Goal: Task Accomplishment & Management: Use online tool/utility

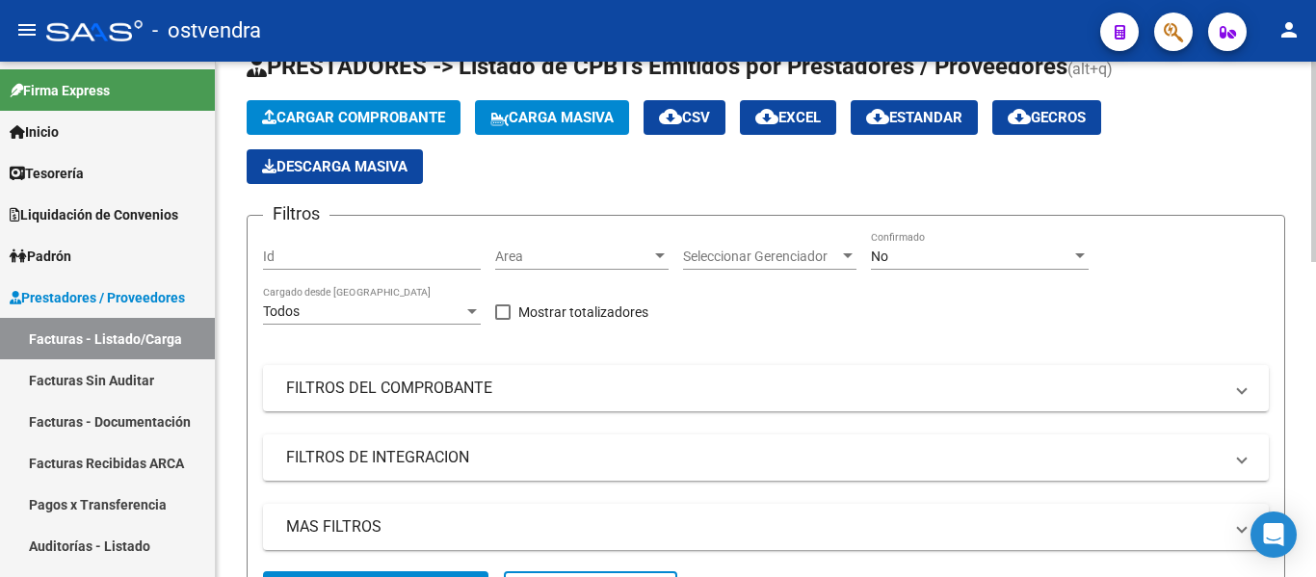
scroll to position [67, 0]
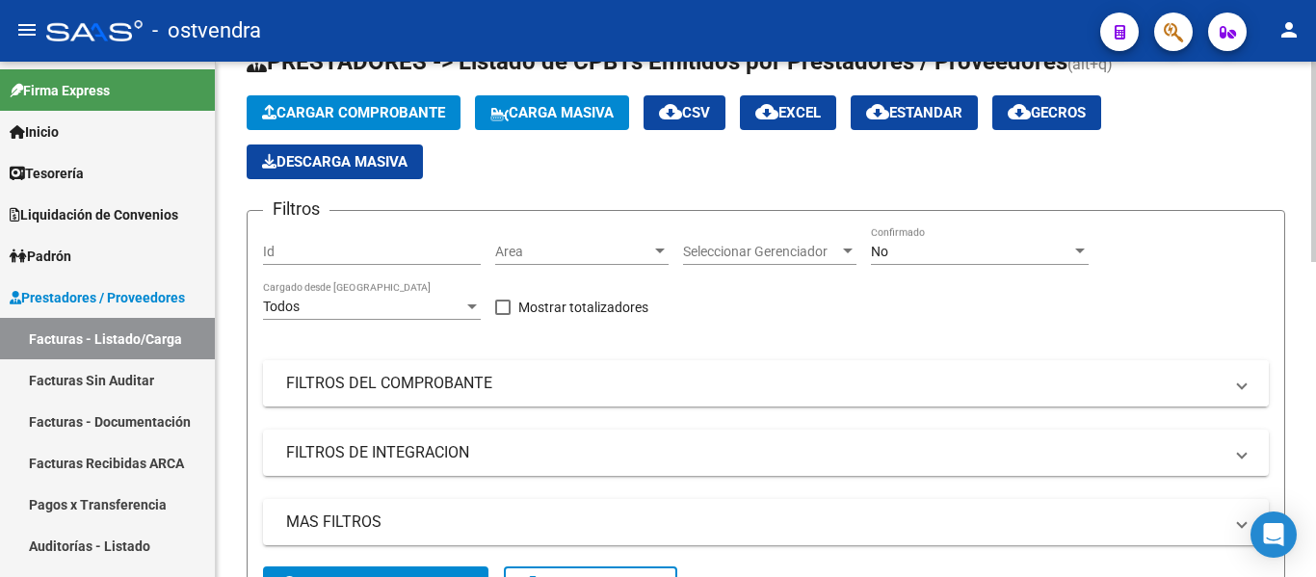
click at [376, 383] on mat-panel-title "FILTROS DEL COMPROBANTE" at bounding box center [754, 383] width 936 height 21
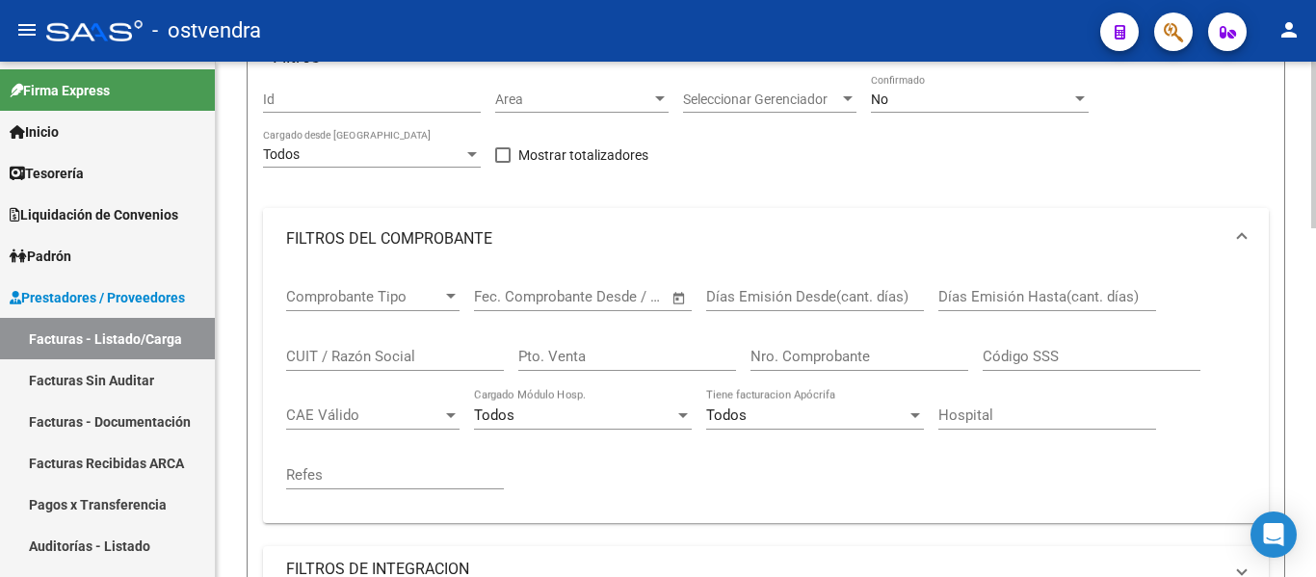
scroll to position [221, 0]
click at [798, 356] on input "Nro. Comprobante" at bounding box center [859, 355] width 218 height 17
type input "5235"
click at [943, 102] on div "No" at bounding box center [971, 102] width 200 height 16
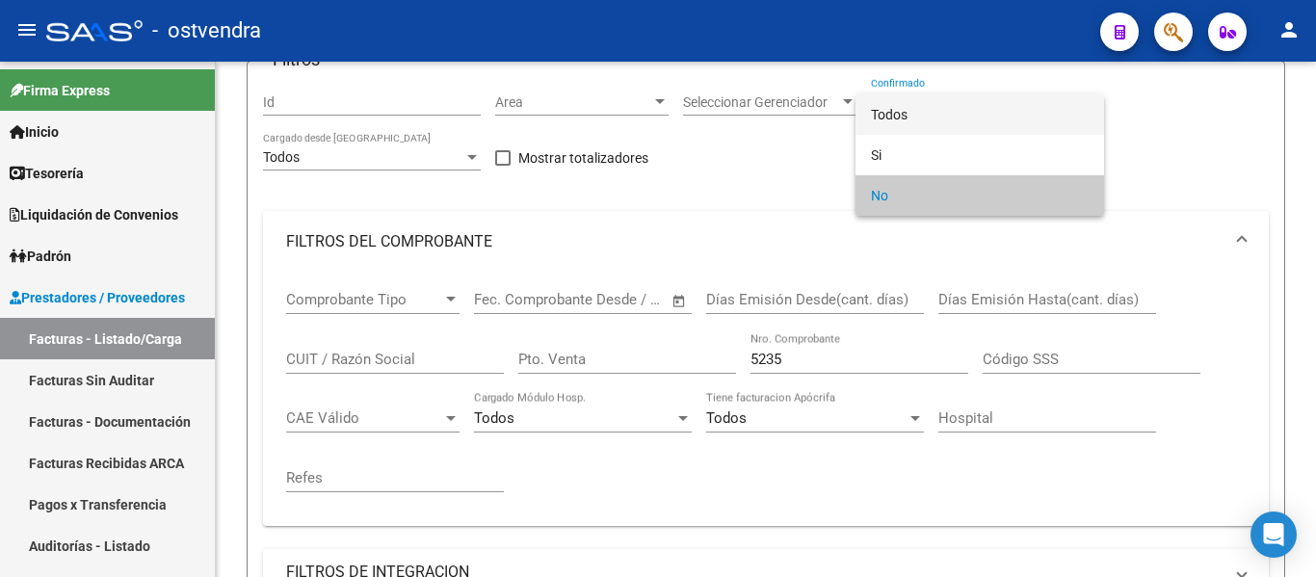
click at [943, 102] on span "Todos" at bounding box center [980, 114] width 218 height 40
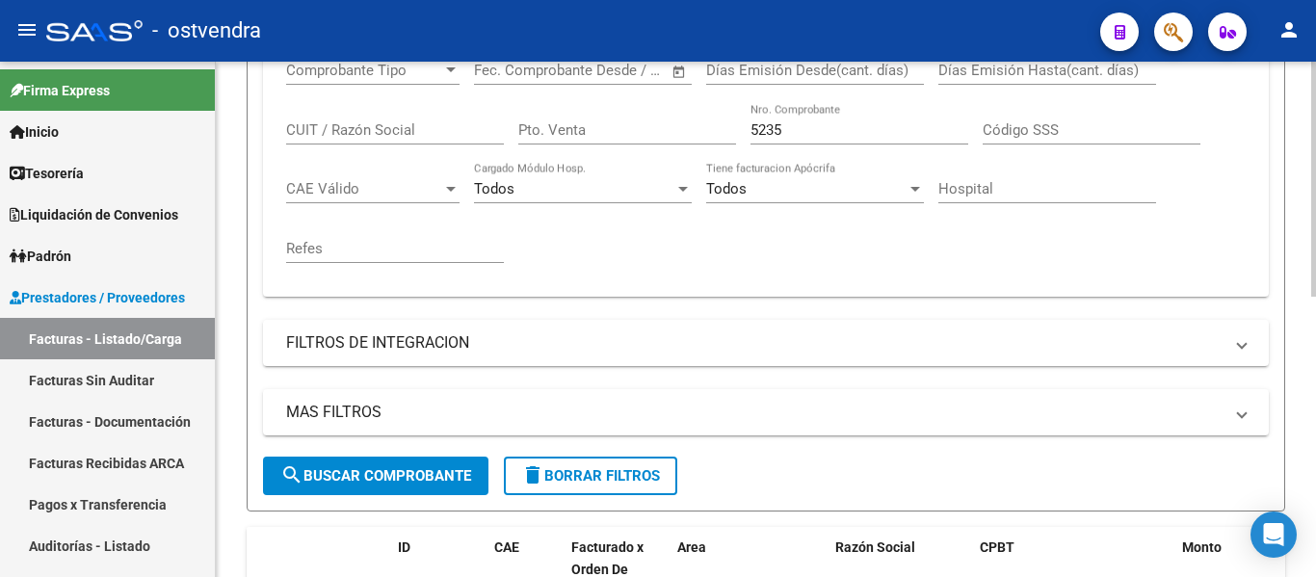
scroll to position [447, 0]
click at [287, 483] on mat-icon "search" at bounding box center [291, 473] width 23 height 23
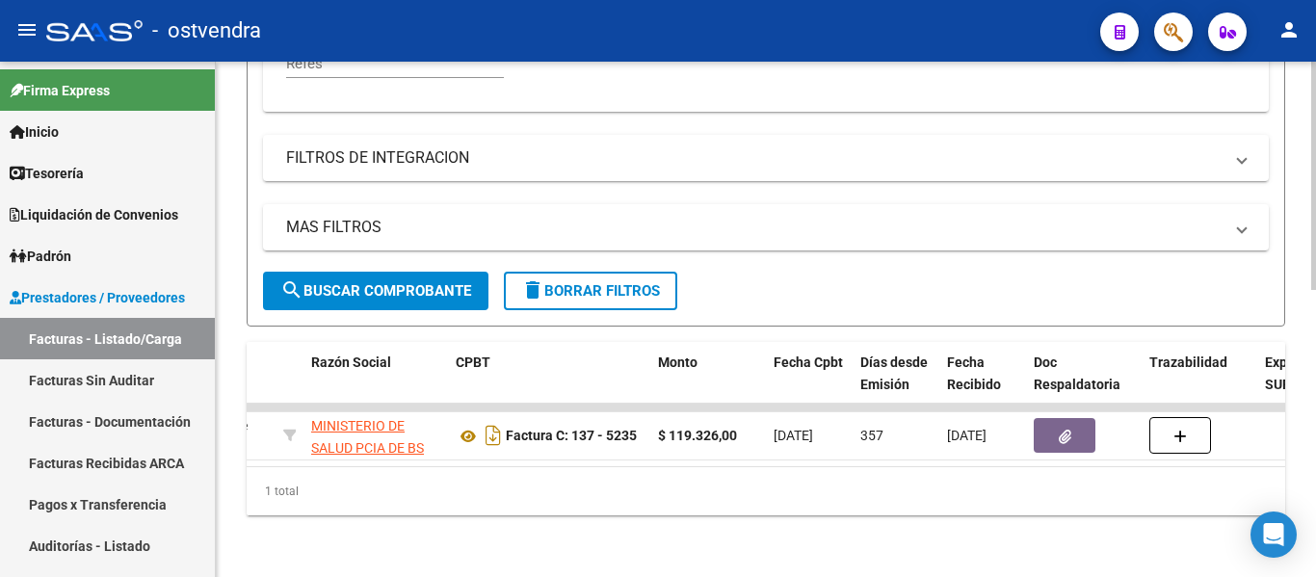
scroll to position [0, 519]
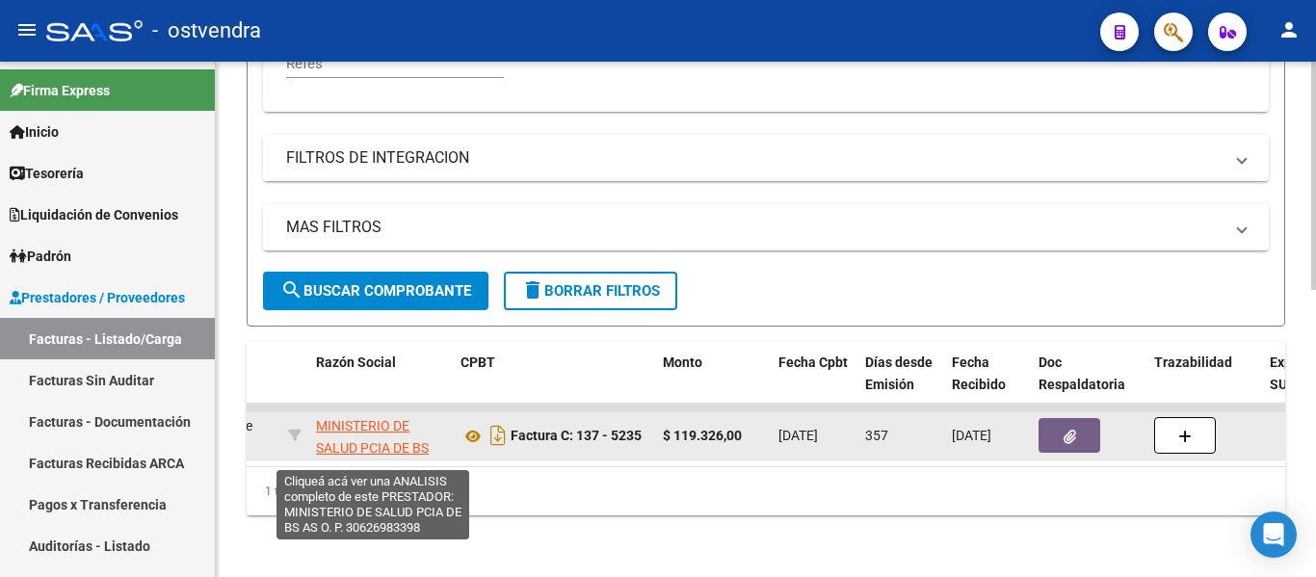
click at [373, 436] on span "MINISTERIO DE SALUD PCIA DE BS AS O. P." at bounding box center [372, 448] width 113 height 60
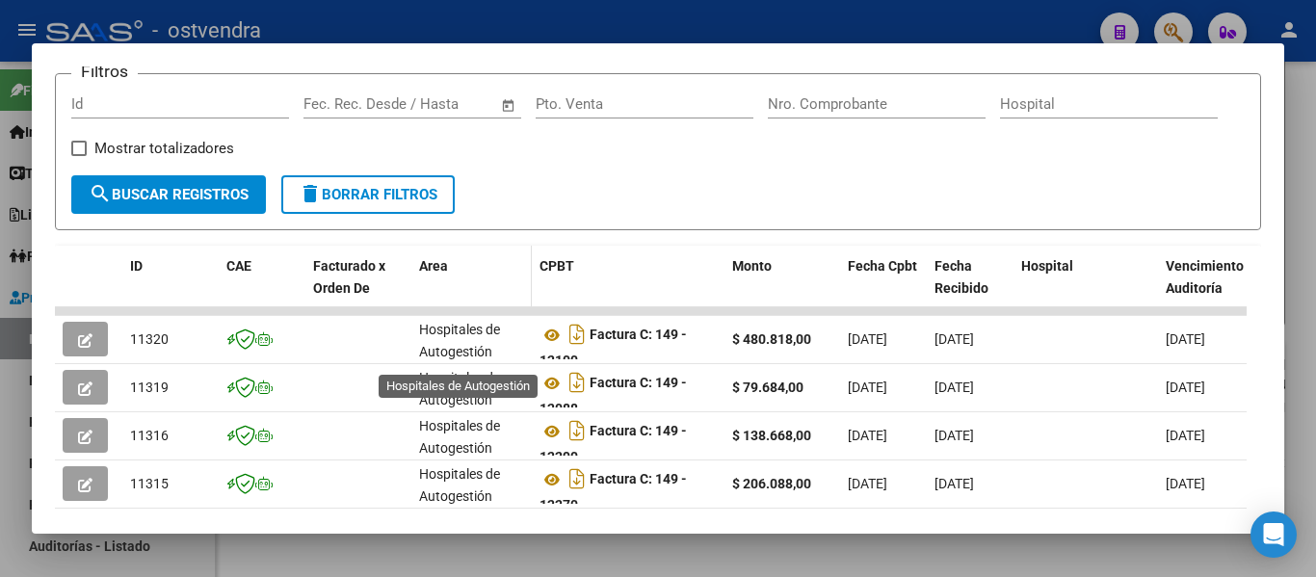
scroll to position [280, 0]
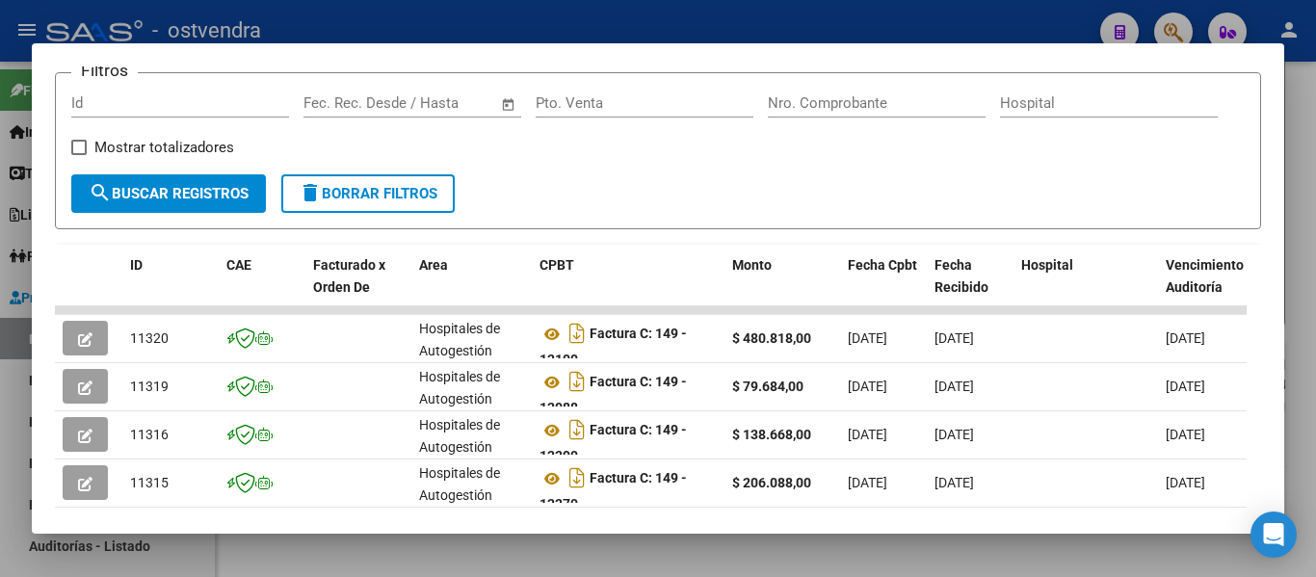
click at [397, 534] on mat-dialog-container "Análisis Prestador - CUIT: 30626983398 cloud_download Exportar CSV ABM ARCA Imp…" at bounding box center [658, 288] width 1252 height 490
click at [389, 546] on div at bounding box center [658, 288] width 1316 height 577
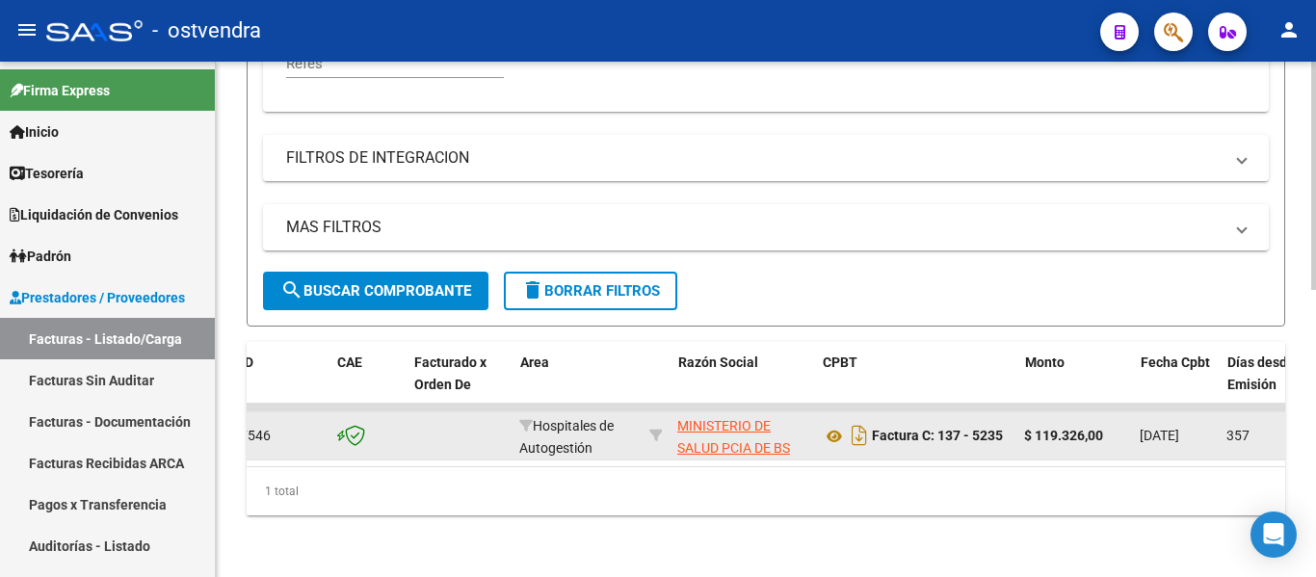
scroll to position [0, 0]
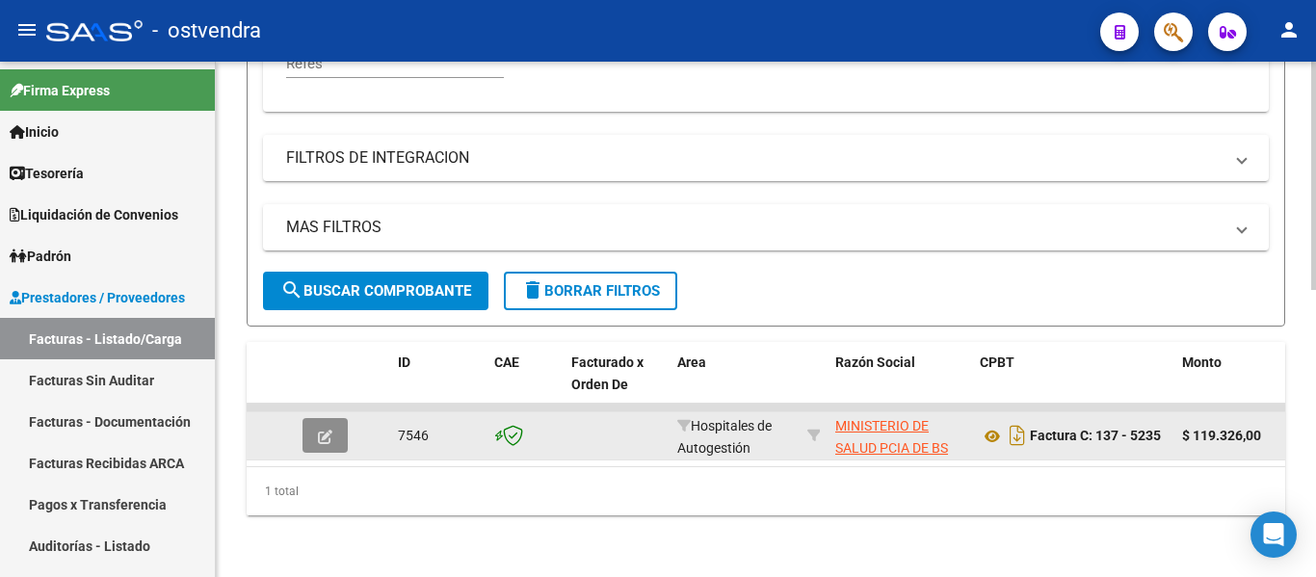
click at [325, 430] on icon "button" at bounding box center [325, 437] width 14 height 14
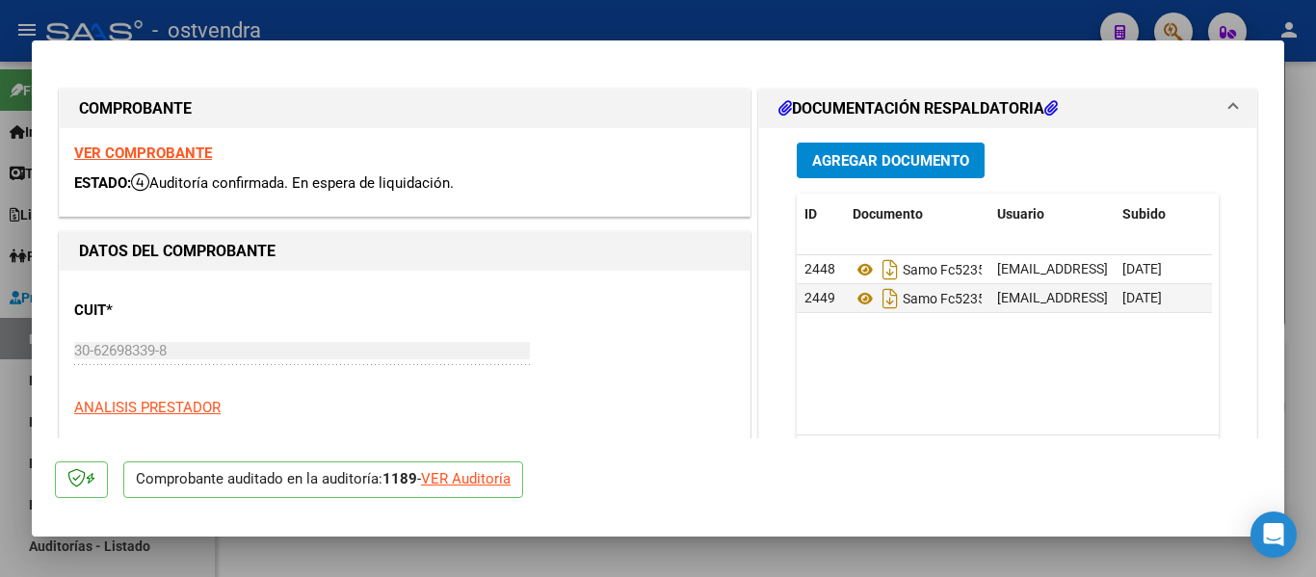
click at [327, 418] on p "ANALISIS PRESTADOR" at bounding box center [404, 408] width 661 height 22
click at [444, 478] on div "VER Auditoría" at bounding box center [466, 479] width 90 height 22
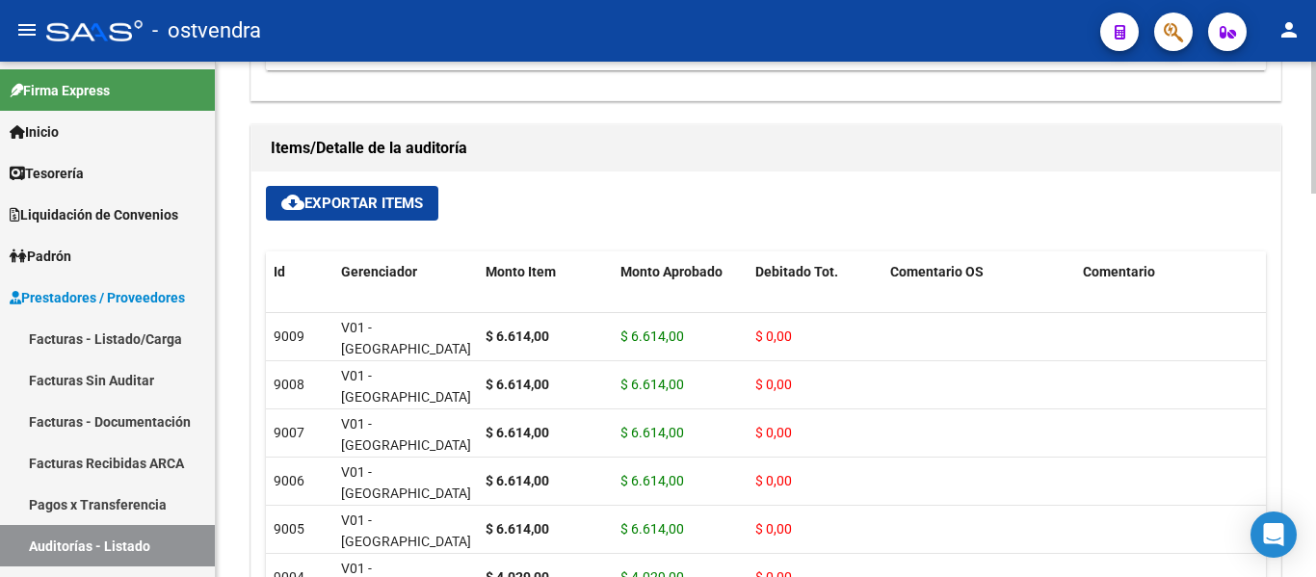
scroll to position [1250, 0]
click at [24, 167] on icon at bounding box center [17, 173] width 15 height 13
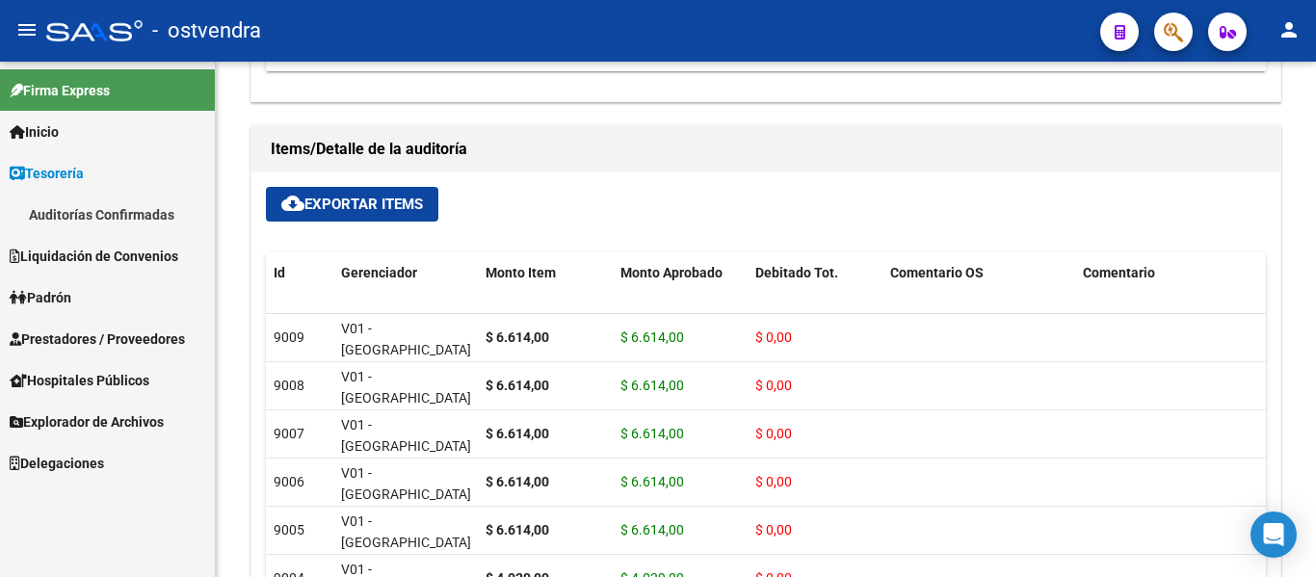
click at [67, 208] on link "Auditorías Confirmadas" at bounding box center [107, 214] width 215 height 41
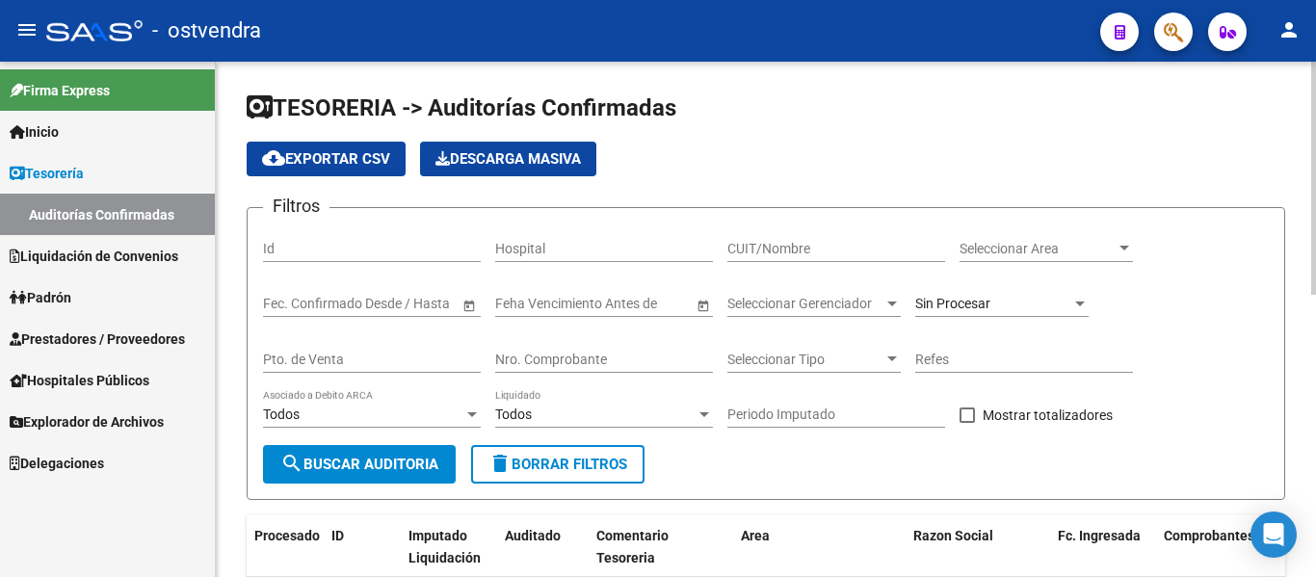
click at [516, 350] on div "Nro. Comprobante" at bounding box center [604, 353] width 218 height 39
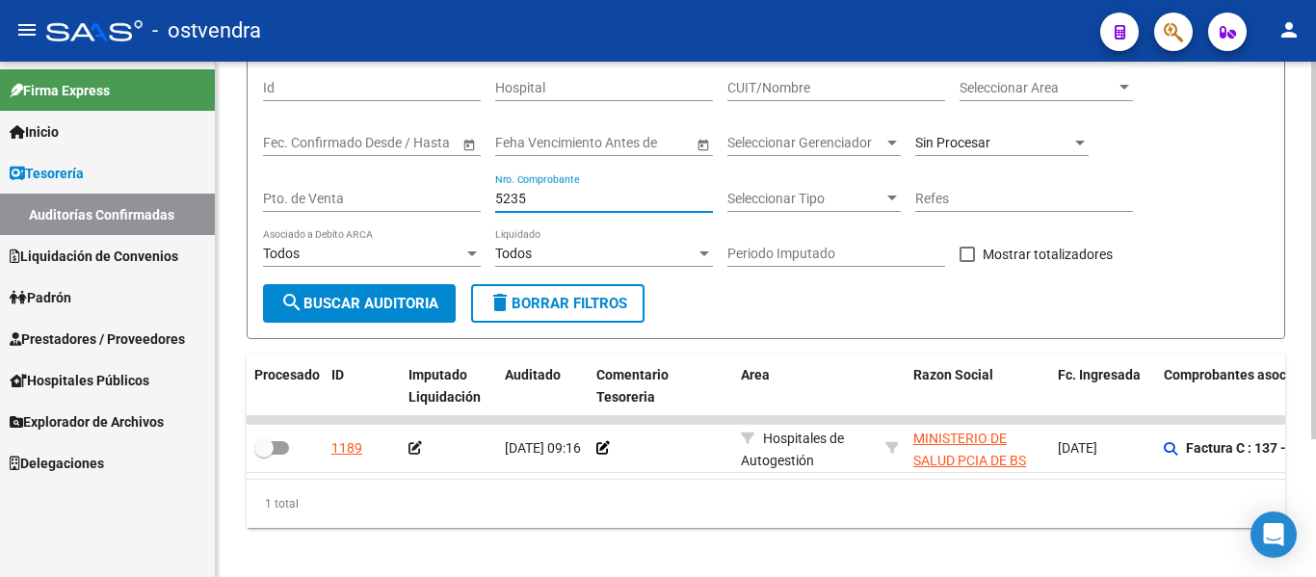
scroll to position [189, 0]
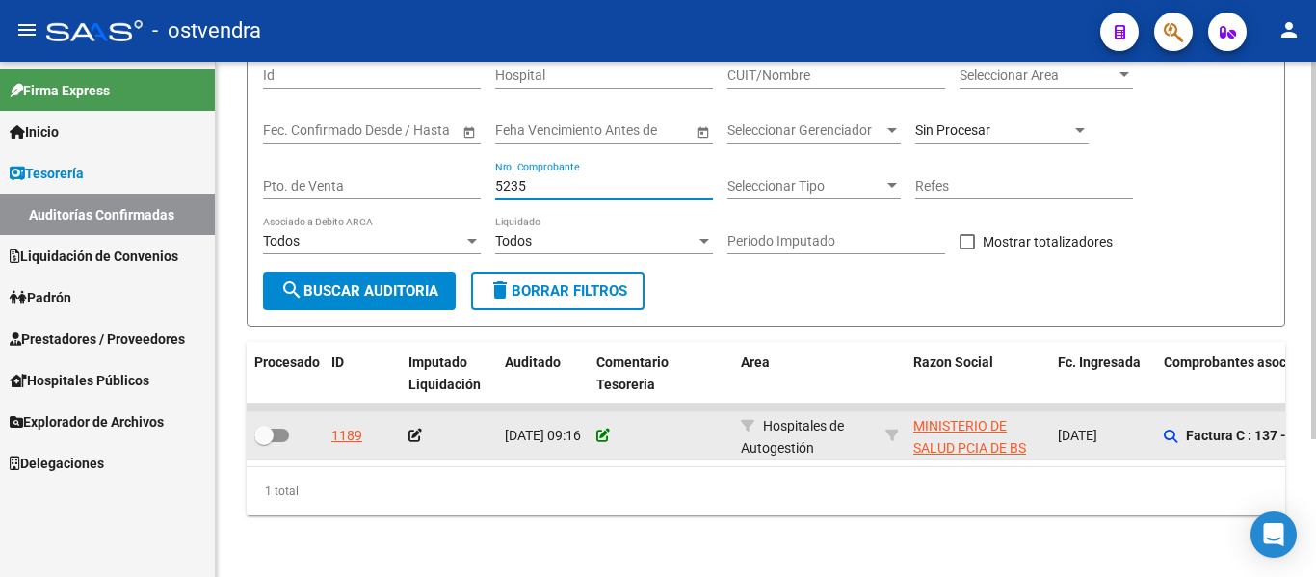
type input "5235"
click at [600, 429] on icon at bounding box center [602, 435] width 13 height 13
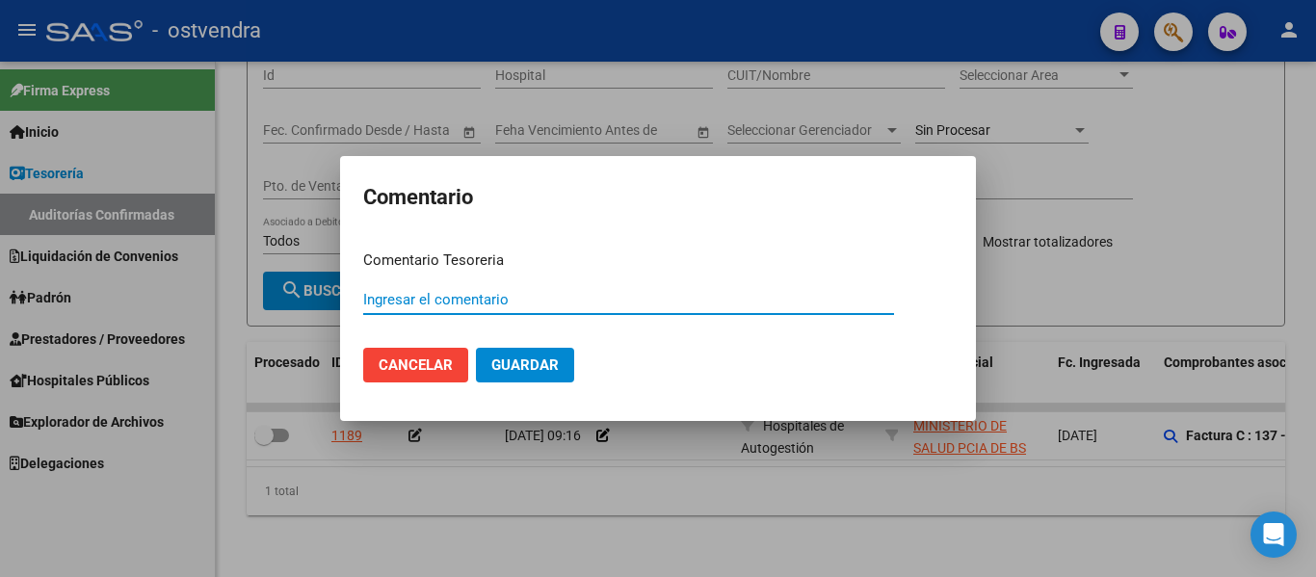
paste input "A-1"
type input "A-1"
click at [476, 348] on button "Guardar" at bounding box center [525, 365] width 98 height 35
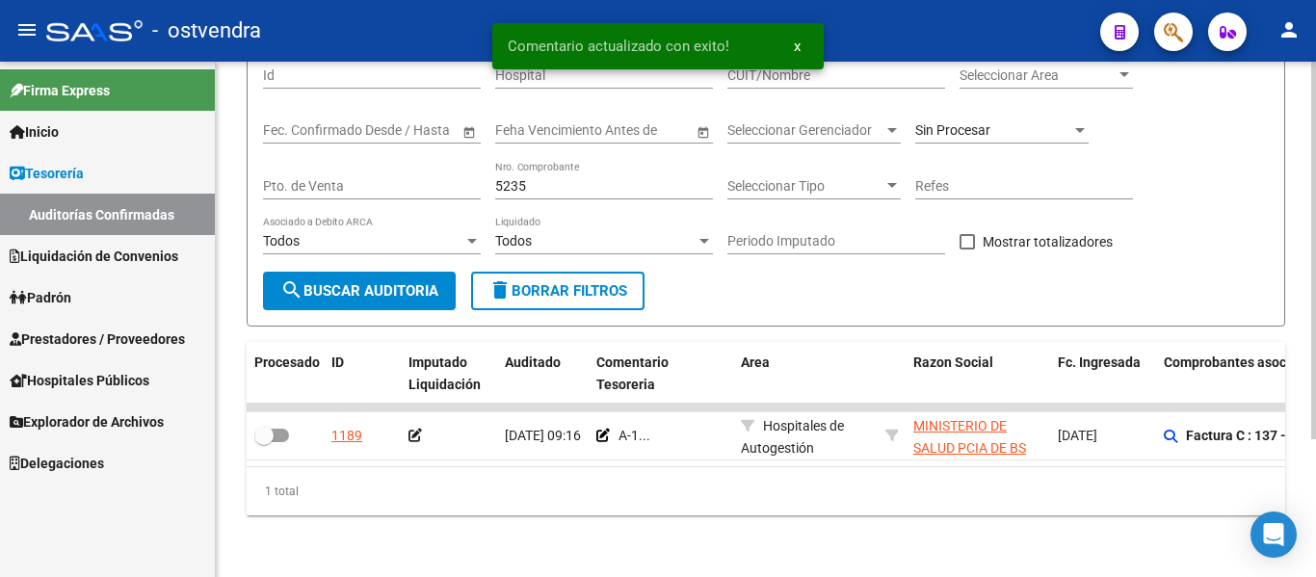
click at [596, 178] on input "5235" at bounding box center [604, 186] width 218 height 16
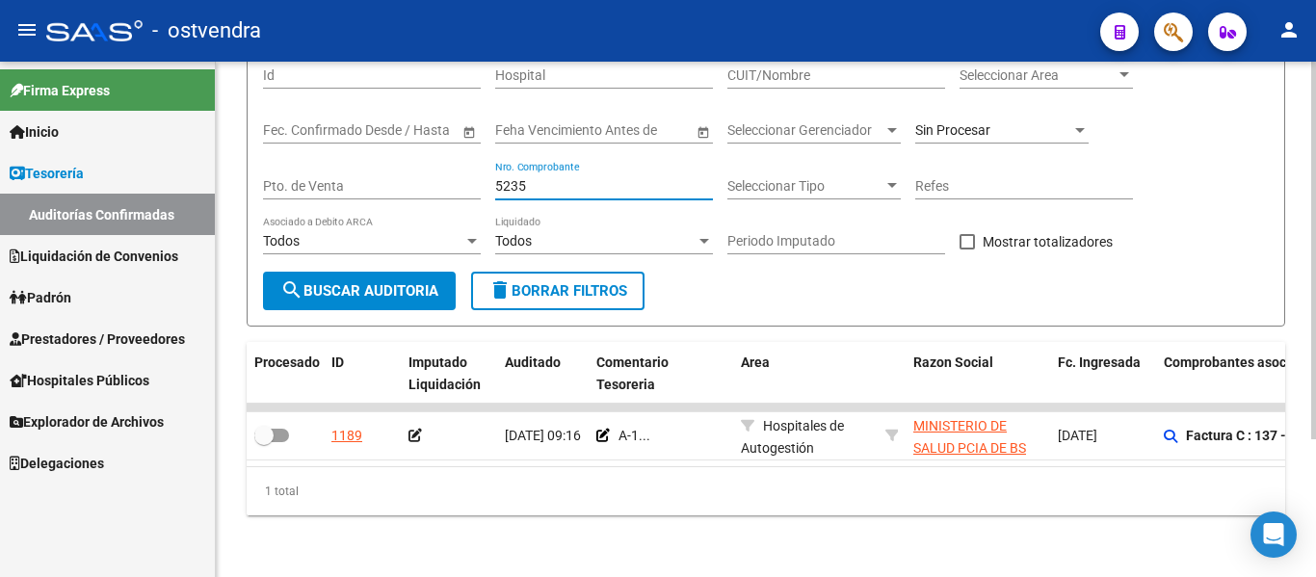
type input "5236"
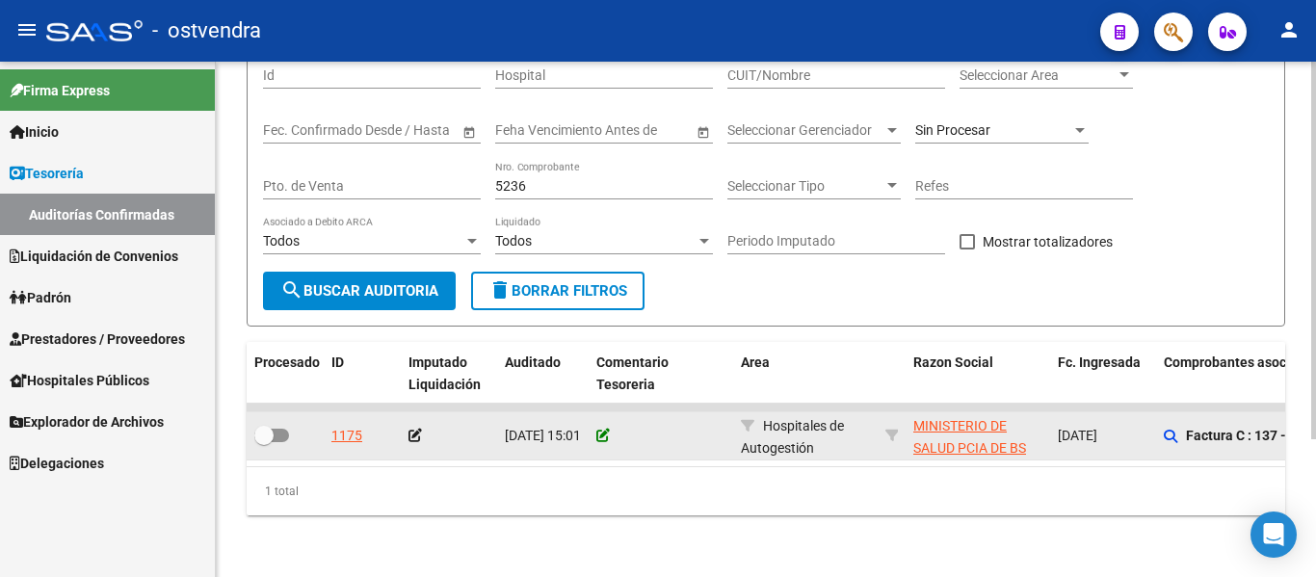
click at [603, 429] on icon at bounding box center [602, 435] width 13 height 13
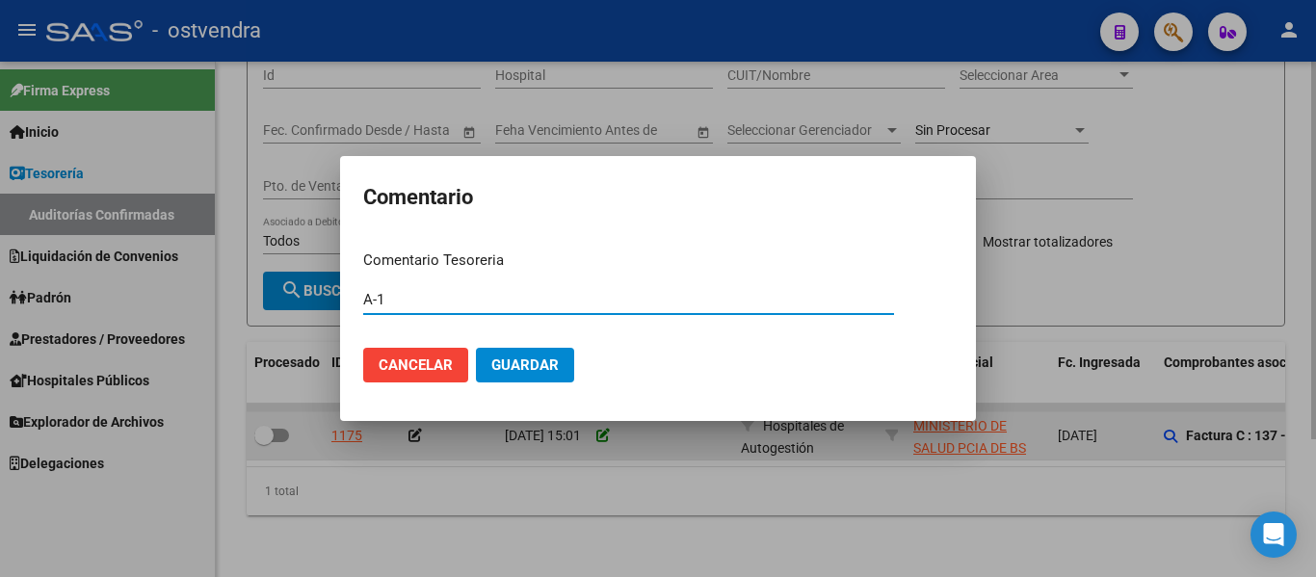
type input "A-1"
click at [476, 348] on button "Guardar" at bounding box center [525, 365] width 98 height 35
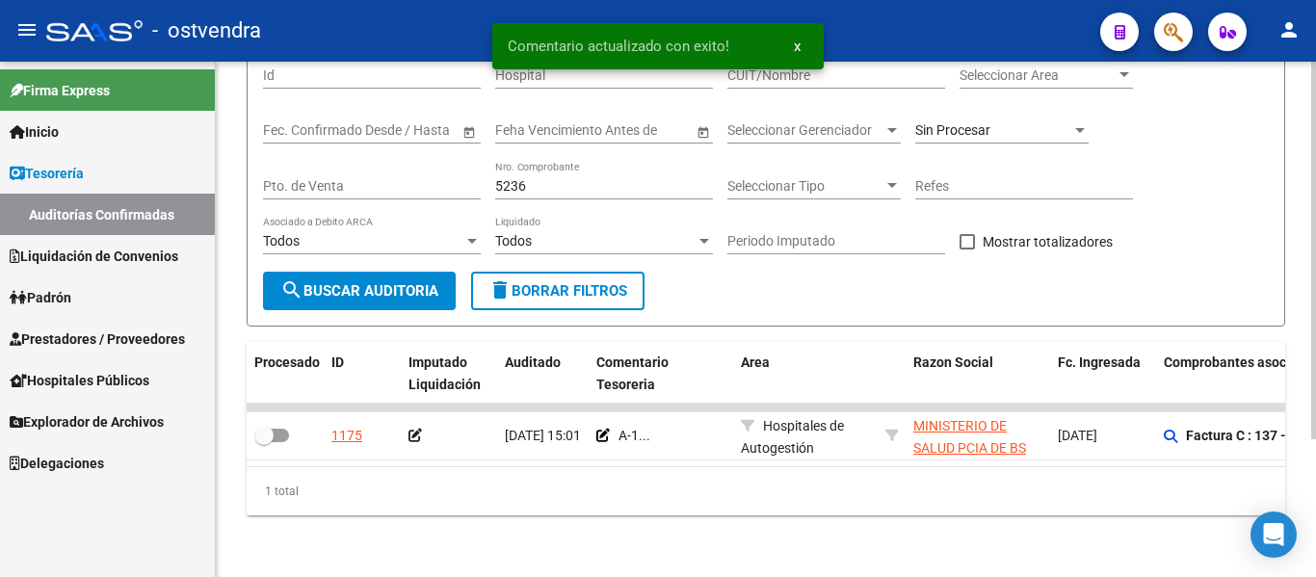
click at [583, 161] on div "5236 Nro. Comprobante" at bounding box center [604, 180] width 218 height 39
type input "5237"
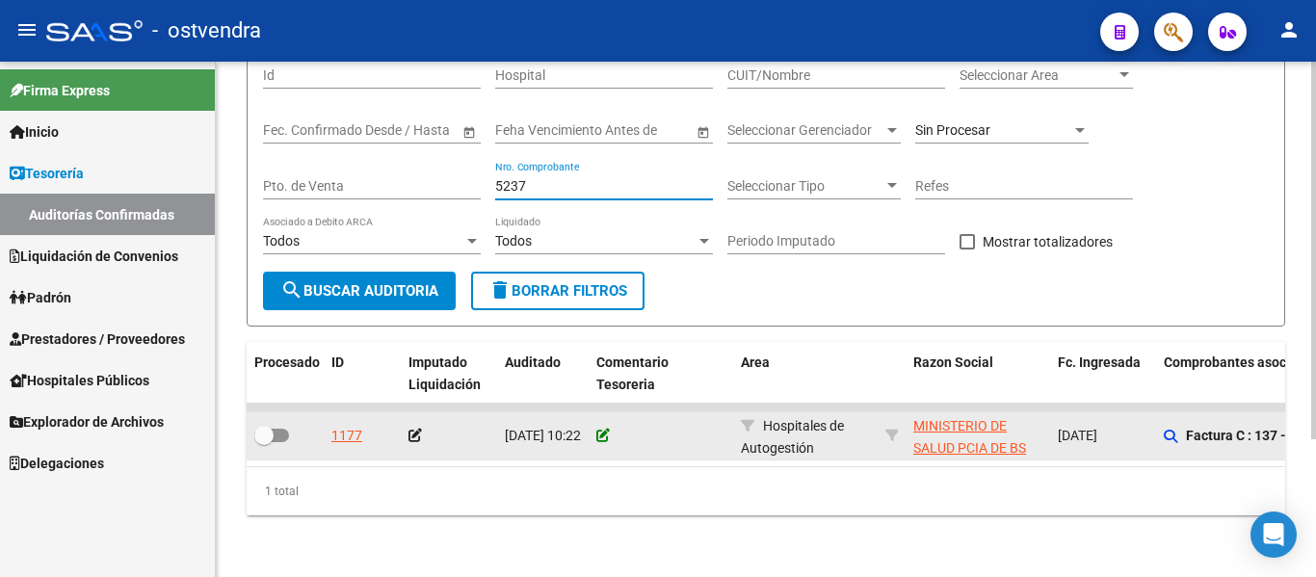
click at [601, 429] on icon at bounding box center [602, 435] width 13 height 13
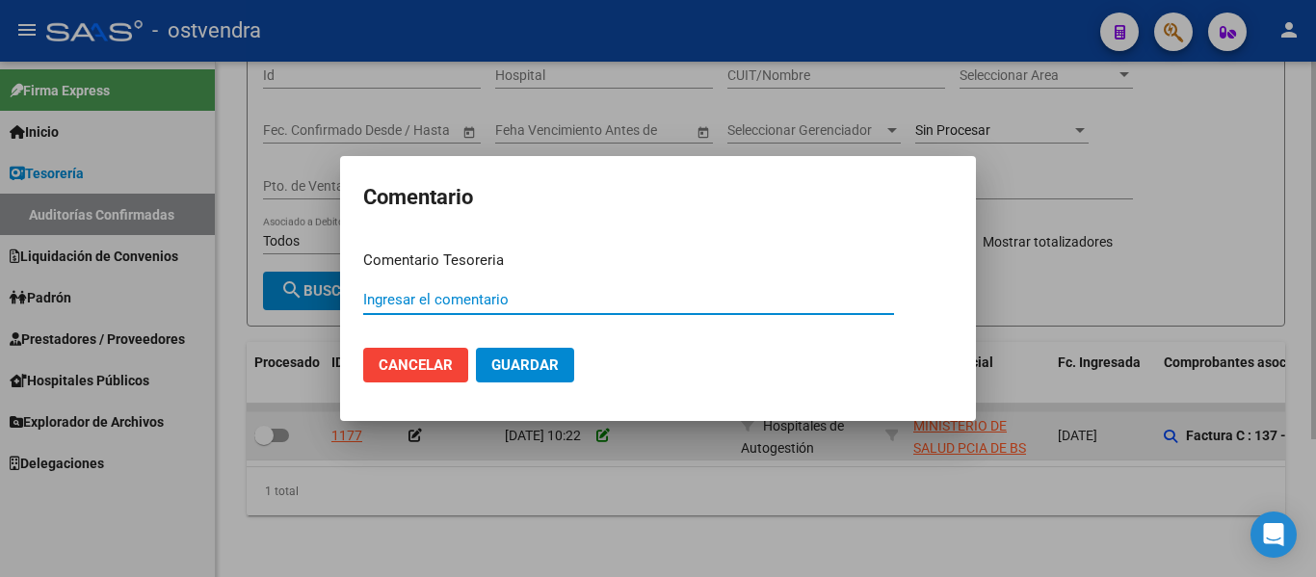
paste input "A-1"
type input "A-1"
click at [476, 348] on button "Guardar" at bounding box center [525, 365] width 98 height 35
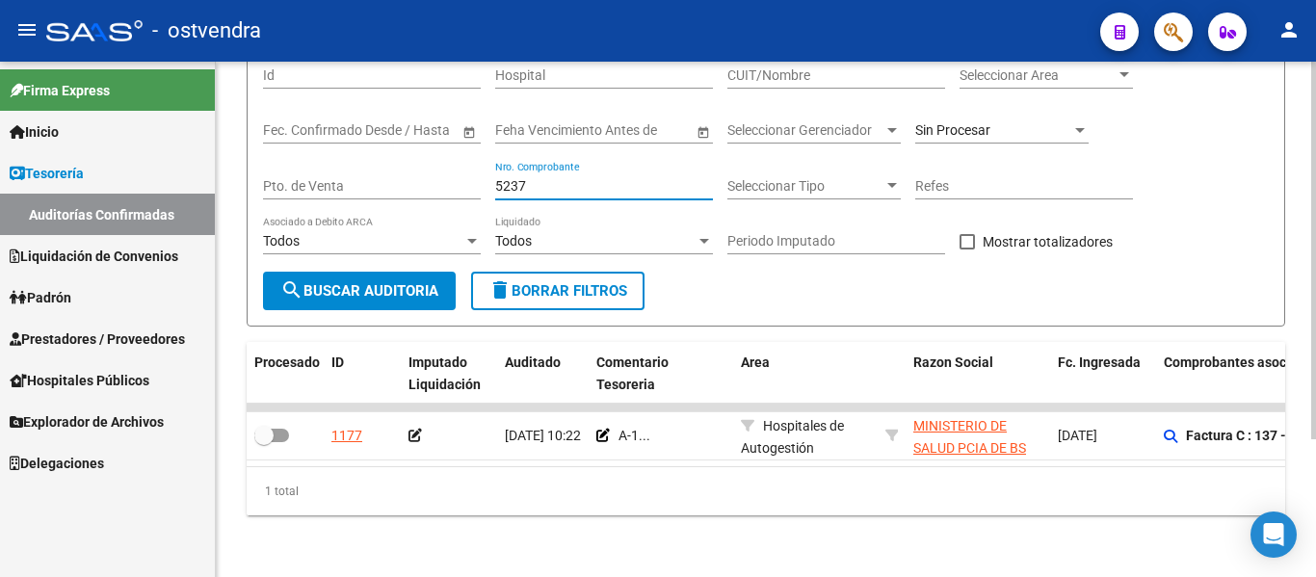
click at [534, 178] on input "5237" at bounding box center [604, 186] width 218 height 16
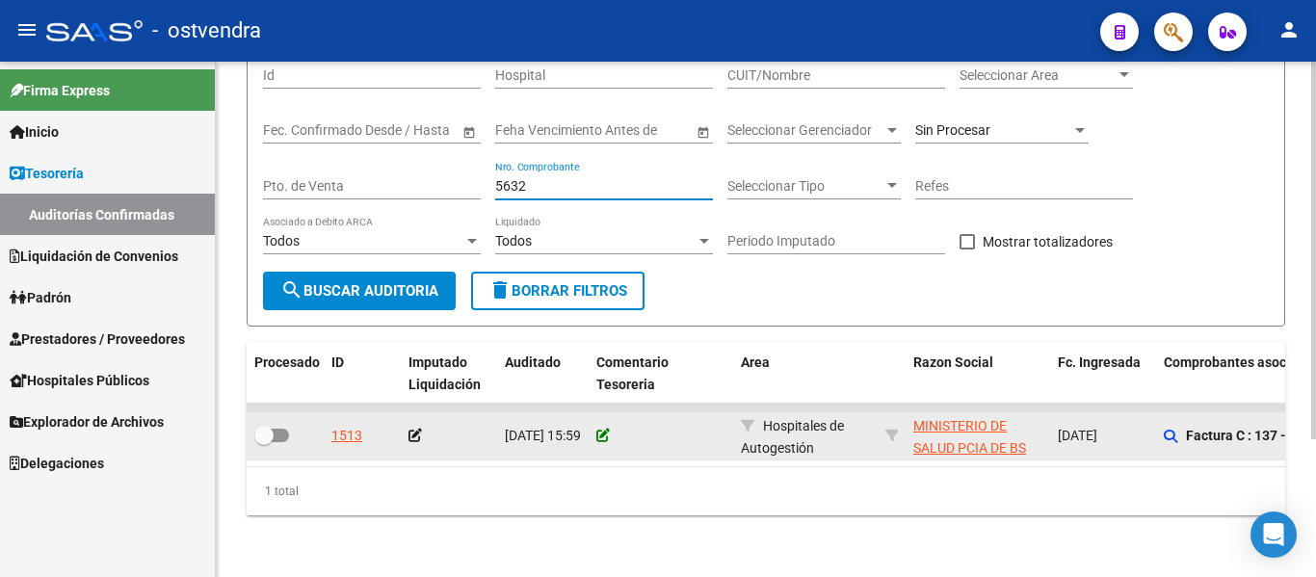
type input "5632"
click at [599, 429] on icon at bounding box center [602, 435] width 13 height 13
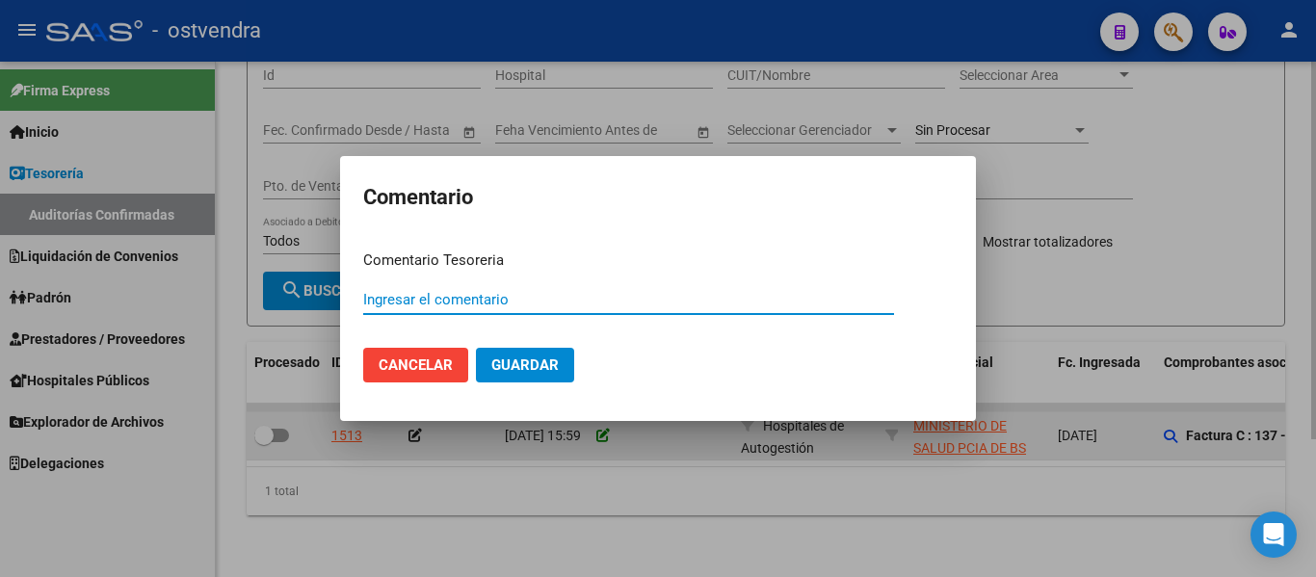
paste input "A"
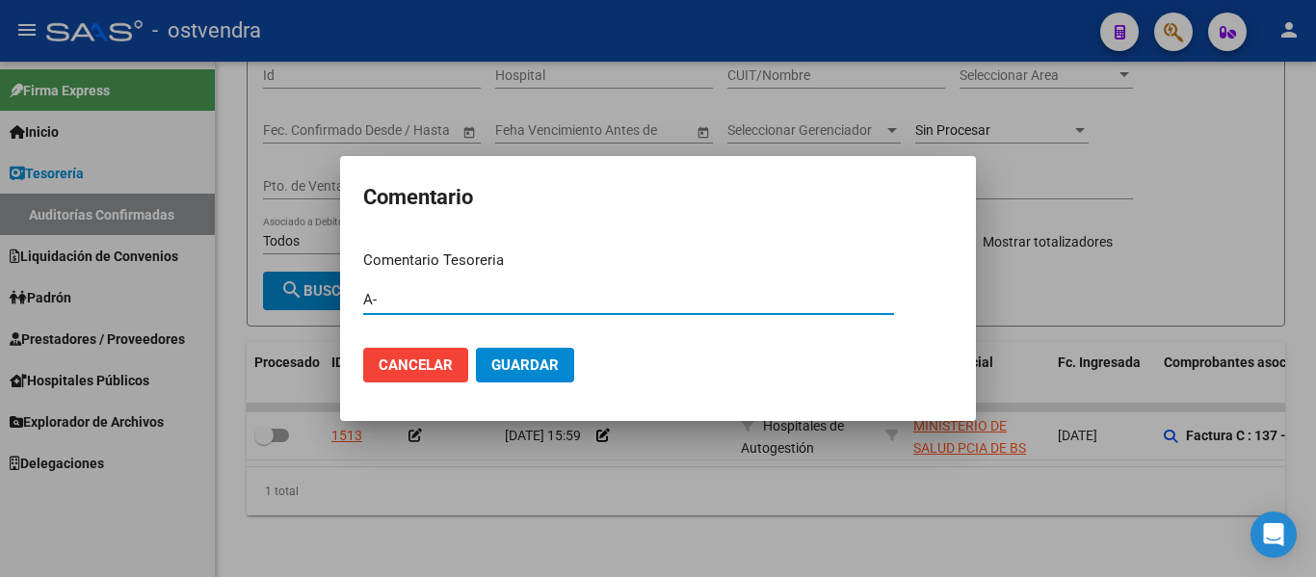
type input "A"
paste input "A-1"
type input "A-1"
click at [476, 348] on button "Guardar" at bounding box center [525, 365] width 98 height 35
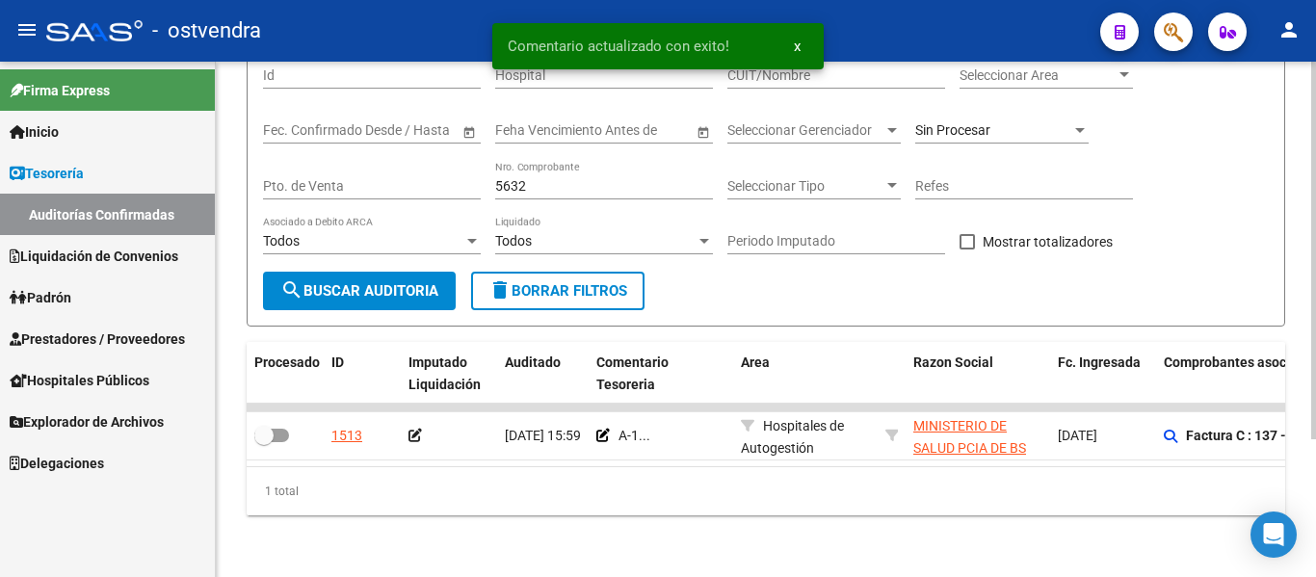
click at [580, 178] on input "5632" at bounding box center [604, 186] width 218 height 16
type input "5633"
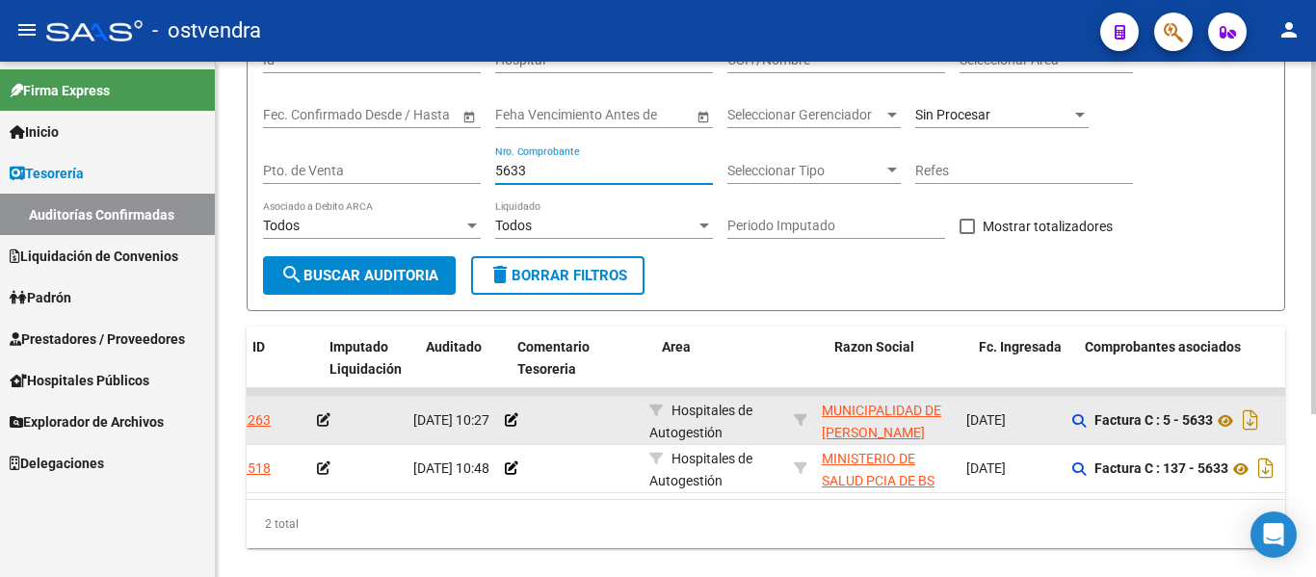
scroll to position [0, 79]
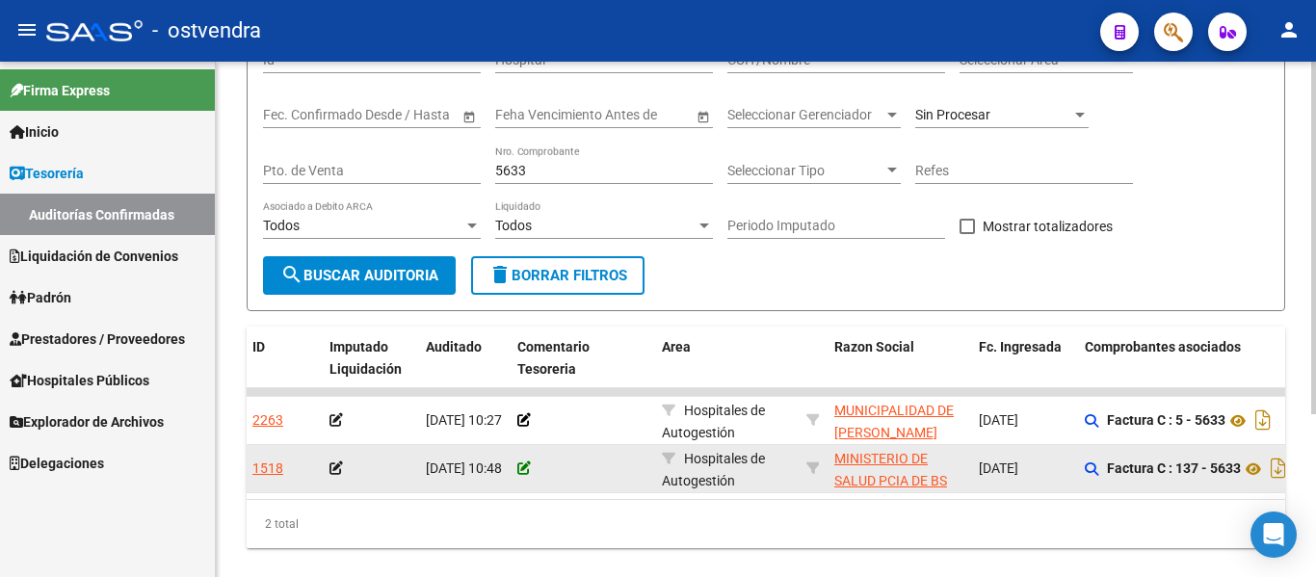
click at [522, 463] on icon at bounding box center [523, 467] width 13 height 13
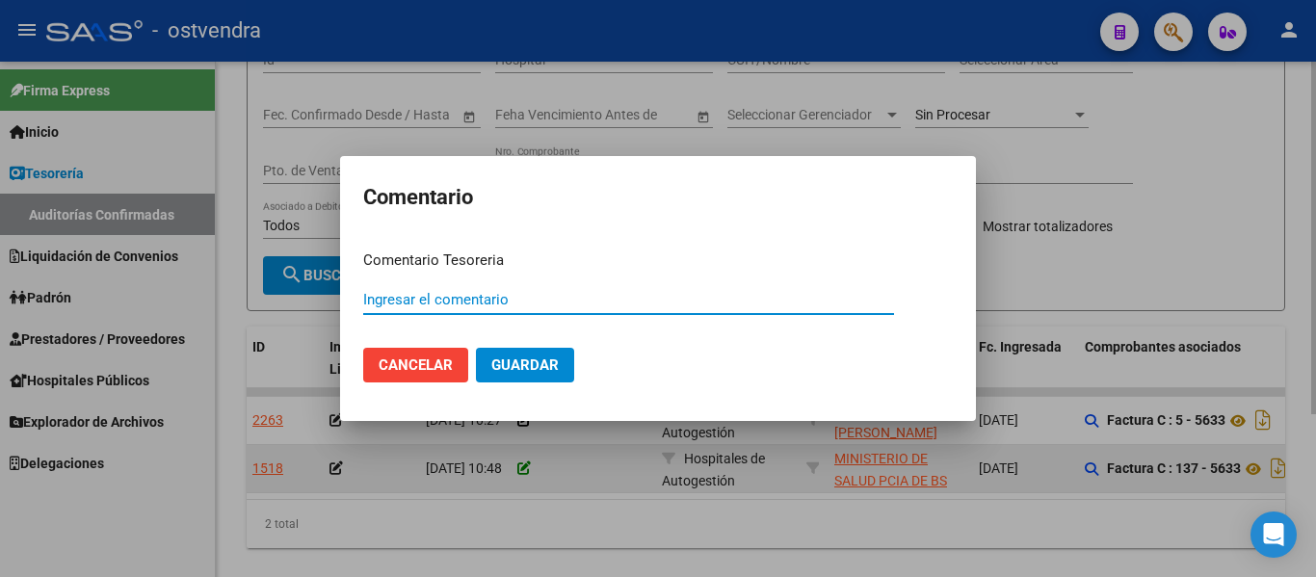
paste input "A-1"
type input "A-1"
click at [476, 348] on button "Guardar" at bounding box center [525, 365] width 98 height 35
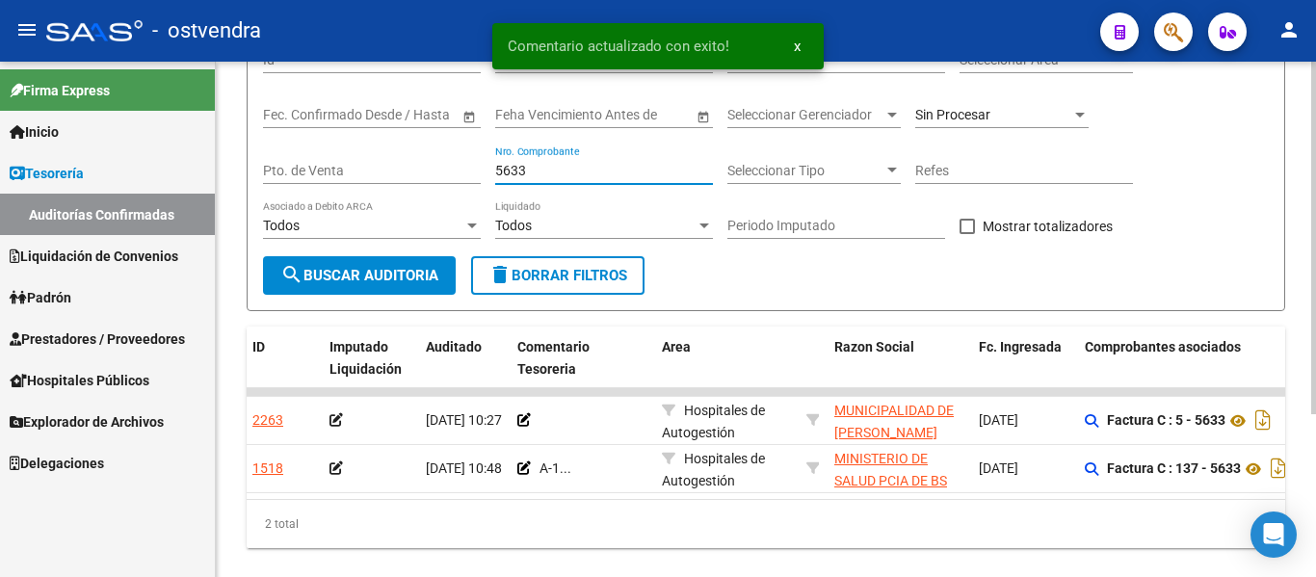
click at [543, 178] on input "5633" at bounding box center [604, 171] width 218 height 16
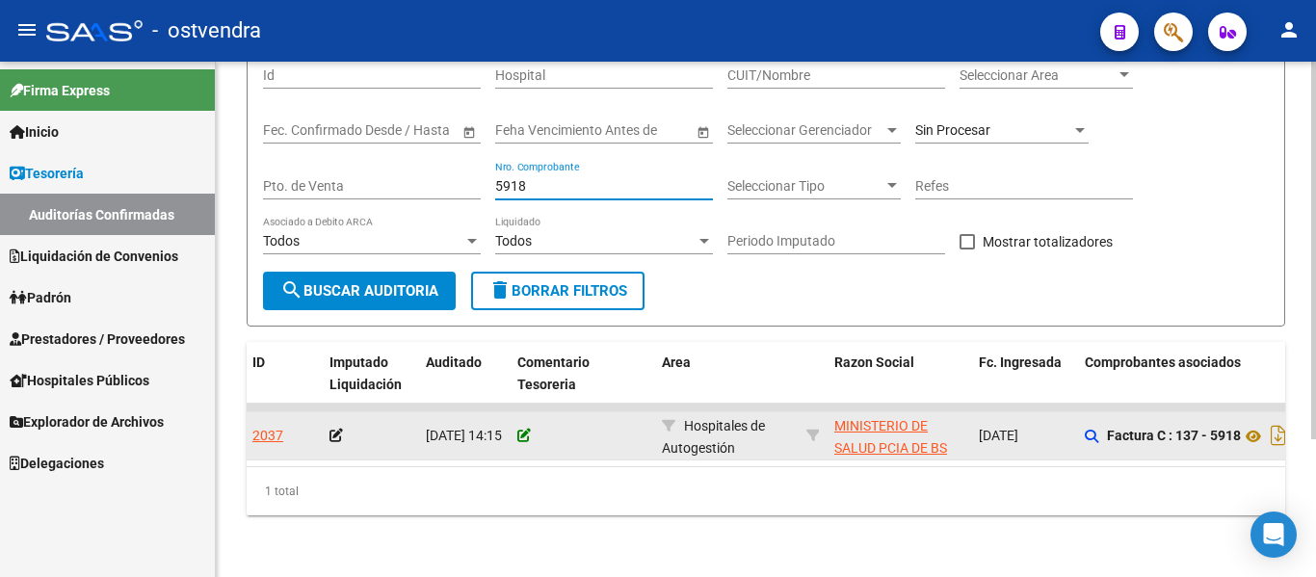
type input "5918"
click at [522, 429] on icon at bounding box center [523, 435] width 13 height 13
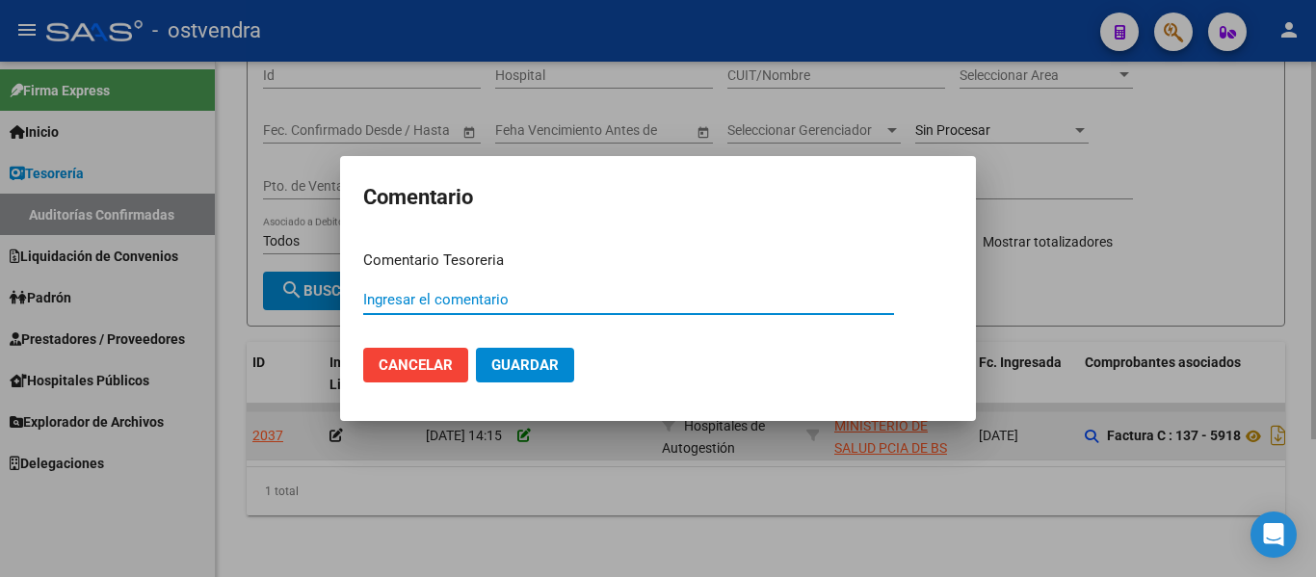
paste input "A-1"
type input "A-1"
click at [476, 348] on button "Guardar" at bounding box center [525, 365] width 98 height 35
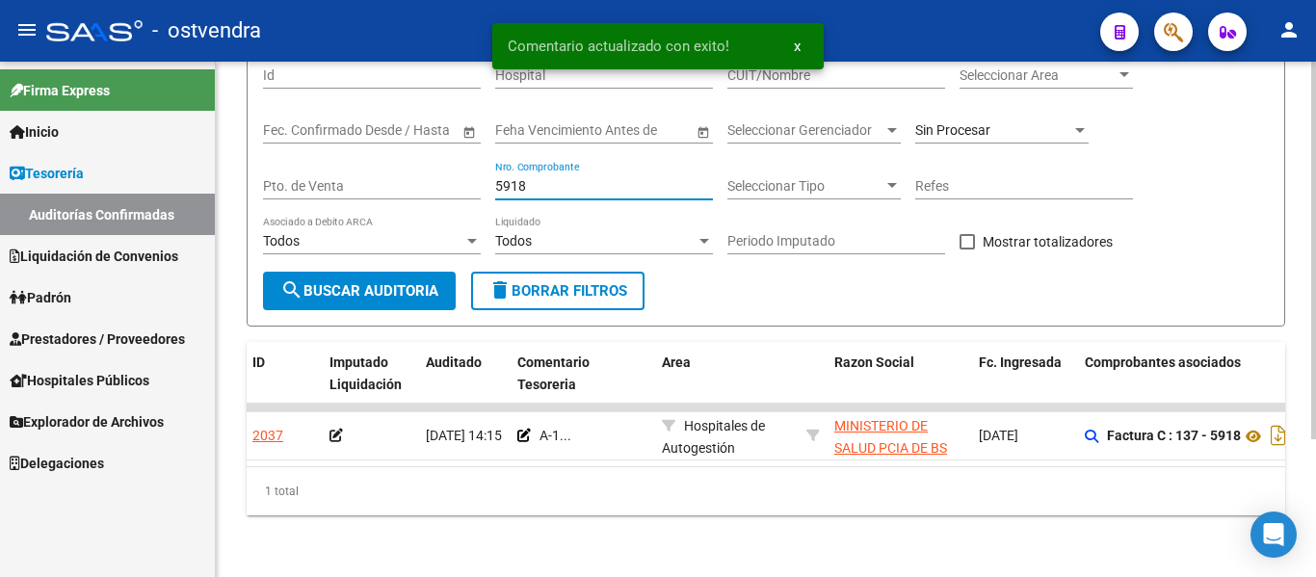
click at [548, 178] on input "5918" at bounding box center [604, 186] width 218 height 16
type input "5919"
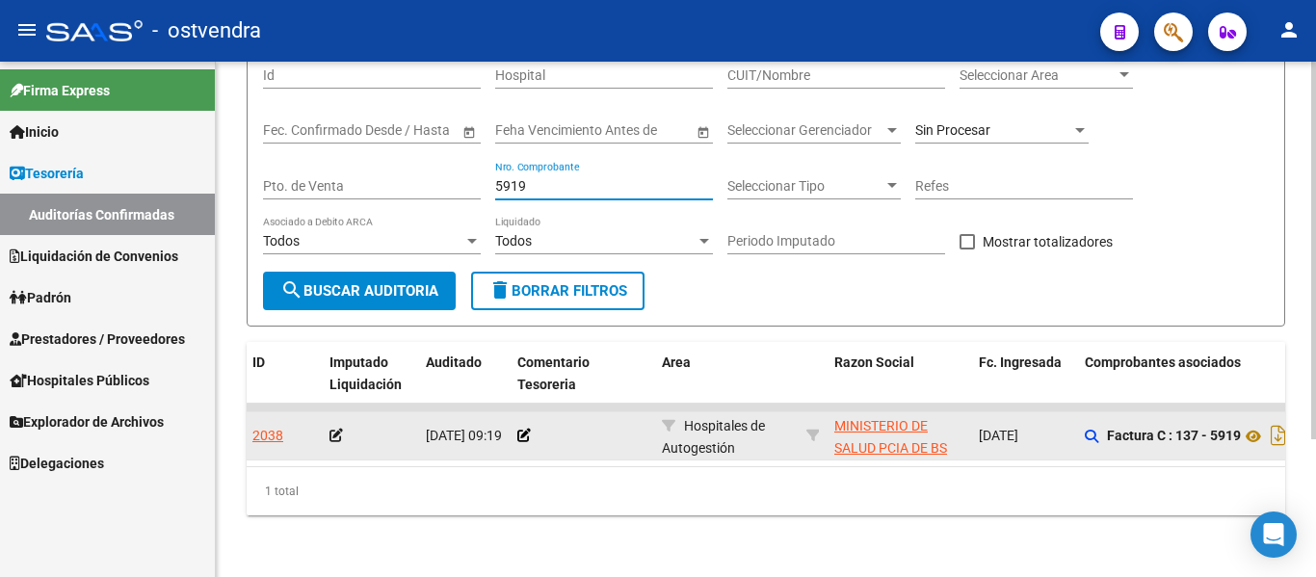
click at [523, 428] on app-comentario-tesoreria at bounding box center [523, 435] width 13 height 15
click at [528, 429] on icon at bounding box center [523, 435] width 13 height 13
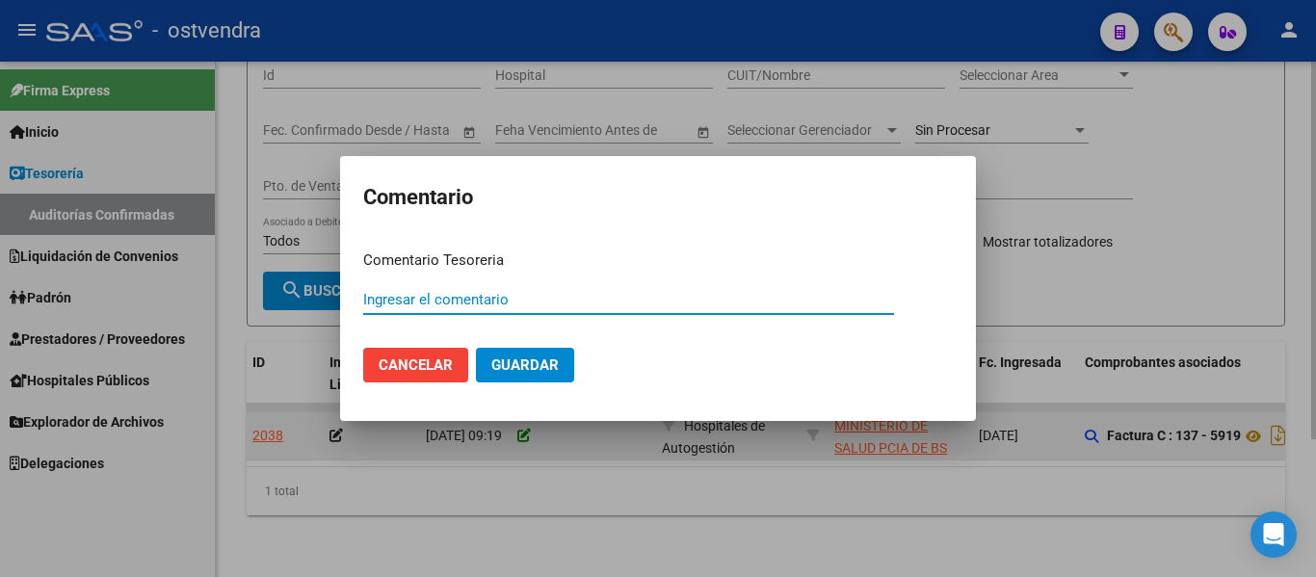
paste input "A-1"
type input "A-1"
click at [476, 348] on button "Guardar" at bounding box center [525, 365] width 98 height 35
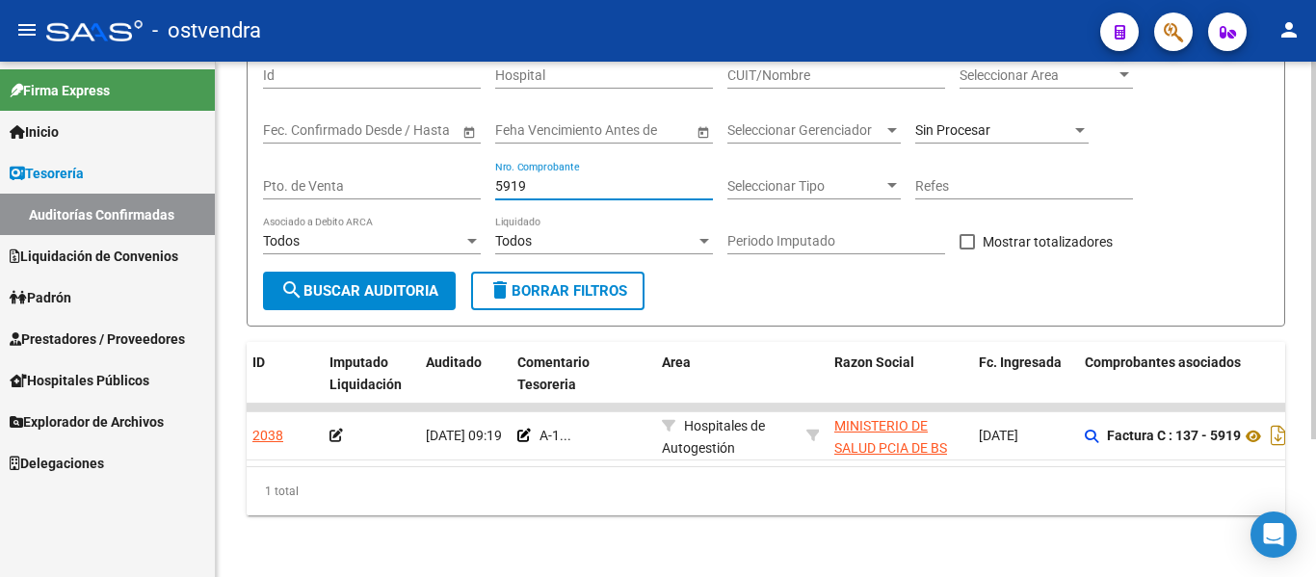
click at [535, 178] on input "5919" at bounding box center [604, 186] width 218 height 16
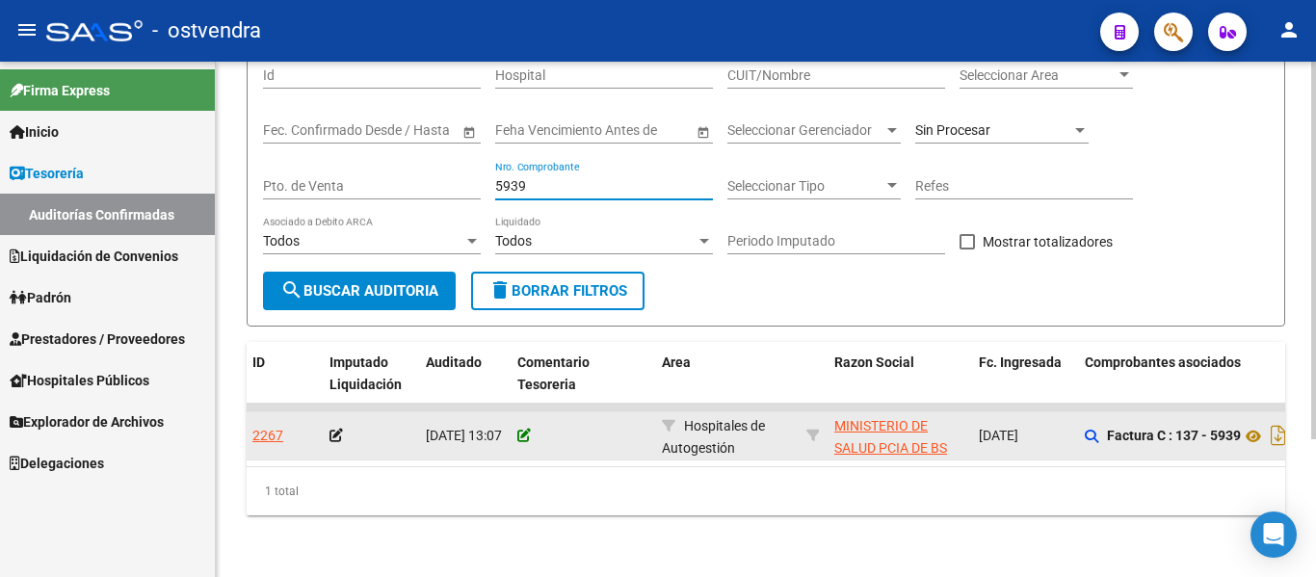
type input "5939"
click at [517, 429] on icon at bounding box center [523, 435] width 13 height 13
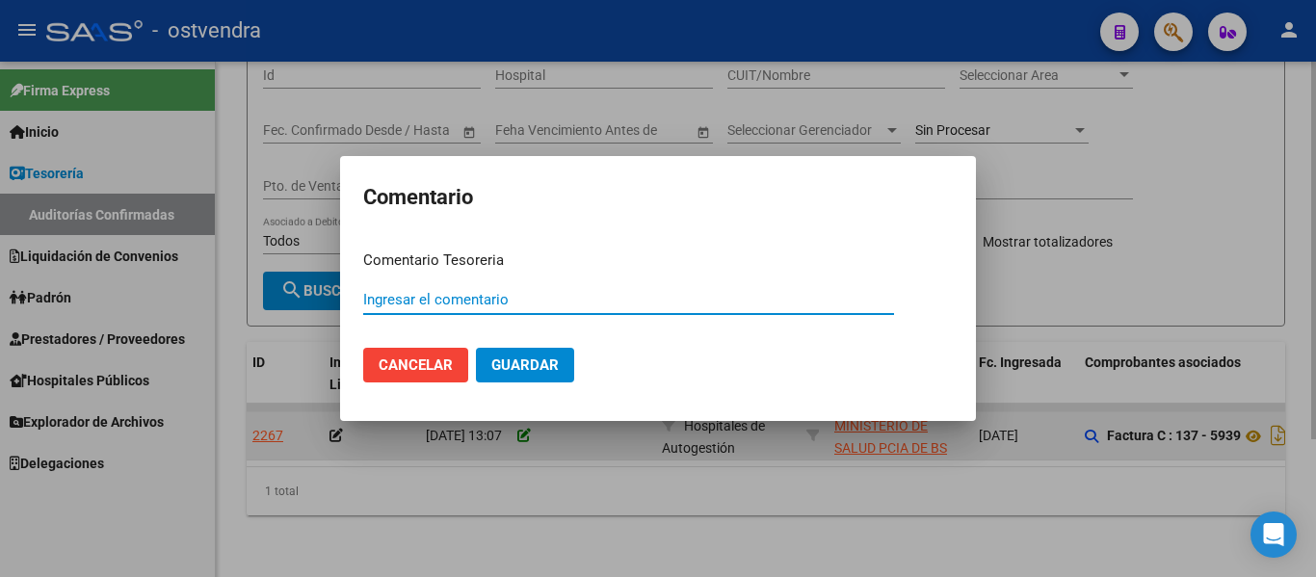
paste input "A-1"
type input "A-1"
click at [476, 348] on button "Guardar" at bounding box center [525, 365] width 98 height 35
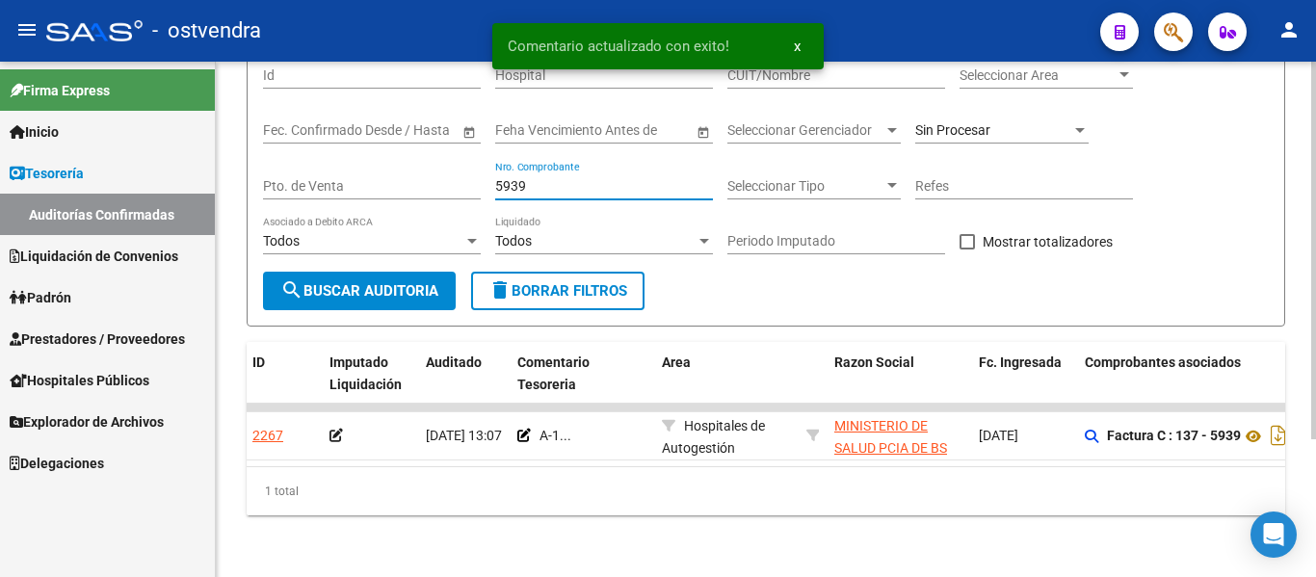
click at [532, 178] on input "5939" at bounding box center [604, 186] width 218 height 16
type input "5940"
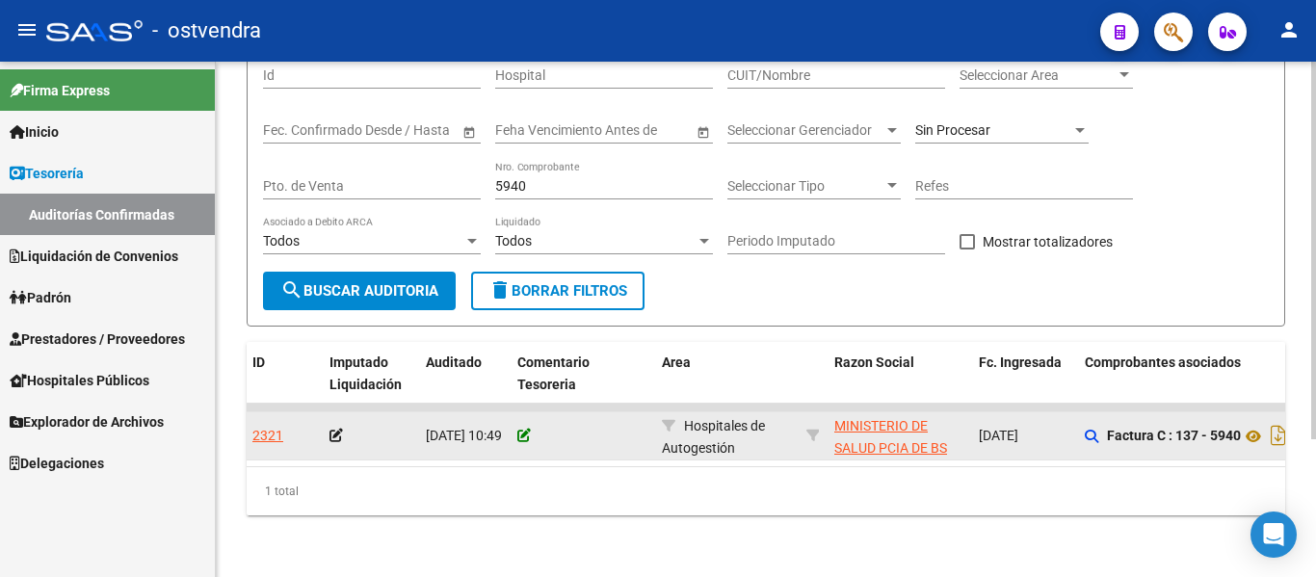
click at [528, 429] on icon at bounding box center [523, 435] width 13 height 13
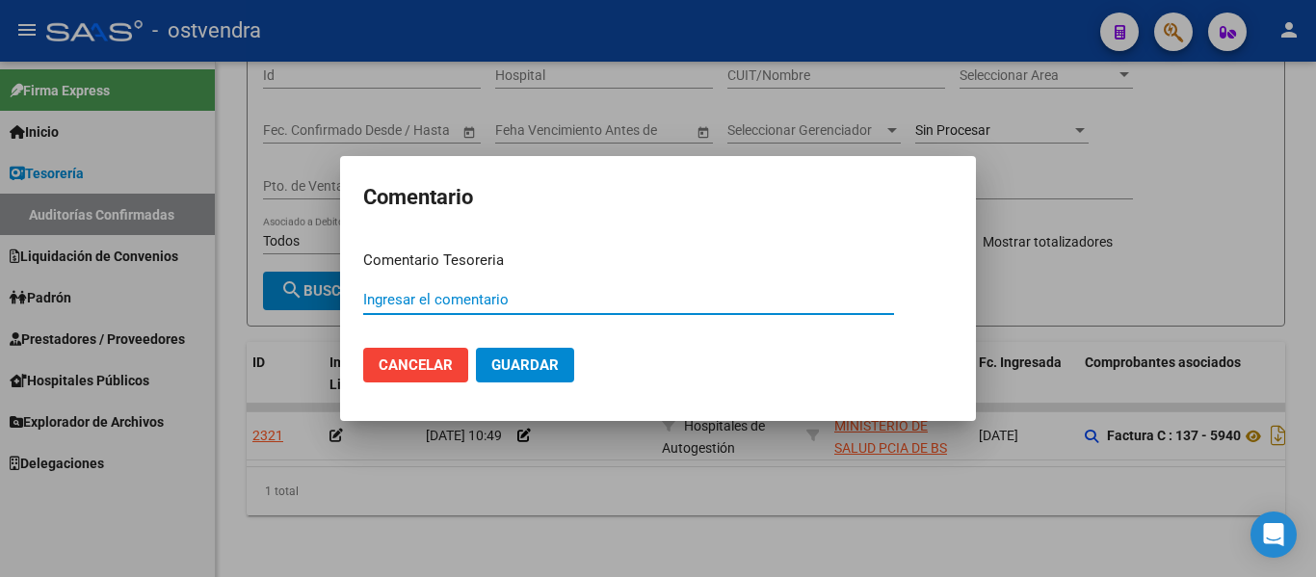
paste input "A-1"
type input "A-1"
click at [506, 365] on span "Guardar" at bounding box center [524, 364] width 67 height 17
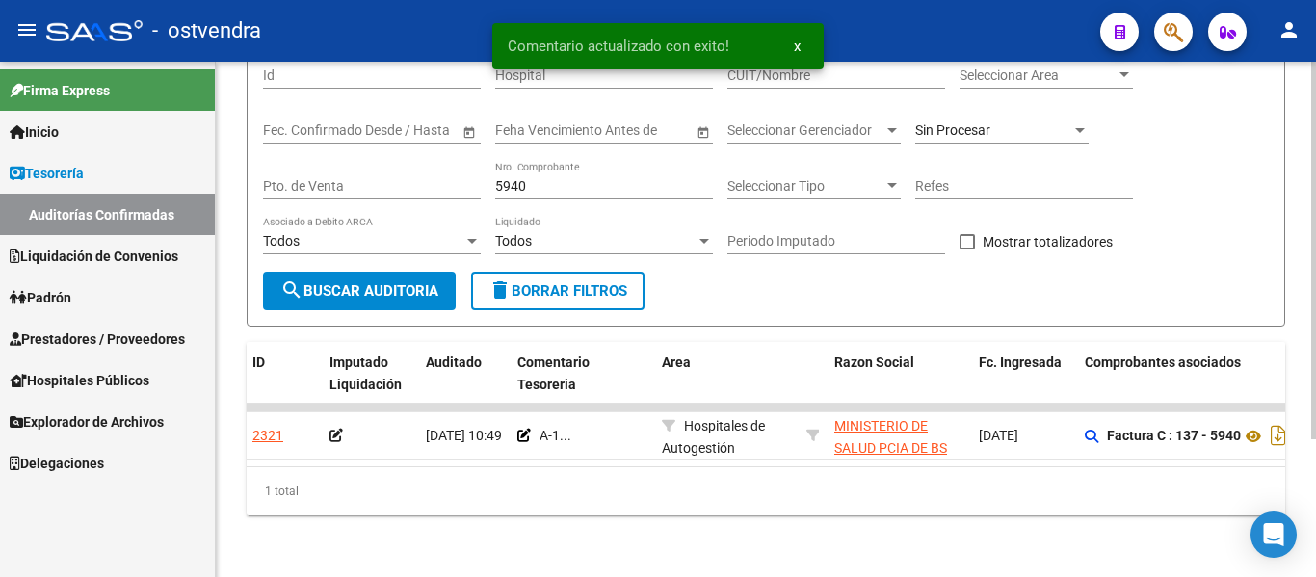
click at [554, 161] on div "5940 Nro. Comprobante" at bounding box center [604, 180] width 218 height 39
type input "5941"
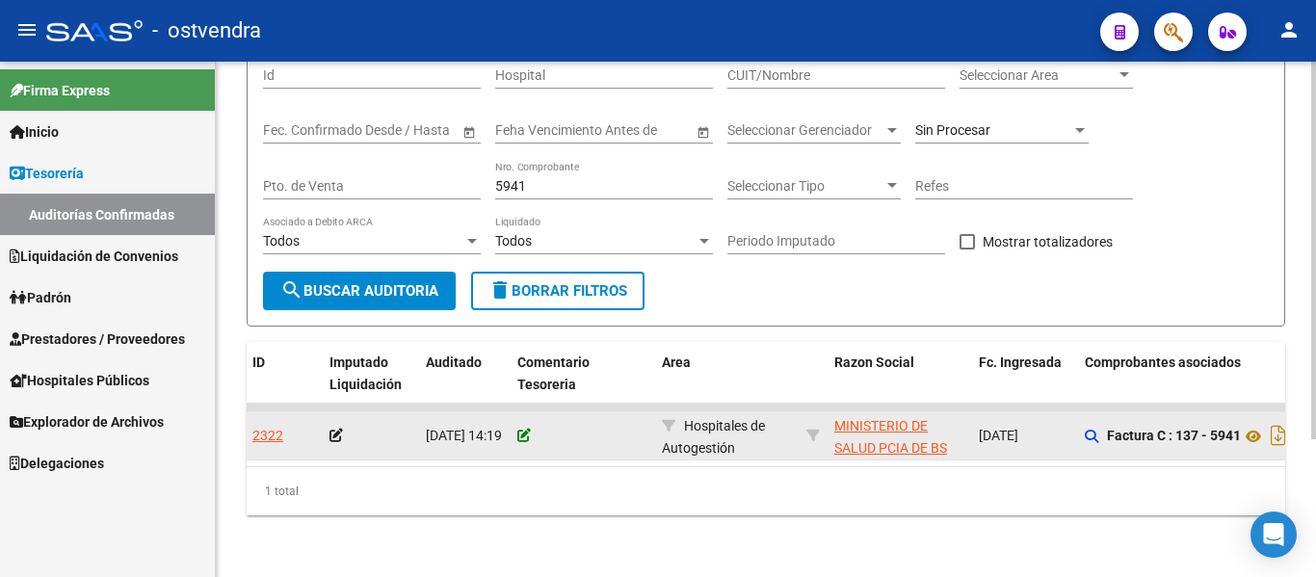
click at [523, 429] on icon at bounding box center [523, 435] width 13 height 13
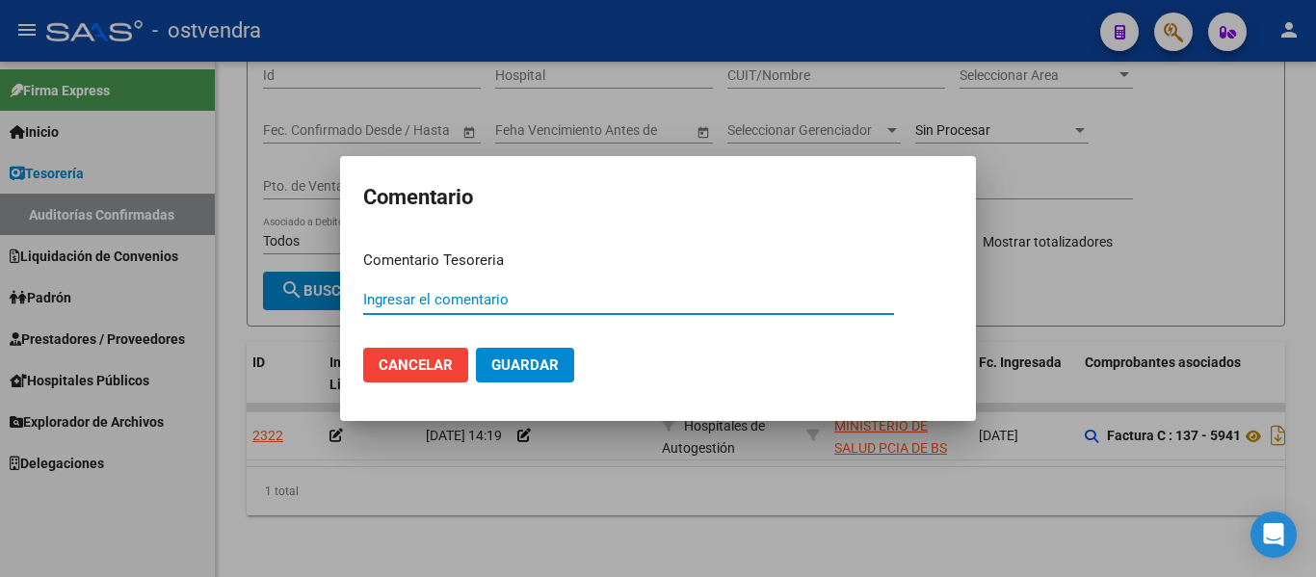
paste input "A-1"
type input "A-1"
click at [508, 363] on span "Guardar" at bounding box center [524, 364] width 67 height 17
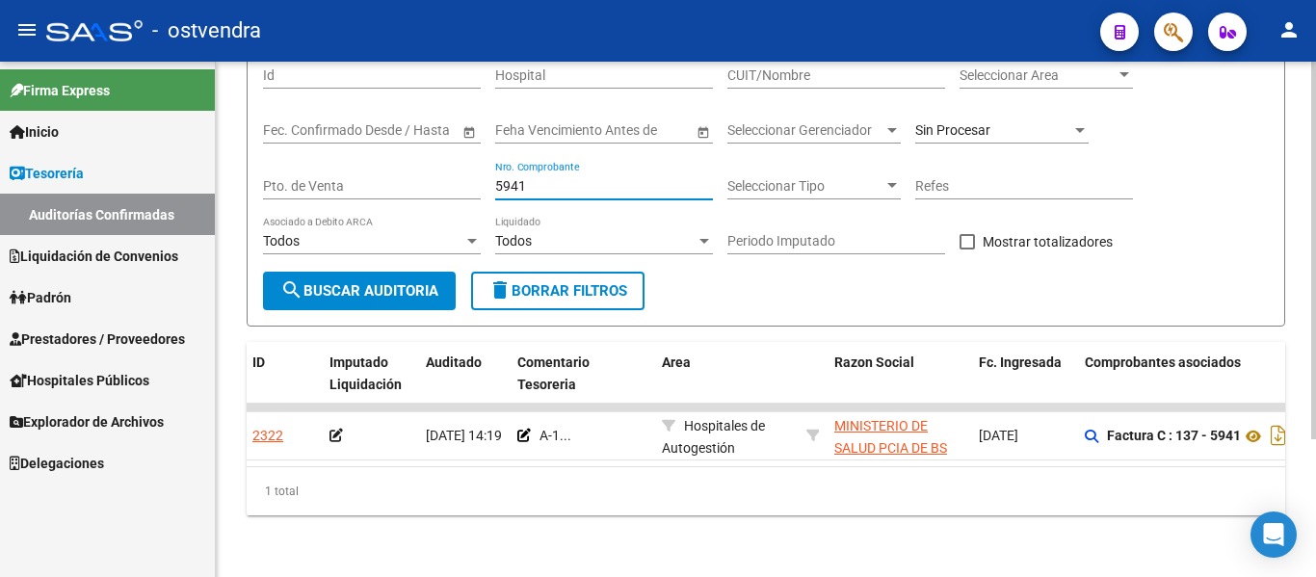
click at [526, 178] on input "5941" at bounding box center [604, 186] width 218 height 16
type input "5"
type input "10272"
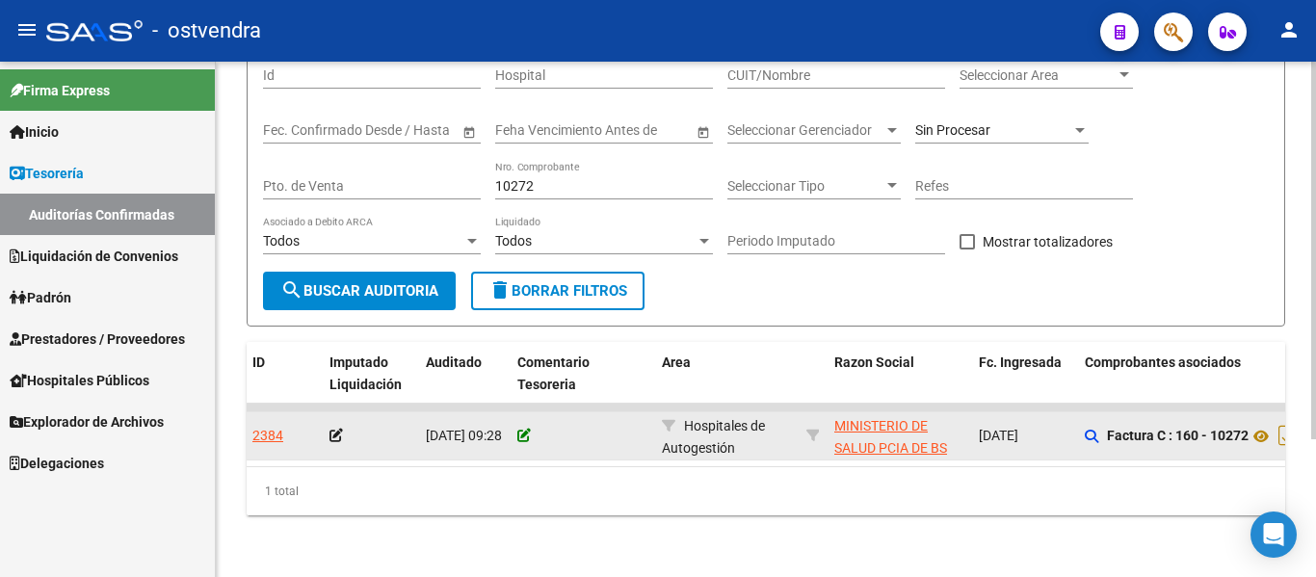
click at [521, 429] on icon at bounding box center [523, 435] width 13 height 13
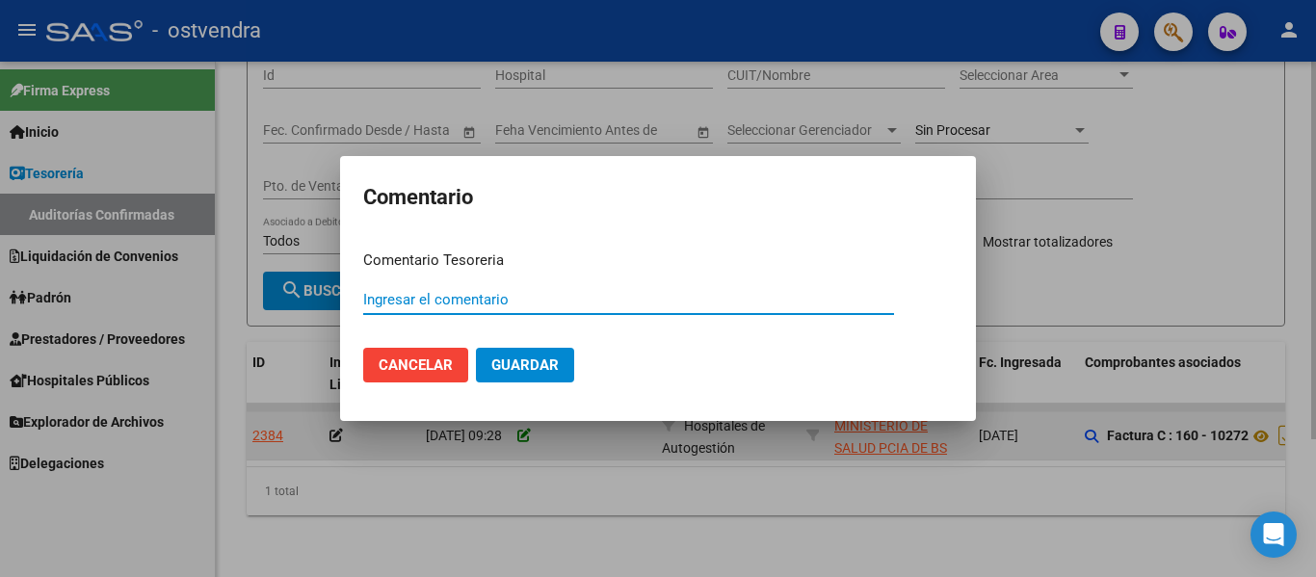
paste input "A-2"
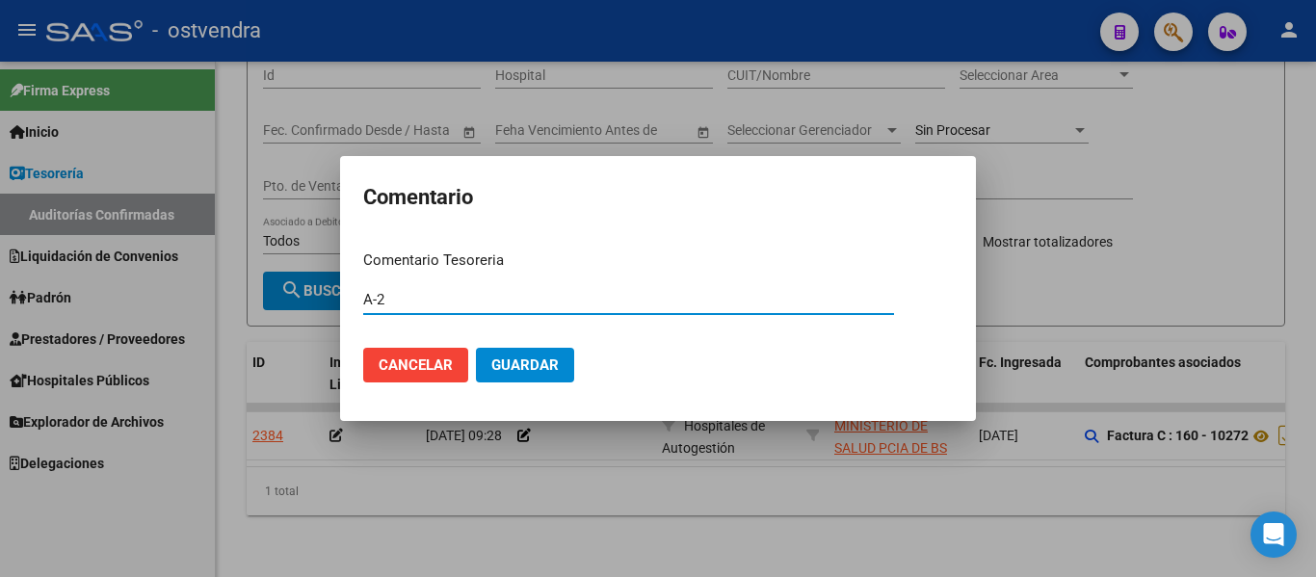
type input "A-2"
click at [525, 363] on span "Guardar" at bounding box center [524, 364] width 67 height 17
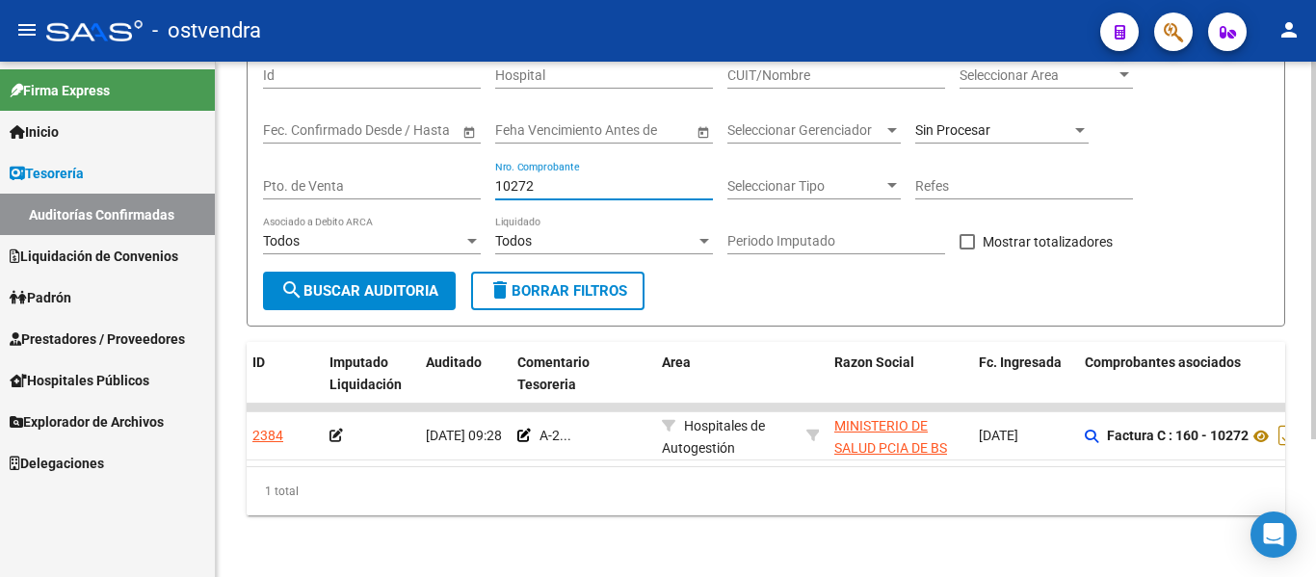
click at [544, 178] on input "10272" at bounding box center [604, 186] width 218 height 16
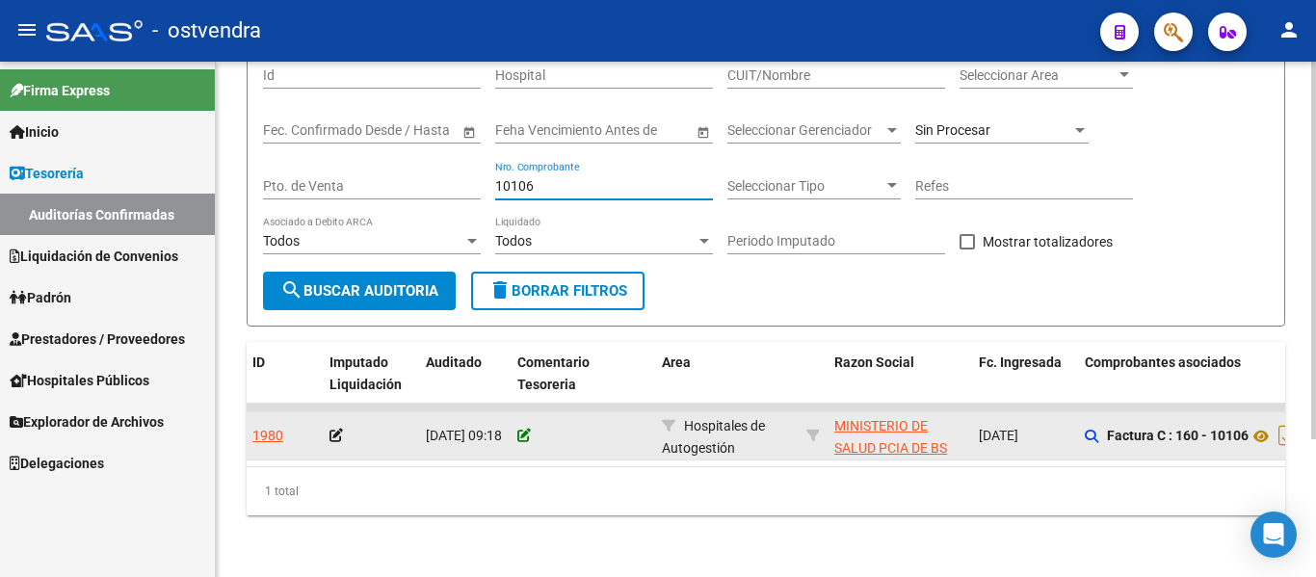
type input "10106"
click at [525, 429] on icon at bounding box center [523, 435] width 13 height 13
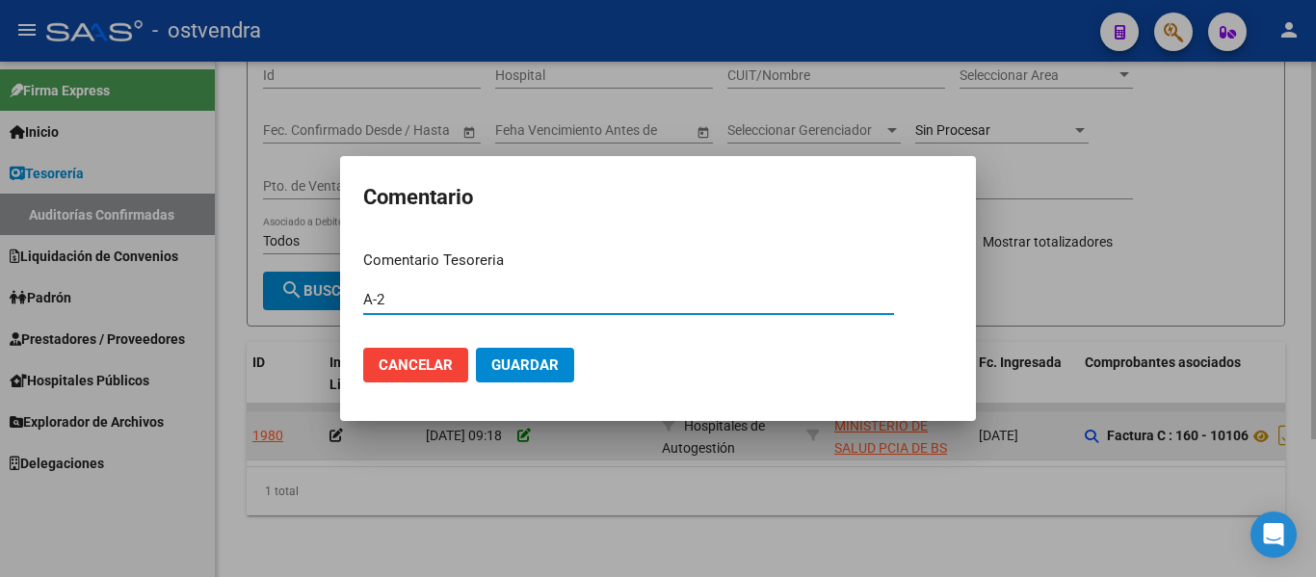
type input "A-2"
click at [476, 348] on button "Guardar" at bounding box center [525, 365] width 98 height 35
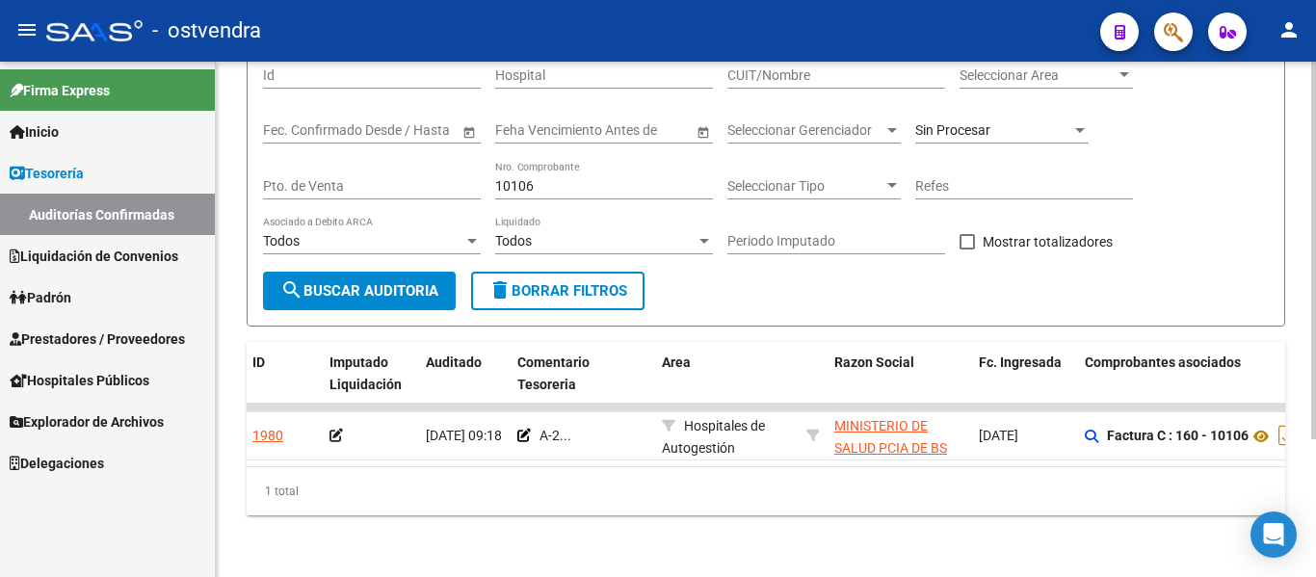
click at [536, 178] on input "10106" at bounding box center [604, 186] width 218 height 16
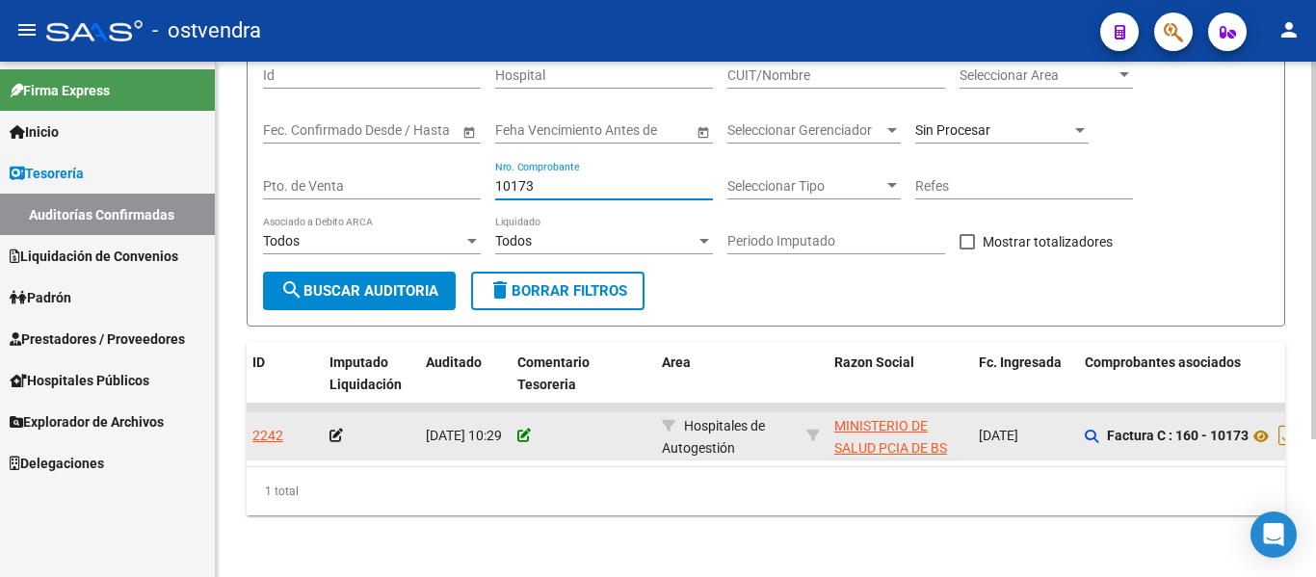
type input "10173"
click at [523, 429] on icon at bounding box center [523, 435] width 13 height 13
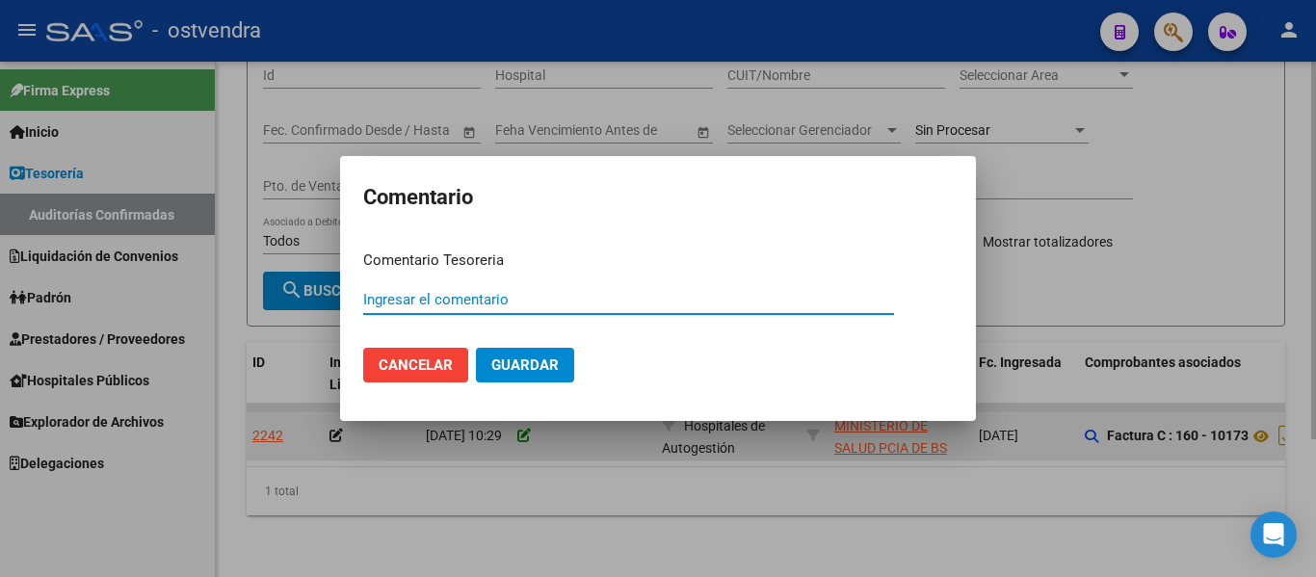
paste input "A-2"
type input "A-2"
click at [476, 348] on button "Guardar" at bounding box center [525, 365] width 98 height 35
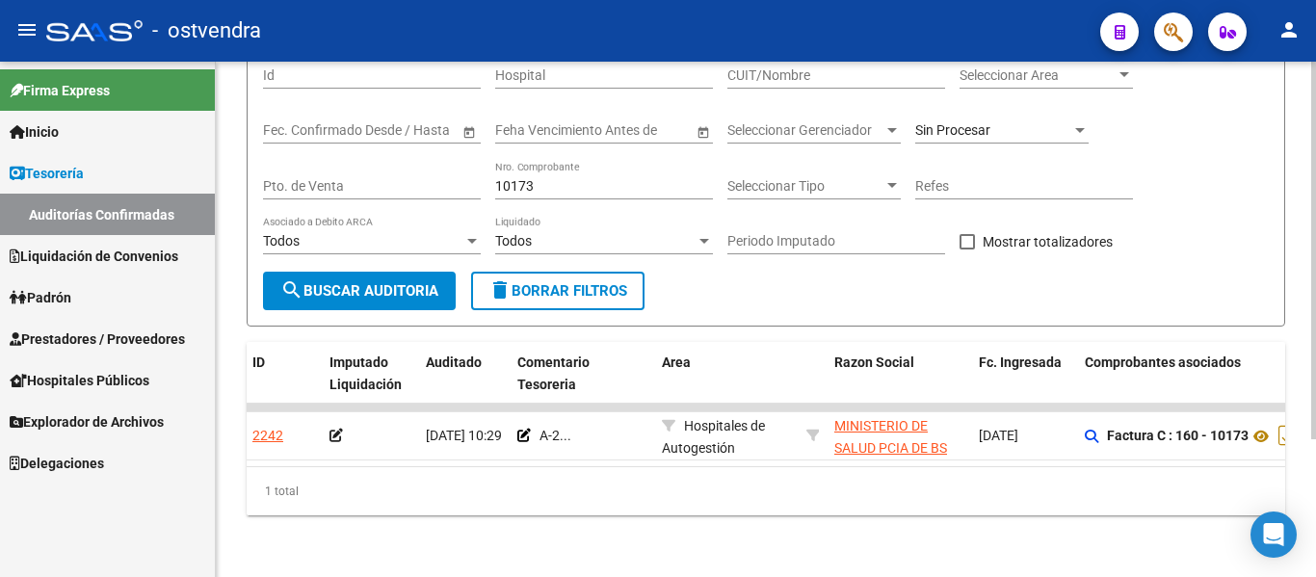
click at [550, 161] on div "10173 Nro. Comprobante" at bounding box center [604, 180] width 218 height 39
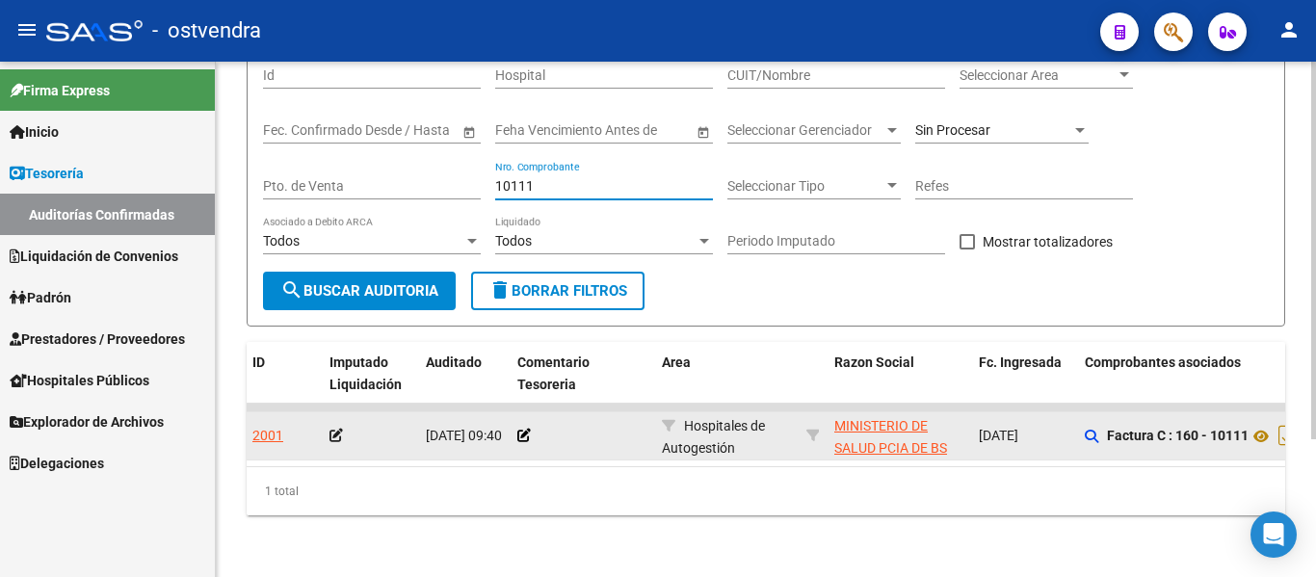
type input "10111"
click at [524, 428] on app-comentario-tesoreria at bounding box center [523, 435] width 13 height 15
click at [525, 429] on icon at bounding box center [523, 435] width 13 height 13
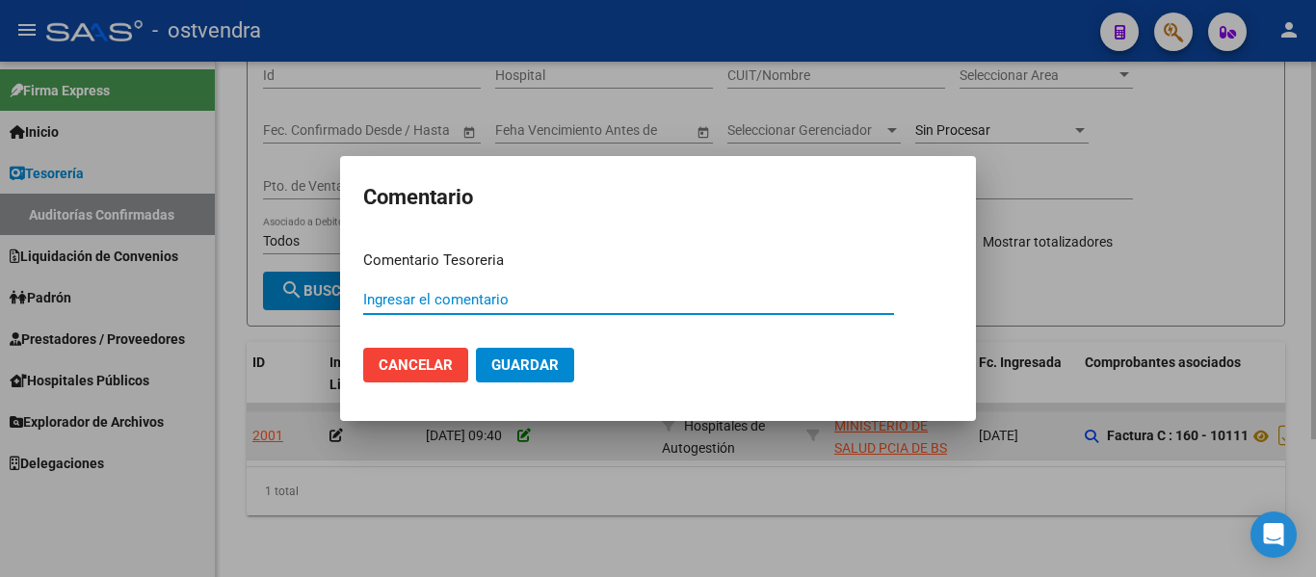
paste input "A-2"
type input "A-2"
click at [476, 348] on button "Guardar" at bounding box center [525, 365] width 98 height 35
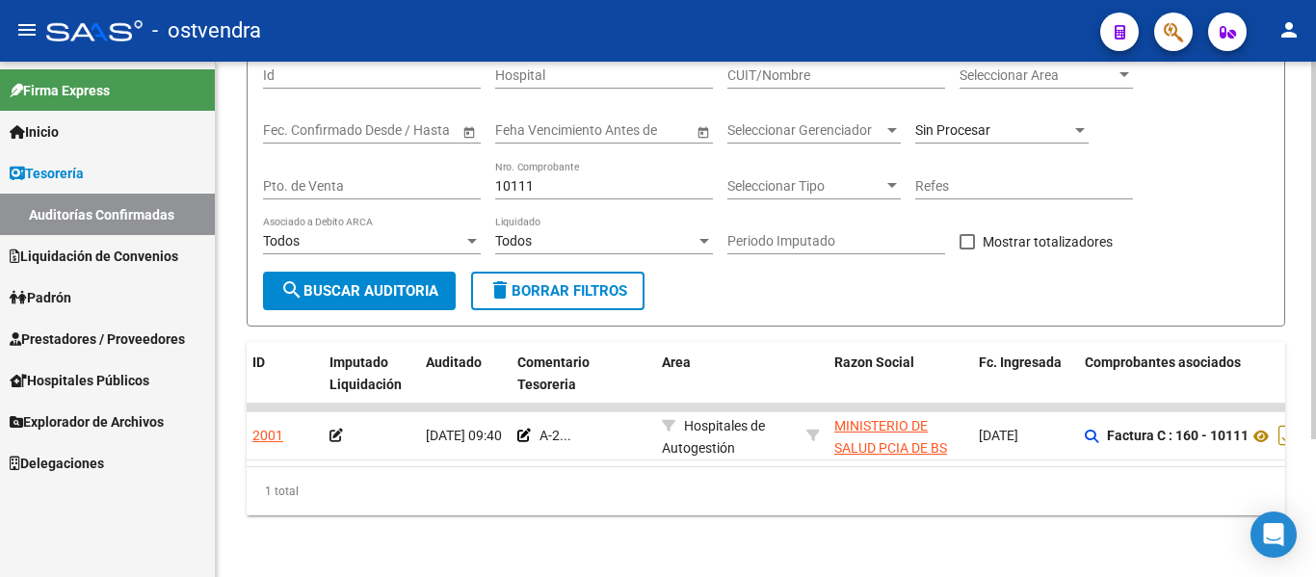
click at [557, 179] on div "10111 Nro. Comprobante" at bounding box center [604, 180] width 218 height 39
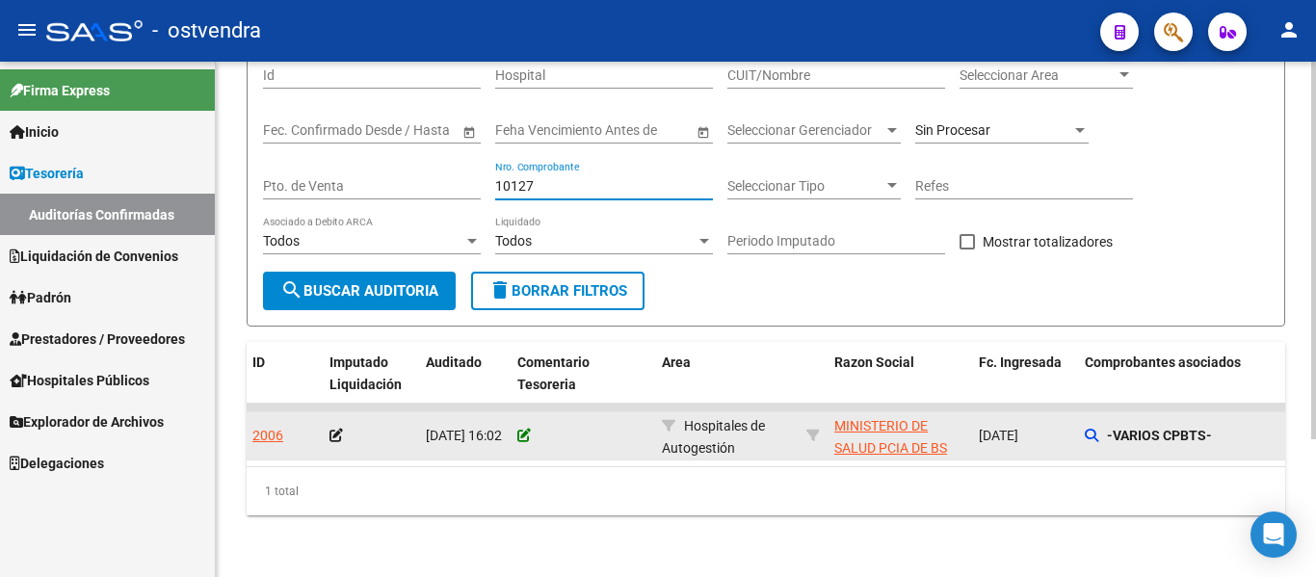
type input "10127"
click at [521, 429] on icon at bounding box center [523, 435] width 13 height 13
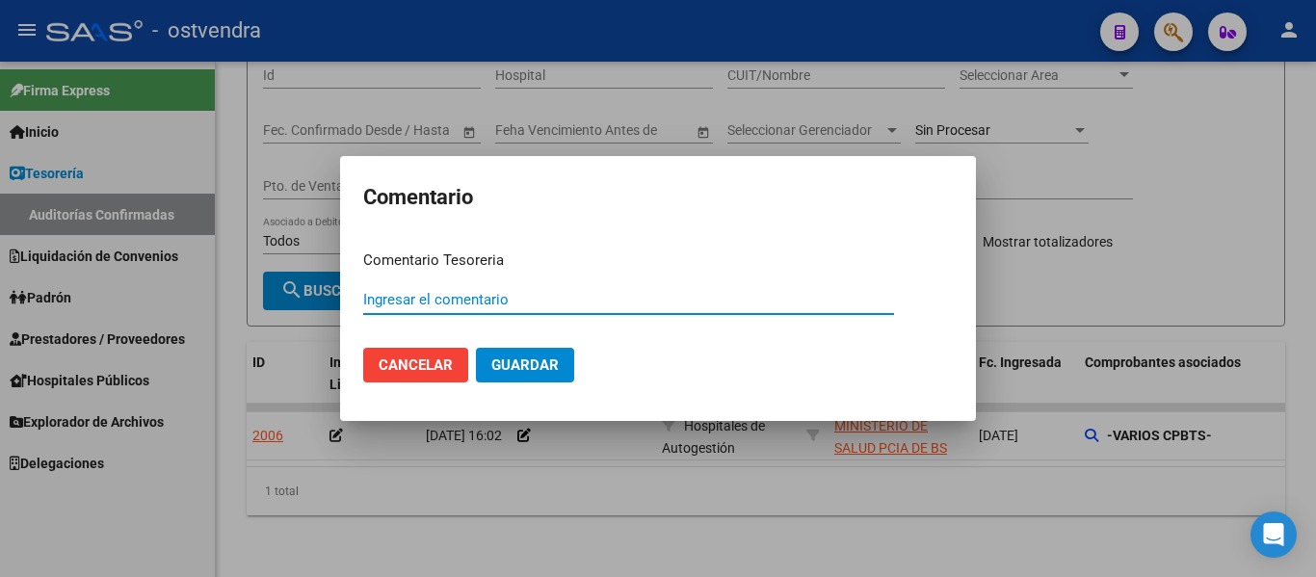
paste input "A-2"
type input "A-2"
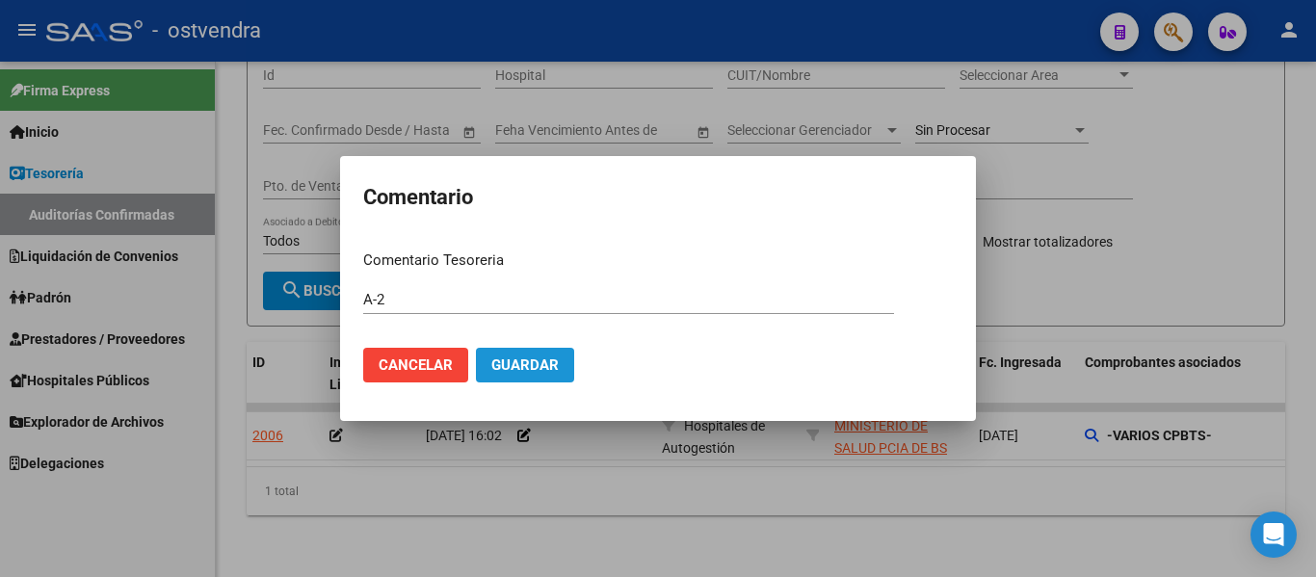
click at [515, 370] on span "Guardar" at bounding box center [524, 364] width 67 height 17
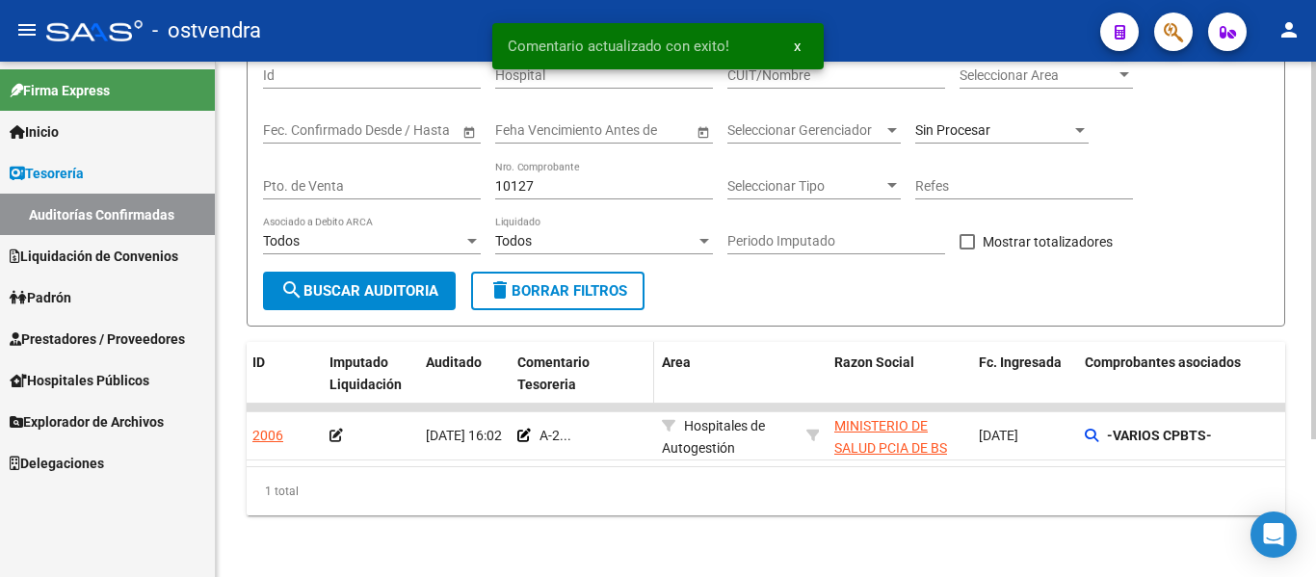
click at [515, 370] on datatable-header-cell "Comentario Tesoreria" at bounding box center [582, 374] width 144 height 64
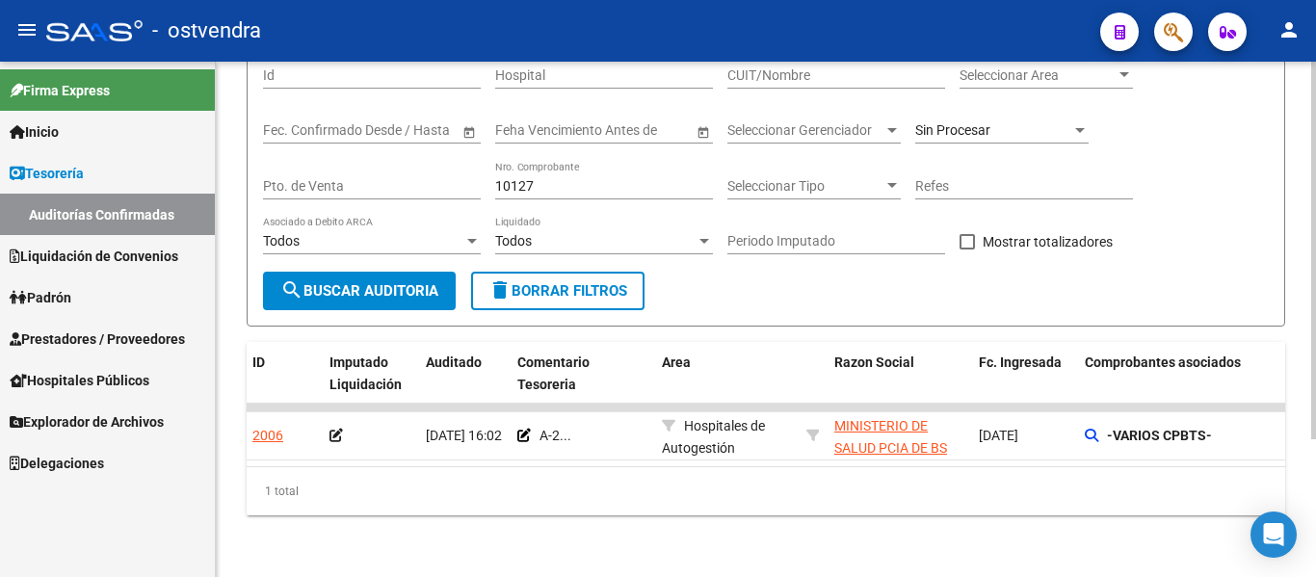
click at [568, 178] on input "10127" at bounding box center [604, 186] width 218 height 16
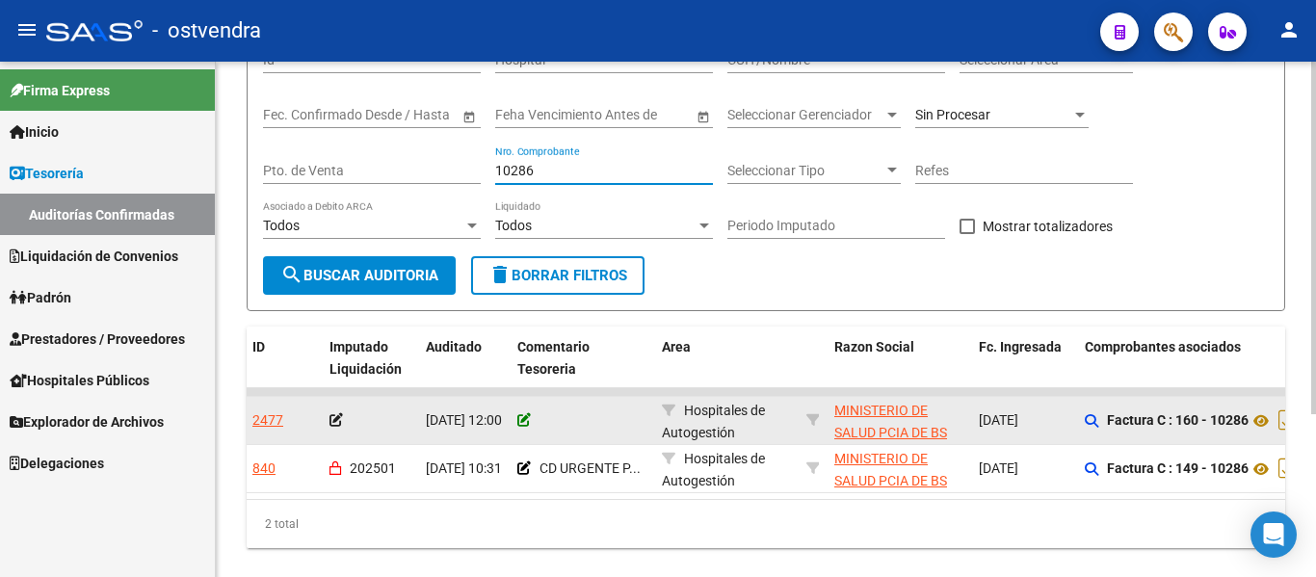
type input "10286"
click at [520, 420] on icon at bounding box center [523, 419] width 13 height 13
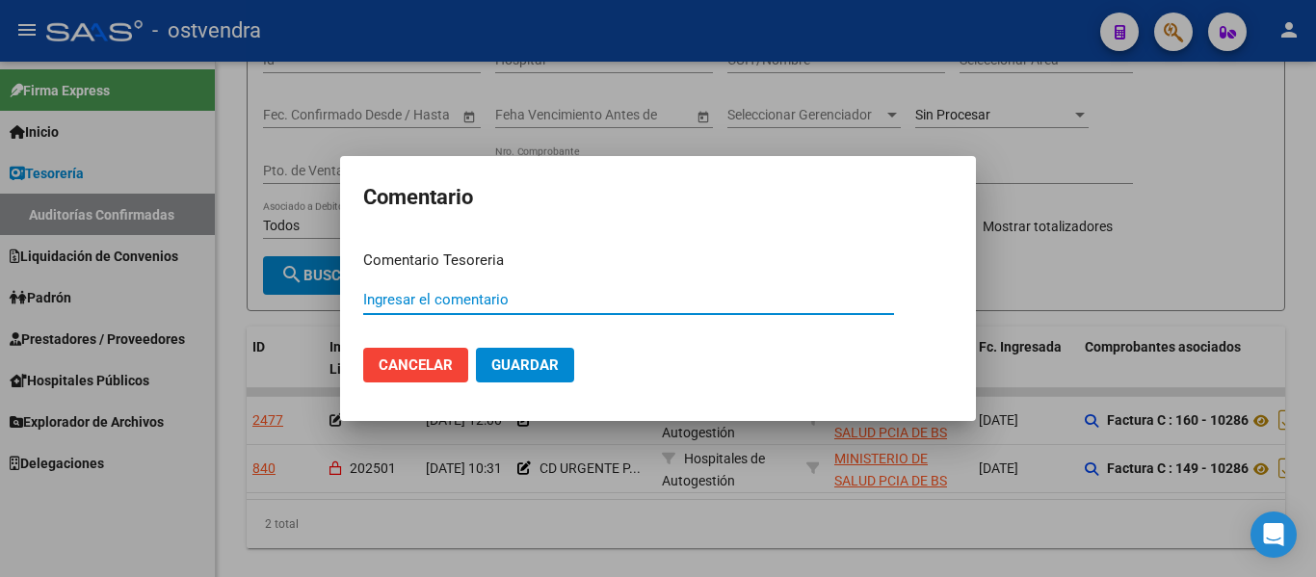
paste input "A-2"
type input "A-2"
click at [476, 348] on button "Guardar" at bounding box center [525, 365] width 98 height 35
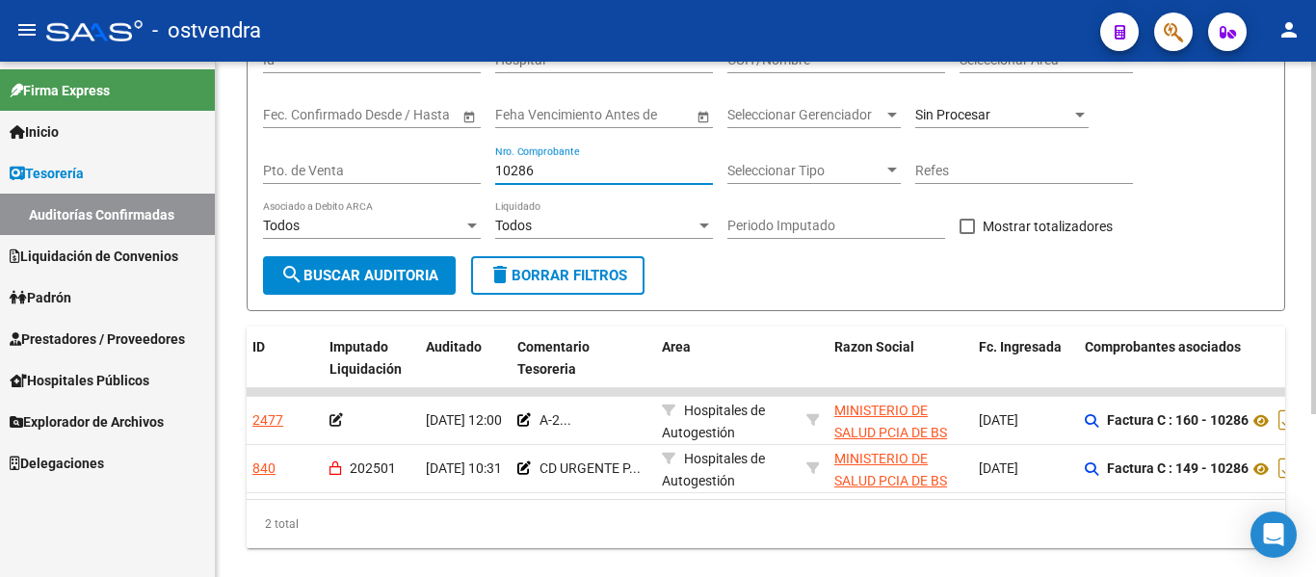
click at [558, 174] on input "10286" at bounding box center [604, 171] width 218 height 16
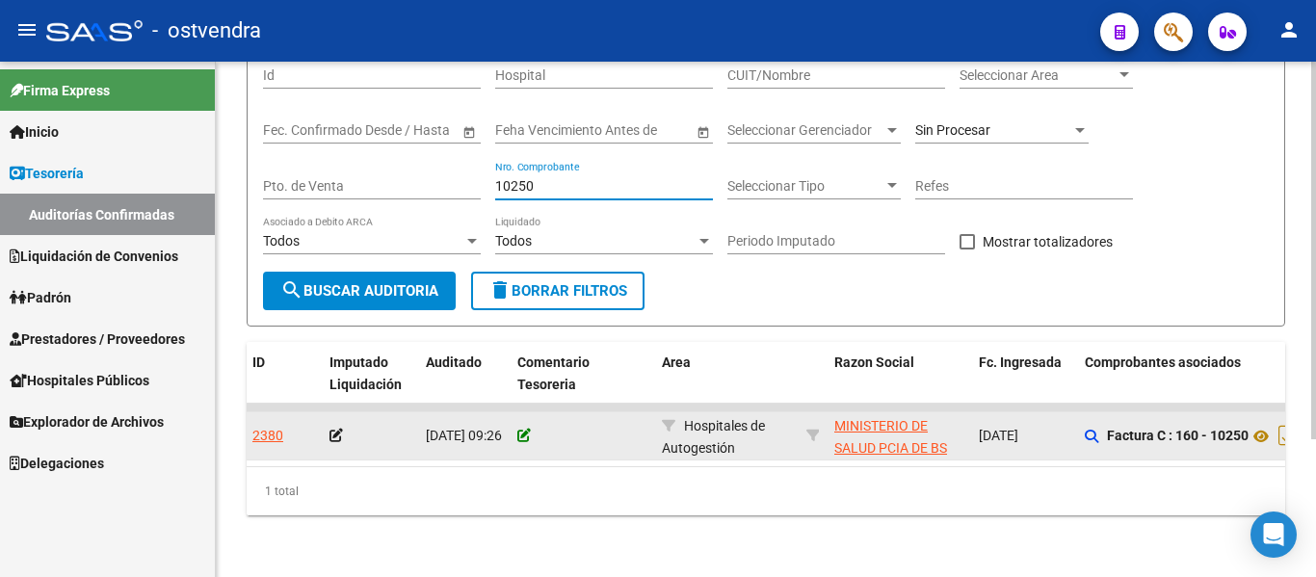
type input "10250"
click at [523, 429] on icon at bounding box center [523, 435] width 13 height 13
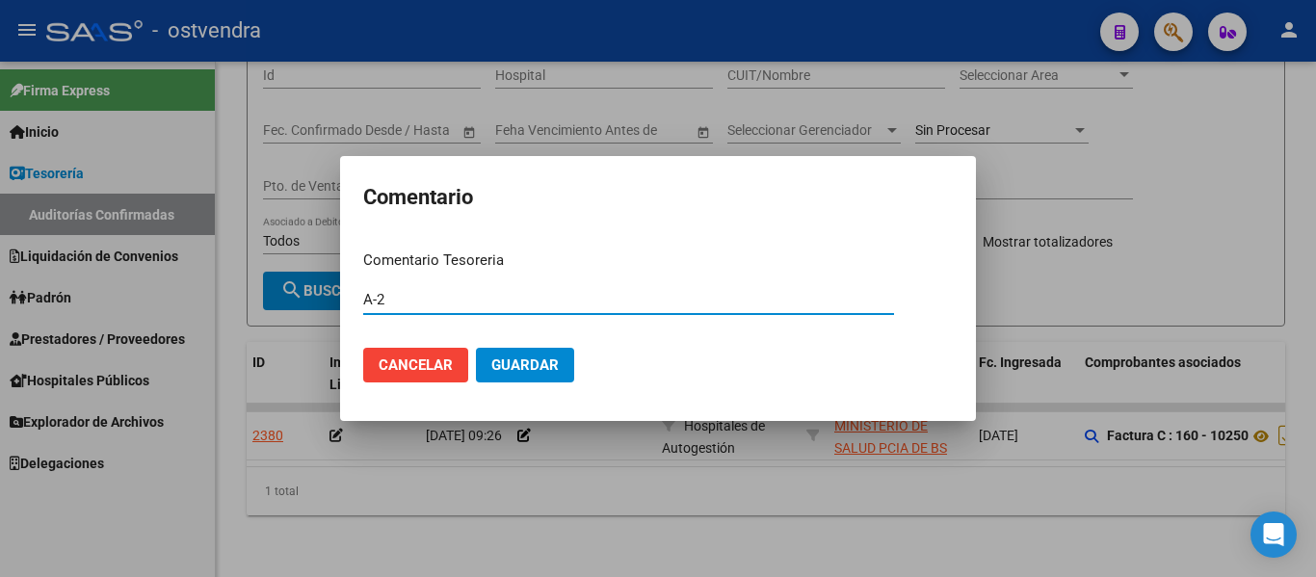
type input "A-2"
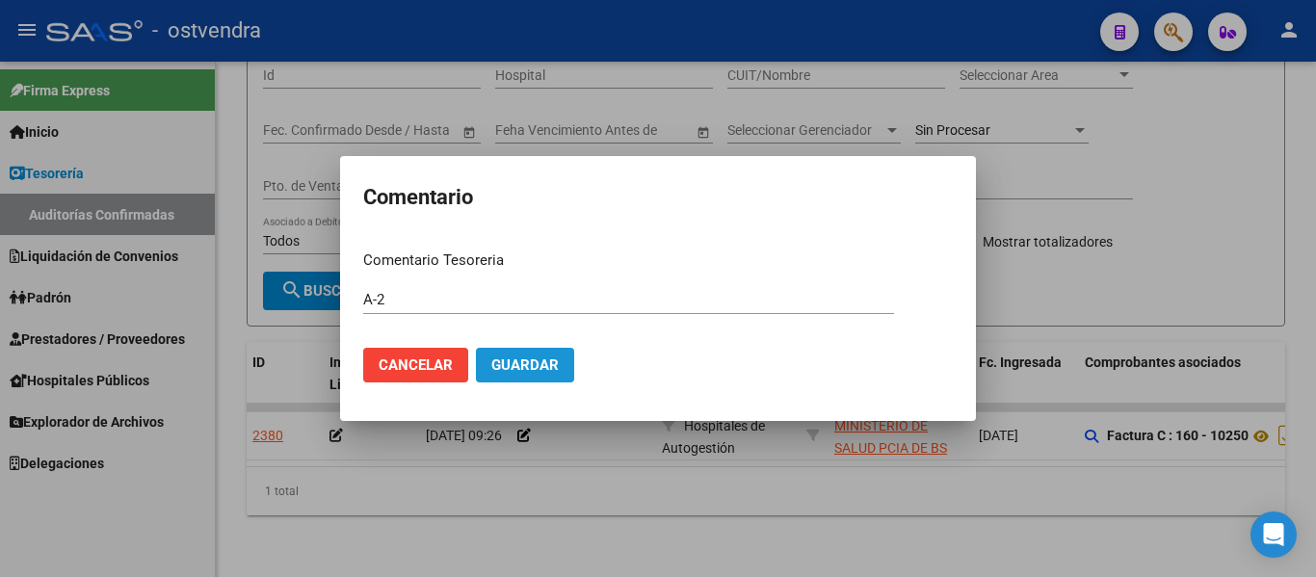
click at [522, 362] on span "Guardar" at bounding box center [524, 364] width 67 height 17
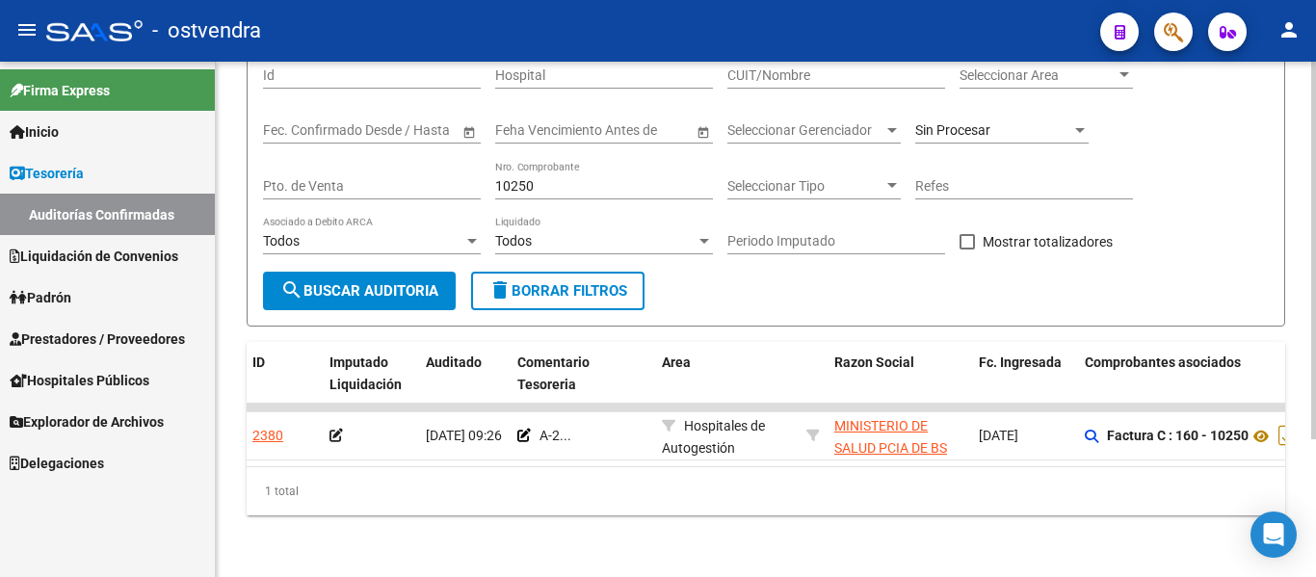
click at [556, 178] on input "10250" at bounding box center [604, 186] width 218 height 16
type input "1"
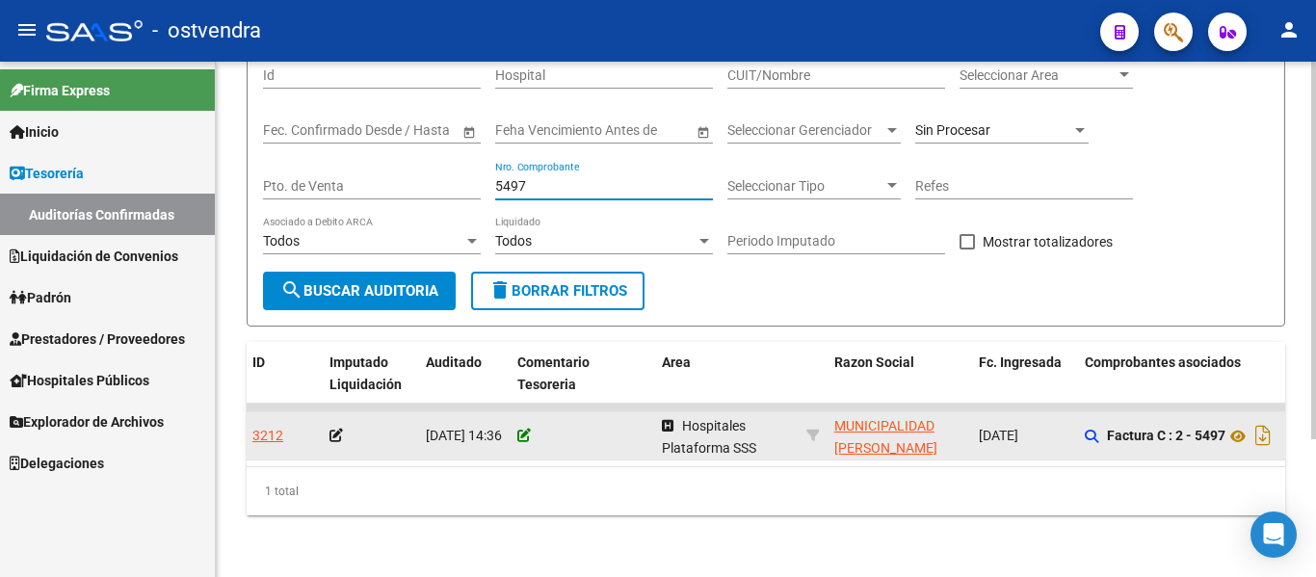
type input "5497"
click at [526, 429] on icon at bounding box center [523, 435] width 13 height 13
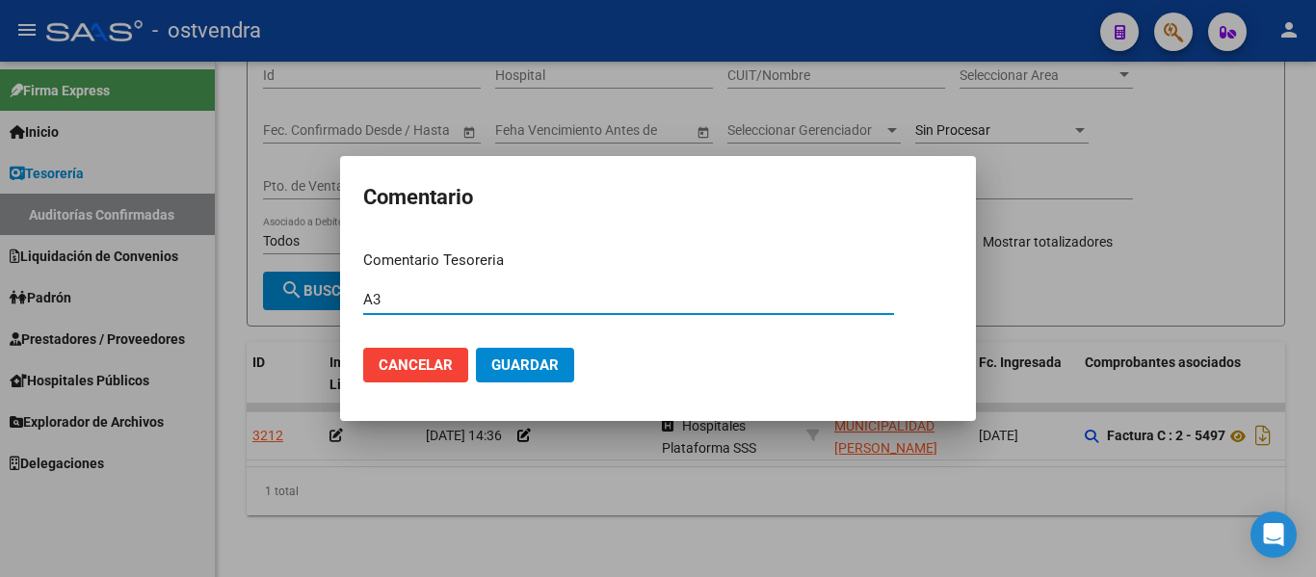
type input "A3"
click at [476, 348] on button "Guardar" at bounding box center [525, 365] width 98 height 35
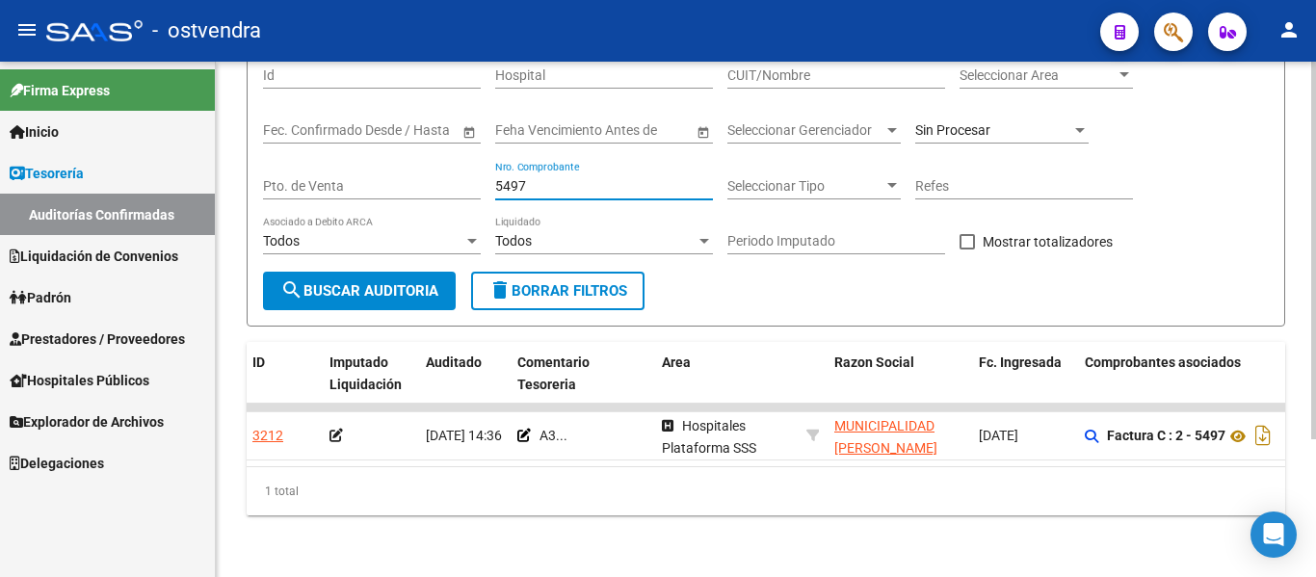
click at [545, 178] on input "5497" at bounding box center [604, 186] width 218 height 16
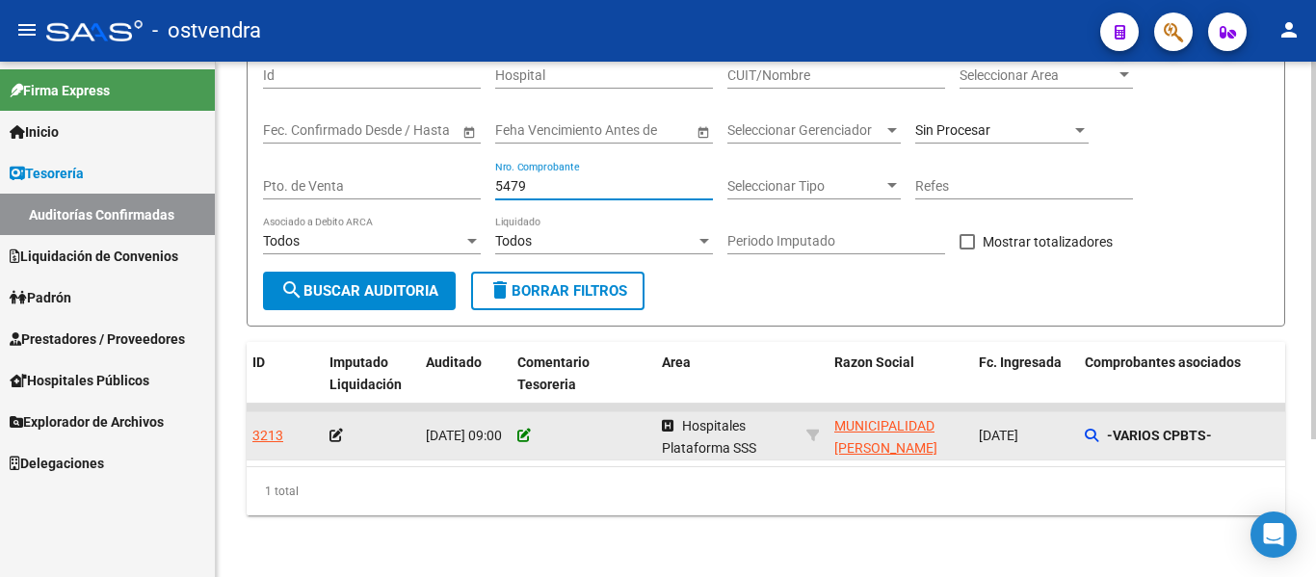
type input "5479"
click at [517, 429] on icon at bounding box center [523, 435] width 13 height 13
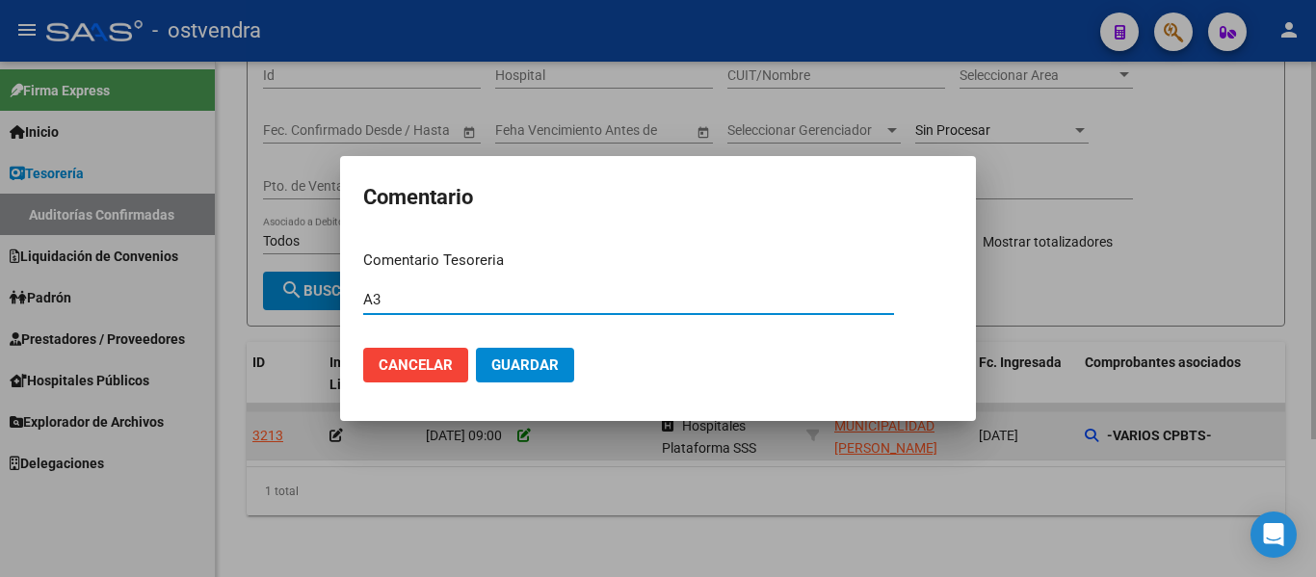
type input "A3"
click at [476, 348] on button "Guardar" at bounding box center [525, 365] width 98 height 35
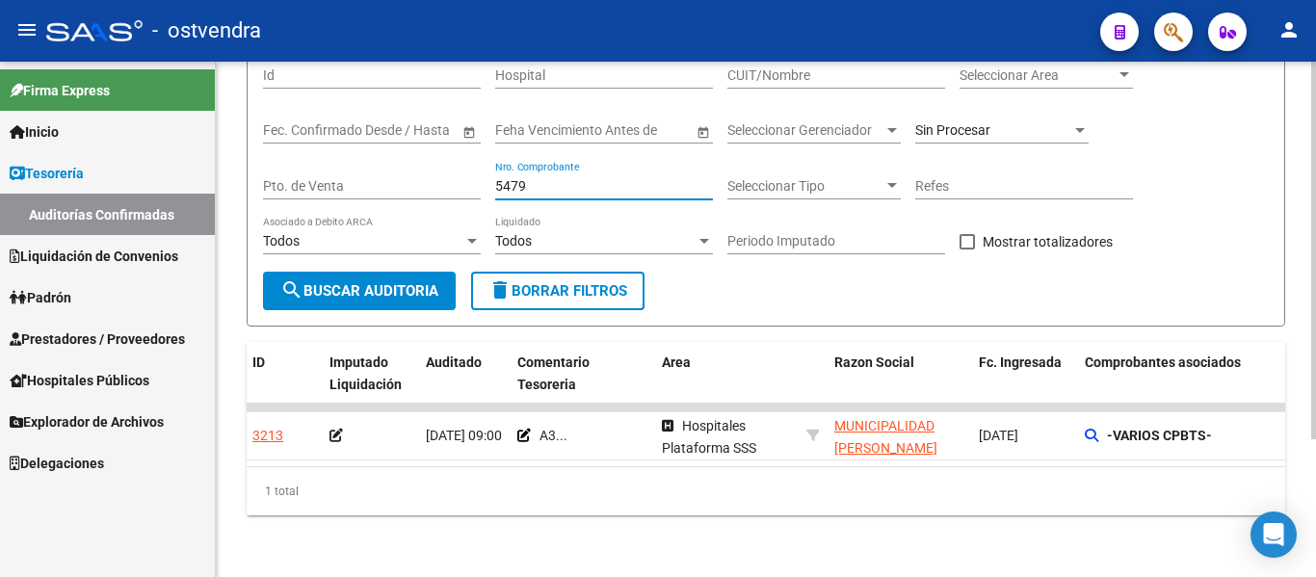
click at [538, 178] on input "5479" at bounding box center [604, 186] width 218 height 16
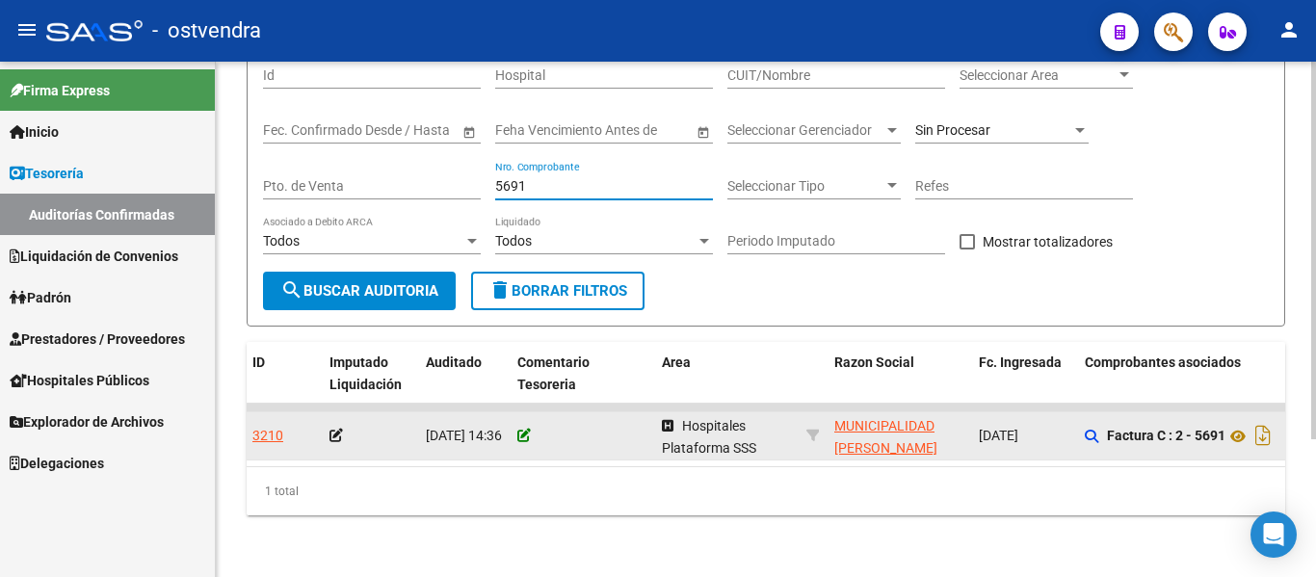
type input "5691"
click at [528, 429] on icon at bounding box center [523, 435] width 13 height 13
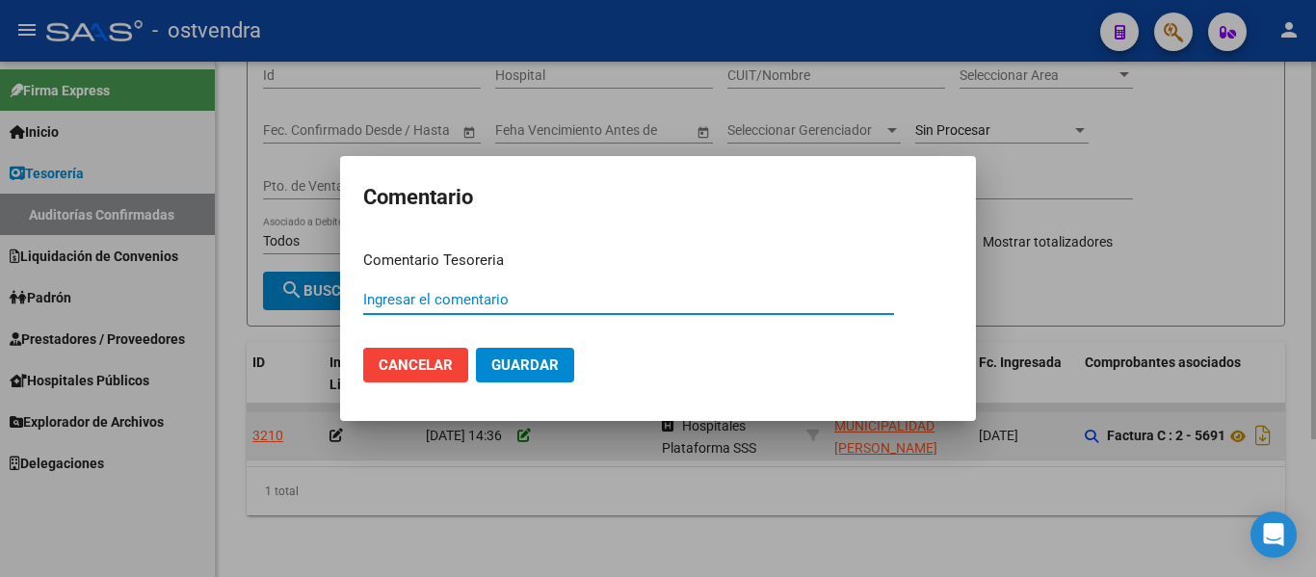
paste input "A3"
type input "A3"
click at [476, 348] on button "Guardar" at bounding box center [525, 365] width 98 height 35
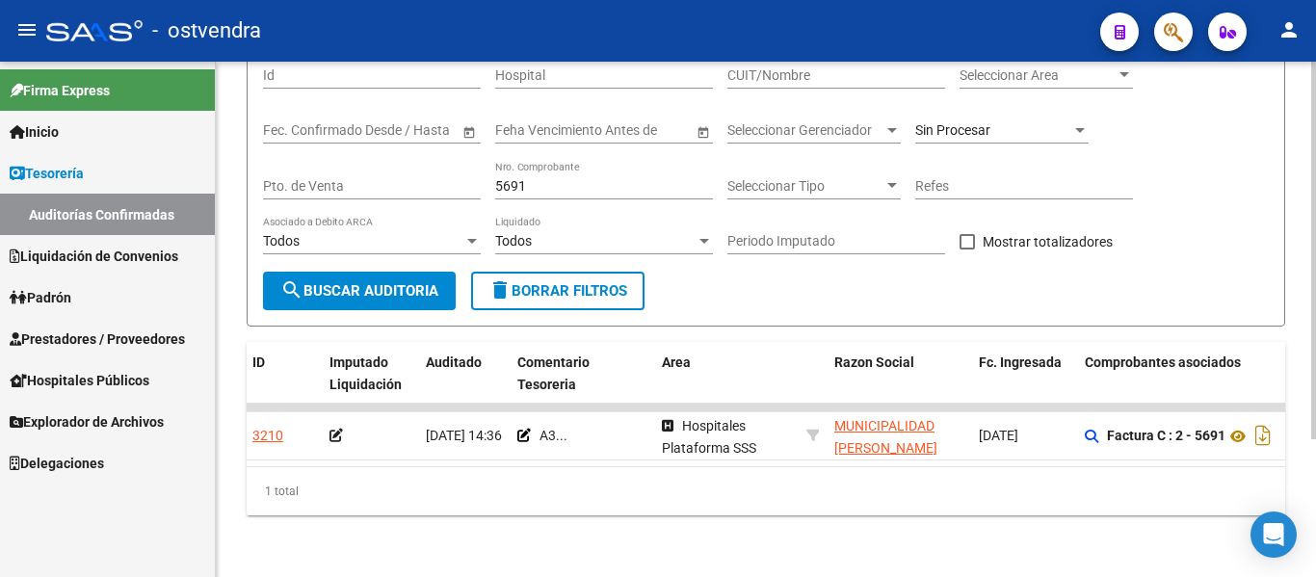
click at [559, 178] on input "5691" at bounding box center [604, 186] width 218 height 16
type input "5"
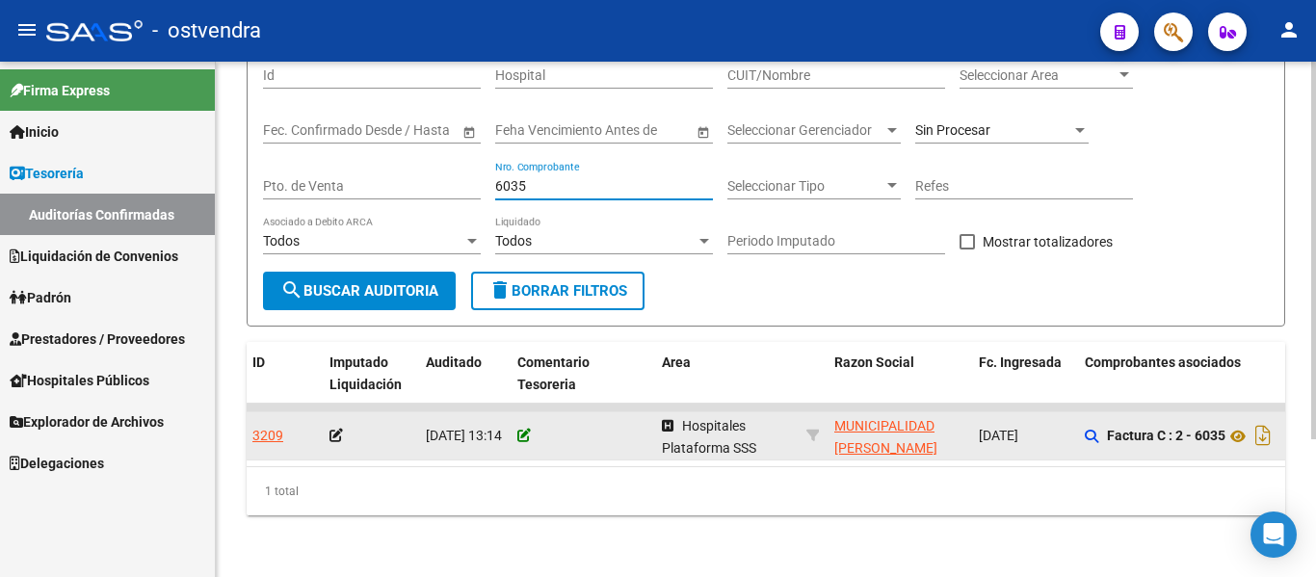
type input "6035"
click at [525, 429] on icon at bounding box center [523, 435] width 13 height 13
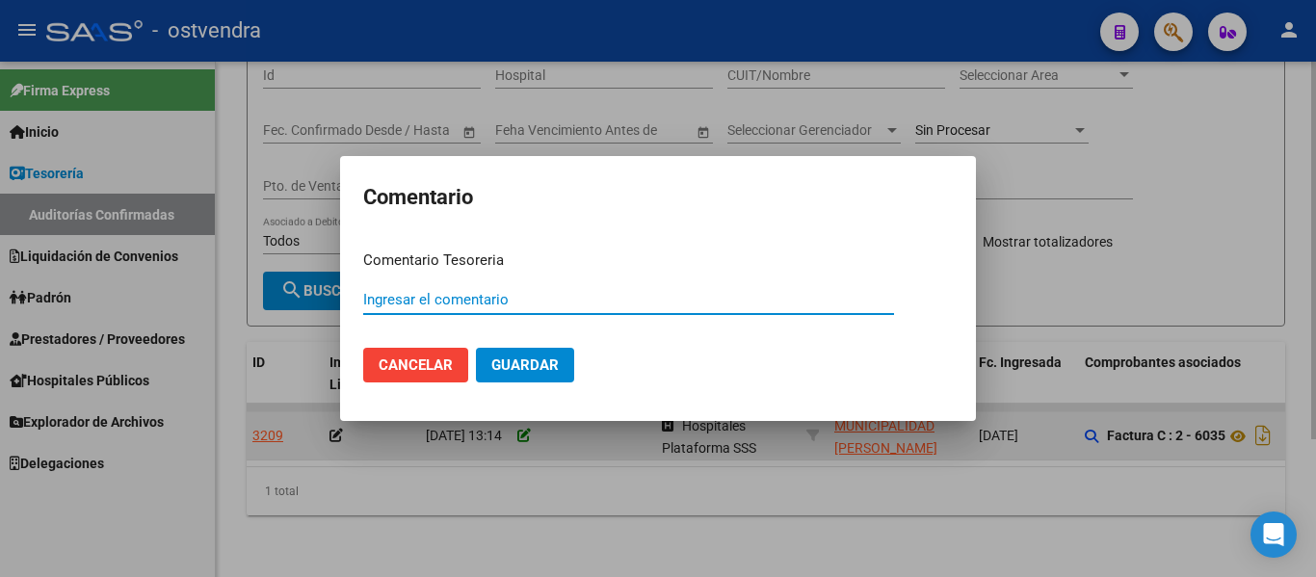
paste input "A3"
type input "A3"
click at [476, 348] on button "Guardar" at bounding box center [525, 365] width 98 height 35
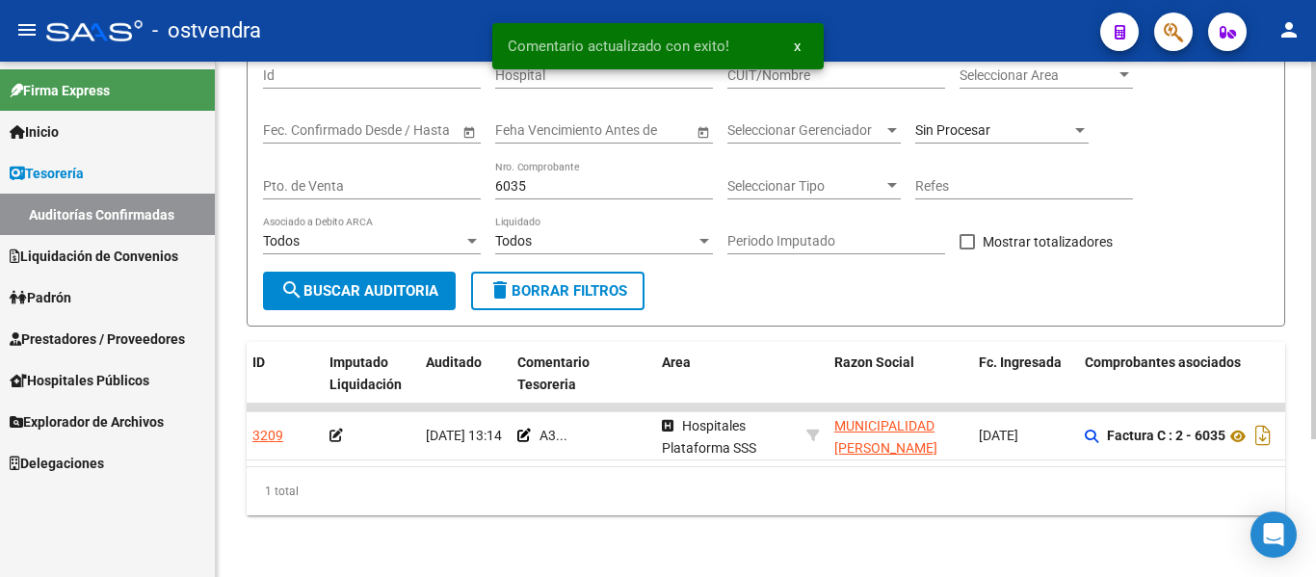
click at [541, 178] on input "6035" at bounding box center [604, 186] width 218 height 16
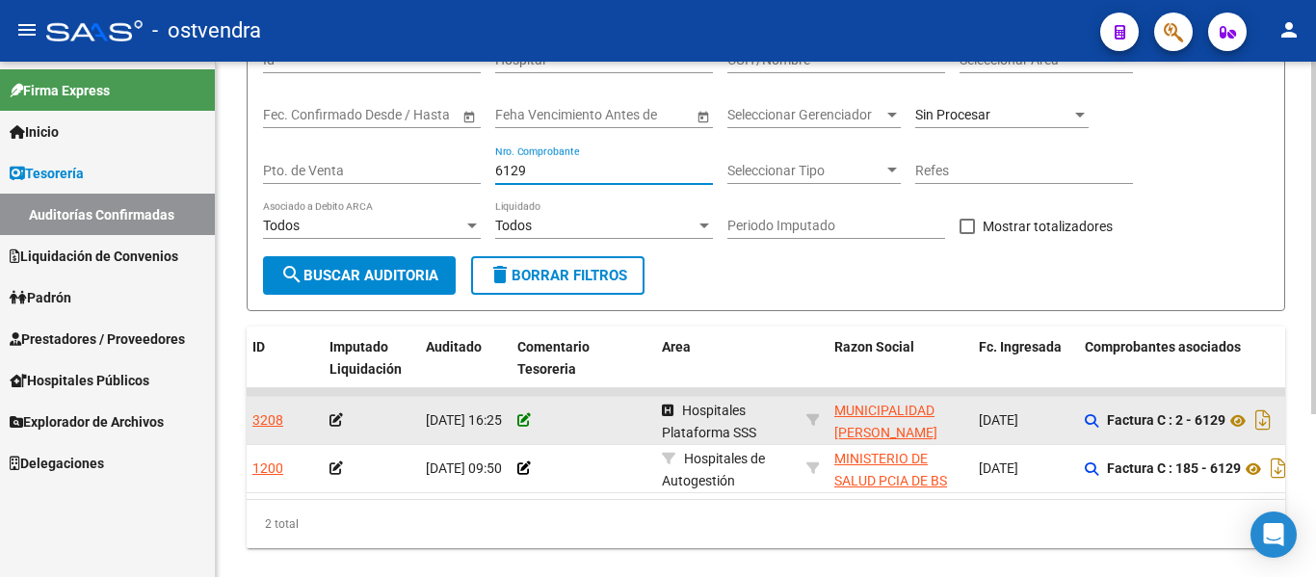
type input "6129"
click at [529, 420] on icon at bounding box center [523, 419] width 13 height 13
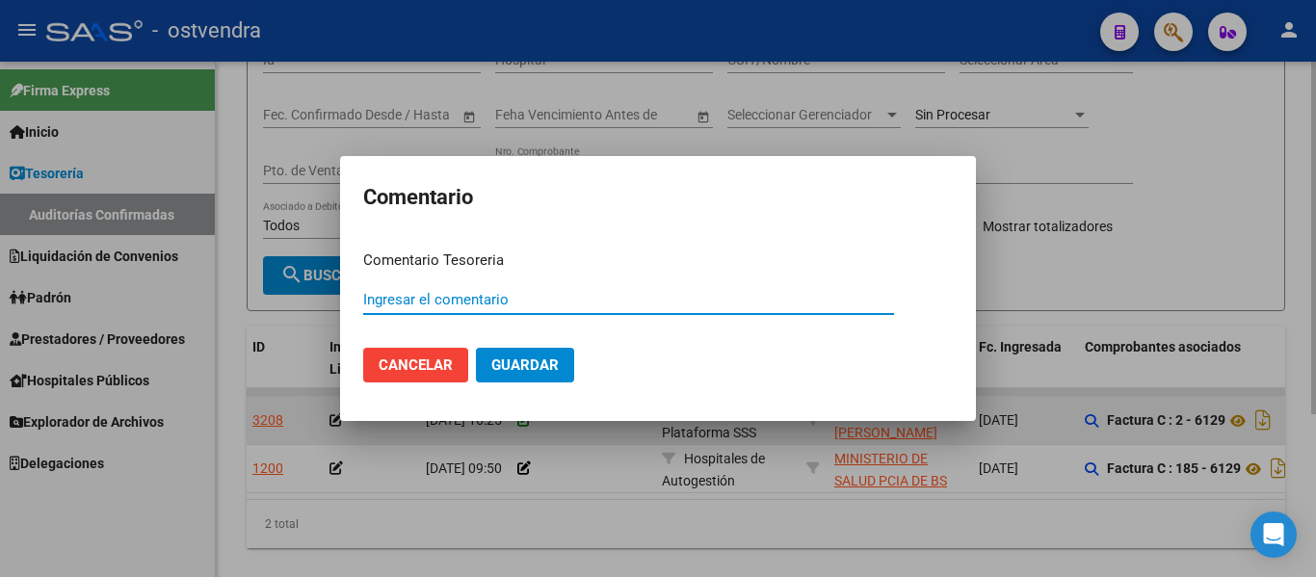
paste input "A3"
type input "A3"
click at [476, 348] on button "Guardar" at bounding box center [525, 365] width 98 height 35
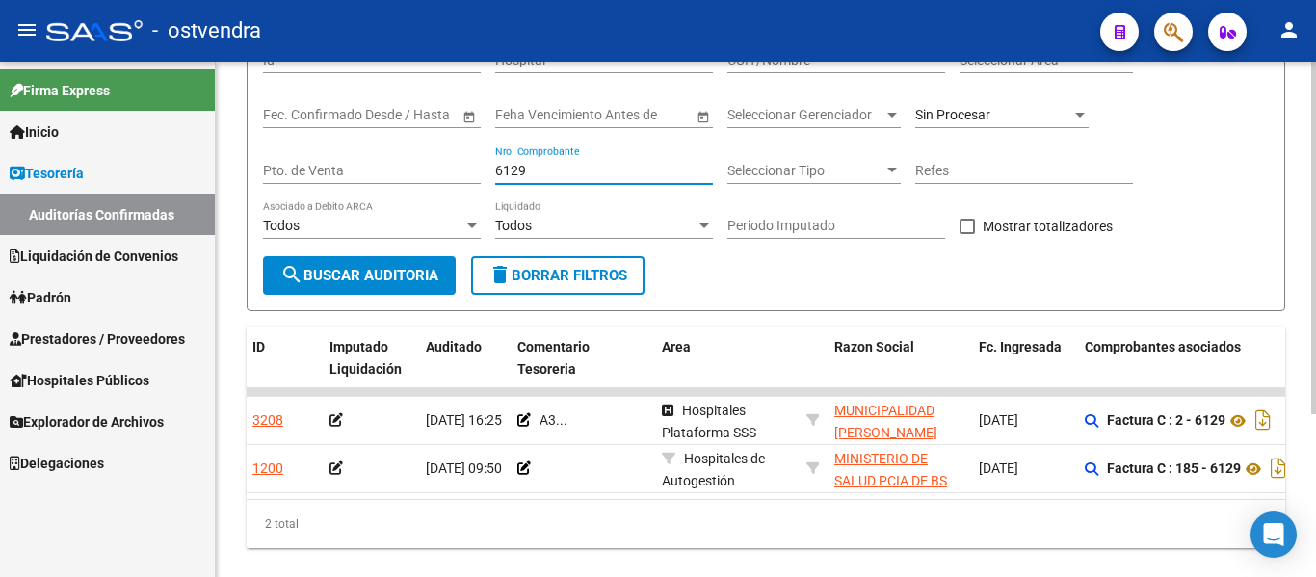
click at [553, 173] on input "6129" at bounding box center [604, 171] width 218 height 16
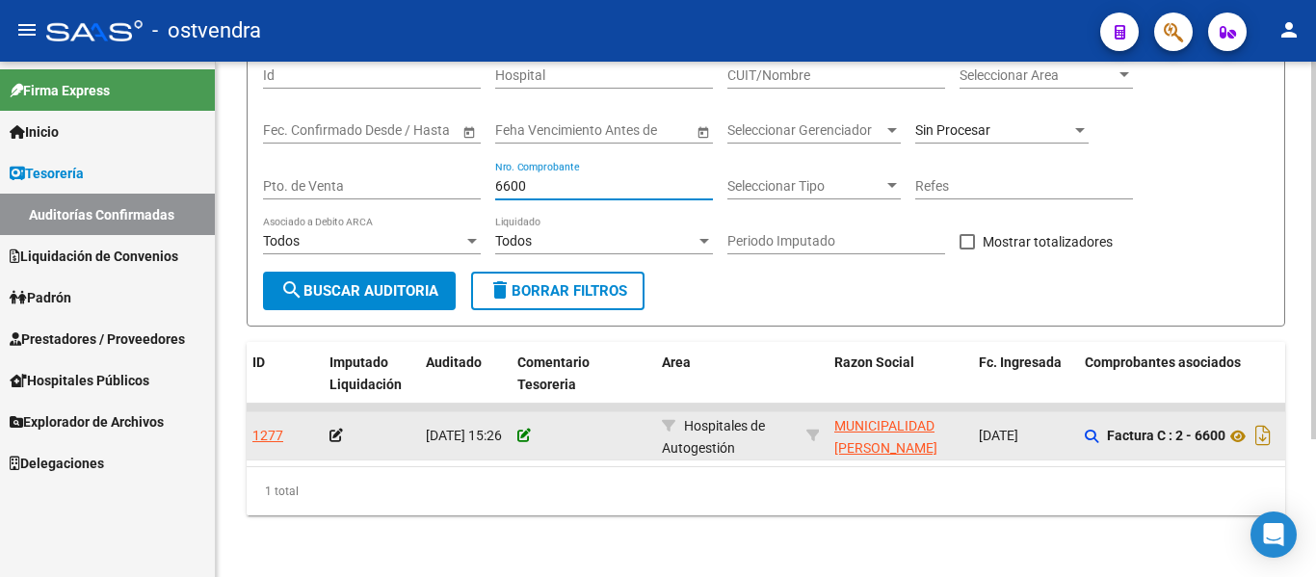
type input "6600"
click at [524, 429] on icon at bounding box center [523, 435] width 13 height 13
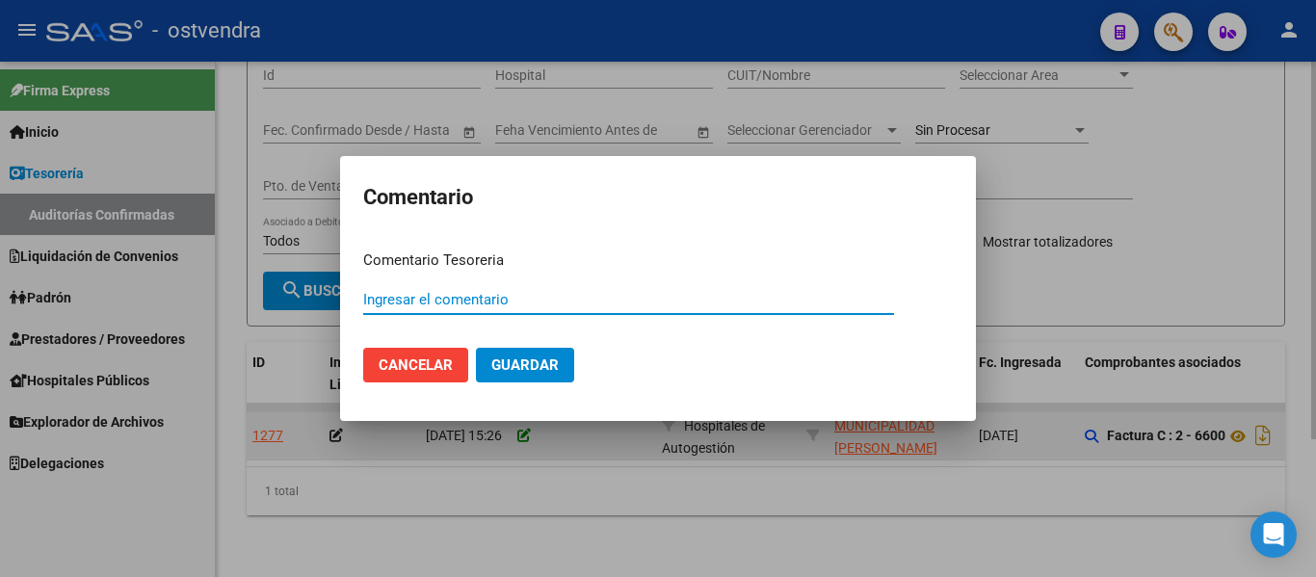
paste input "A3"
type input "A3"
click at [476, 348] on button "Guardar" at bounding box center [525, 365] width 98 height 35
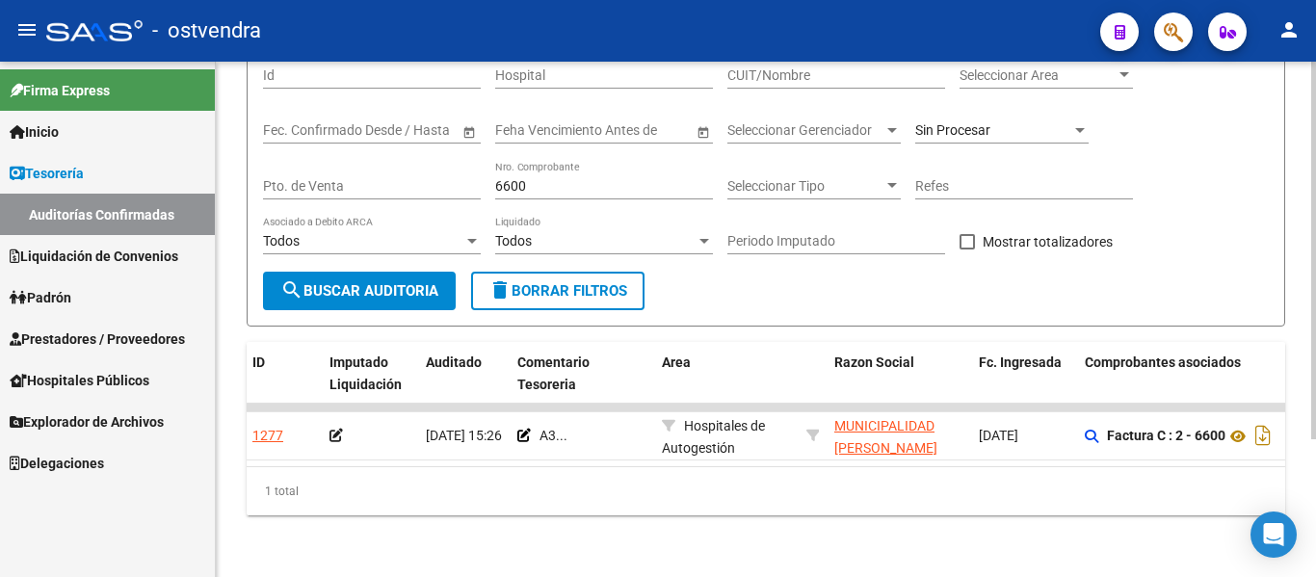
click at [539, 161] on div "6600 Nro. Comprobante" at bounding box center [604, 180] width 218 height 39
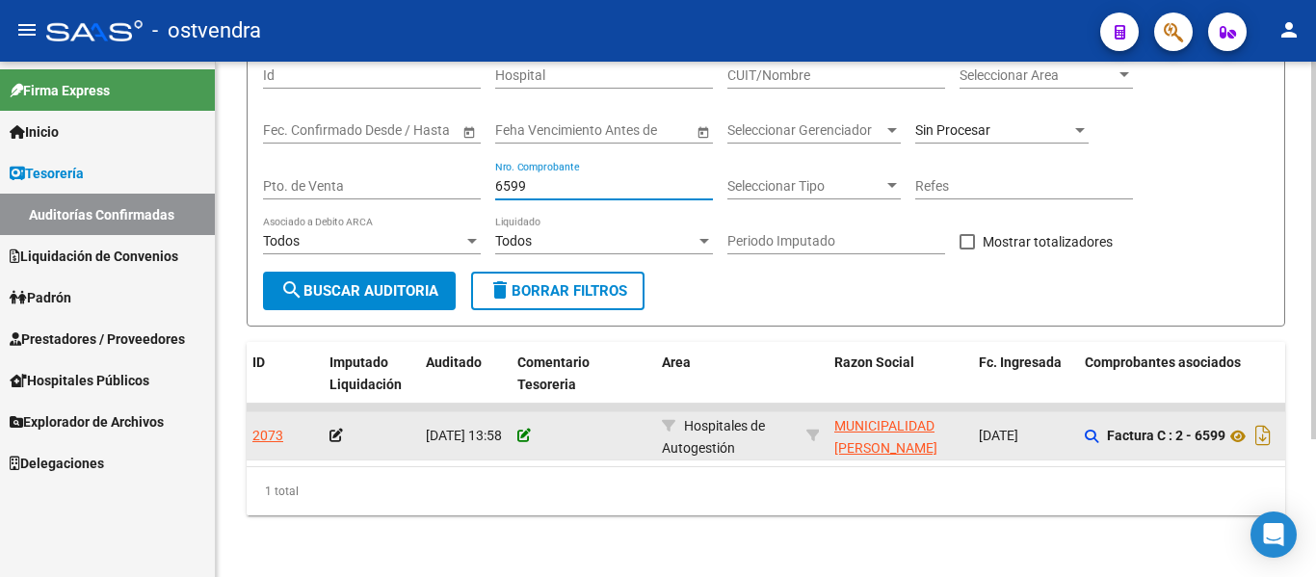
type input "6599"
click at [526, 429] on icon at bounding box center [523, 435] width 13 height 13
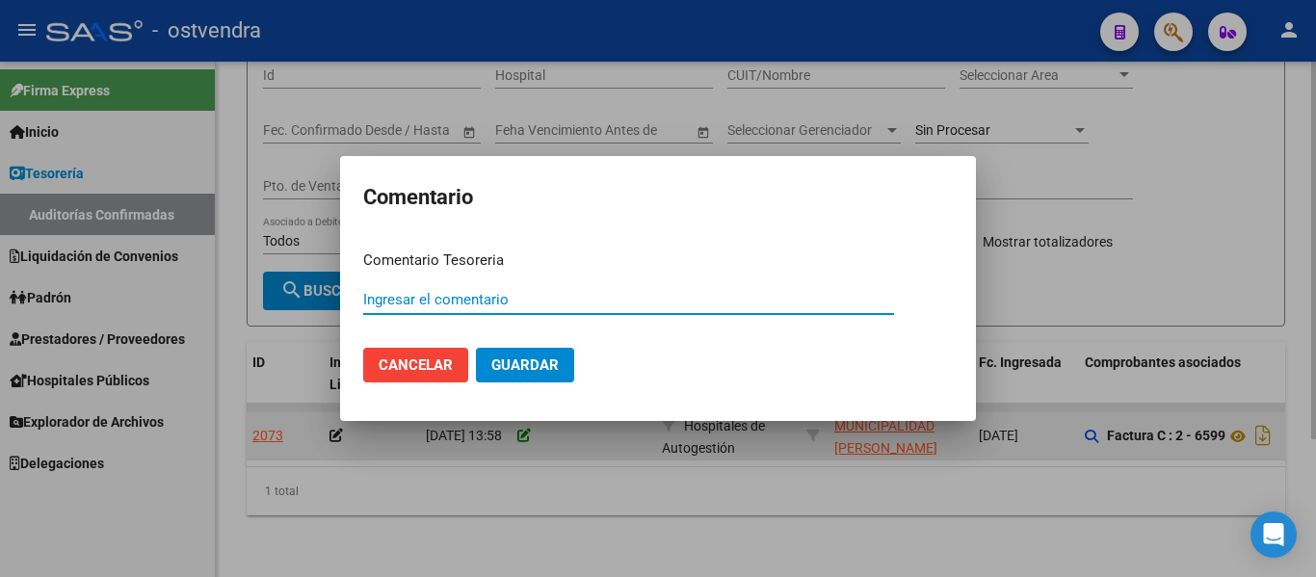
paste input "A3"
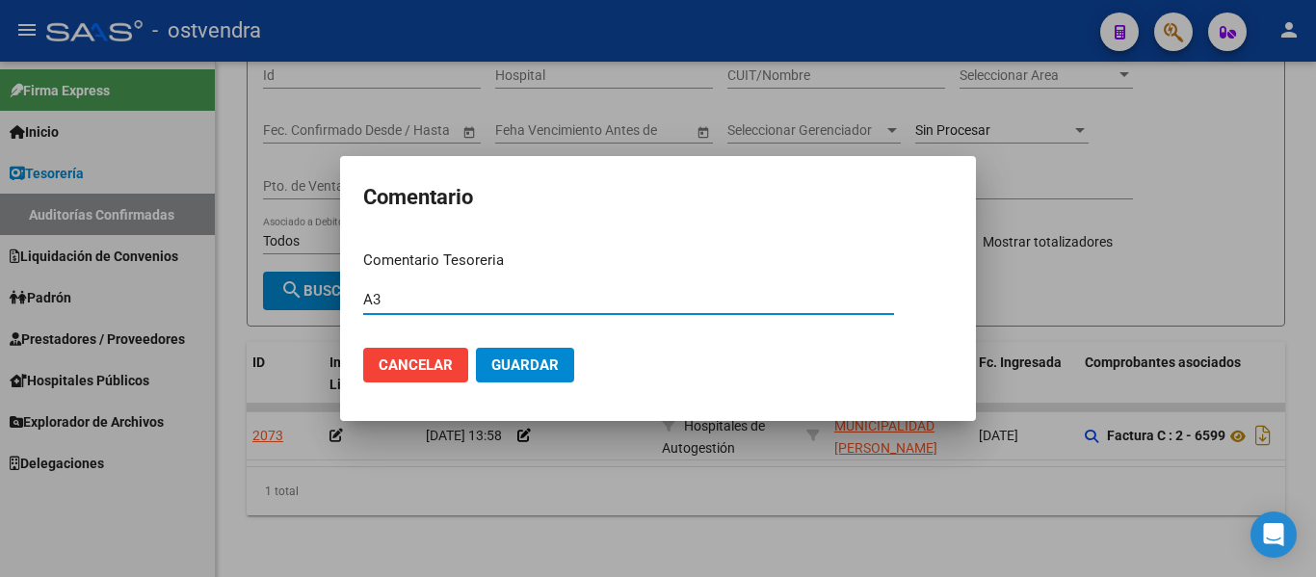
type input "A3"
click at [511, 367] on span "Guardar" at bounding box center [524, 364] width 67 height 17
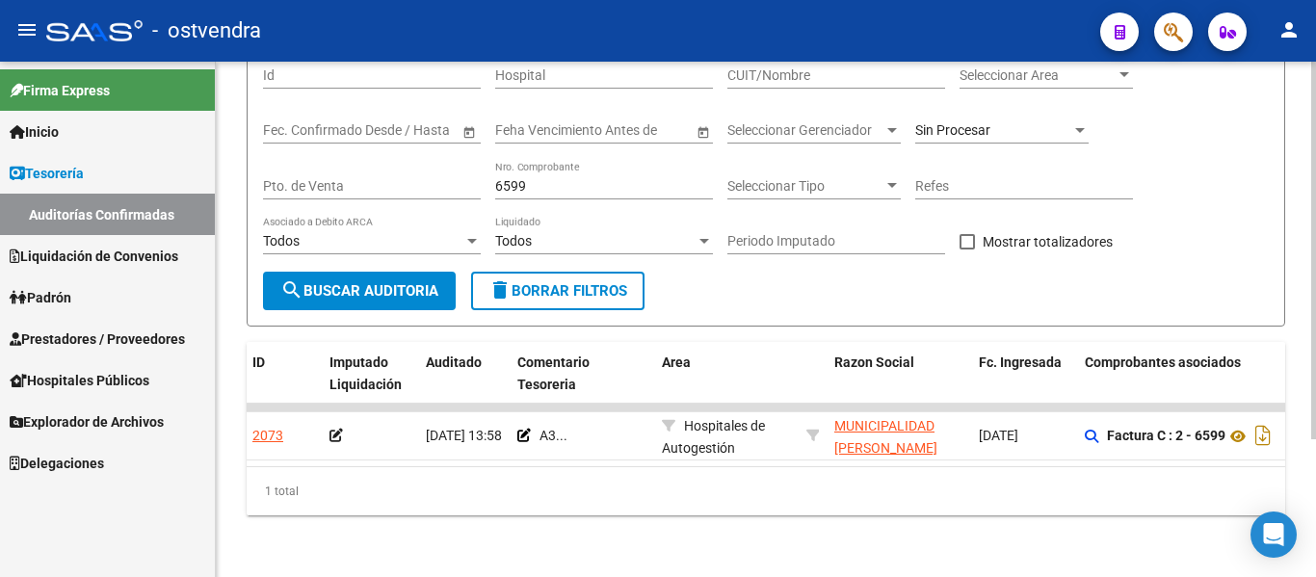
click at [526, 178] on input "6599" at bounding box center [604, 186] width 218 height 16
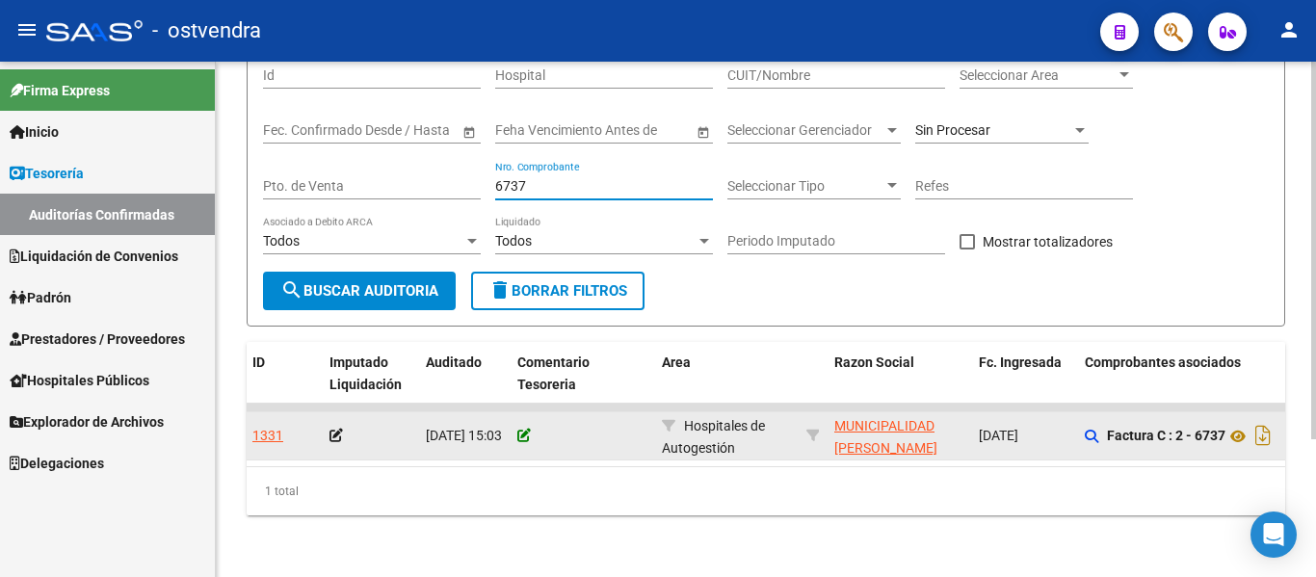
type input "6737"
click at [528, 429] on icon at bounding box center [523, 435] width 13 height 13
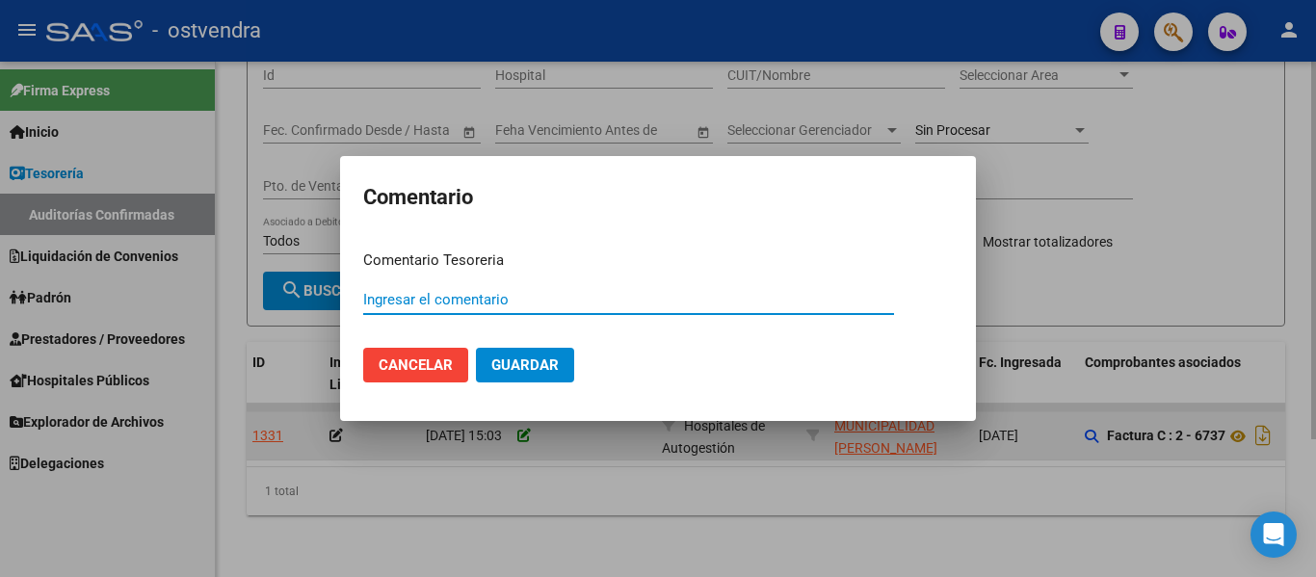
paste input "A3"
type input "A3"
click at [476, 348] on button "Guardar" at bounding box center [525, 365] width 98 height 35
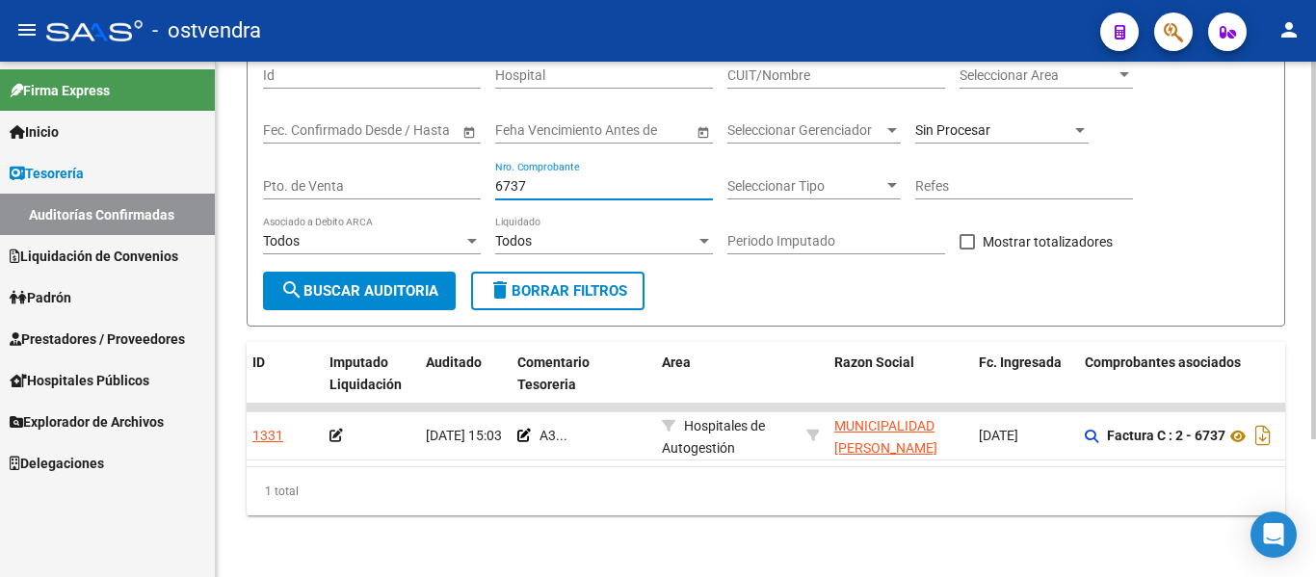
click at [542, 178] on input "6737" at bounding box center [604, 186] width 218 height 16
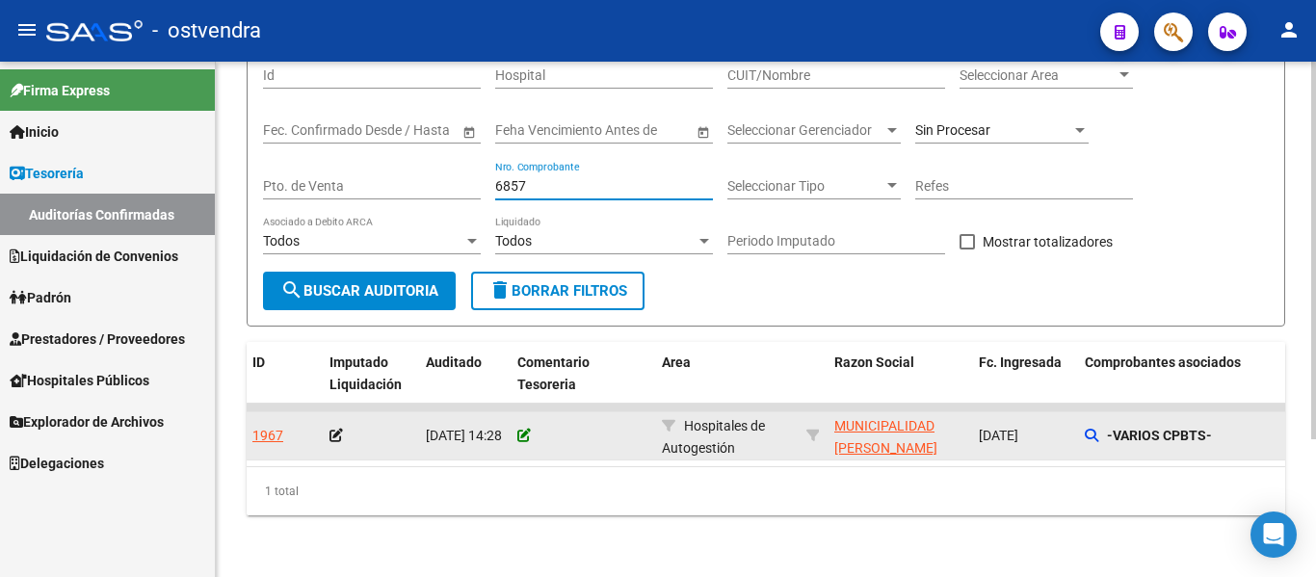
type input "6857"
click at [529, 429] on icon at bounding box center [523, 435] width 13 height 13
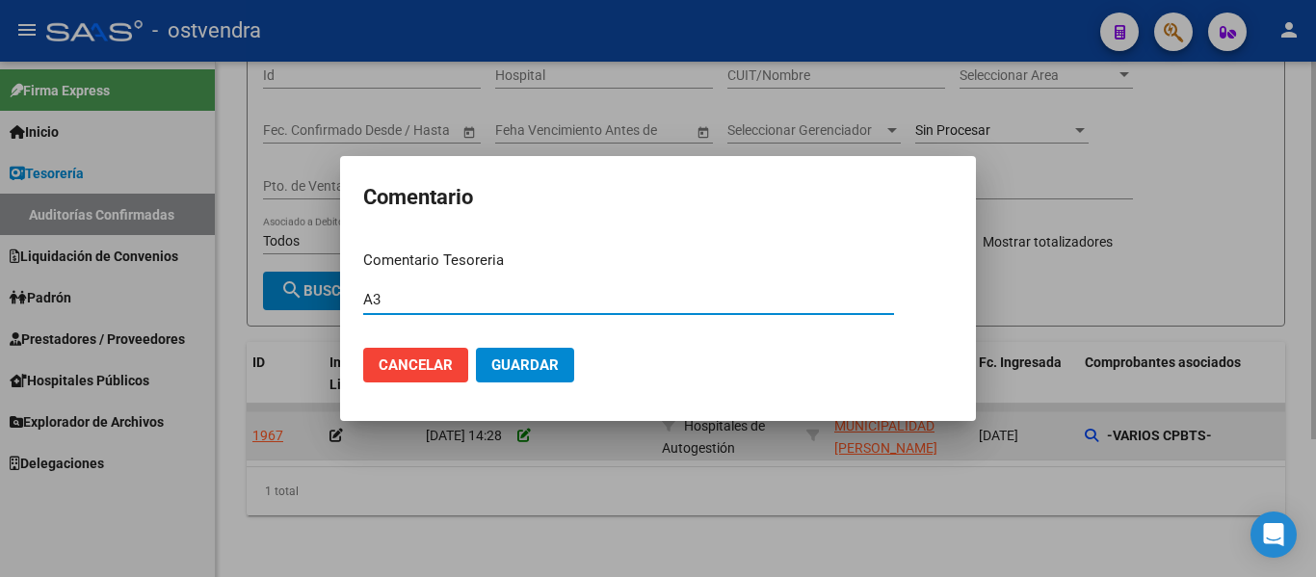
type input "A3"
click at [476, 348] on button "Guardar" at bounding box center [525, 365] width 98 height 35
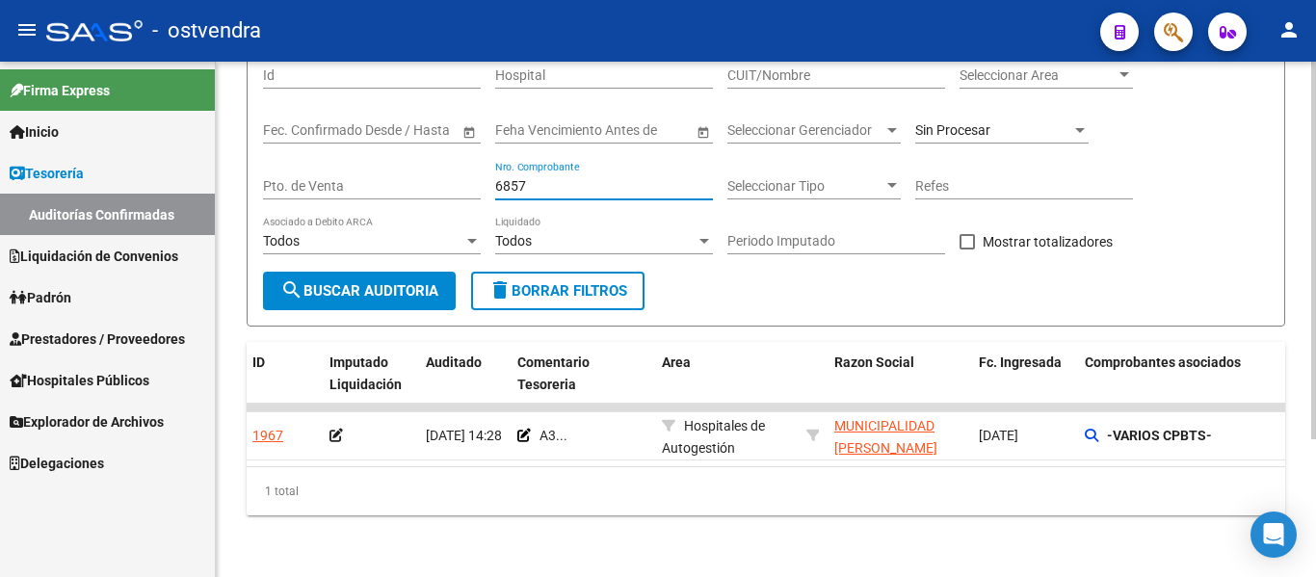
click at [555, 178] on input "6857" at bounding box center [604, 186] width 218 height 16
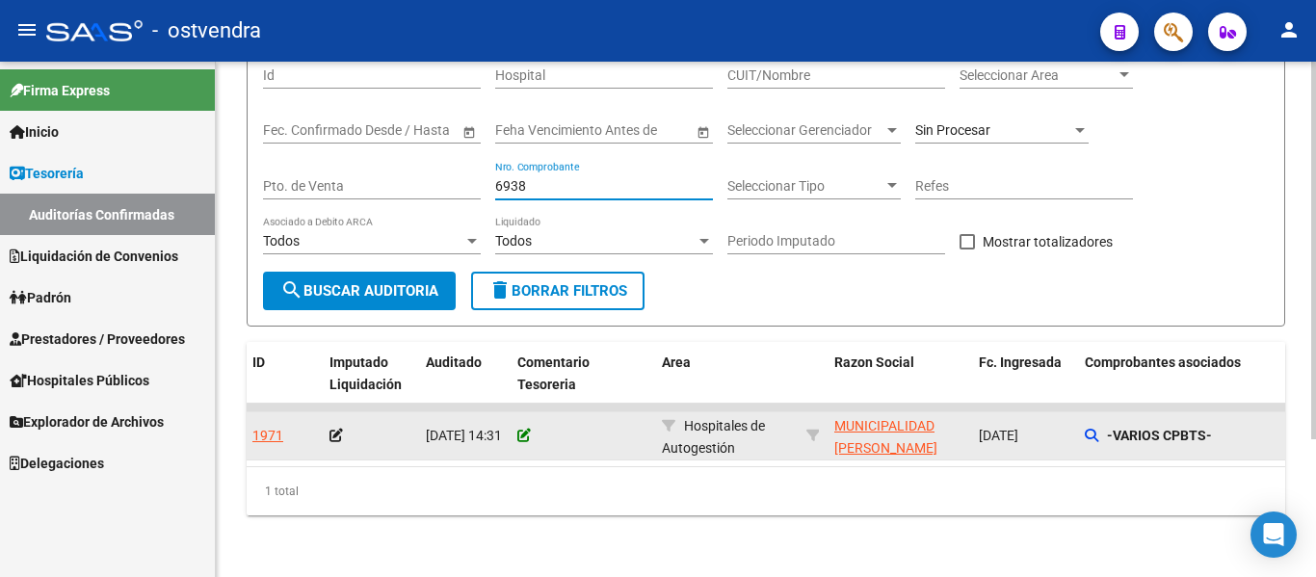
type input "6938"
click at [523, 429] on icon at bounding box center [523, 435] width 13 height 13
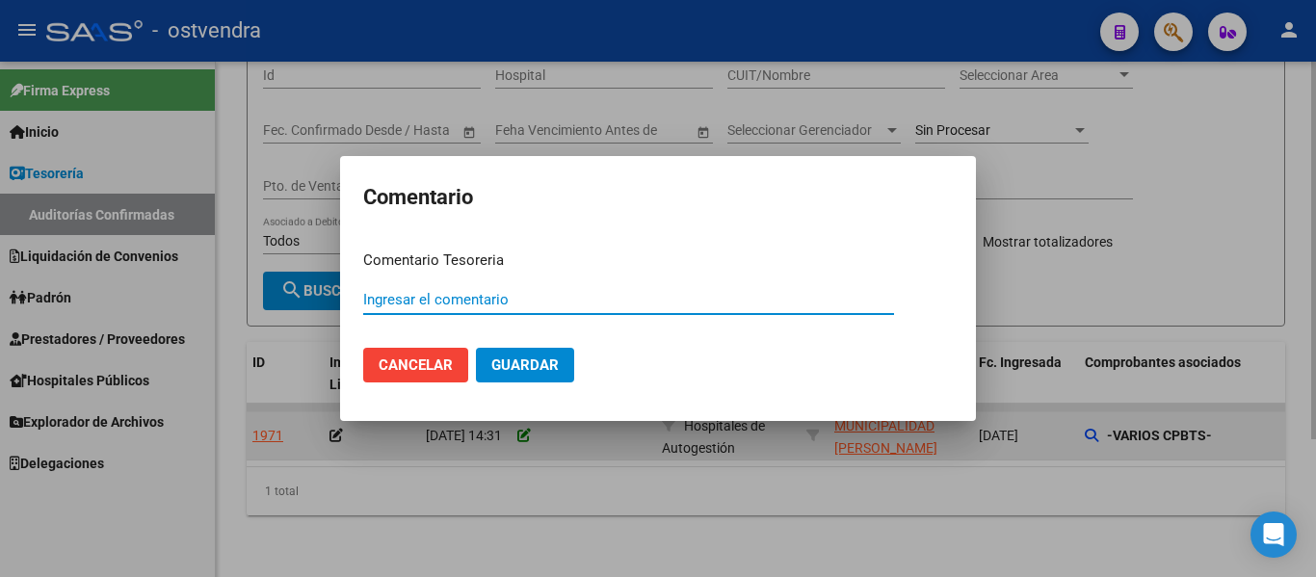
paste input "A3"
type input "A3"
click at [476, 348] on button "Guardar" at bounding box center [525, 365] width 98 height 35
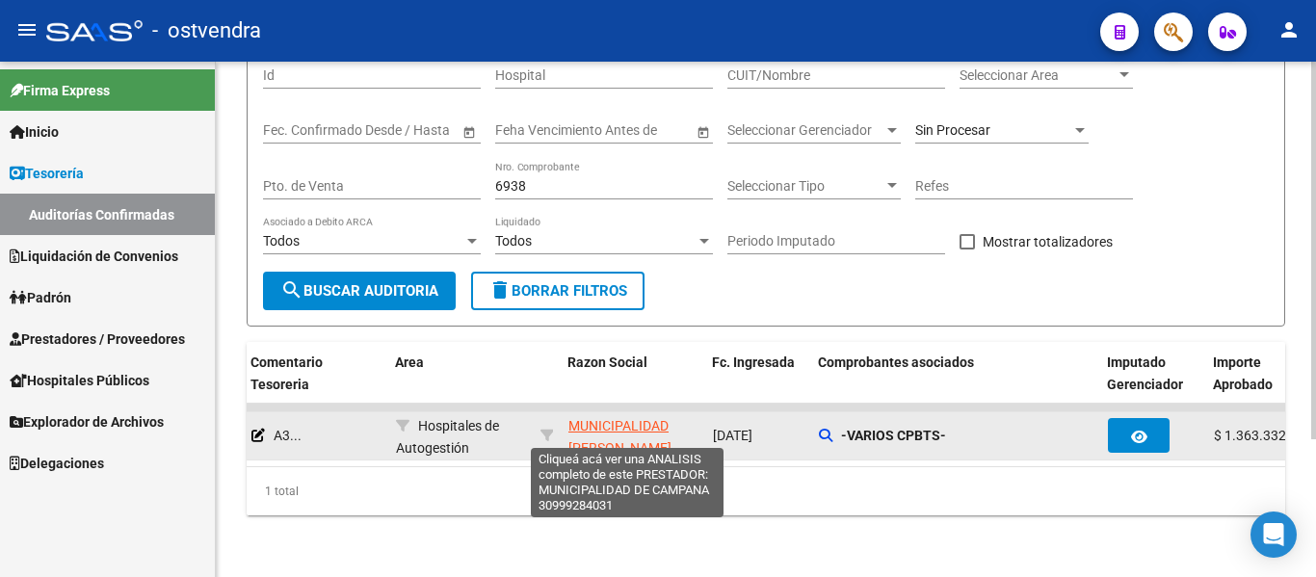
scroll to position [0, 346]
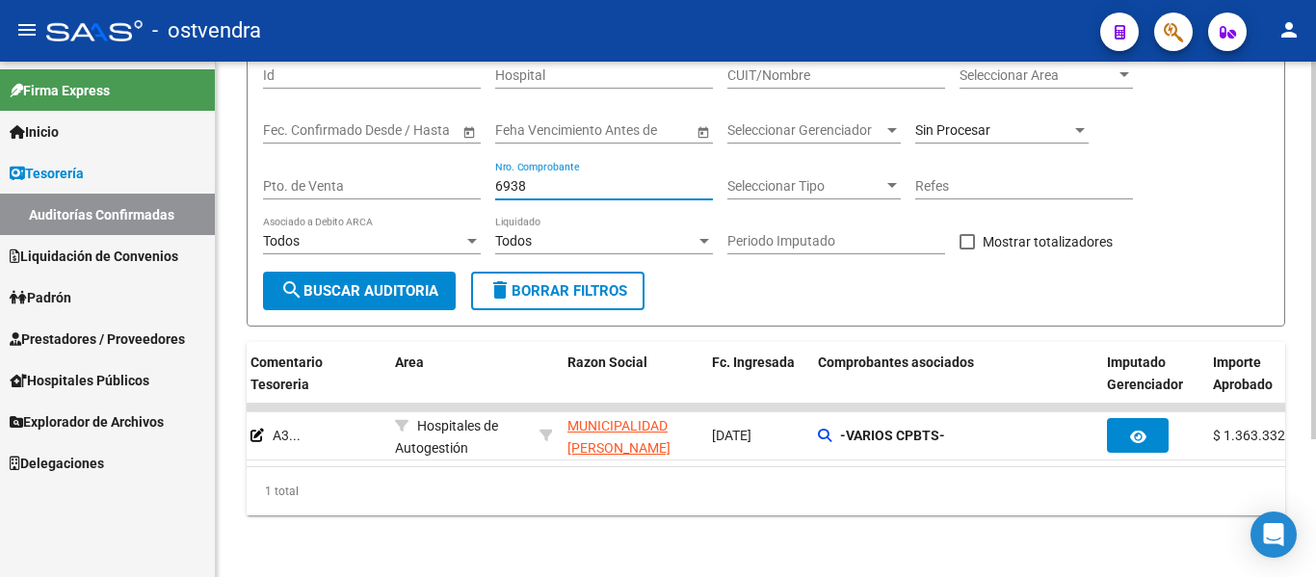
click at [565, 178] on input "6938" at bounding box center [604, 186] width 218 height 16
type input "6"
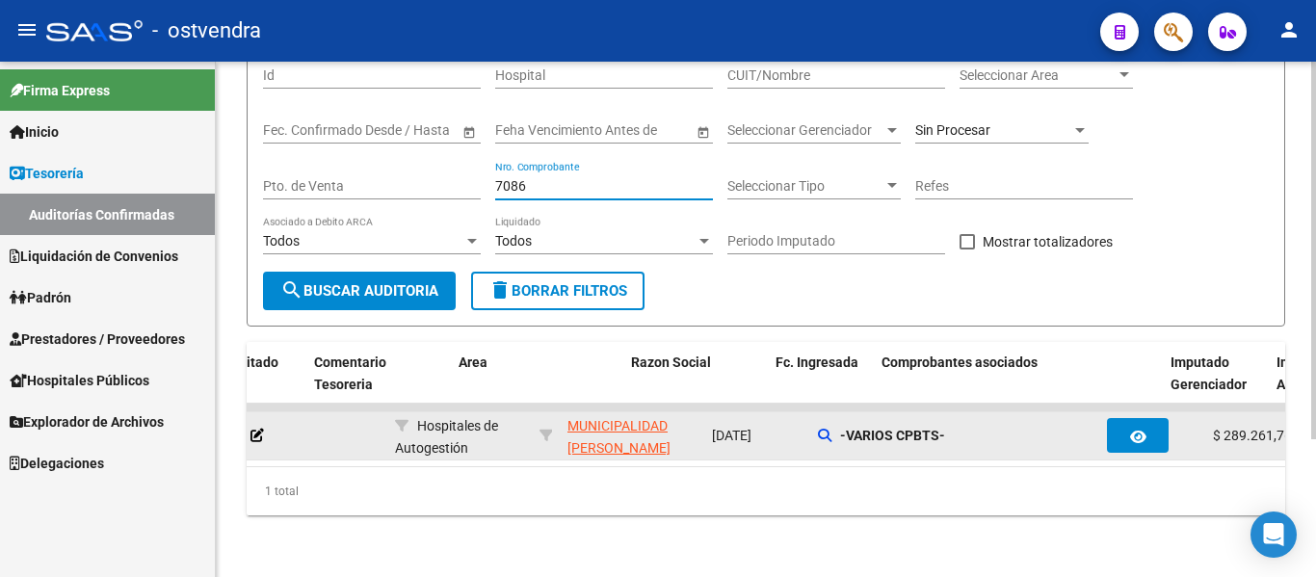
scroll to position [0, 265]
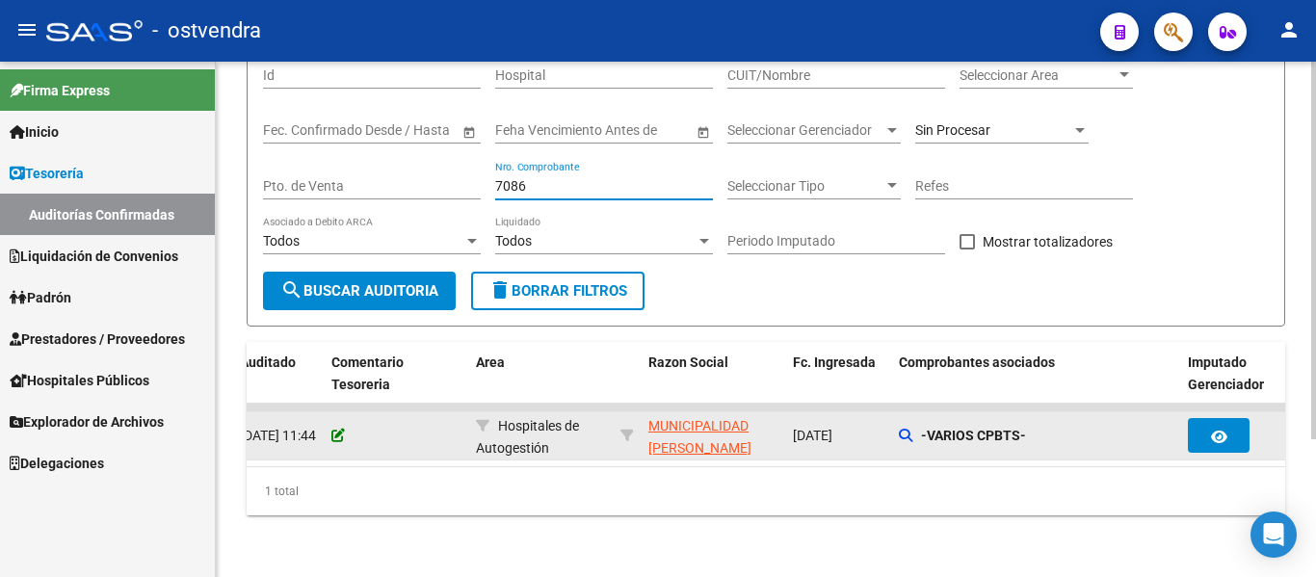
type input "7086"
click at [337, 429] on icon at bounding box center [337, 435] width 13 height 13
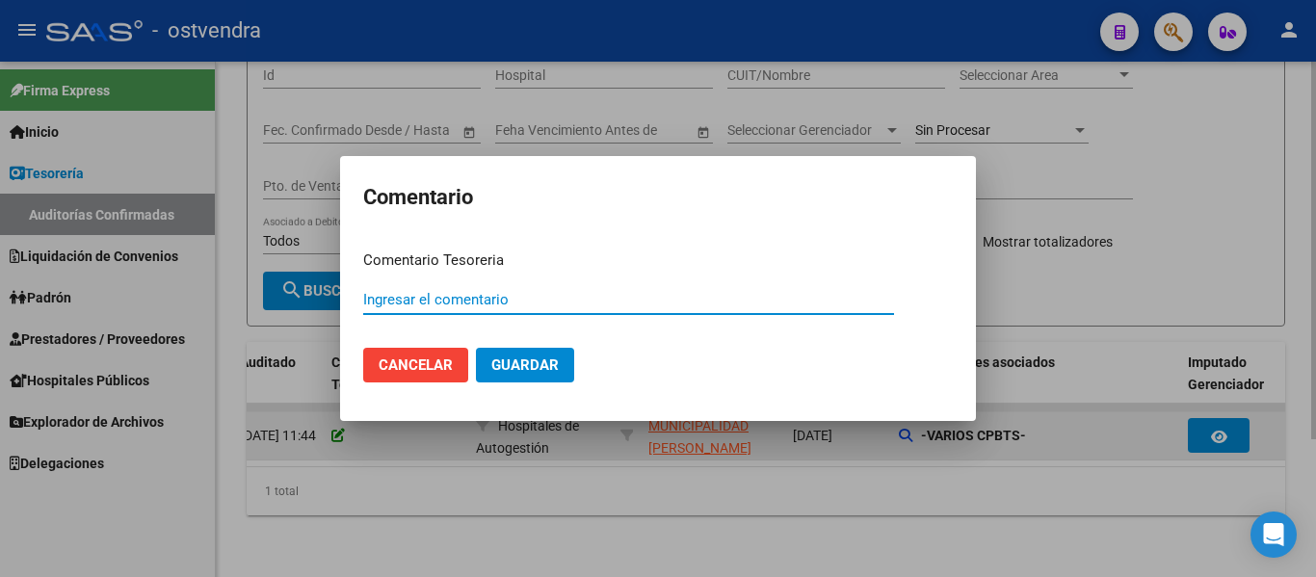
paste input "A3"
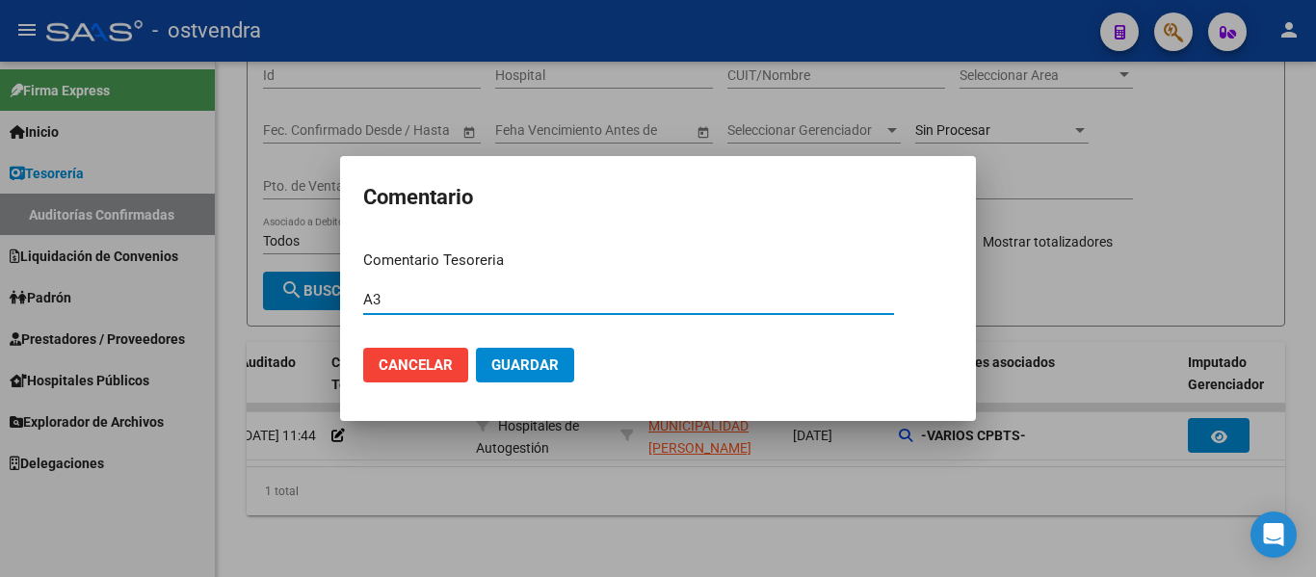
type input "A3"
click at [539, 363] on span "Guardar" at bounding box center [524, 364] width 67 height 17
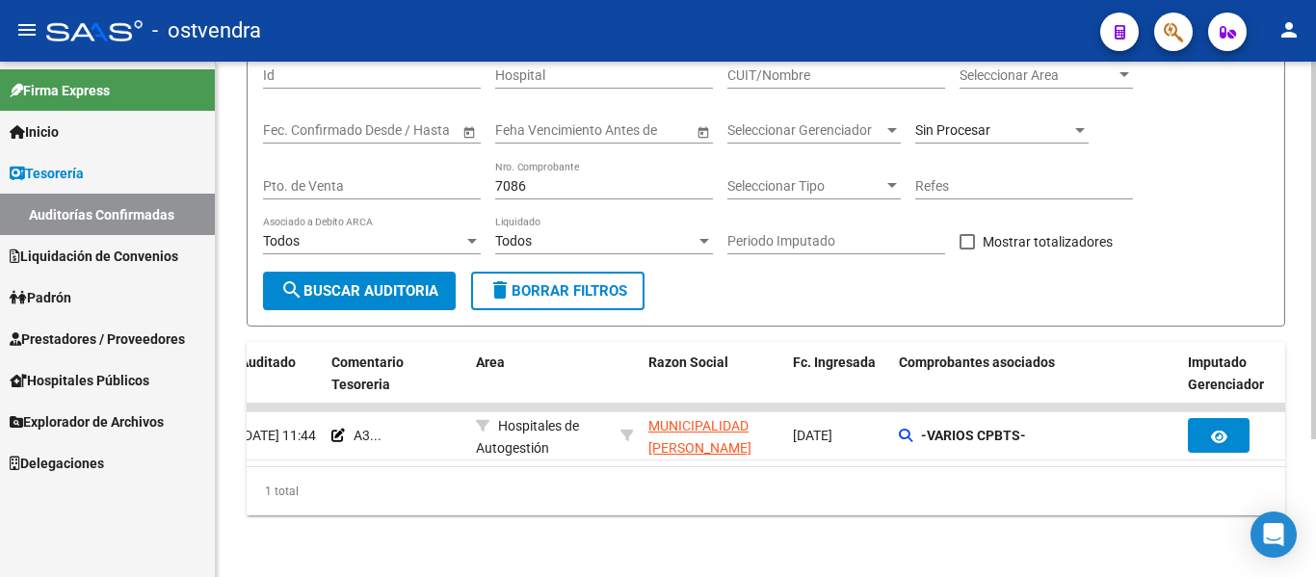
click at [540, 178] on input "7086" at bounding box center [604, 186] width 218 height 16
type input "7"
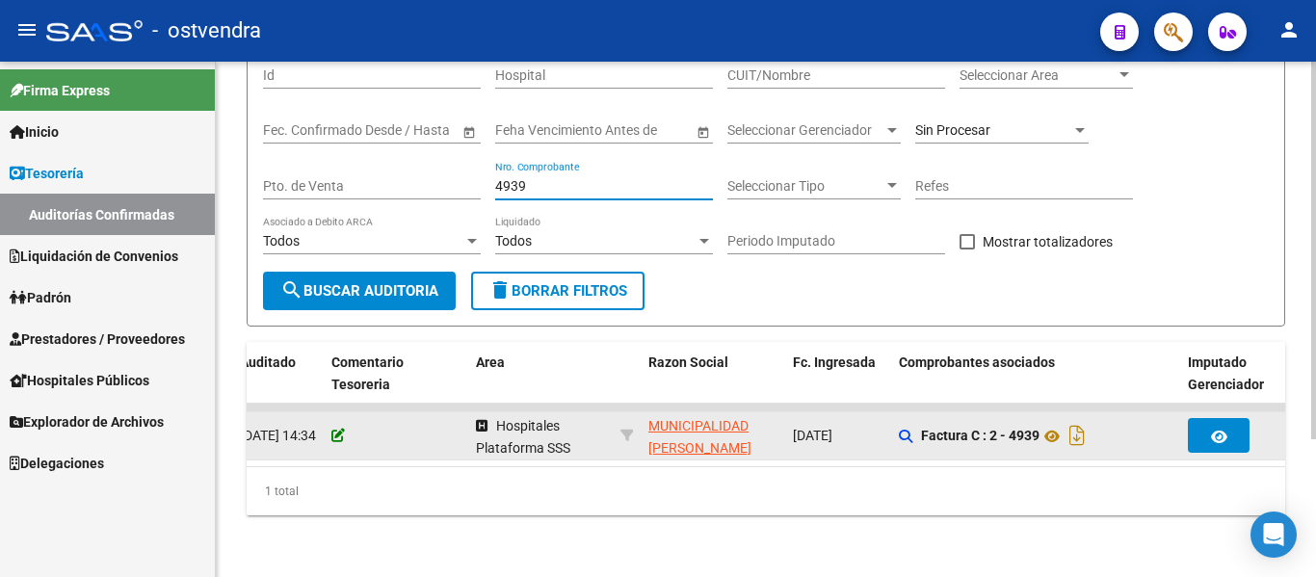
type input "4939"
click at [343, 429] on icon at bounding box center [337, 435] width 13 height 13
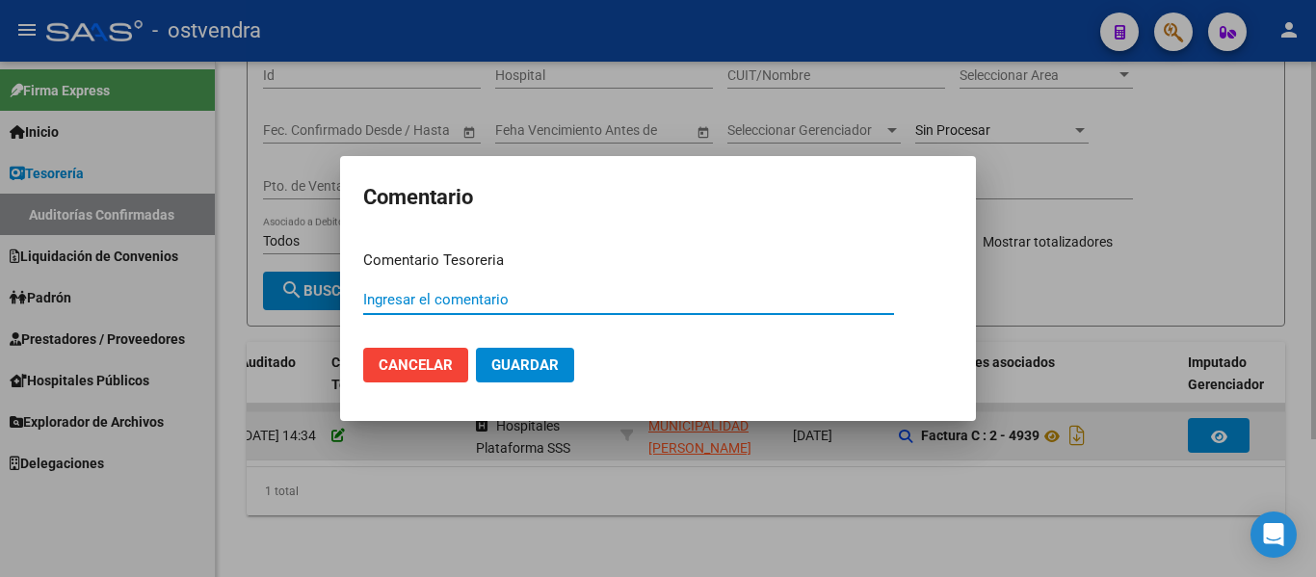
paste input "A3"
type input "A3"
click at [476, 348] on button "Guardar" at bounding box center [525, 365] width 98 height 35
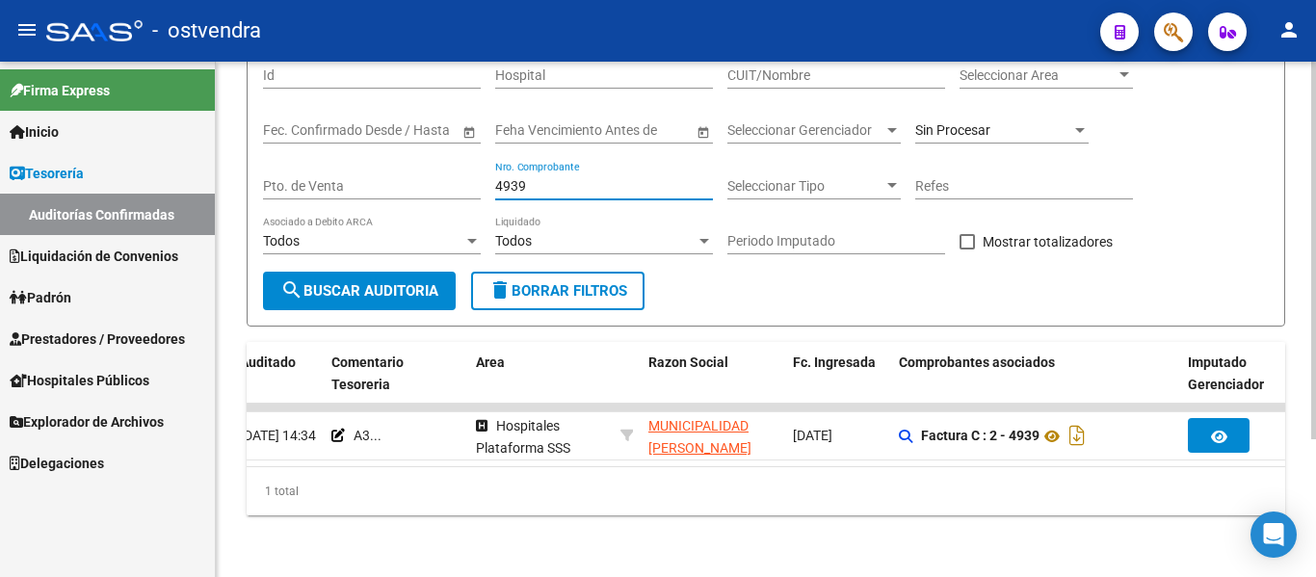
click at [553, 178] on input "4939" at bounding box center [604, 186] width 218 height 16
type input "4"
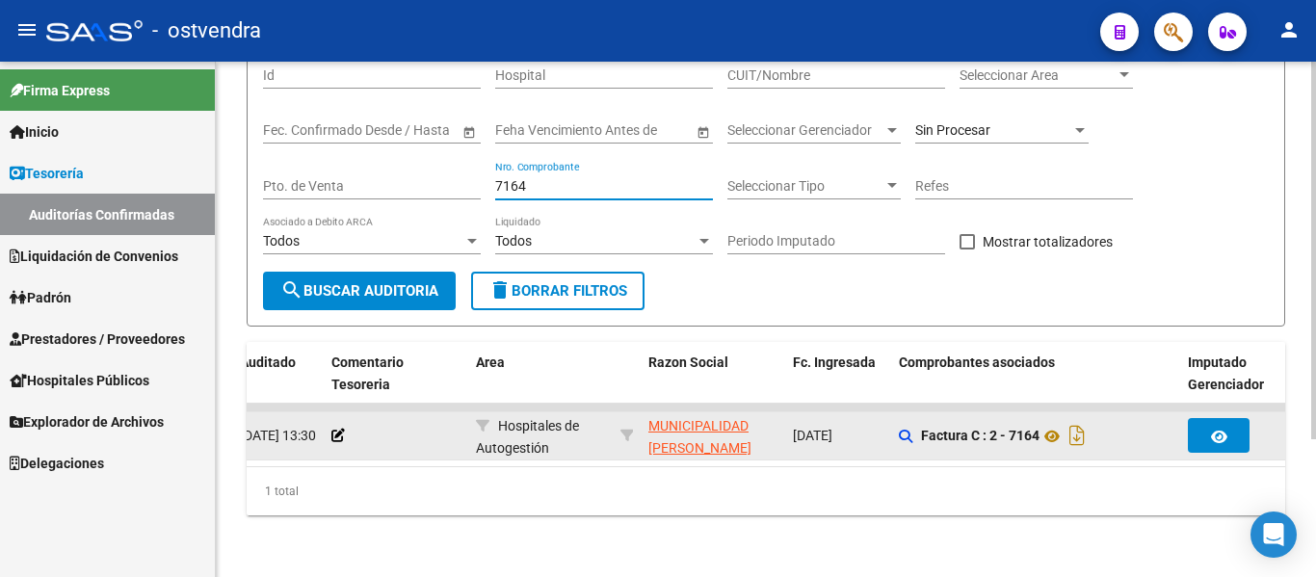
type input "7164"
click at [346, 428] on div at bounding box center [395, 436] width 129 height 22
click at [340, 429] on icon at bounding box center [337, 435] width 13 height 13
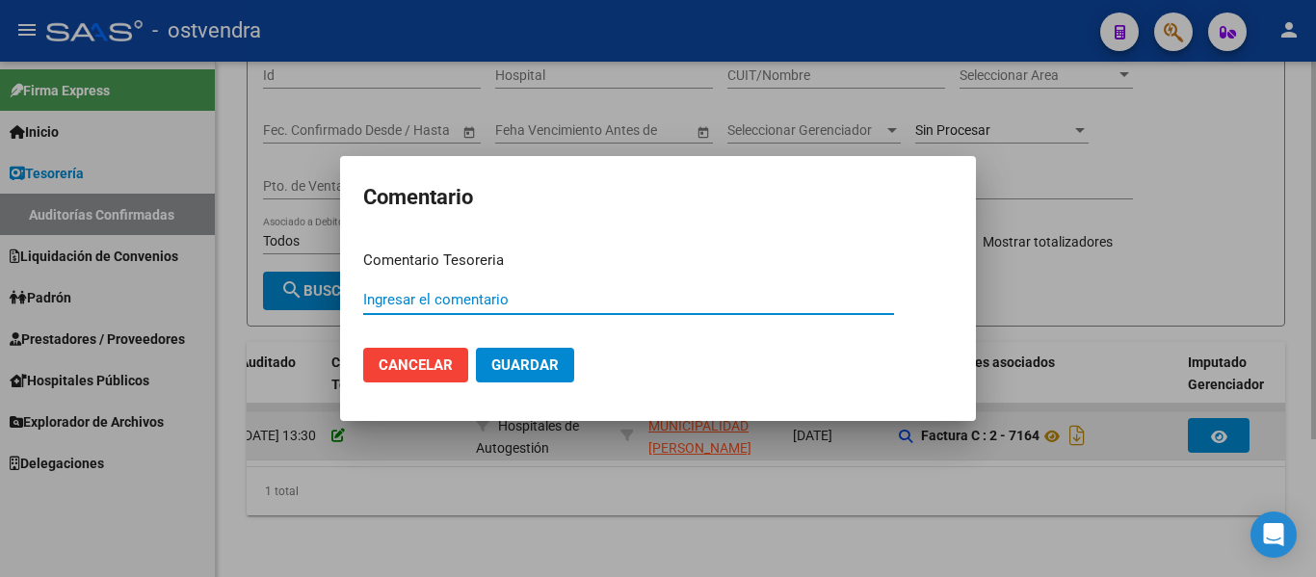
paste input "A3"
type input "A3"
click at [476, 348] on button "Guardar" at bounding box center [525, 365] width 98 height 35
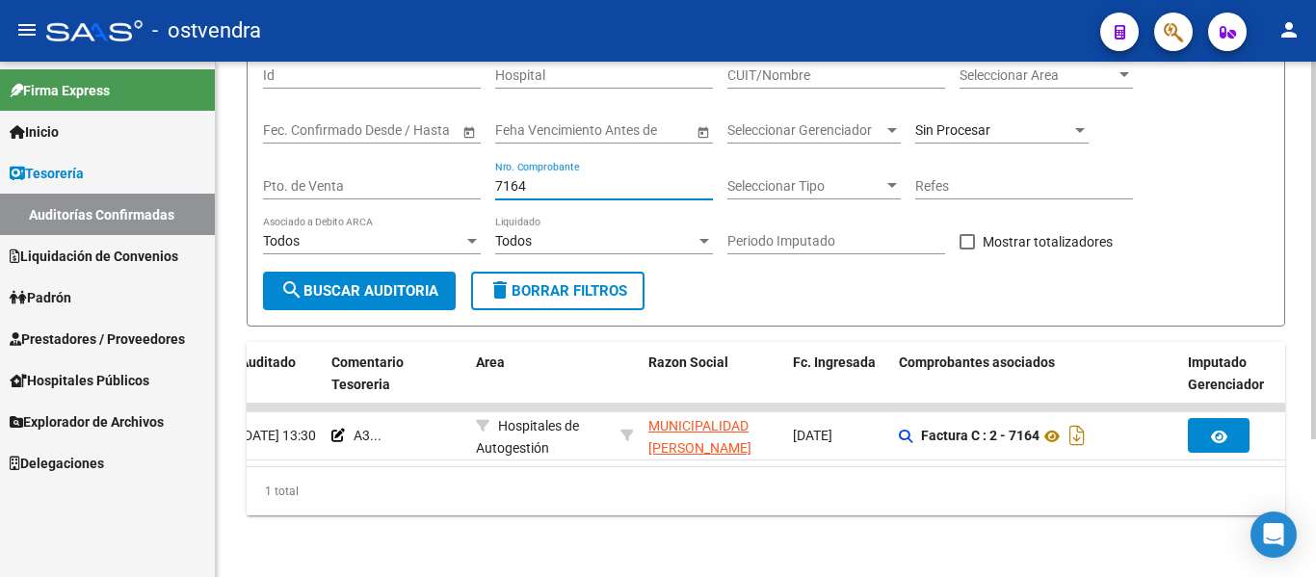
click at [545, 178] on input "7164" at bounding box center [604, 186] width 218 height 16
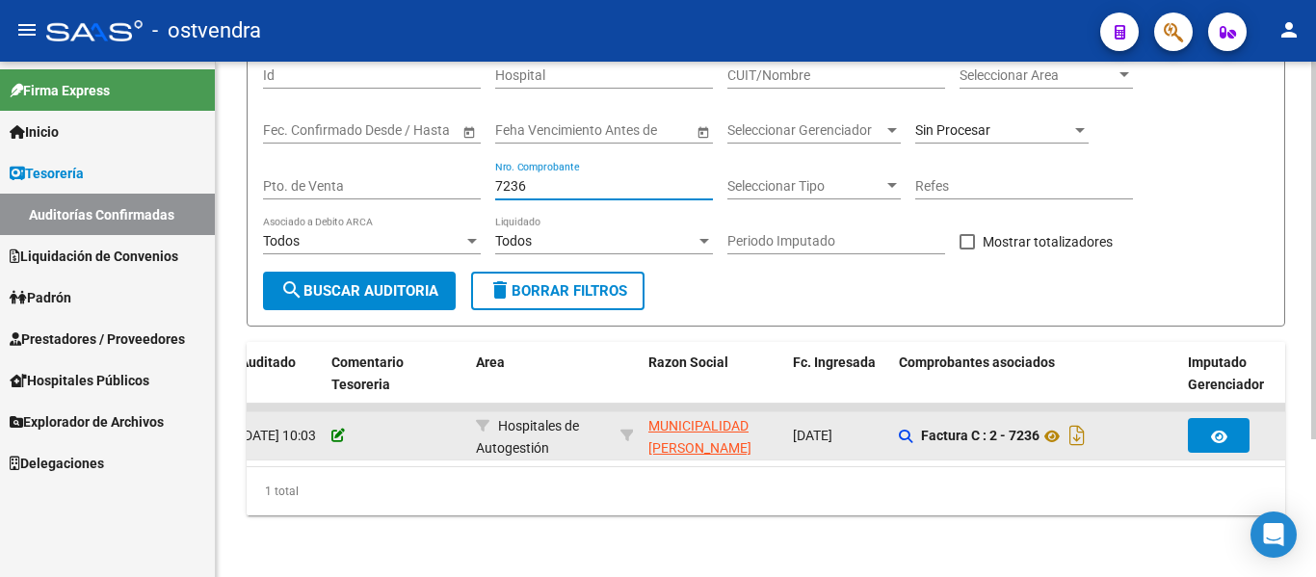
type input "7236"
click at [338, 429] on icon at bounding box center [337, 435] width 13 height 13
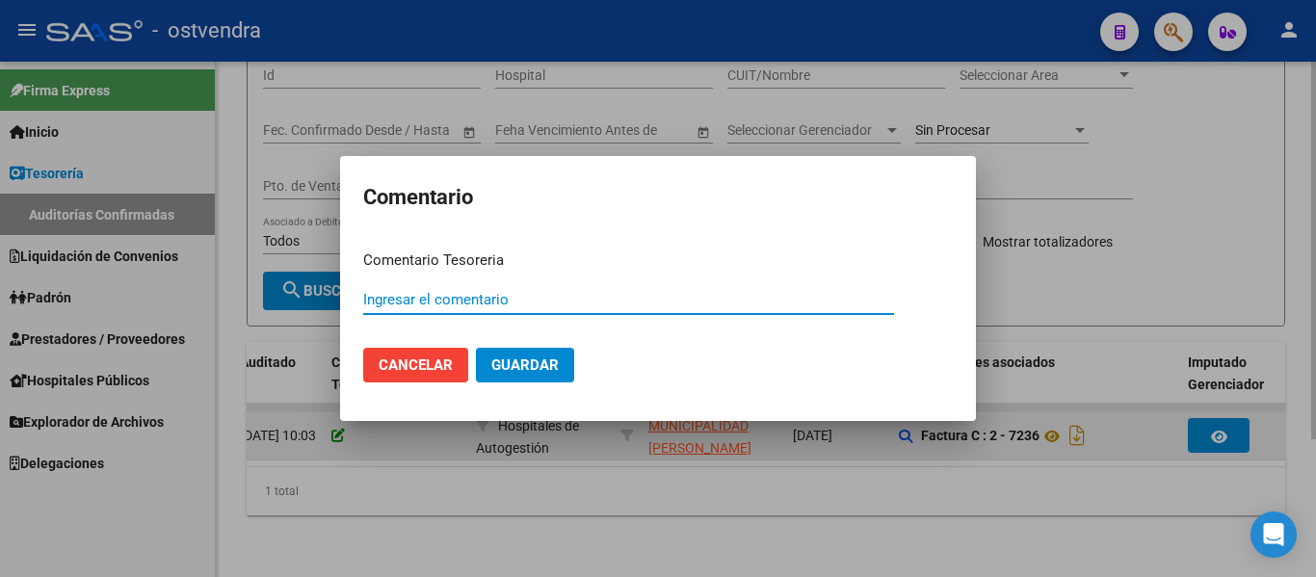
paste input "A3"
type input "A3"
click at [476, 348] on button "Guardar" at bounding box center [525, 365] width 98 height 35
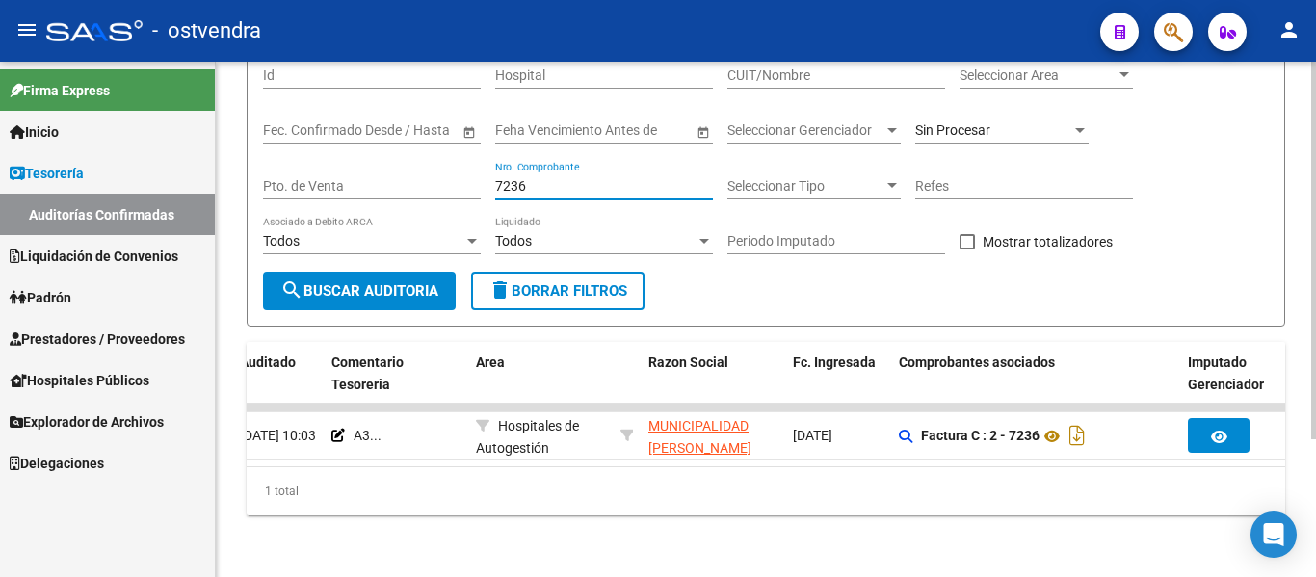
click at [539, 178] on input "7236" at bounding box center [604, 186] width 218 height 16
type input "7"
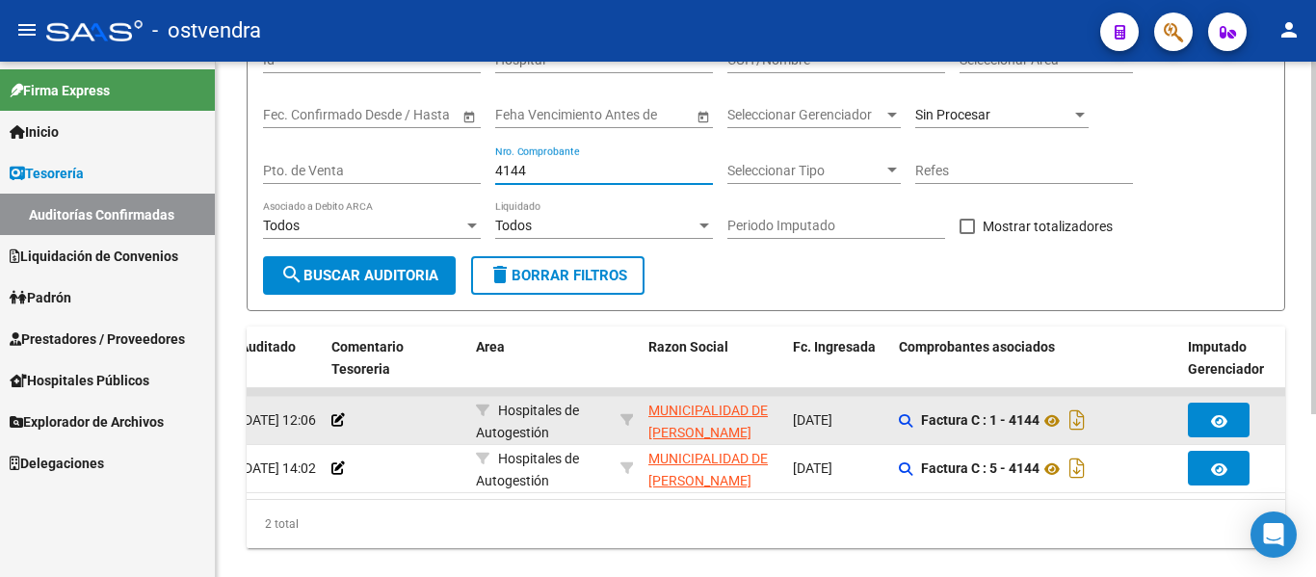
type input "4144"
click at [336, 408] on datatable-body-cell at bounding box center [396, 420] width 144 height 47
click at [333, 419] on icon at bounding box center [337, 419] width 13 height 13
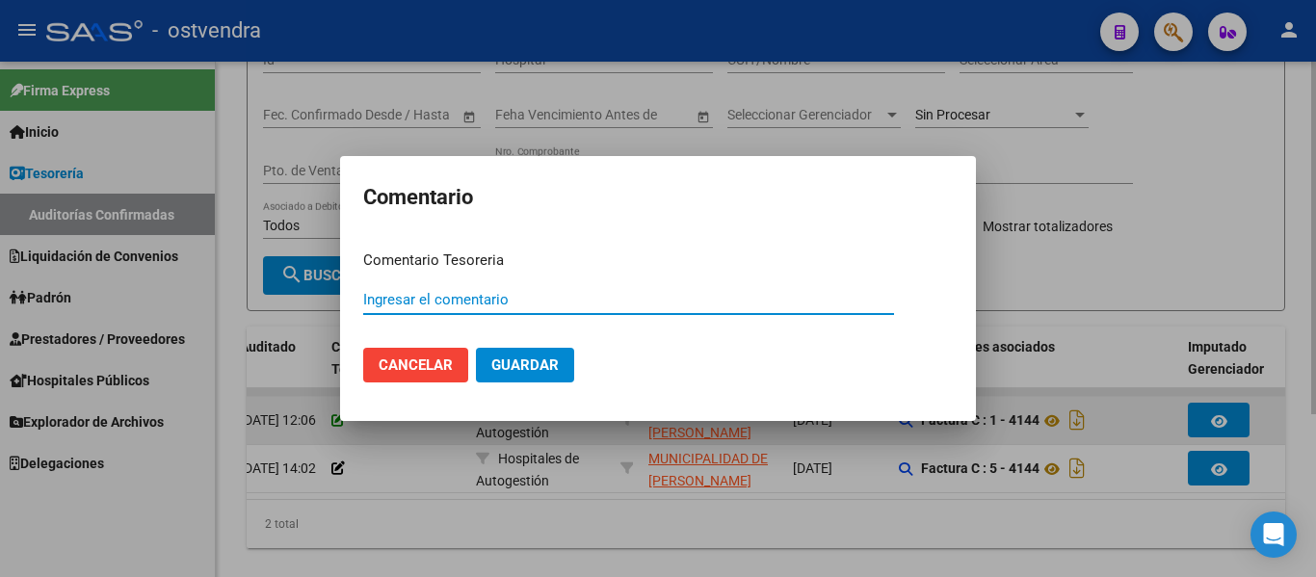
paste input "A4"
type input "A4"
click at [476, 348] on button "Guardar" at bounding box center [525, 365] width 98 height 35
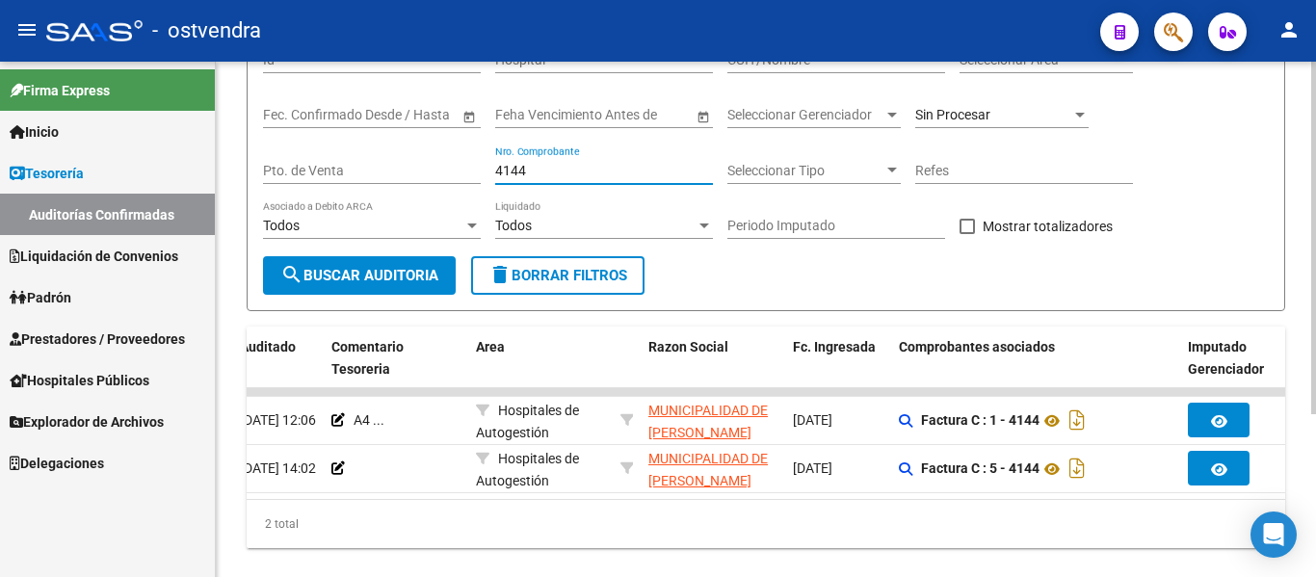
click at [531, 168] on input "4144" at bounding box center [604, 171] width 218 height 16
type input "4"
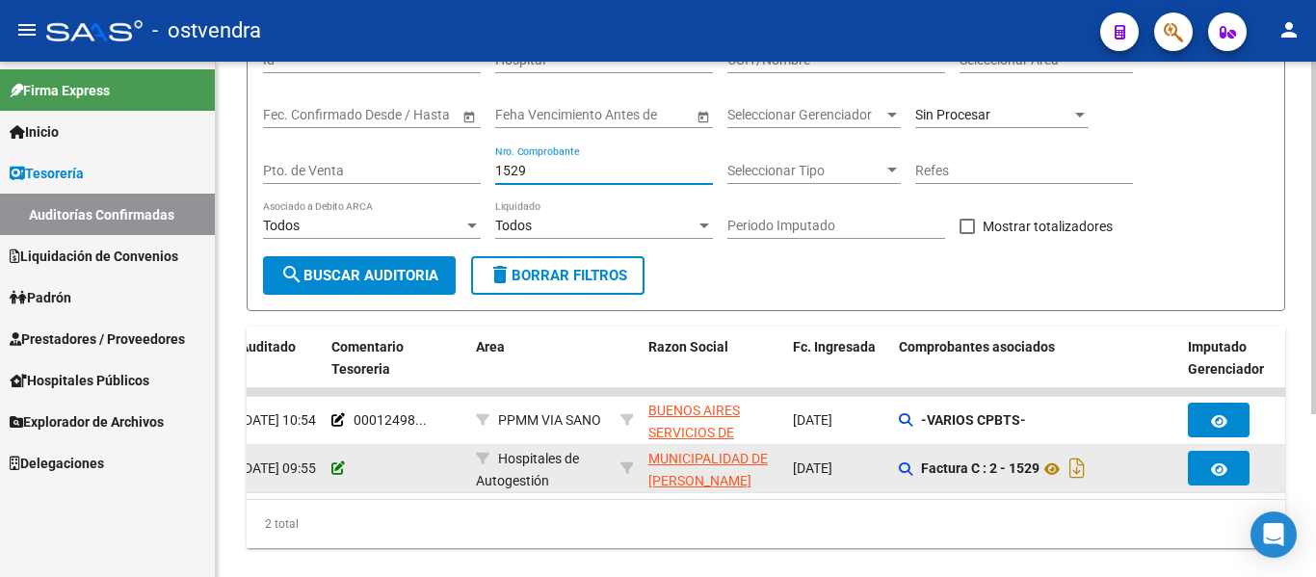
type input "1529"
click at [334, 461] on icon at bounding box center [337, 467] width 13 height 13
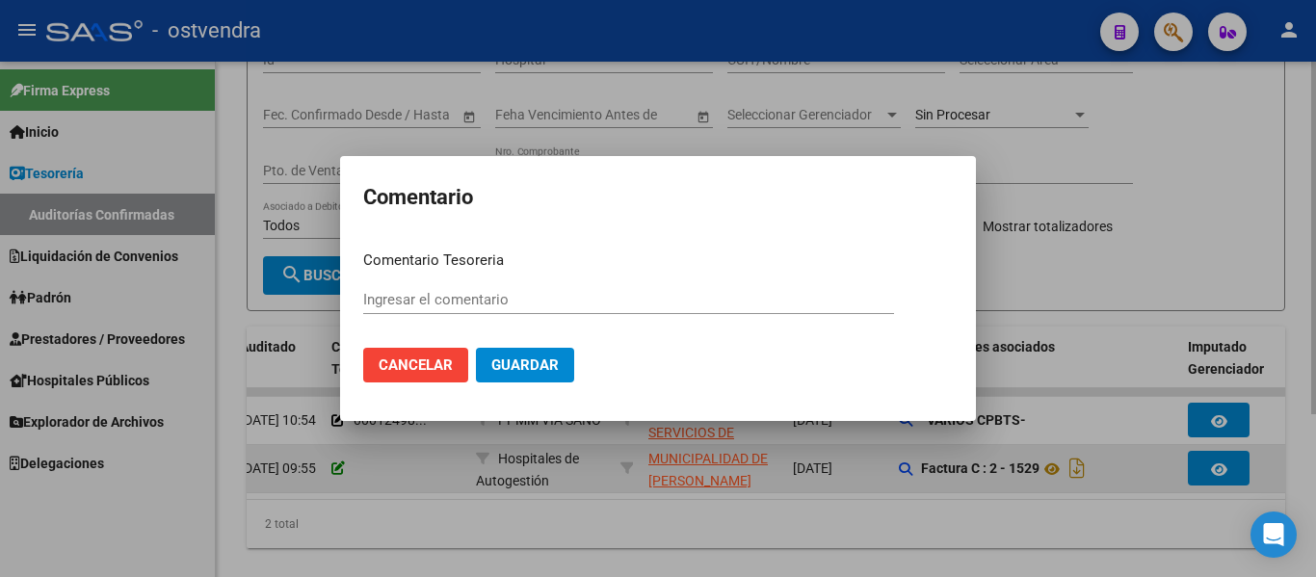
click at [334, 459] on div at bounding box center [658, 288] width 1316 height 577
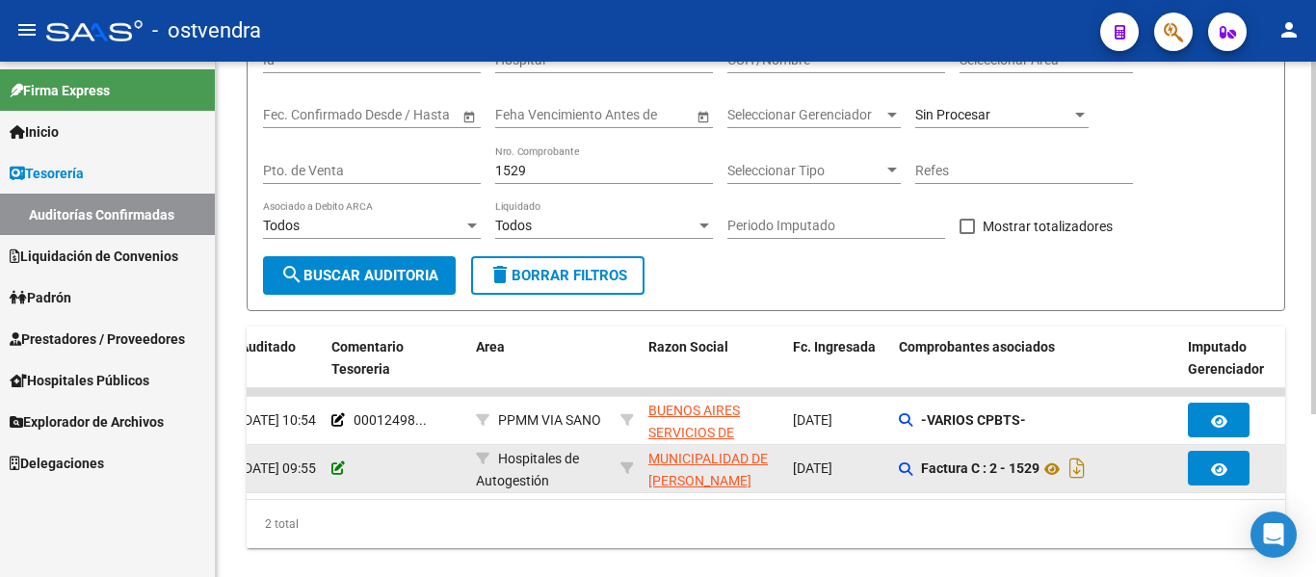
click at [339, 466] on icon at bounding box center [337, 467] width 13 height 13
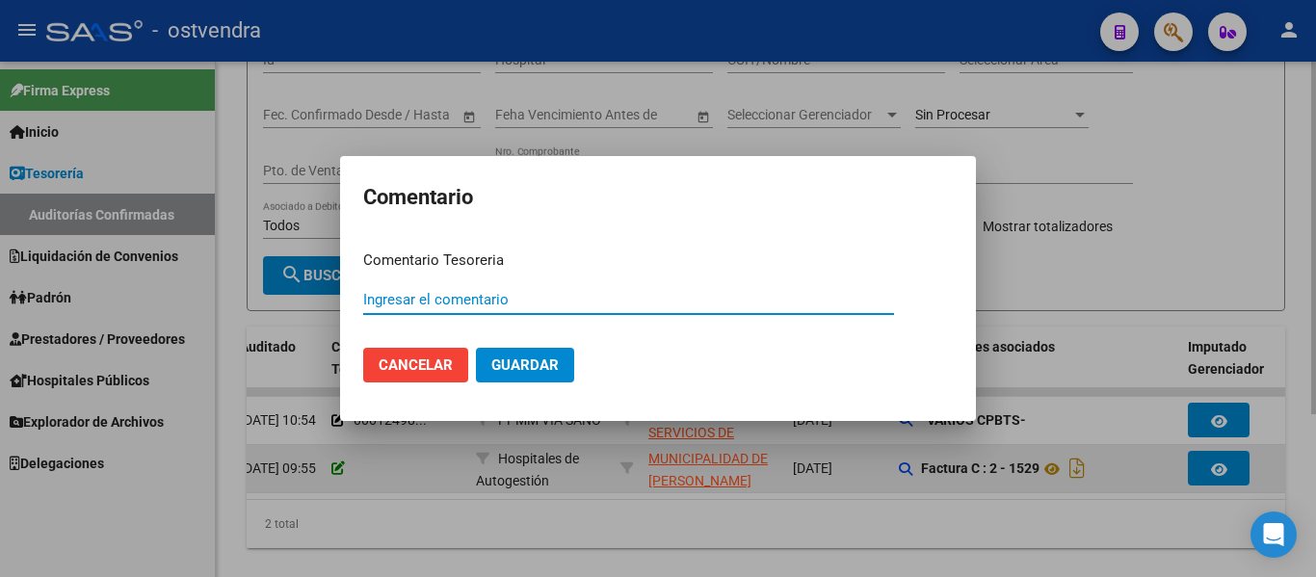
paste input "A4"
type input "A4"
click at [476, 348] on button "Guardar" at bounding box center [525, 365] width 98 height 35
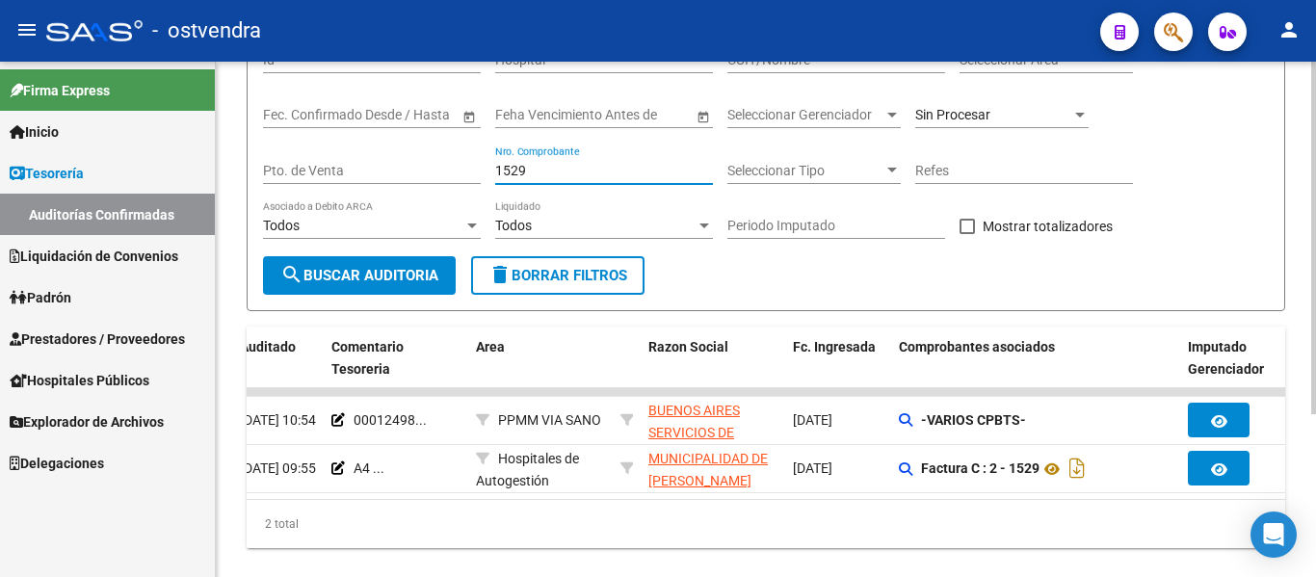
click at [520, 171] on input "1529" at bounding box center [604, 171] width 218 height 16
type input "9"
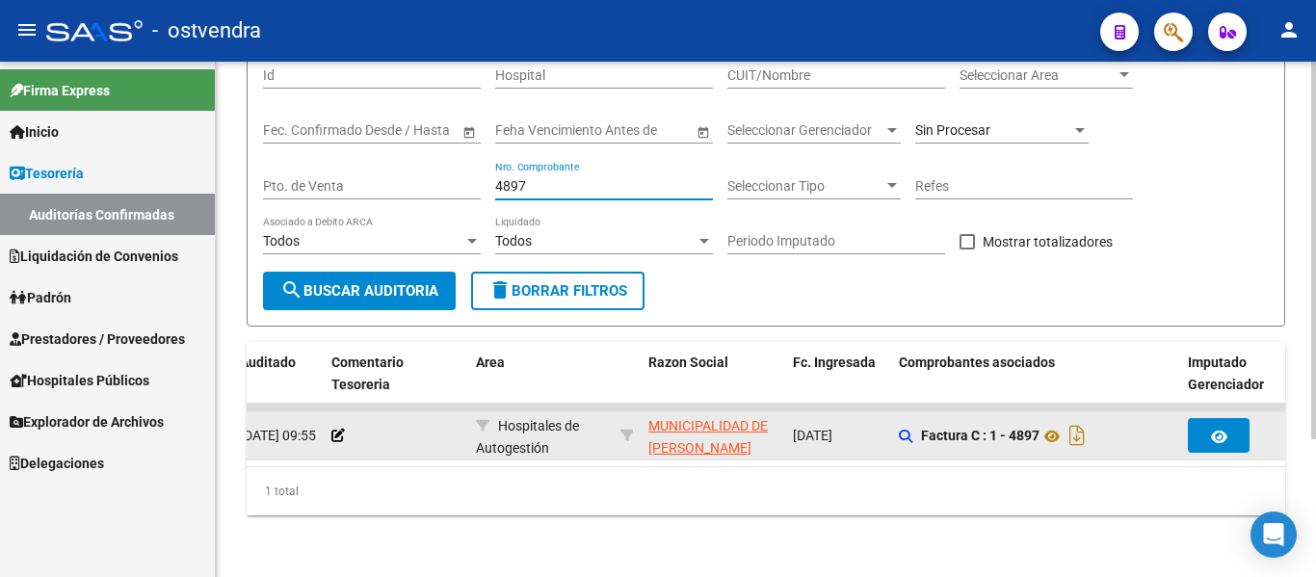
type input "4897"
click at [333, 428] on app-comentario-tesoreria at bounding box center [337, 435] width 13 height 15
click at [332, 429] on icon at bounding box center [337, 435] width 13 height 13
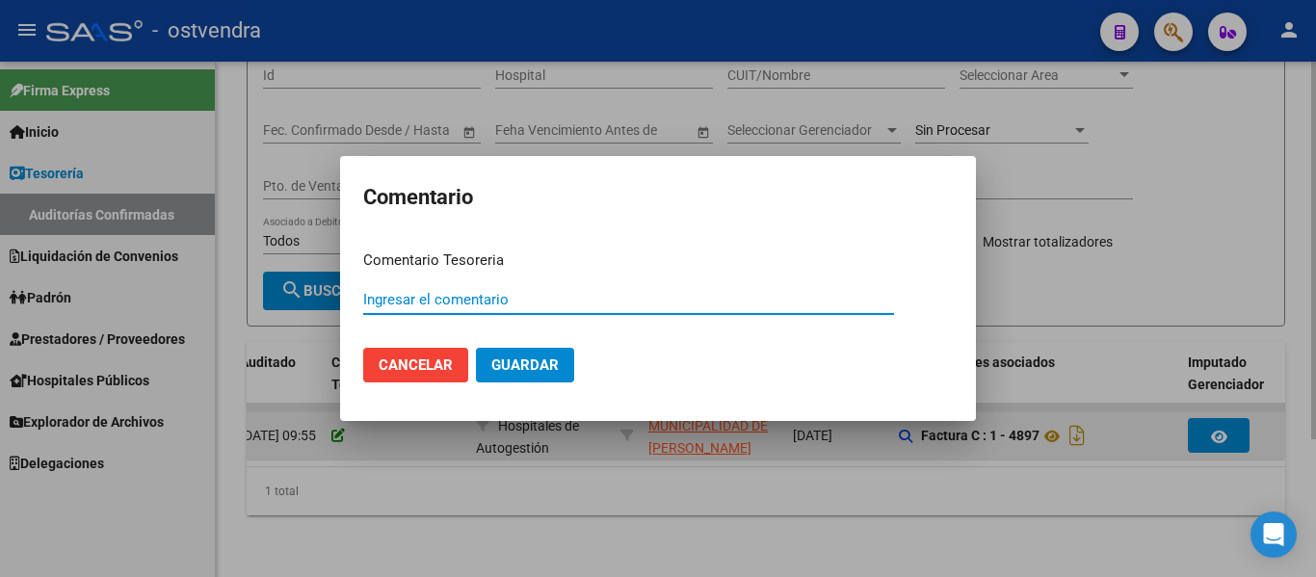
paste input "A4"
type input "A4"
click at [476, 348] on button "Guardar" at bounding box center [525, 365] width 98 height 35
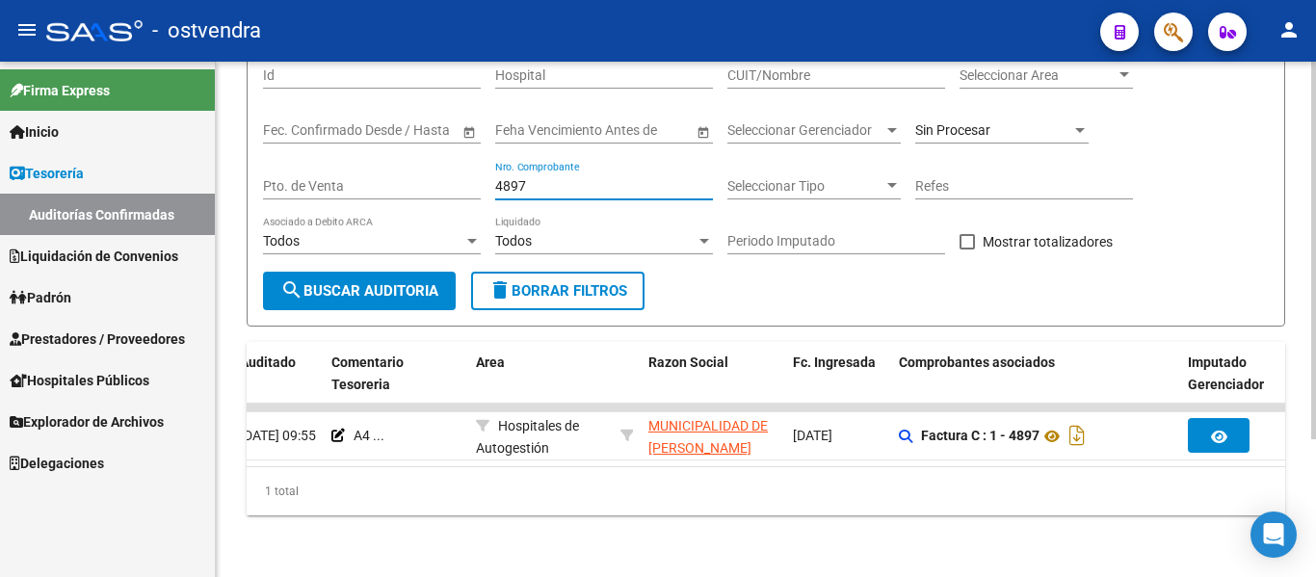
click at [540, 178] on input "4897" at bounding box center [604, 186] width 218 height 16
type input "4"
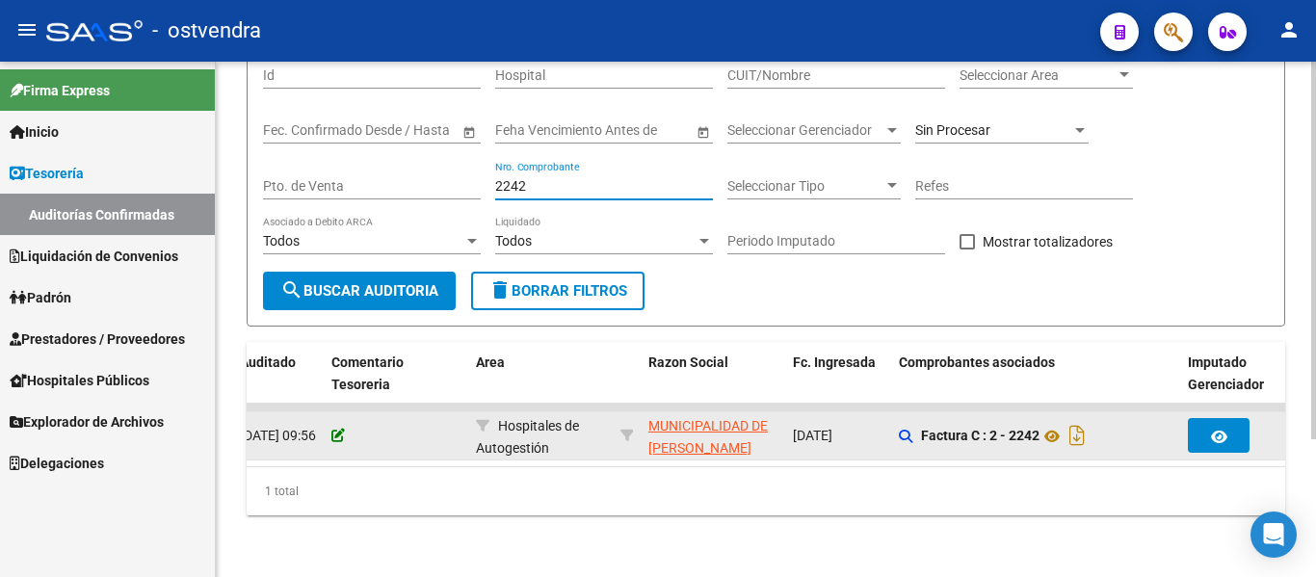
type input "2242"
click at [339, 429] on icon at bounding box center [337, 435] width 13 height 13
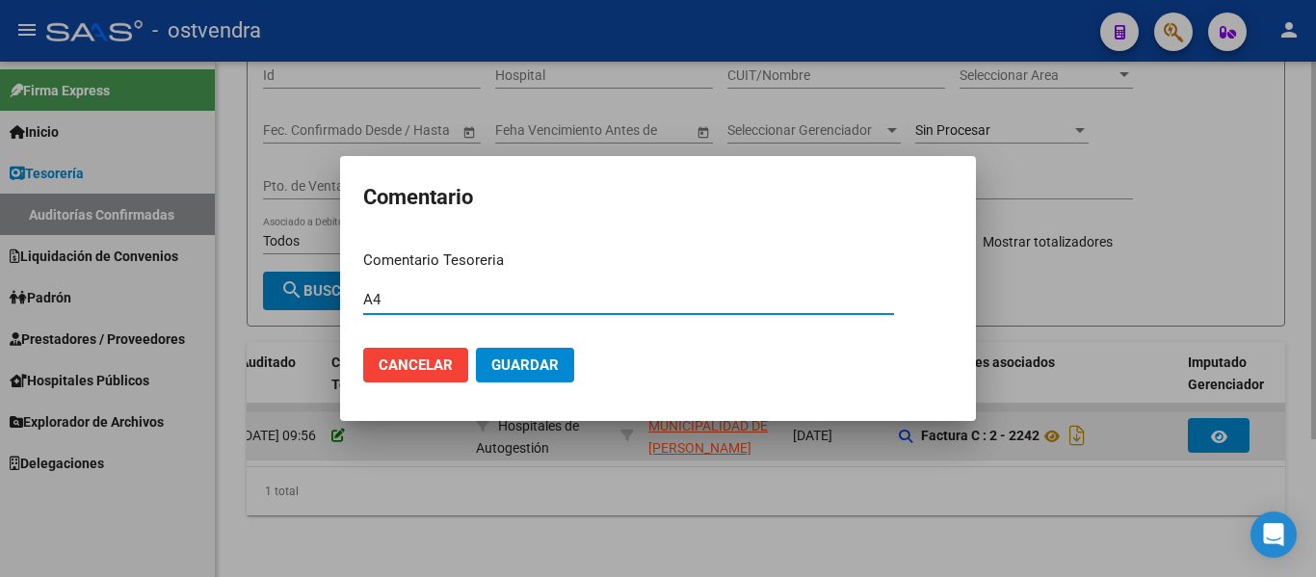
type input "A4"
click at [476, 348] on button "Guardar" at bounding box center [525, 365] width 98 height 35
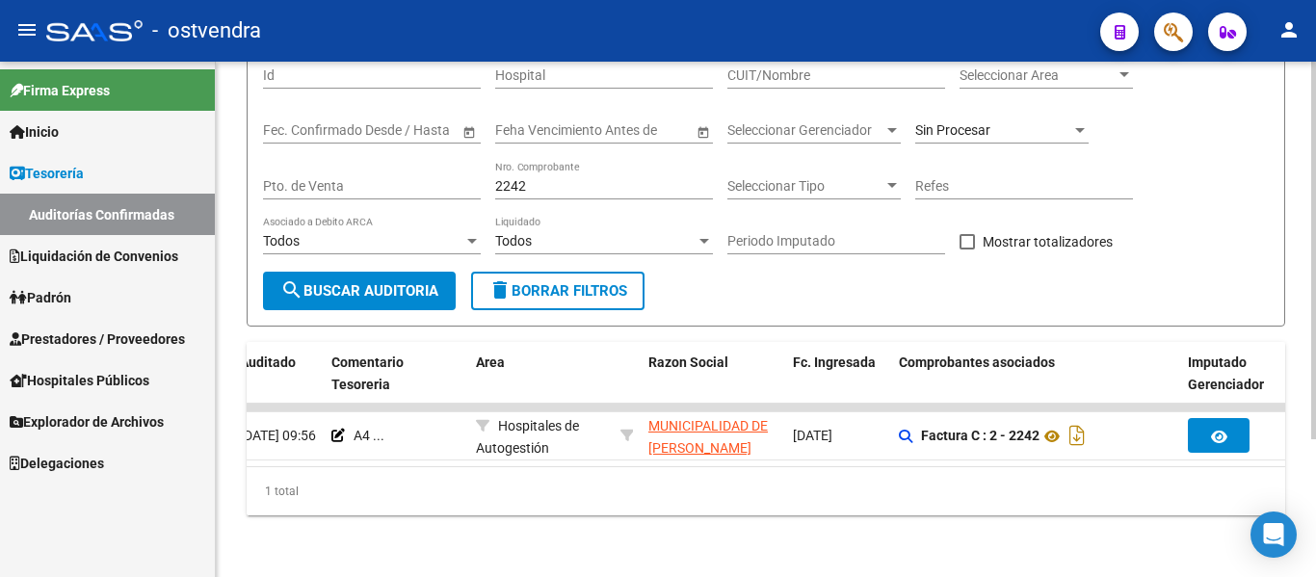
drag, startPoint x: 368, startPoint y: 3, endPoint x: 225, endPoint y: 197, distance: 241.2
click at [225, 197] on div "TESORERIA -> Auditorías Confirmadas cloud_download Exportar CSV Descarga Masiva…" at bounding box center [766, 232] width 1100 height 689
click at [544, 178] on input "2242" at bounding box center [604, 186] width 218 height 16
type input "2"
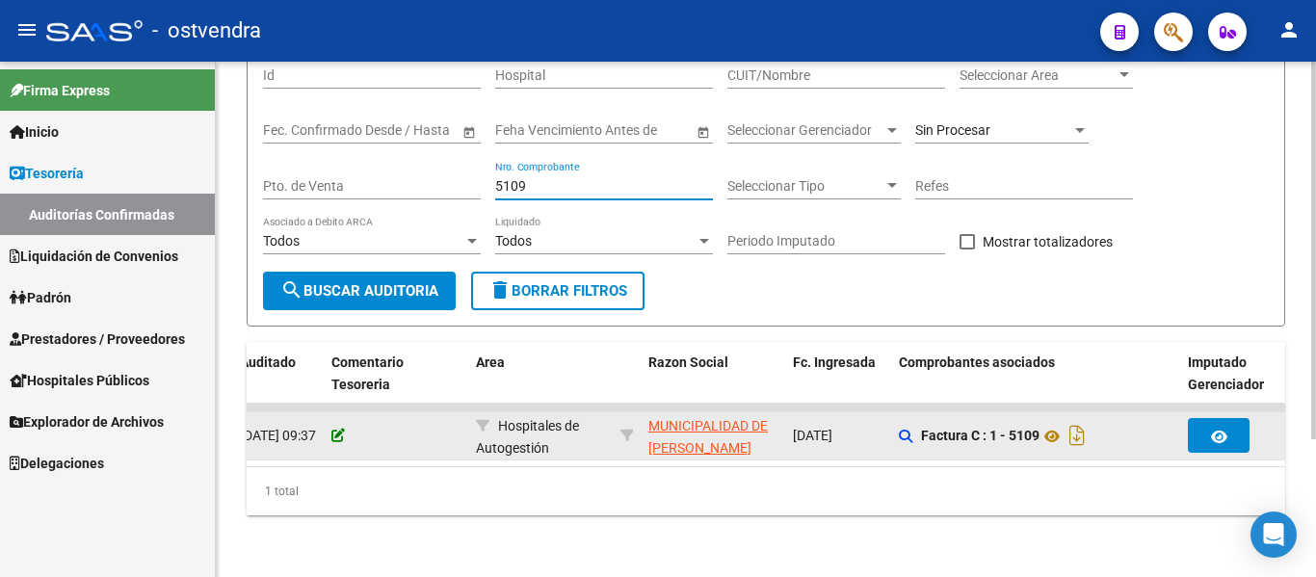
type input "5109"
click at [339, 429] on icon at bounding box center [337, 435] width 13 height 13
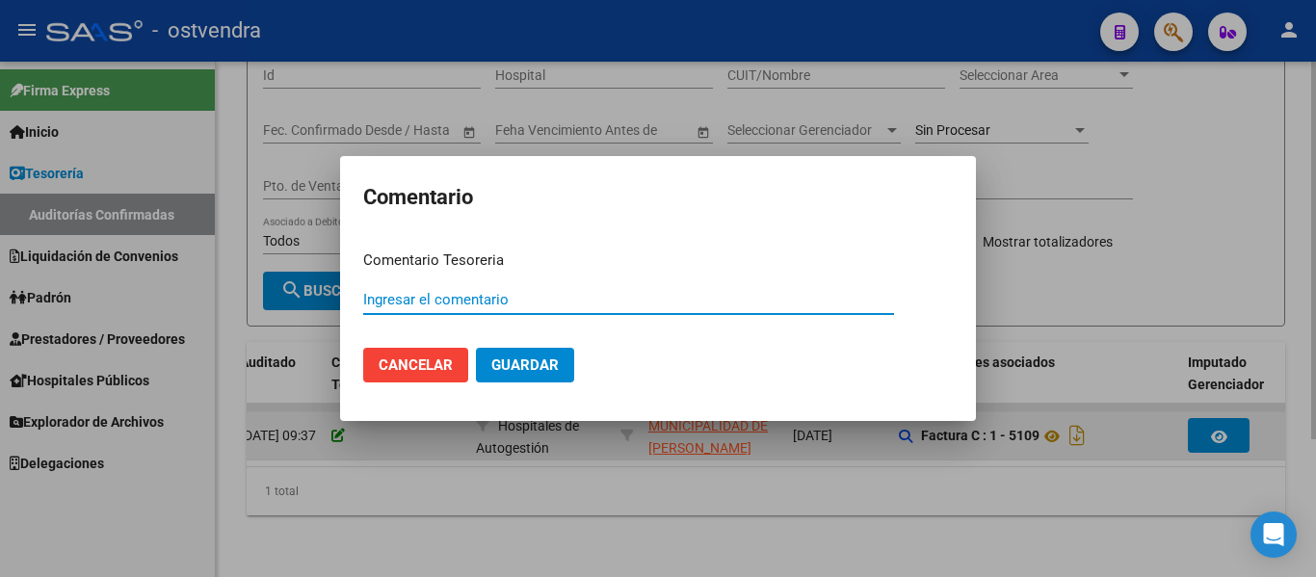
paste input "A4"
type input "A4"
click at [476, 348] on button "Guardar" at bounding box center [525, 365] width 98 height 35
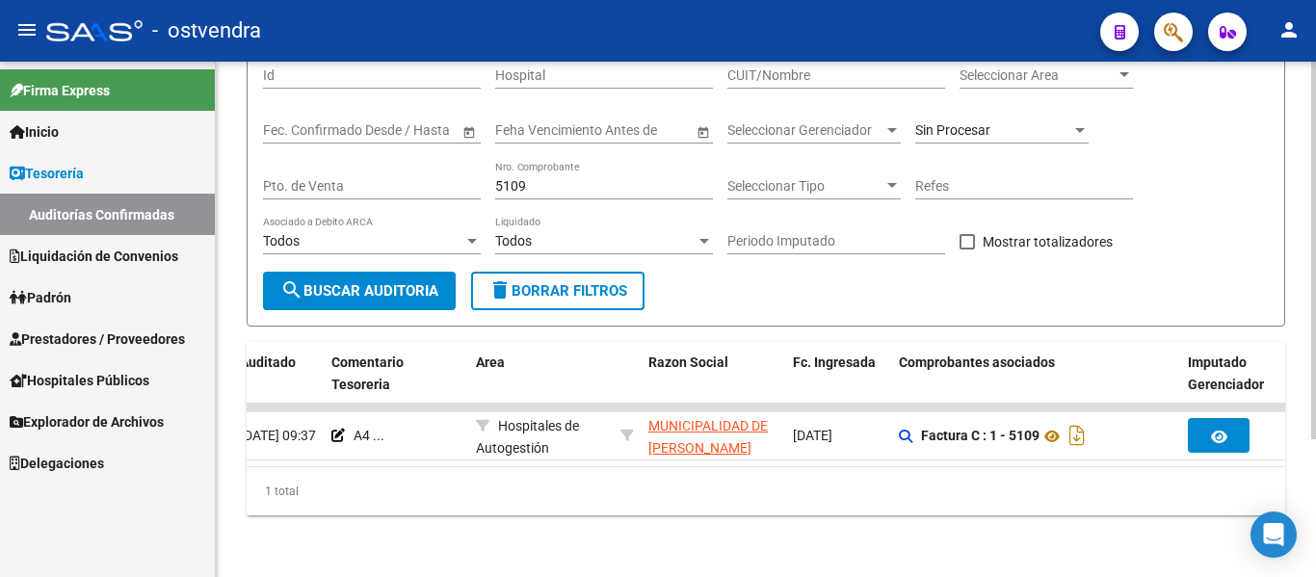
click at [561, 161] on div "5109 Nro. Comprobante" at bounding box center [604, 180] width 218 height 39
type input "5"
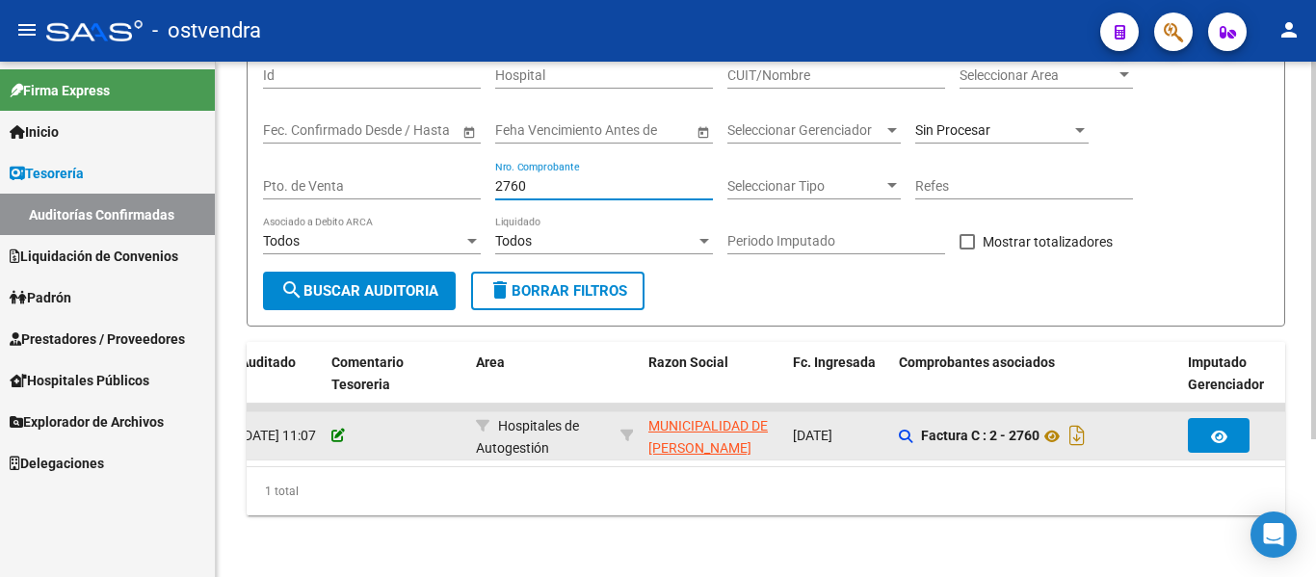
type input "2760"
click at [340, 429] on icon at bounding box center [337, 435] width 13 height 13
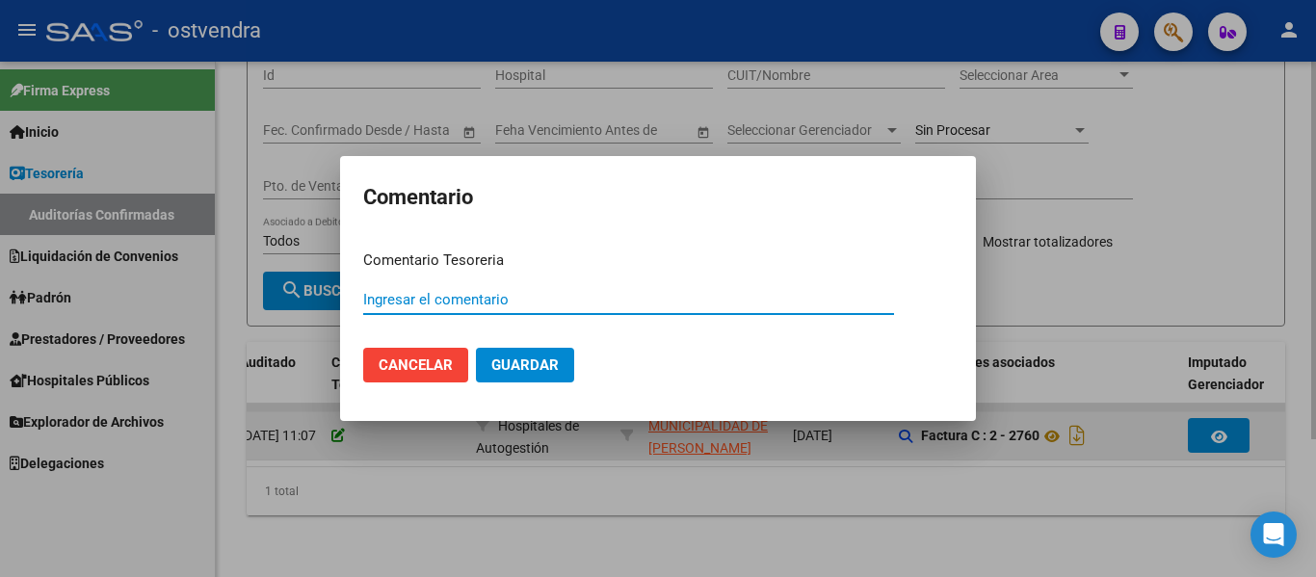
paste input "A4"
type input "A4"
click at [476, 348] on button "Guardar" at bounding box center [525, 365] width 98 height 35
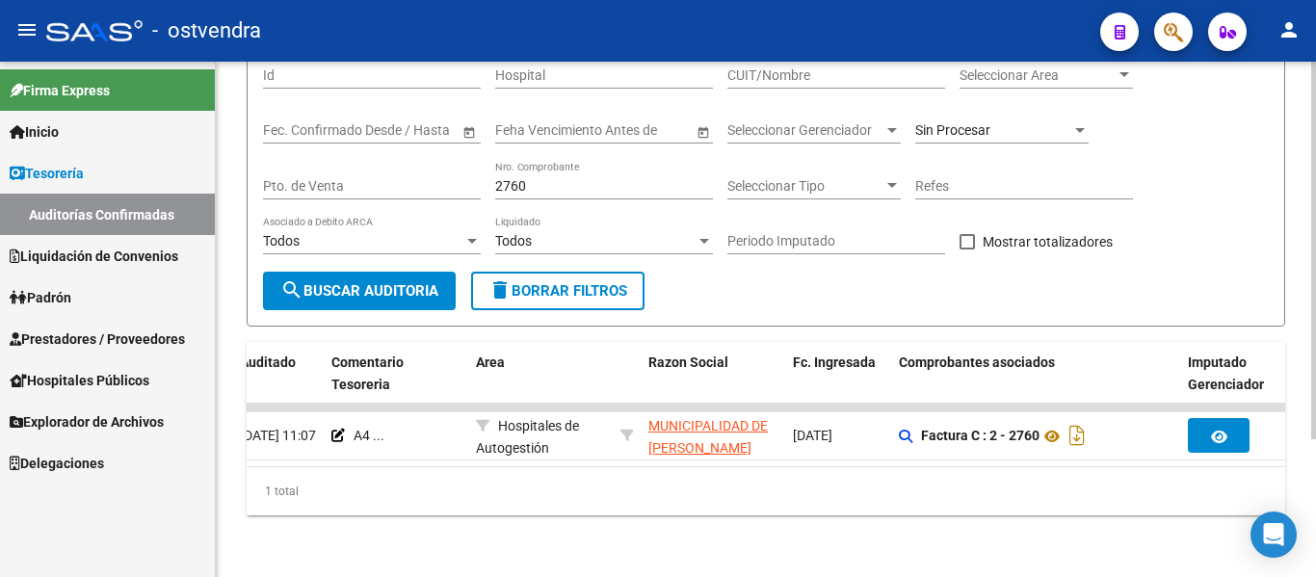
click at [553, 182] on div "2760 Nro. Comprobante" at bounding box center [604, 180] width 218 height 39
type input "2"
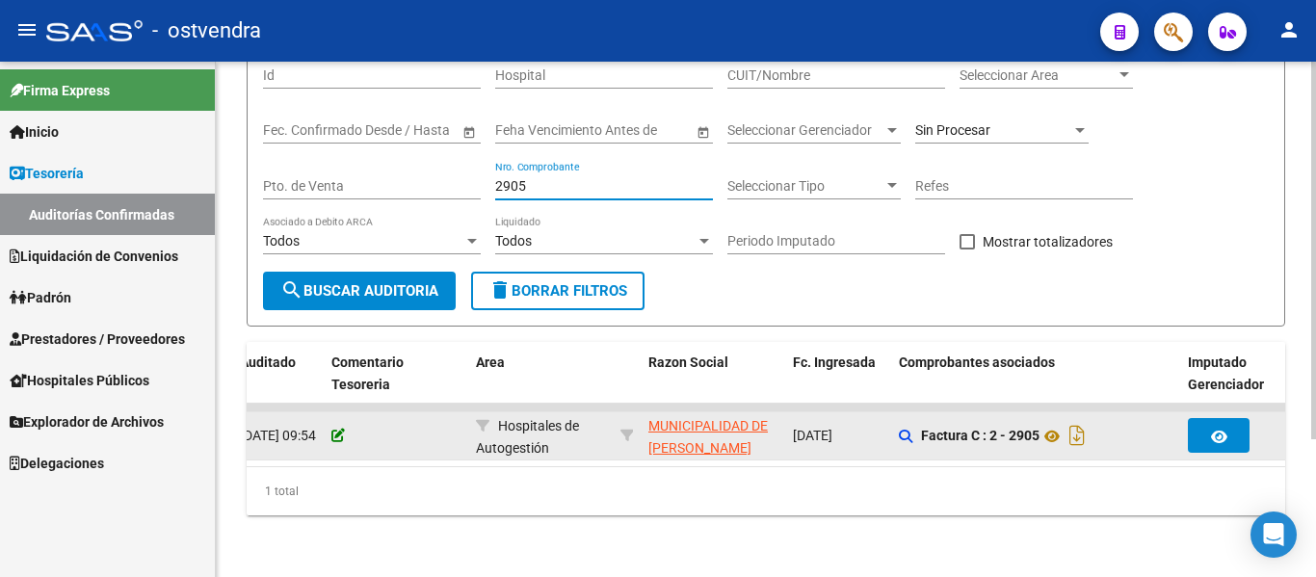
type input "2905"
click at [332, 429] on icon at bounding box center [337, 435] width 13 height 13
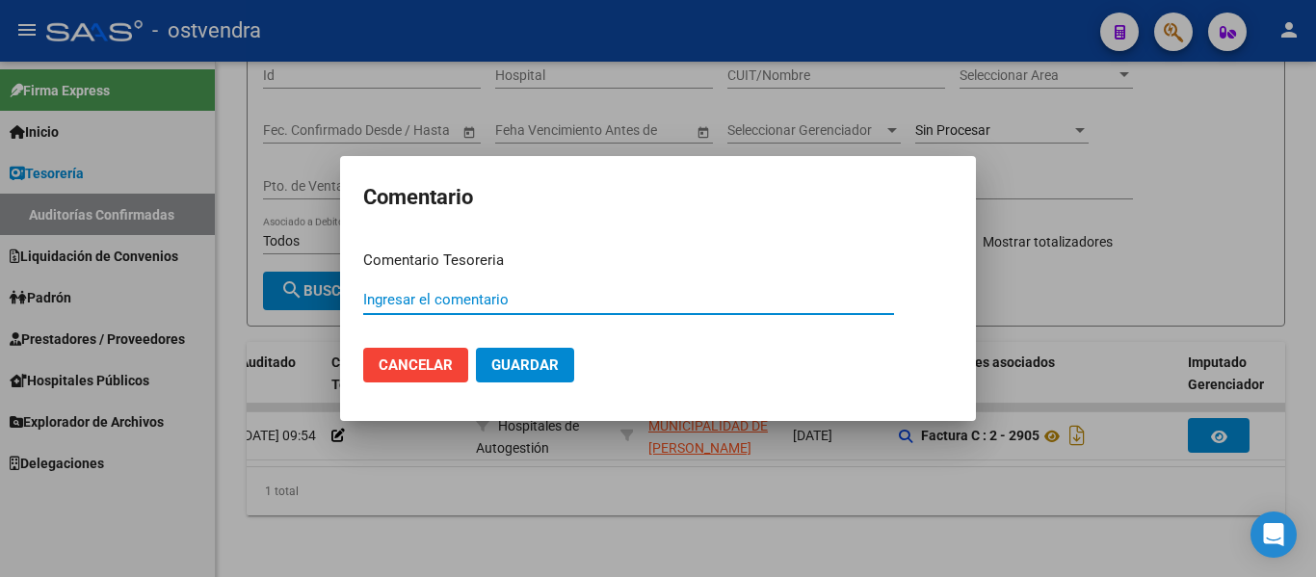
type input "V"
paste input "A4"
type input "A4"
click at [476, 348] on button "Guardar" at bounding box center [525, 365] width 98 height 35
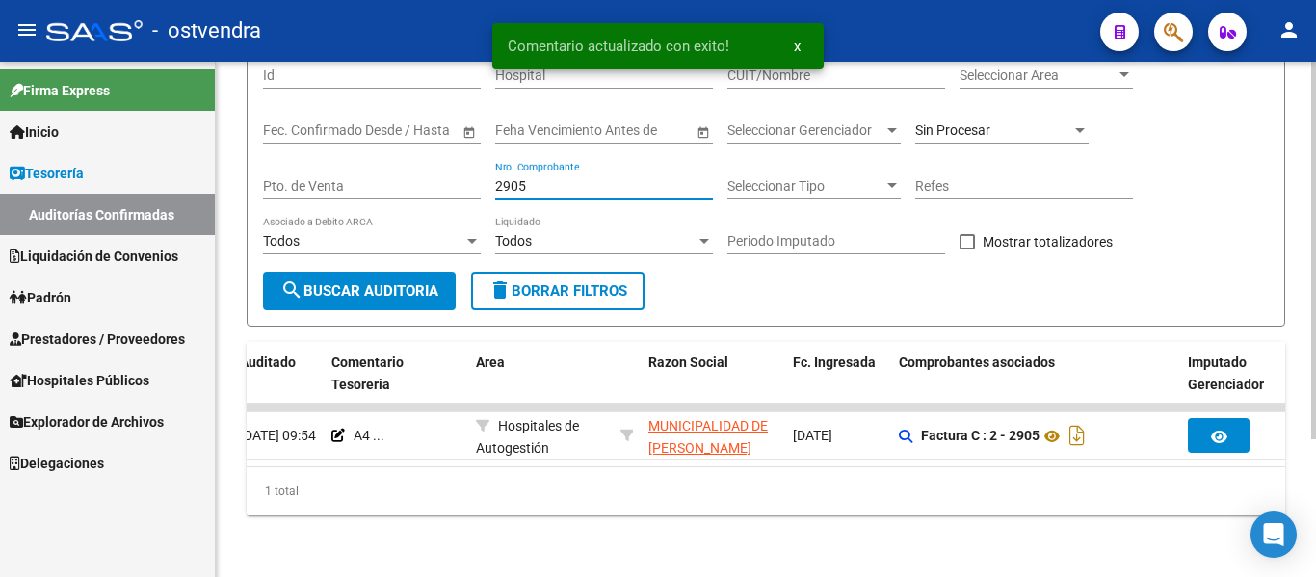
click at [554, 178] on input "2905" at bounding box center [604, 186] width 218 height 16
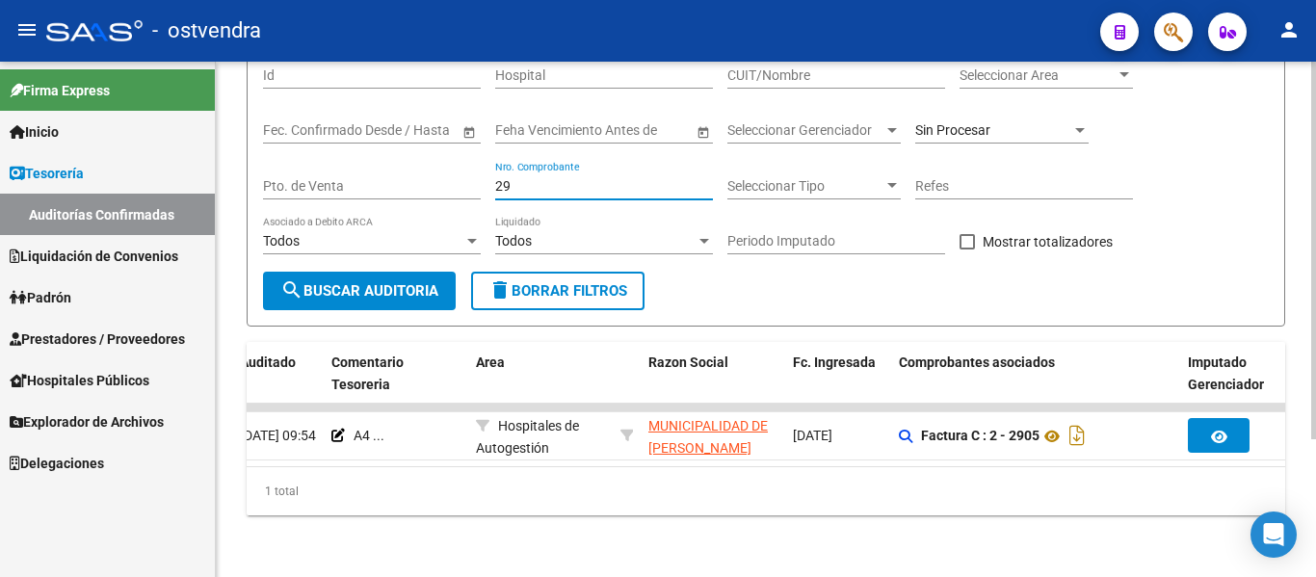
type input "2"
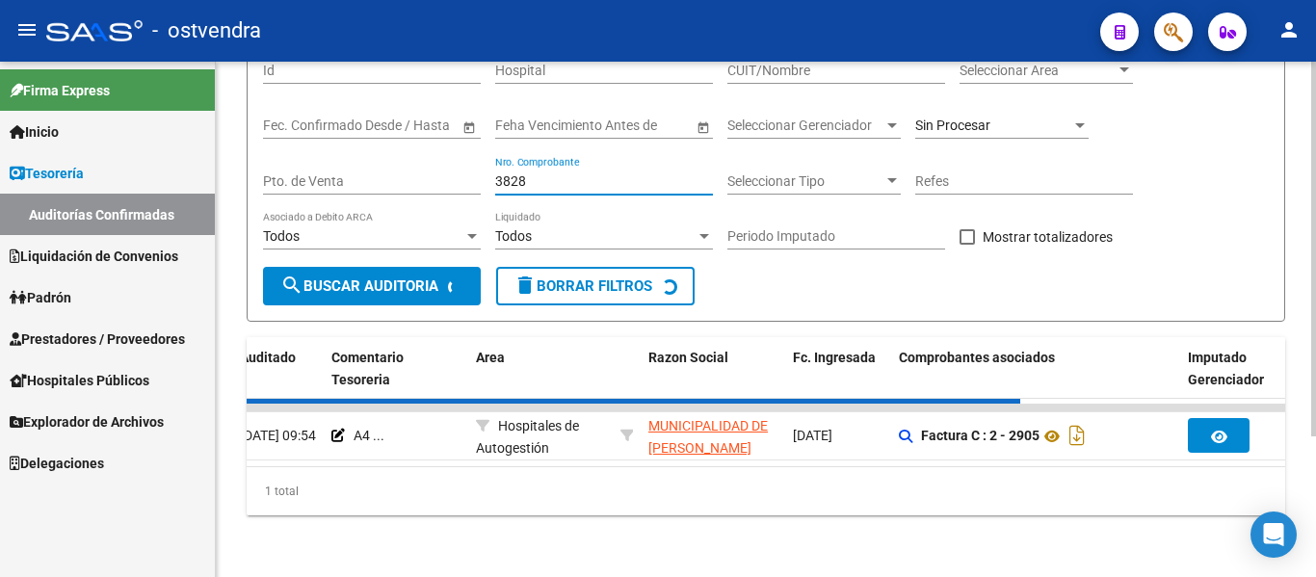
scroll to position [159, 0]
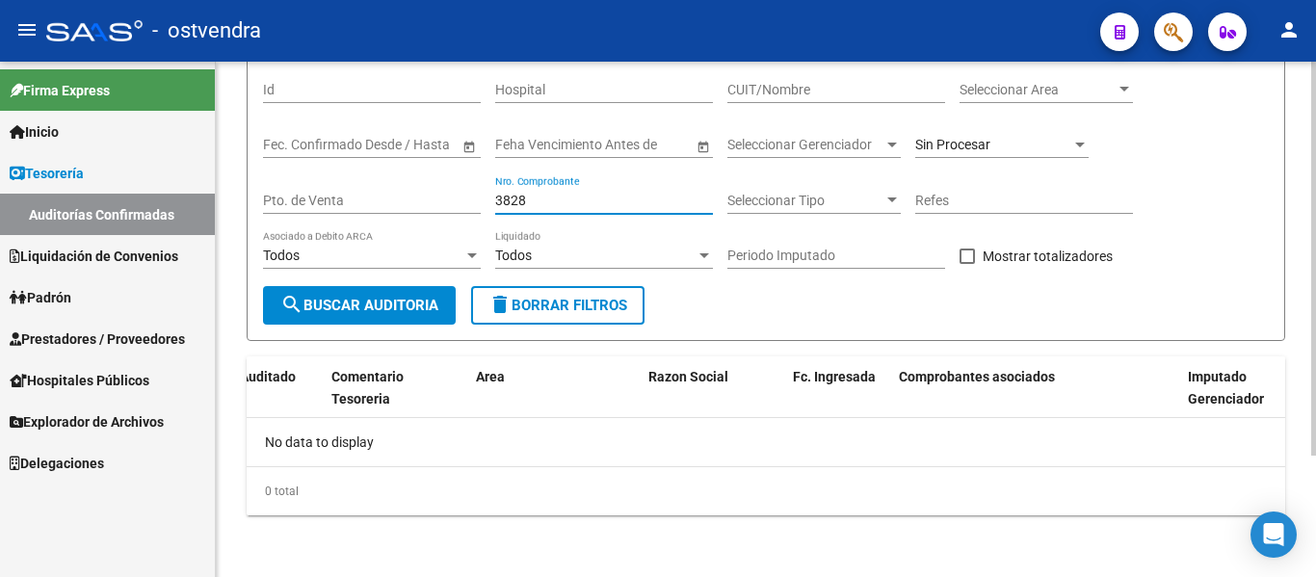
click at [513, 198] on input "3828" at bounding box center [604, 201] width 218 height 16
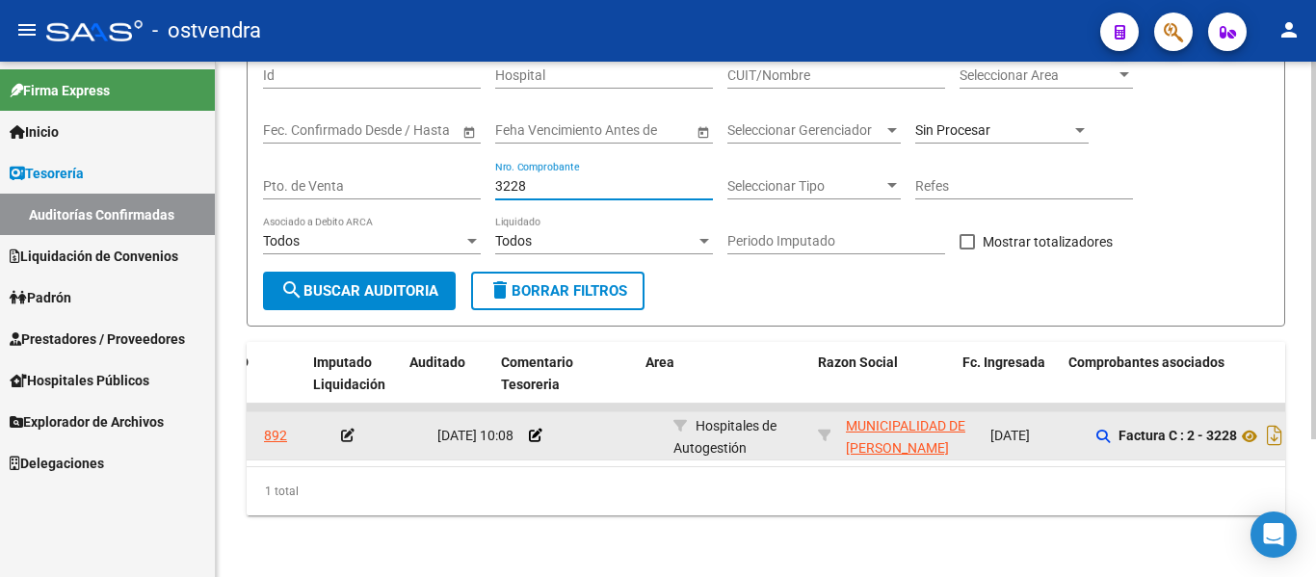
scroll to position [0, 98]
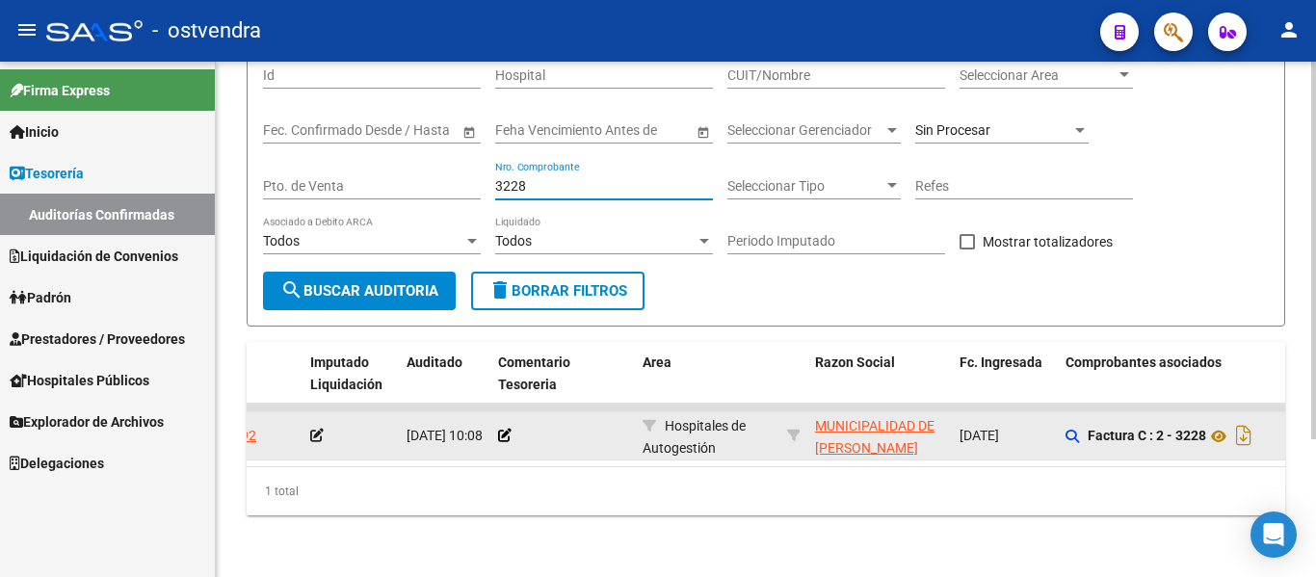
type input "3228"
click at [502, 431] on div at bounding box center [562, 436] width 129 height 22
click at [508, 429] on icon at bounding box center [504, 435] width 13 height 13
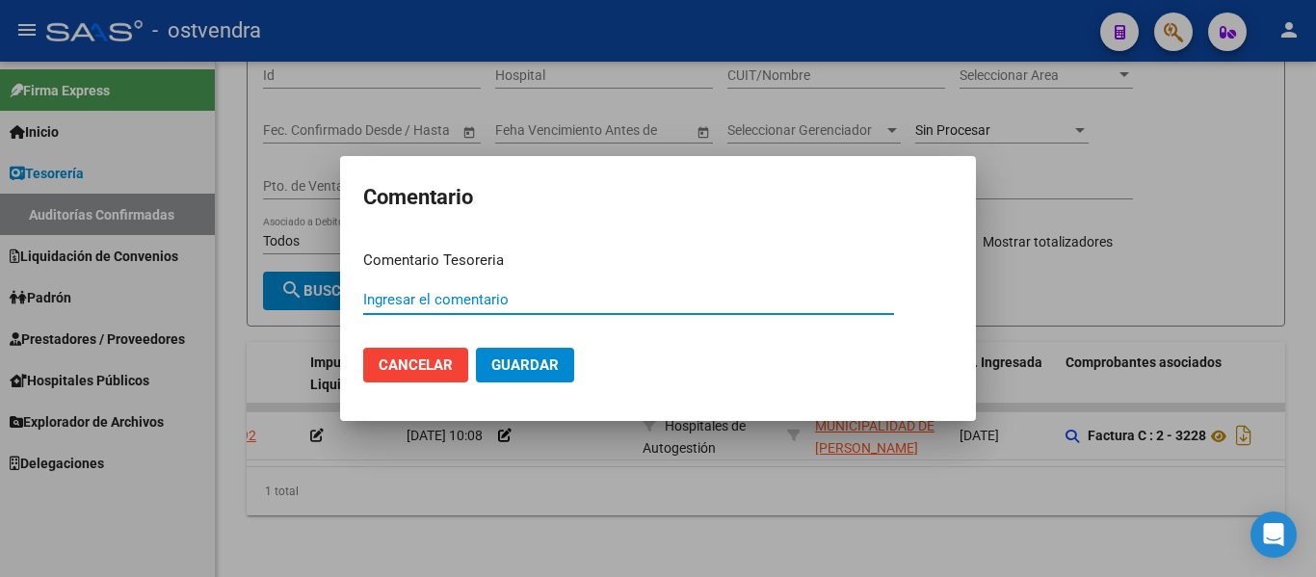
click at [423, 308] on input "Ingresar el comentario" at bounding box center [628, 299] width 531 height 17
paste input "A4"
type input "A4"
click at [476, 348] on button "Guardar" at bounding box center [525, 365] width 98 height 35
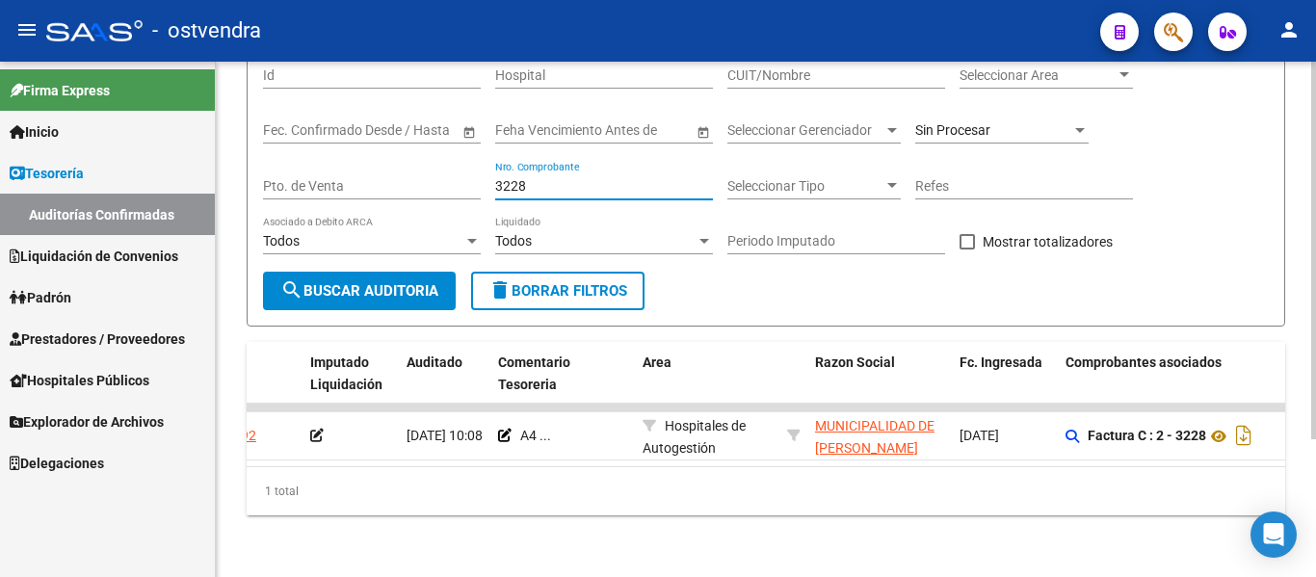
click at [536, 178] on input "3228" at bounding box center [604, 186] width 218 height 16
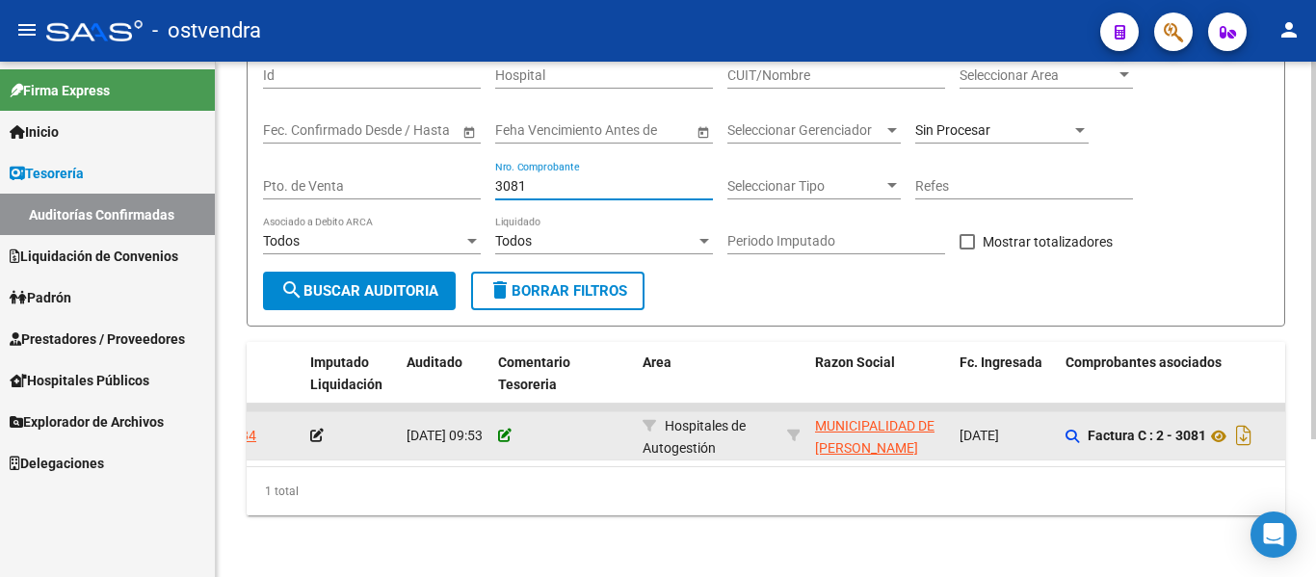
type input "3081"
click at [500, 429] on icon at bounding box center [504, 435] width 13 height 13
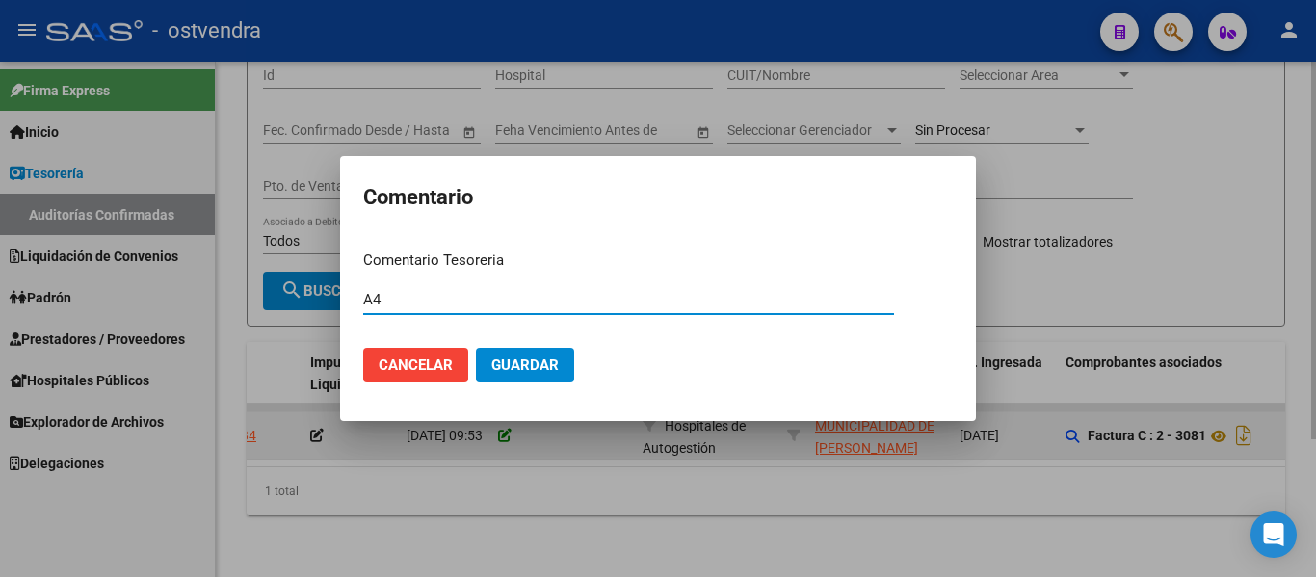
type input "A4"
click at [476, 348] on button "Guardar" at bounding box center [525, 365] width 98 height 35
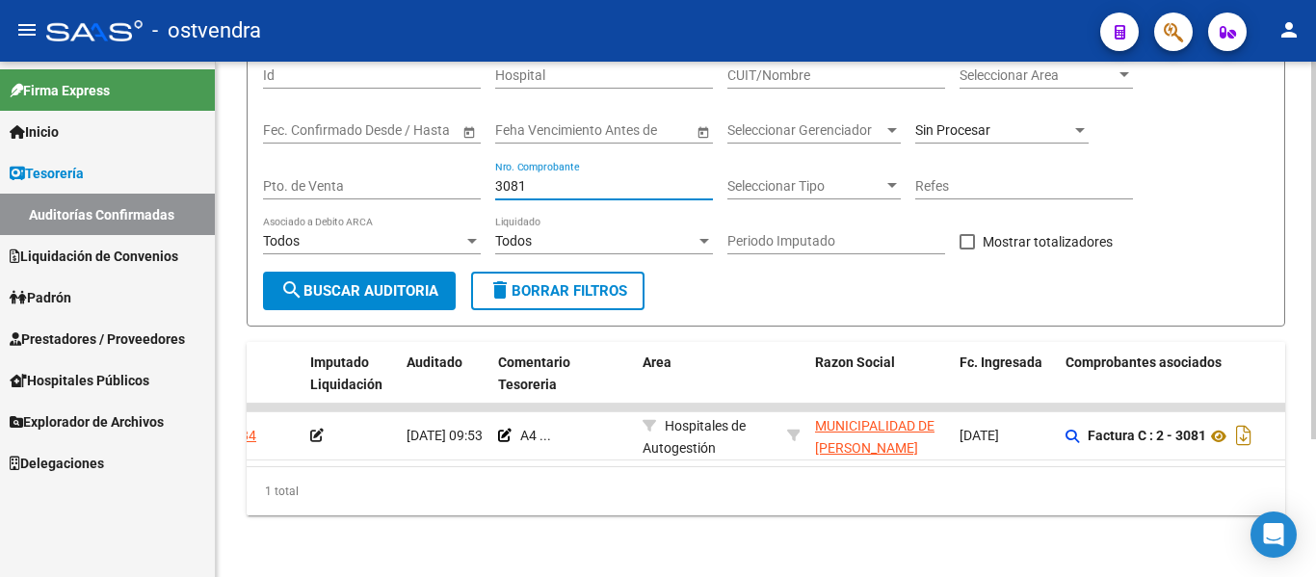
click at [543, 178] on input "3081" at bounding box center [604, 186] width 218 height 16
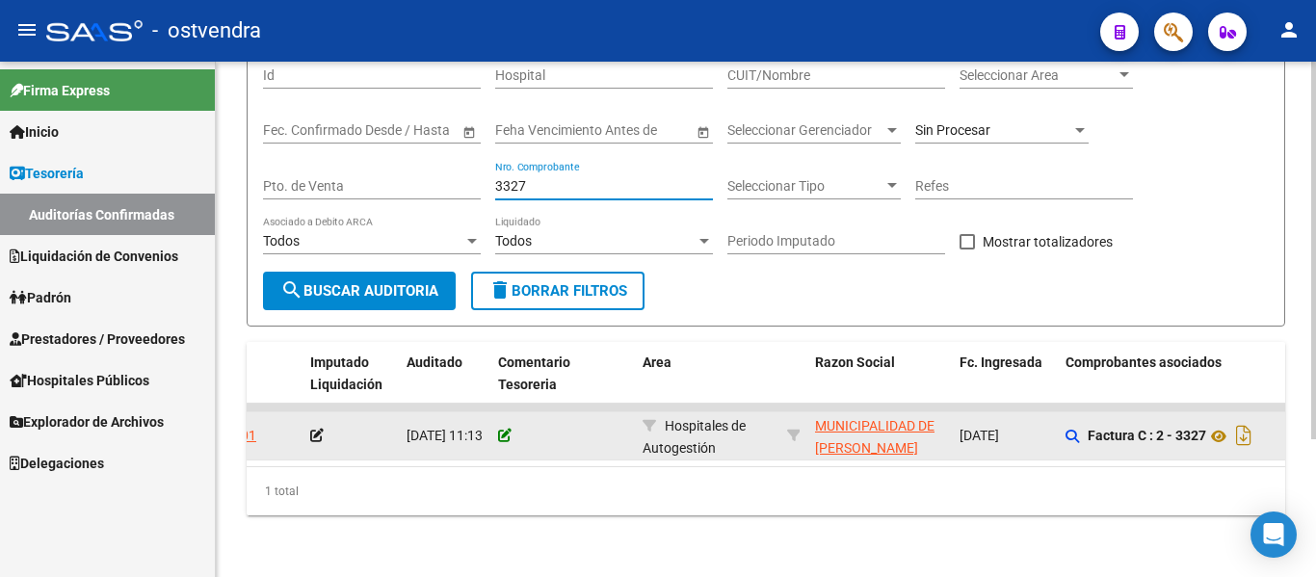
type input "3327"
click at [503, 429] on icon at bounding box center [504, 435] width 13 height 13
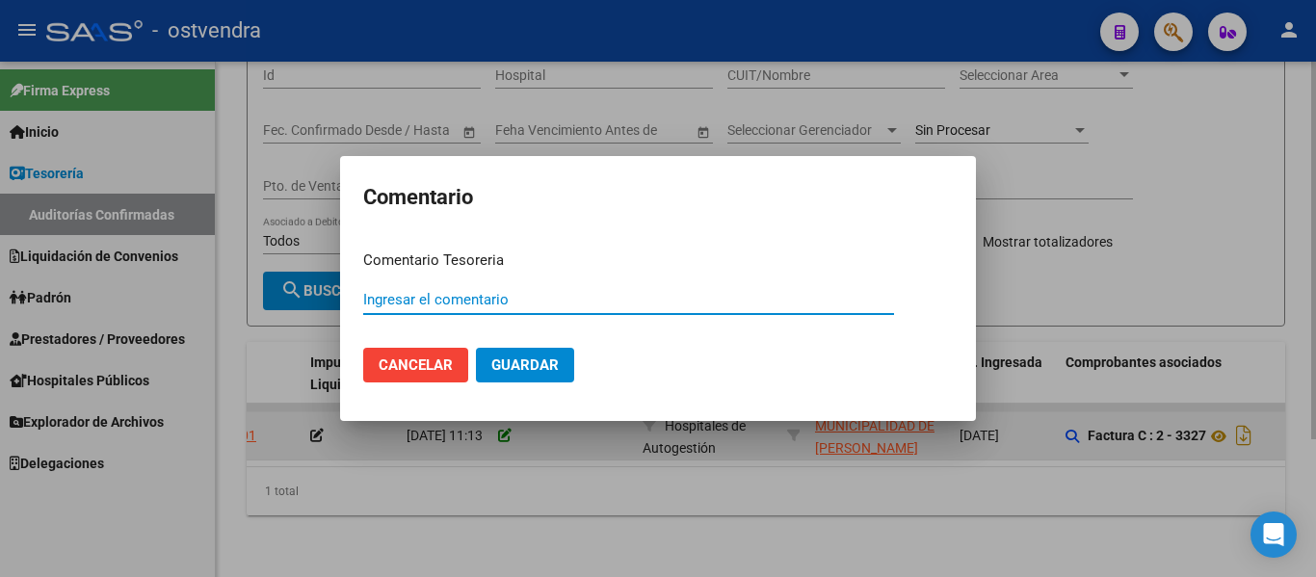
paste input "A4"
type input "A4"
click at [476, 348] on button "Guardar" at bounding box center [525, 365] width 98 height 35
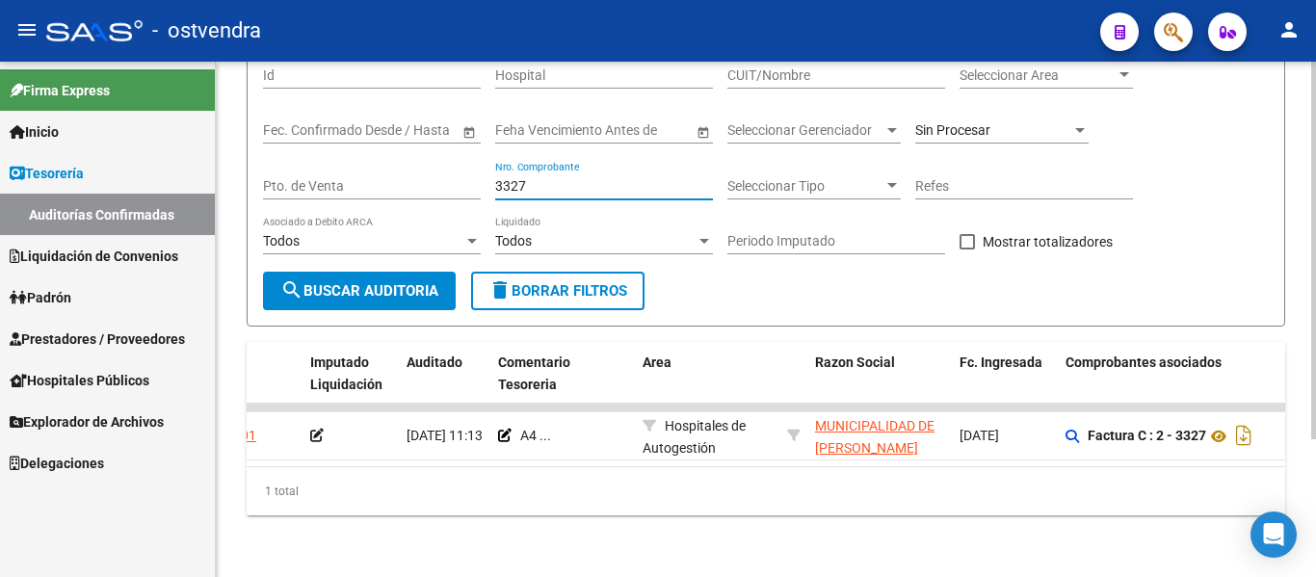
click at [536, 178] on input "3327" at bounding box center [604, 186] width 218 height 16
type input "3"
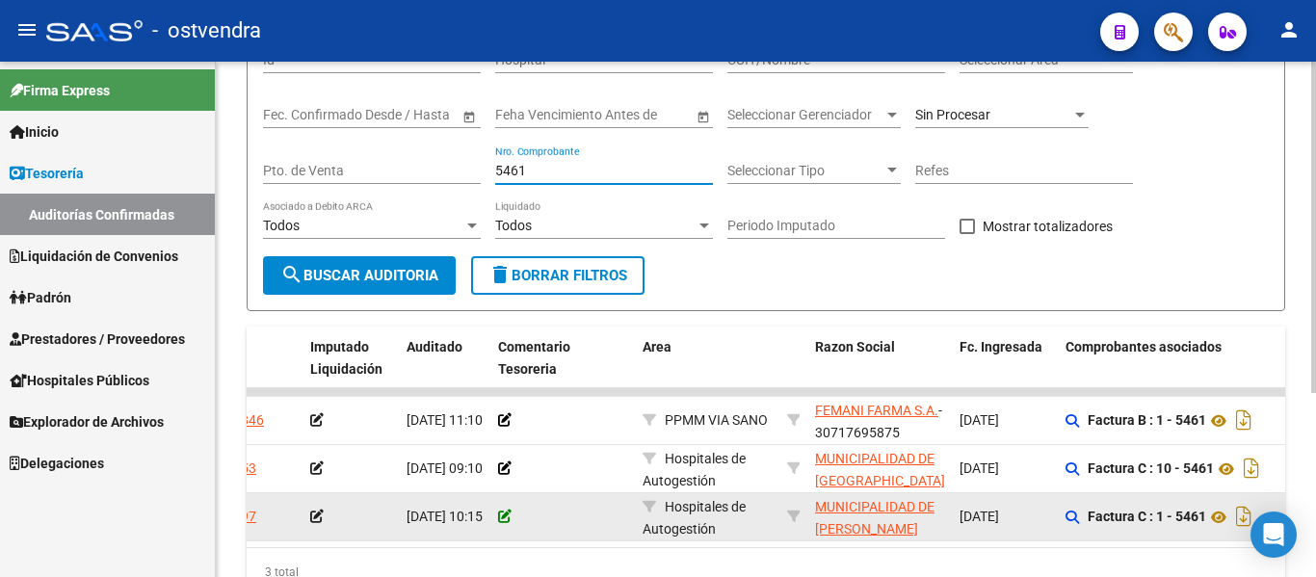
type input "5461"
click at [504, 510] on icon at bounding box center [504, 516] width 13 height 13
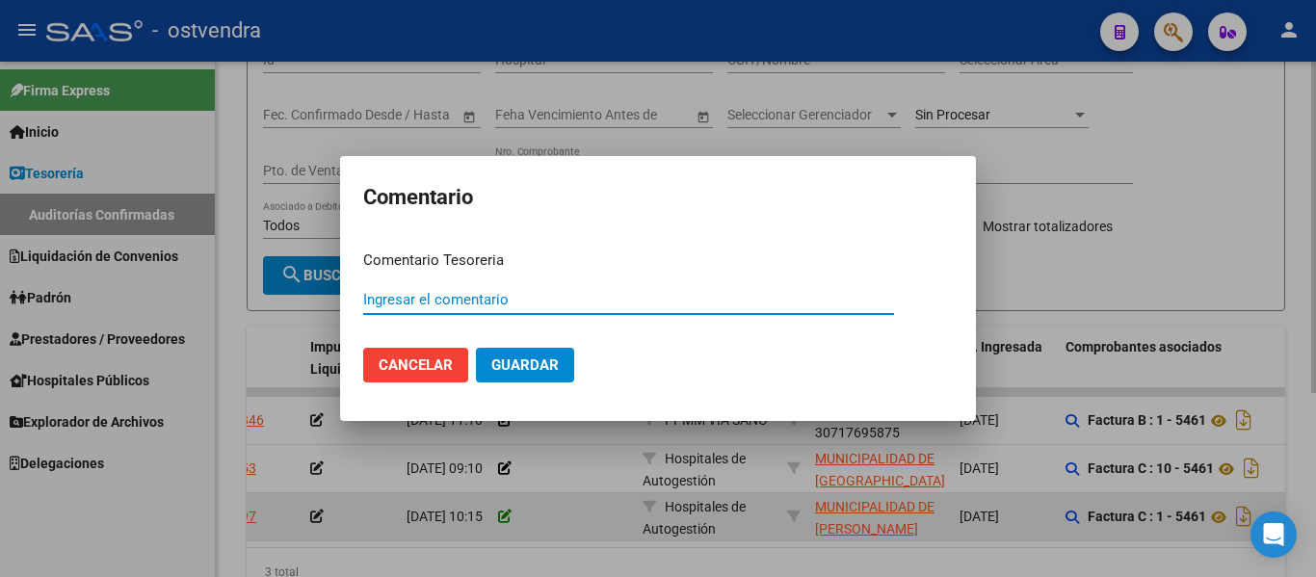
paste input "A4"
type input "A4"
click at [476, 348] on button "Guardar" at bounding box center [525, 365] width 98 height 35
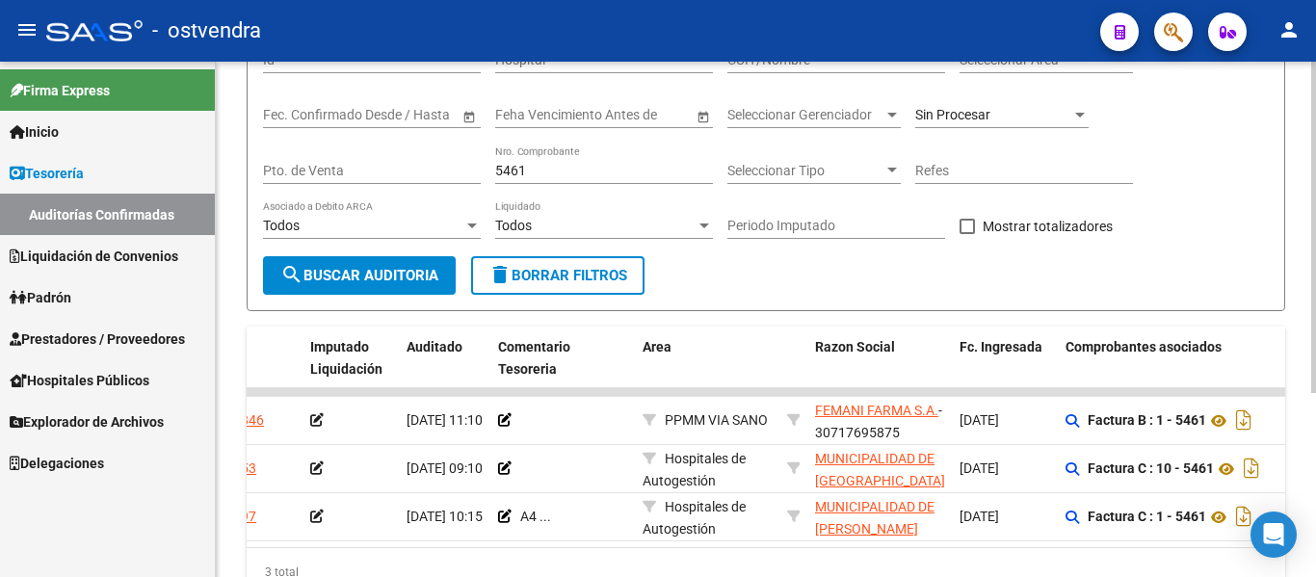
click at [553, 172] on input "5461" at bounding box center [604, 171] width 218 height 16
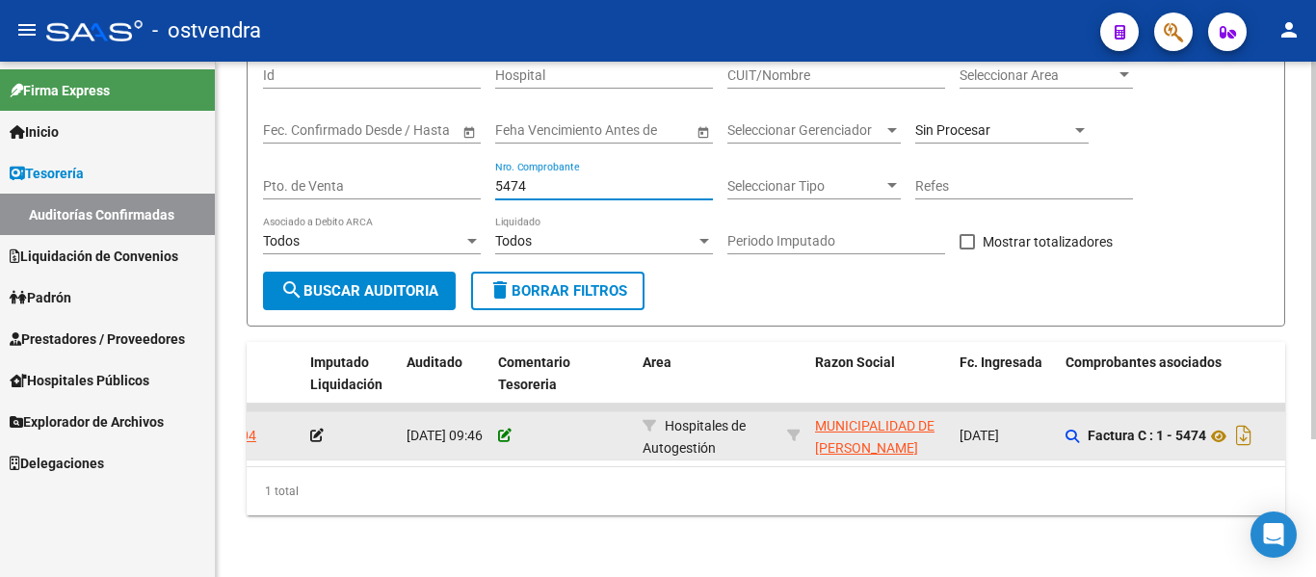
type input "5474"
click at [506, 429] on icon at bounding box center [504, 435] width 13 height 13
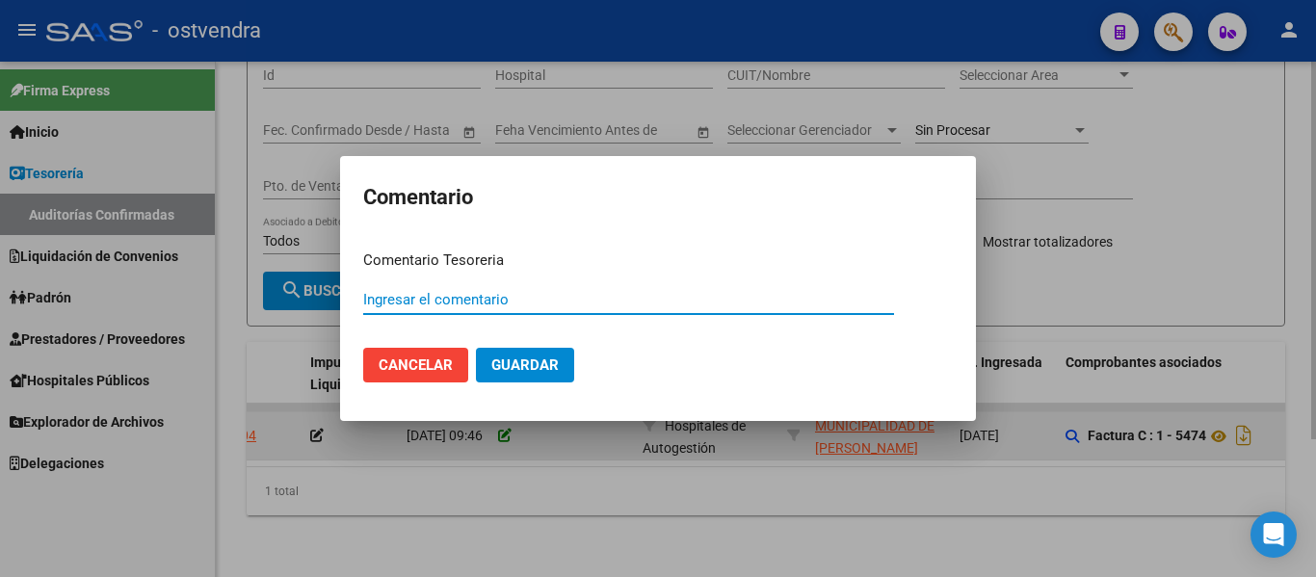
paste input "A4"
type input "A4"
click at [476, 348] on button "Guardar" at bounding box center [525, 365] width 98 height 35
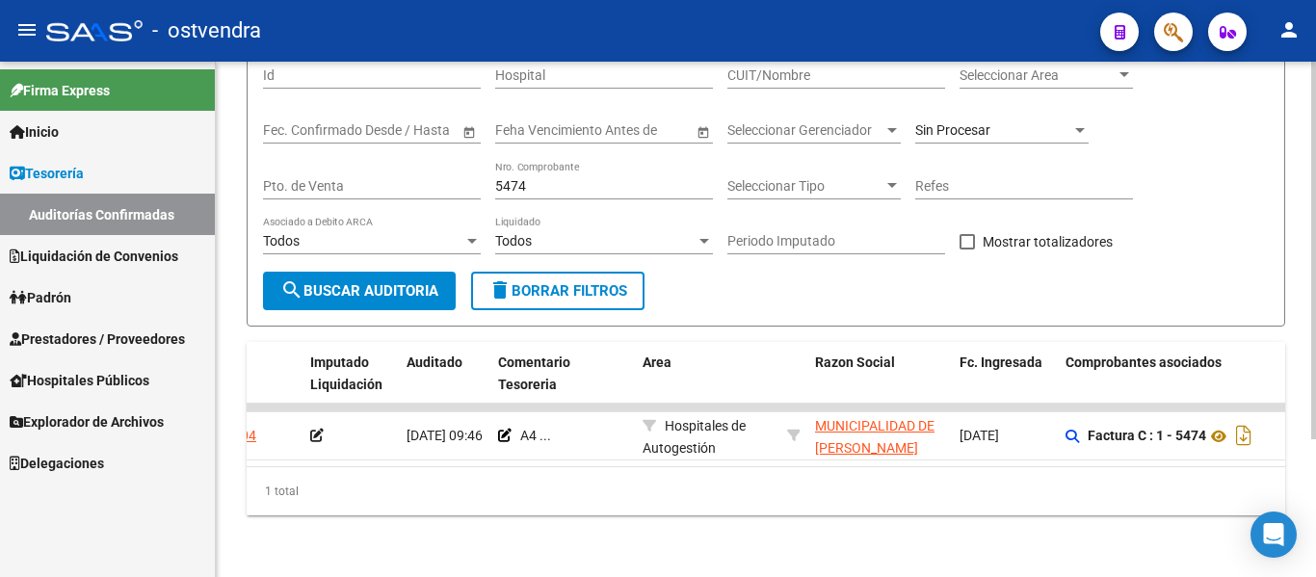
drag, startPoint x: 630, startPoint y: 170, endPoint x: 572, endPoint y: 179, distance: 58.4
click at [572, 179] on div "5474 Nro. Comprobante" at bounding box center [604, 180] width 218 height 39
type input "5473"
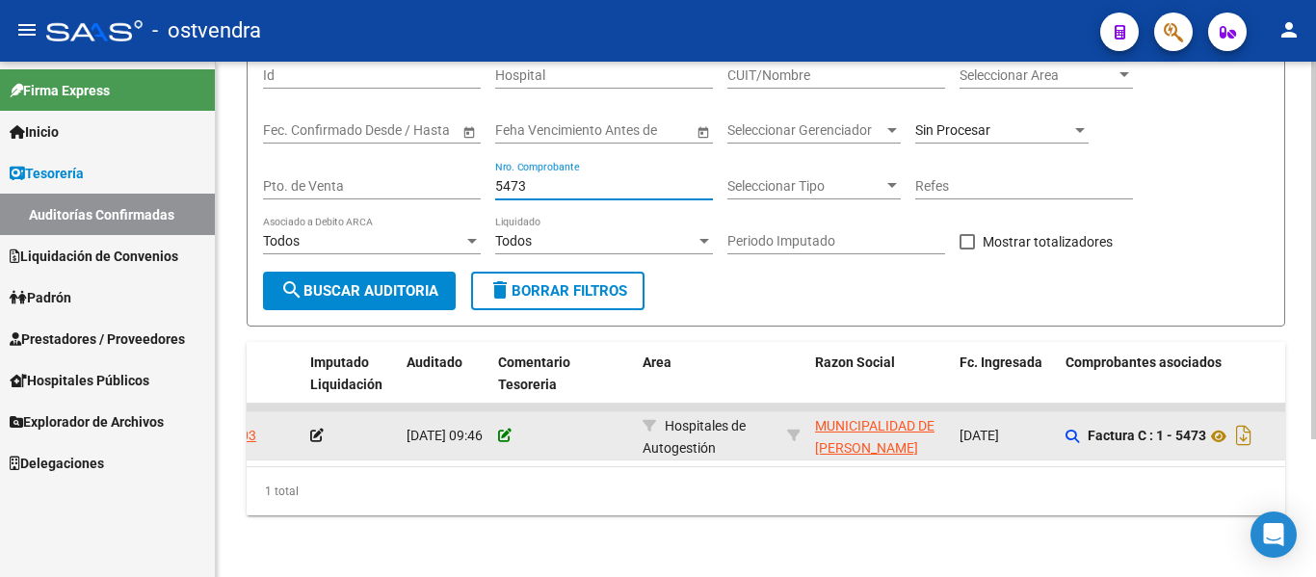
click at [501, 429] on icon at bounding box center [504, 435] width 13 height 13
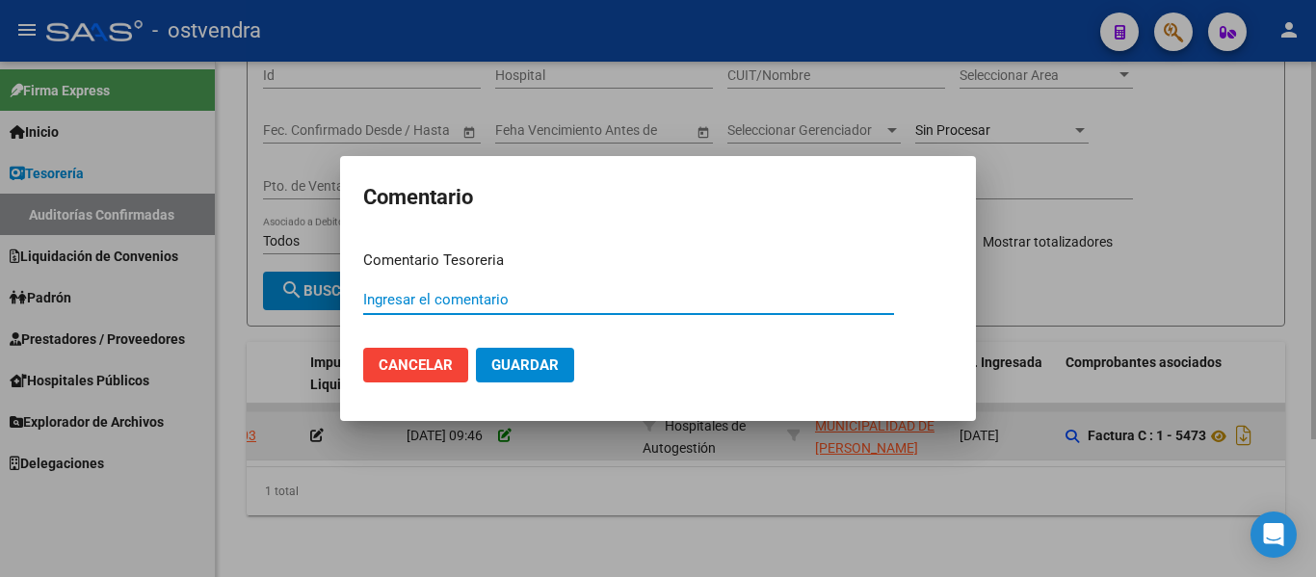
paste input "A4"
type input "A4"
click at [476, 348] on button "Guardar" at bounding box center [525, 365] width 98 height 35
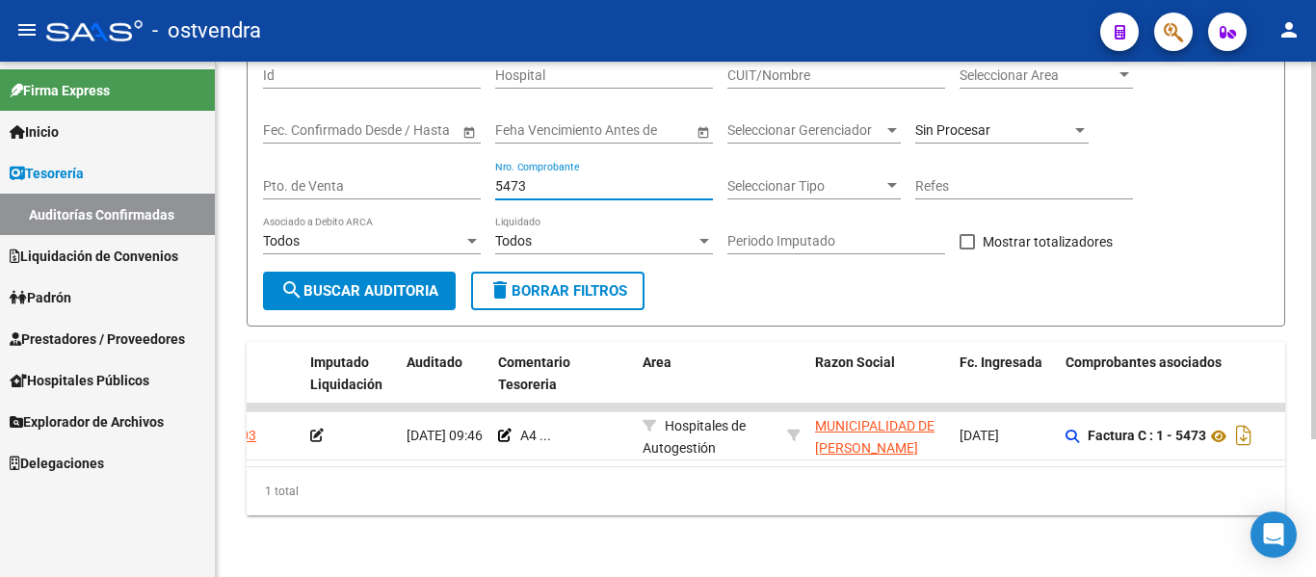
click at [534, 178] on input "5473" at bounding box center [604, 186] width 218 height 16
type input "5"
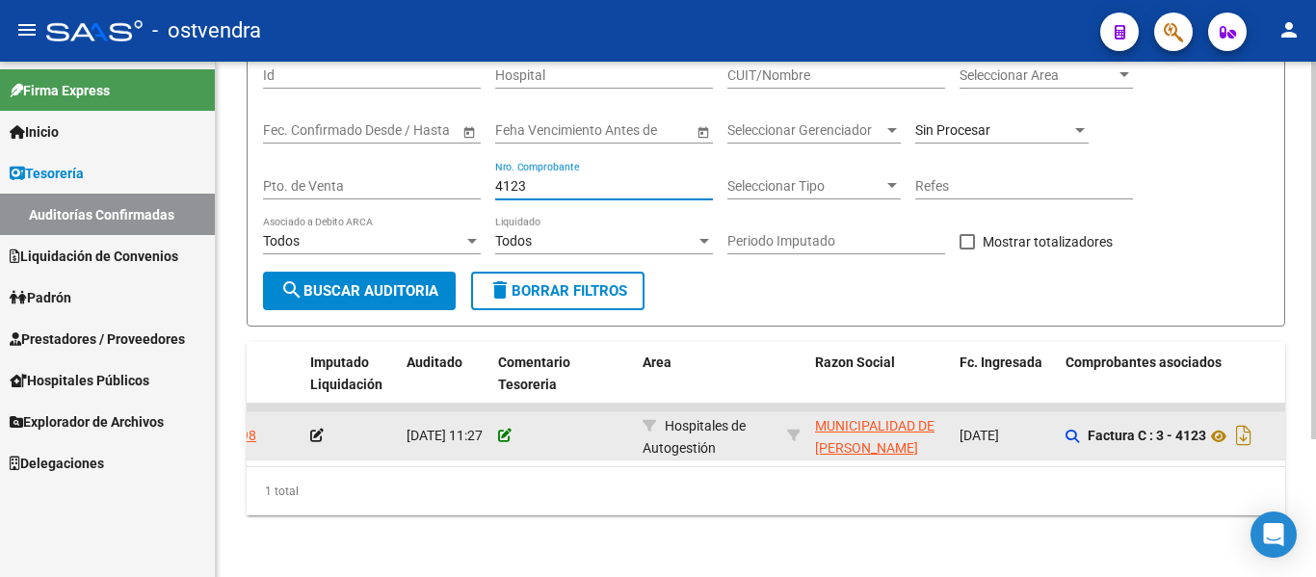
type input "4123"
click at [508, 429] on icon at bounding box center [504, 435] width 13 height 13
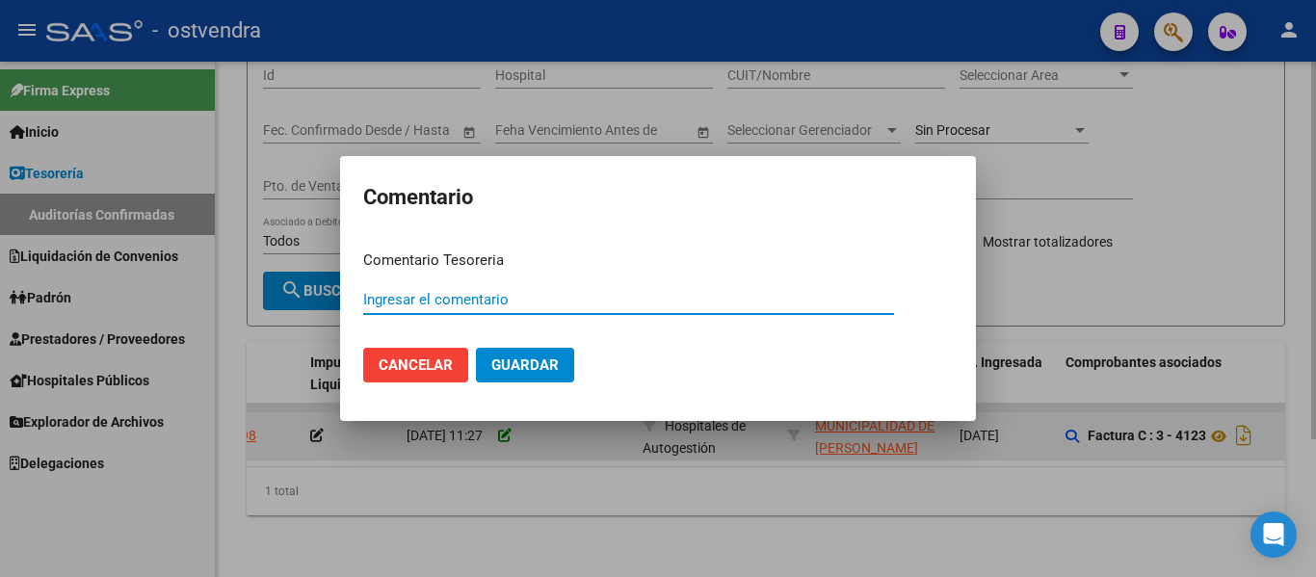
paste input "A4"
type input "A4"
click at [476, 348] on button "Guardar" at bounding box center [525, 365] width 98 height 35
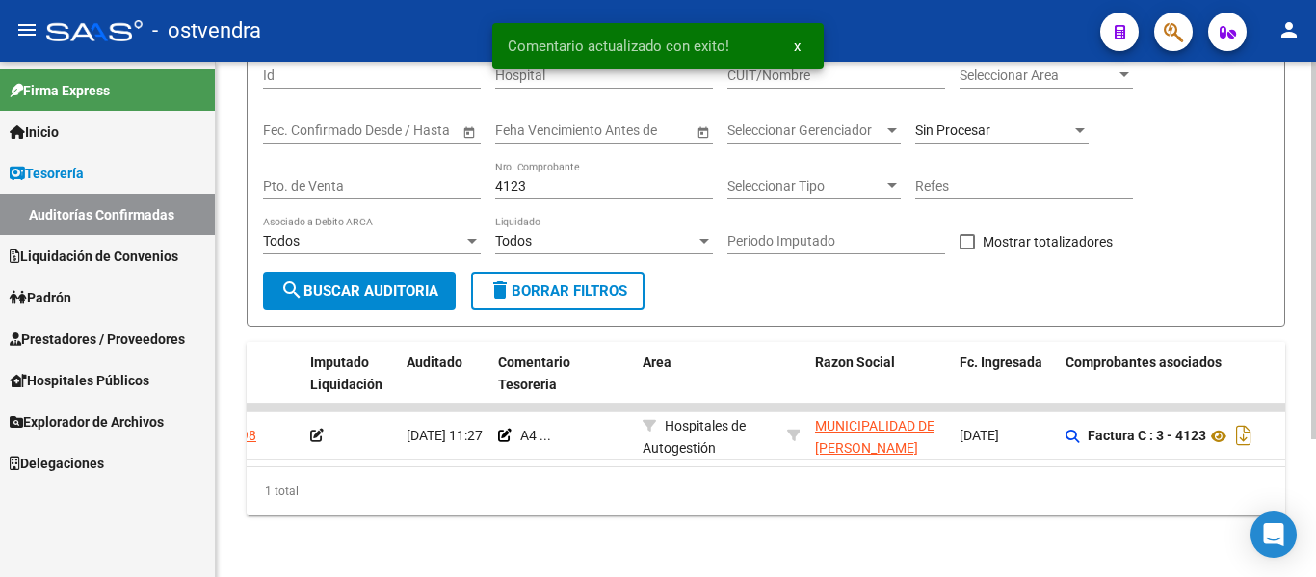
click at [528, 178] on input "4123" at bounding box center [604, 186] width 218 height 16
type input "4"
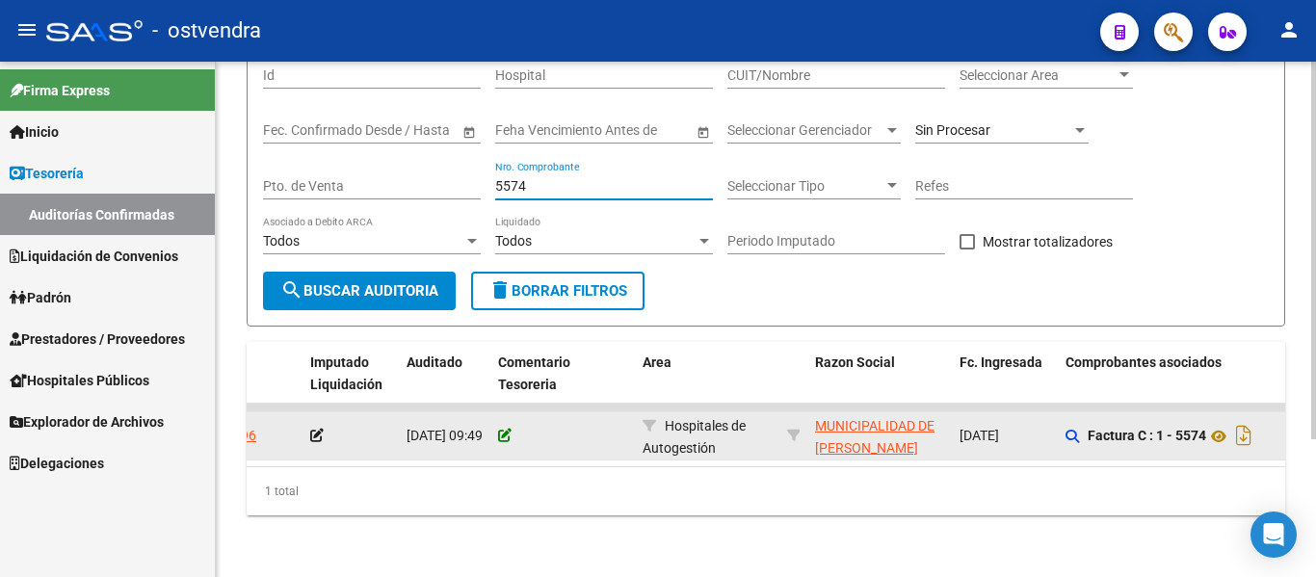
type input "5574"
click at [508, 429] on icon at bounding box center [504, 435] width 13 height 13
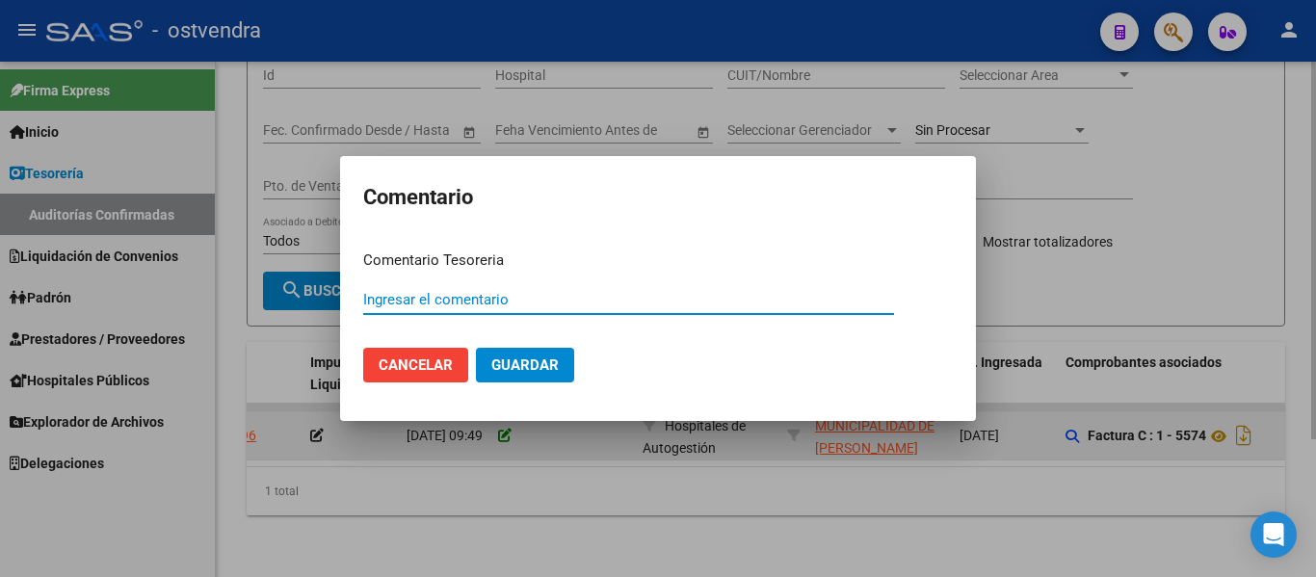
paste input "A4"
type input "A4"
click at [476, 348] on button "Guardar" at bounding box center [525, 365] width 98 height 35
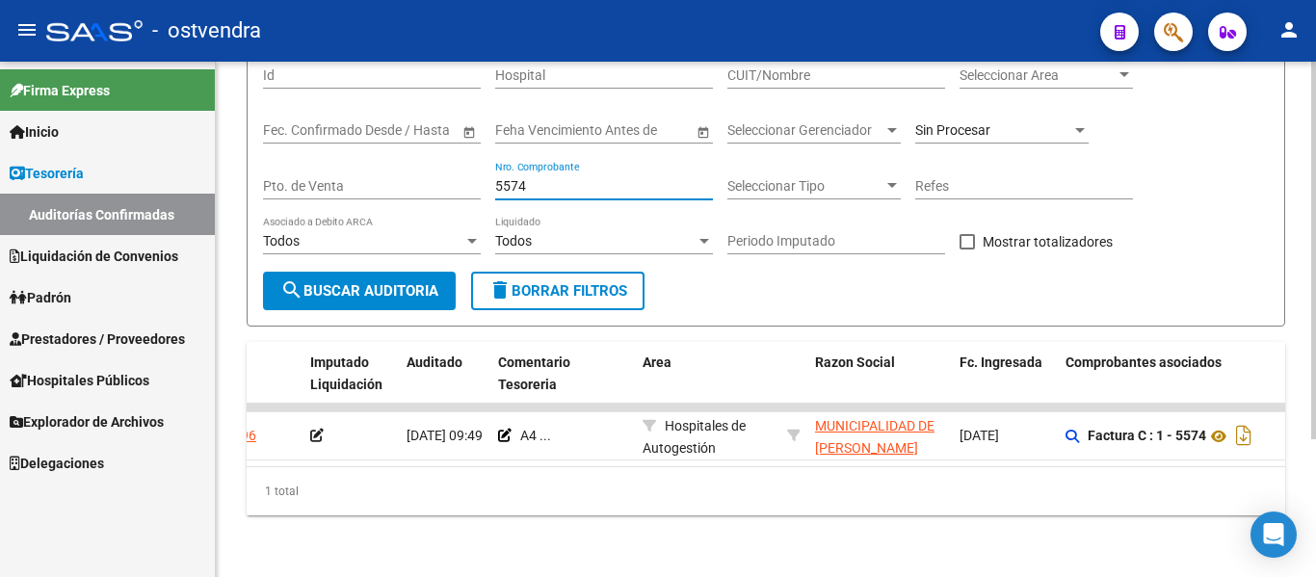
click at [554, 178] on input "5574" at bounding box center [604, 186] width 218 height 16
type input "5"
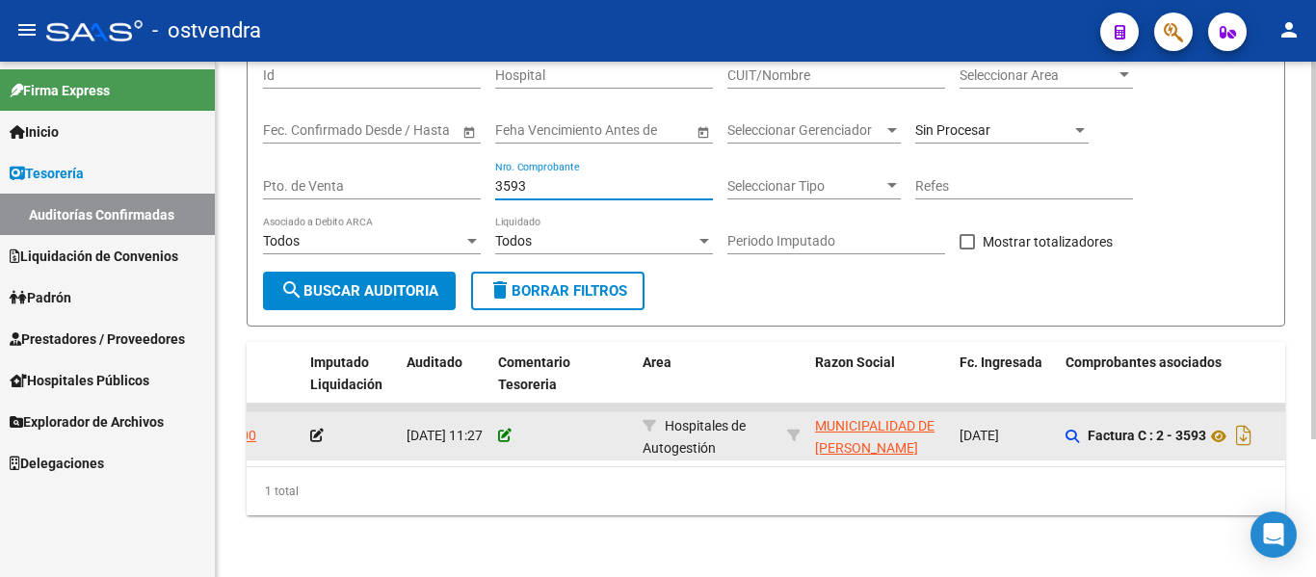
type input "3593"
click at [503, 429] on icon at bounding box center [504, 435] width 13 height 13
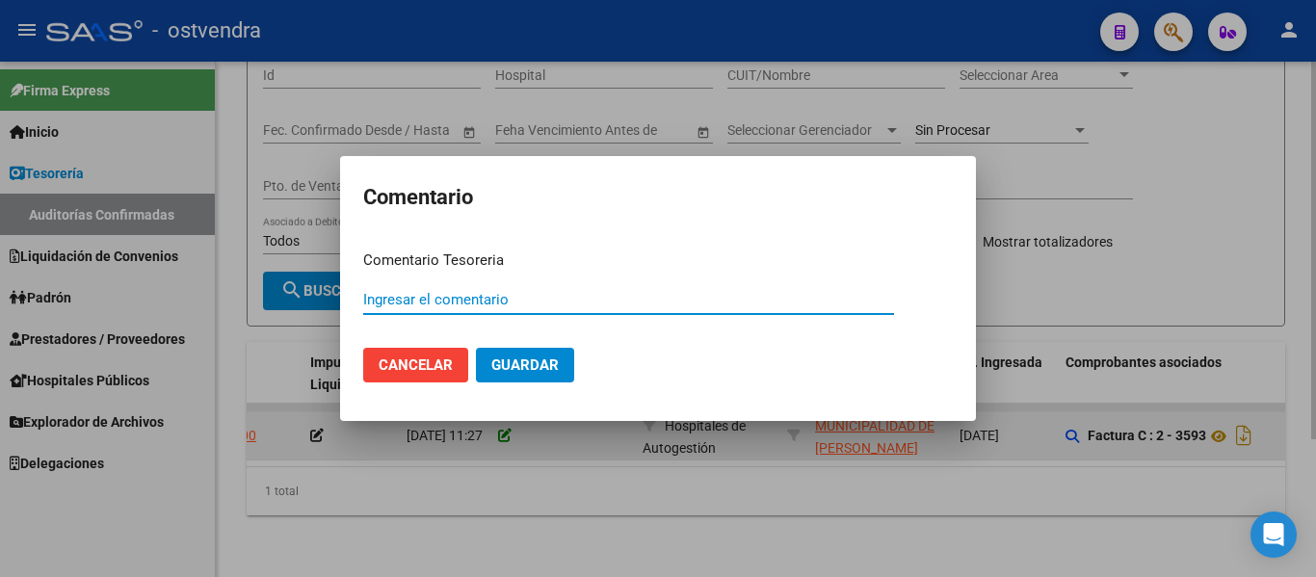
paste input "A4"
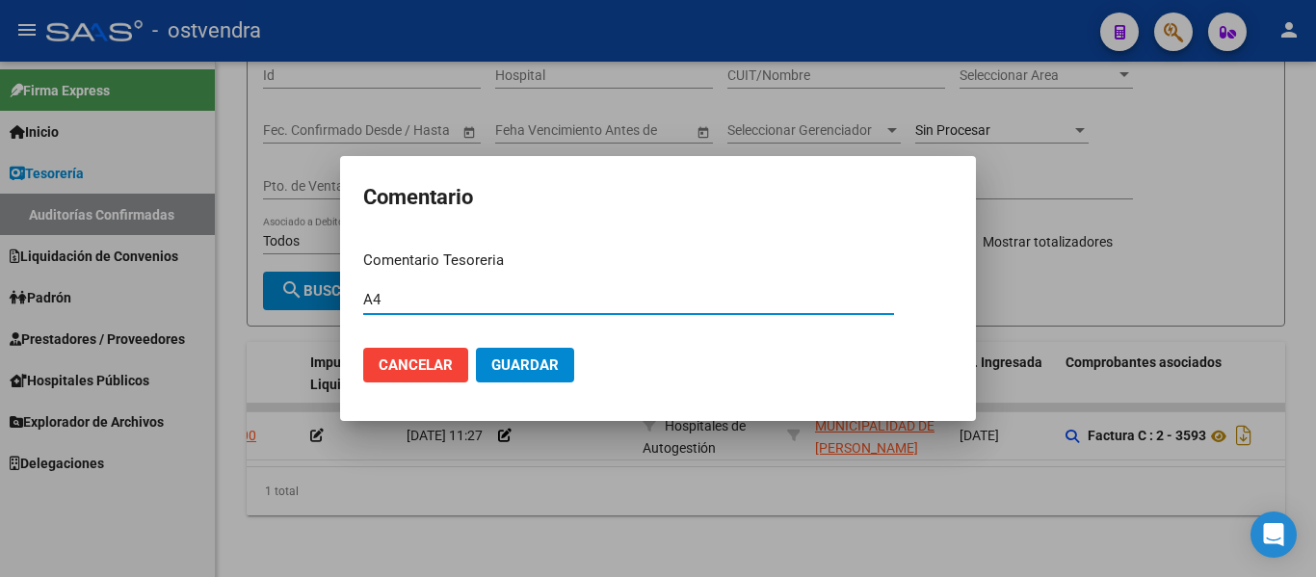
type input "A4"
click at [503, 360] on span "Guardar" at bounding box center [524, 364] width 67 height 17
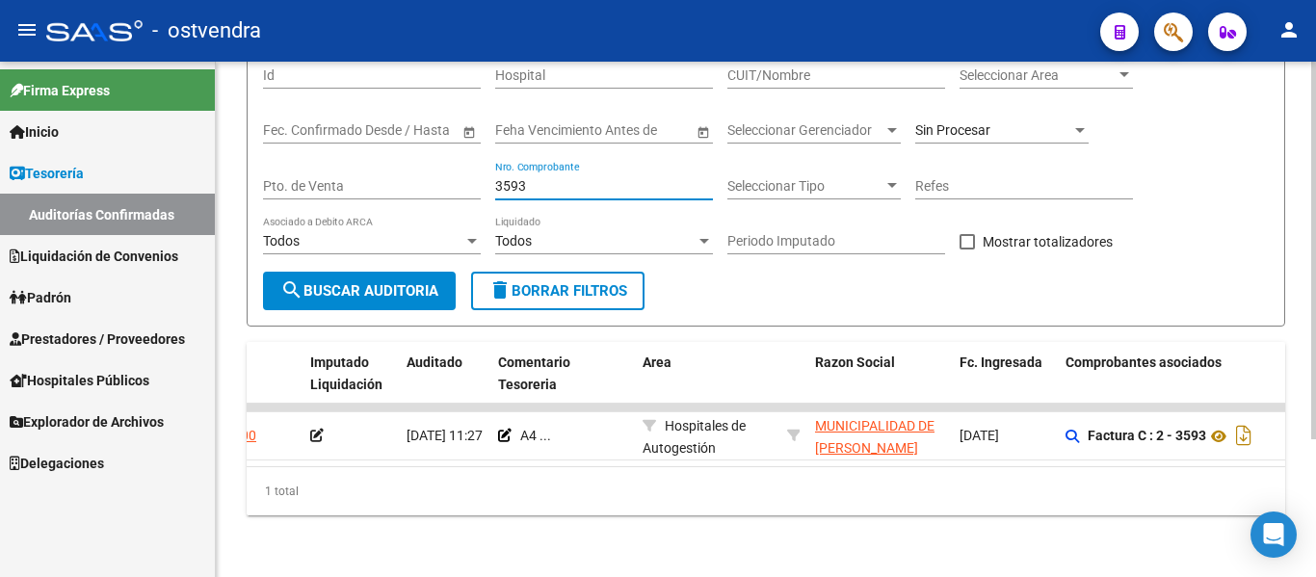
click at [534, 178] on input "3593" at bounding box center [604, 186] width 218 height 16
type input "3"
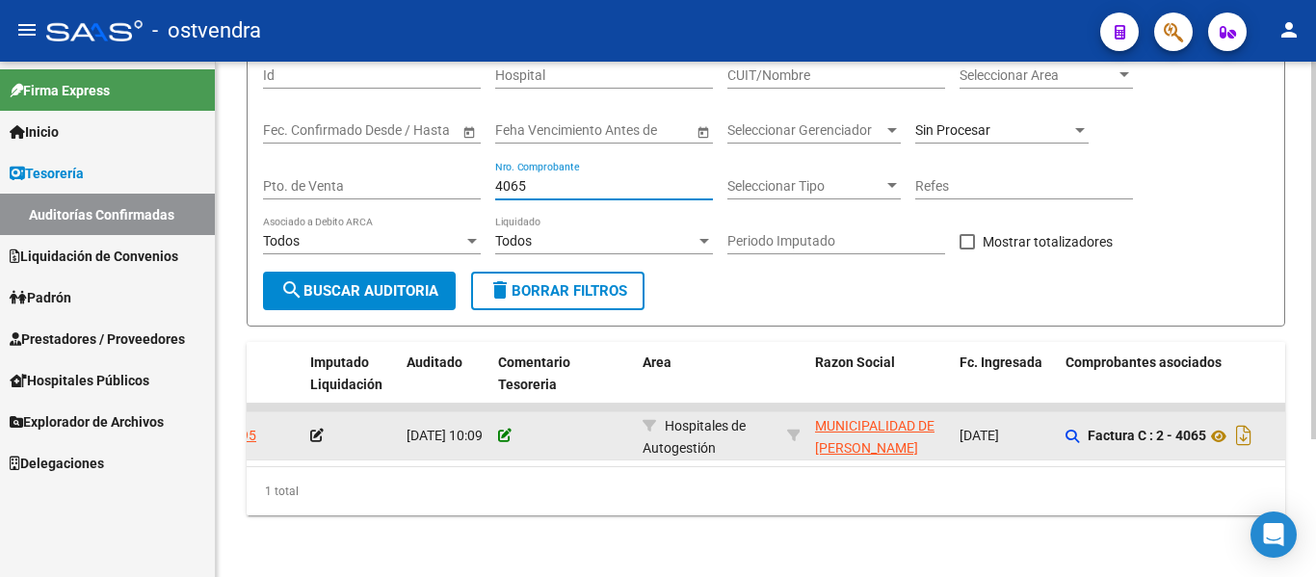
type input "4065"
click at [503, 429] on icon at bounding box center [504, 435] width 13 height 13
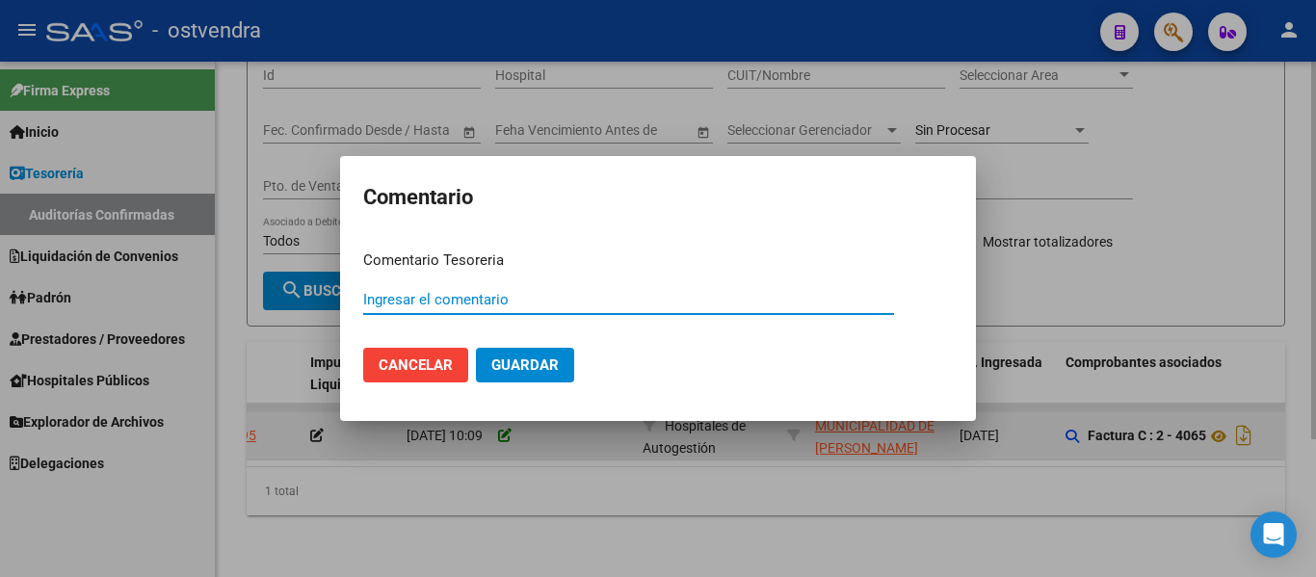
paste input "A4"
type input "A4"
click at [476, 348] on button "Guardar" at bounding box center [525, 365] width 98 height 35
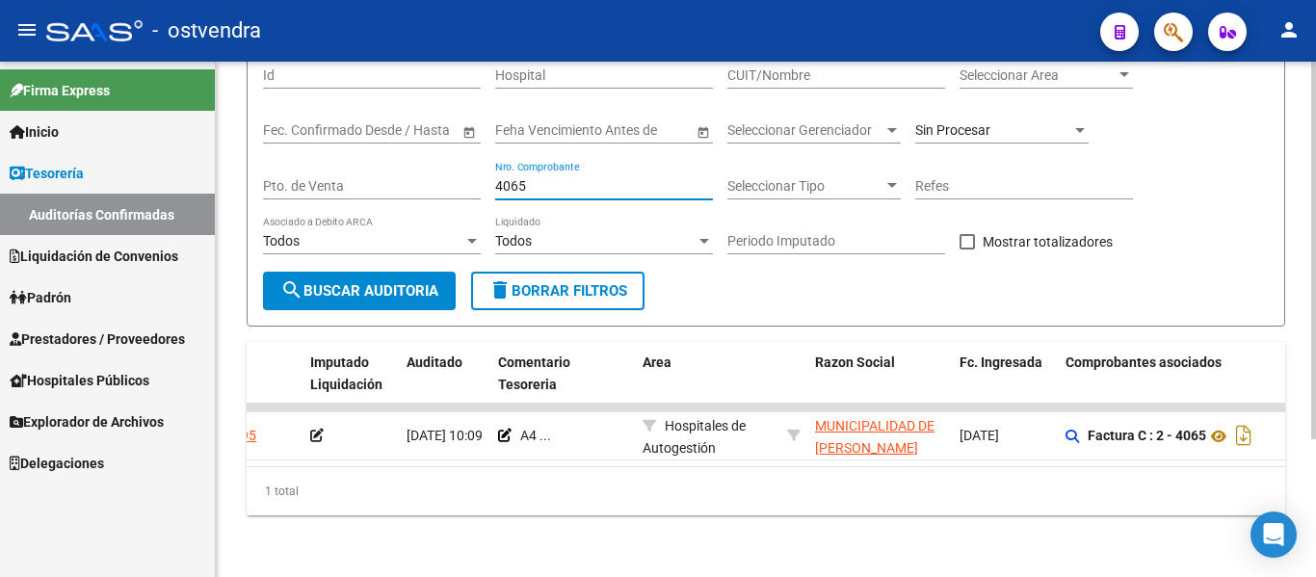
click at [545, 178] on input "4065" at bounding box center [604, 186] width 218 height 16
type input "4"
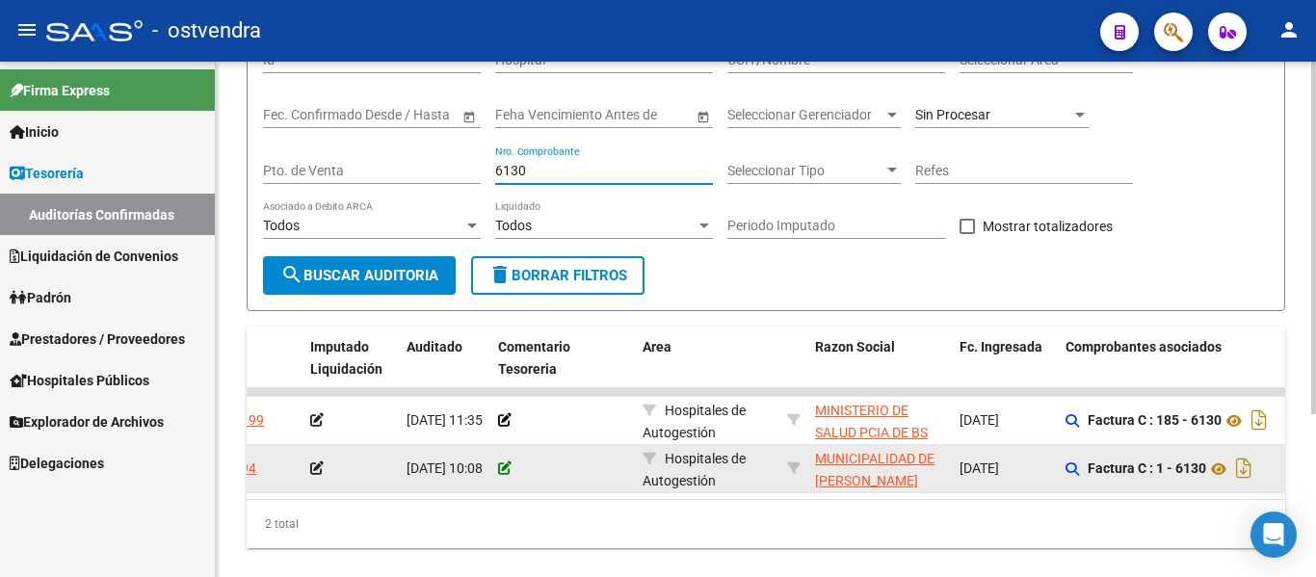
type input "6130"
click at [499, 472] on icon at bounding box center [504, 467] width 13 height 13
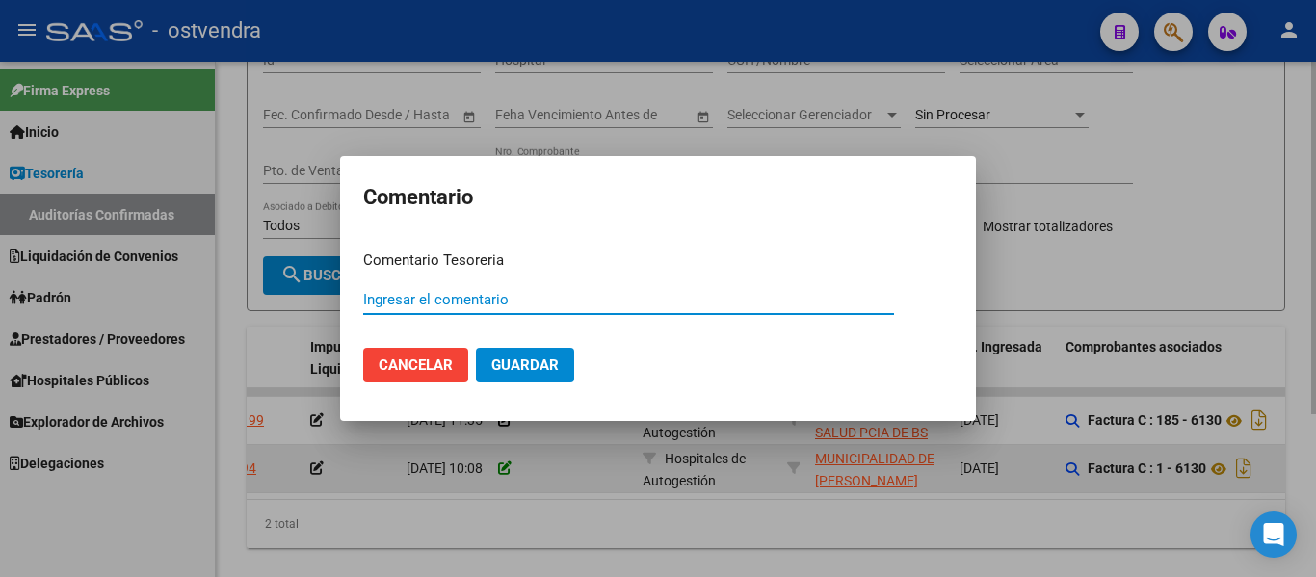
paste input "A4"
type input "A4"
click at [476, 348] on button "Guardar" at bounding box center [525, 365] width 98 height 35
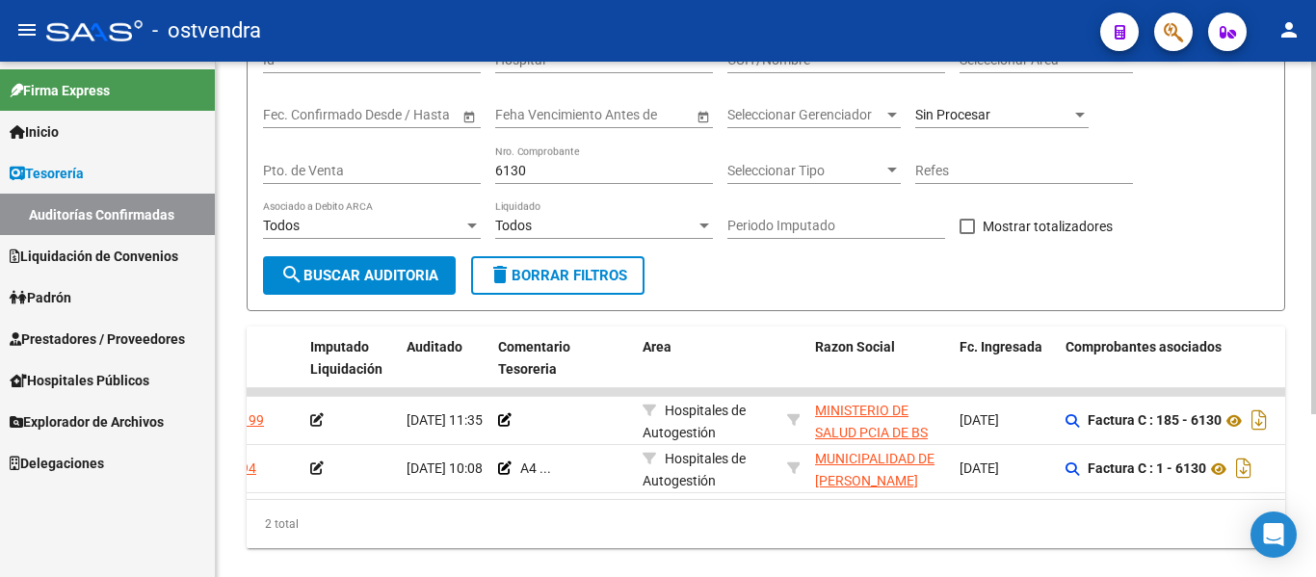
click at [530, 166] on input "6130" at bounding box center [604, 171] width 218 height 16
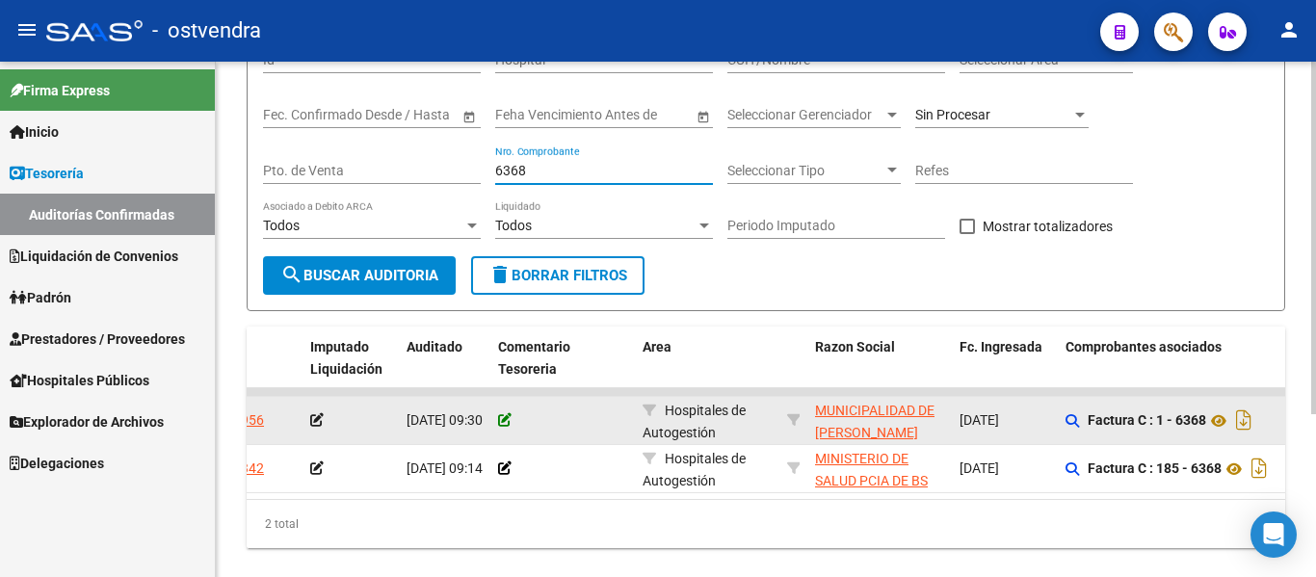
type input "6368"
click at [507, 422] on icon at bounding box center [504, 419] width 13 height 13
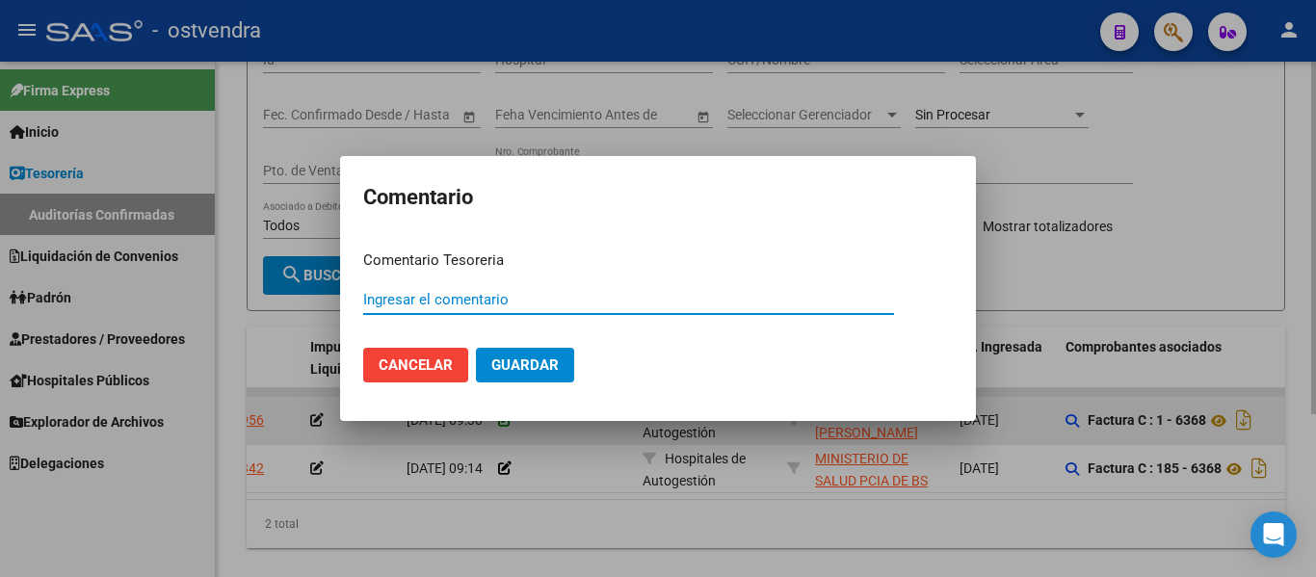
paste input "A4"
type input "A4"
click at [476, 348] on button "Guardar" at bounding box center [525, 365] width 98 height 35
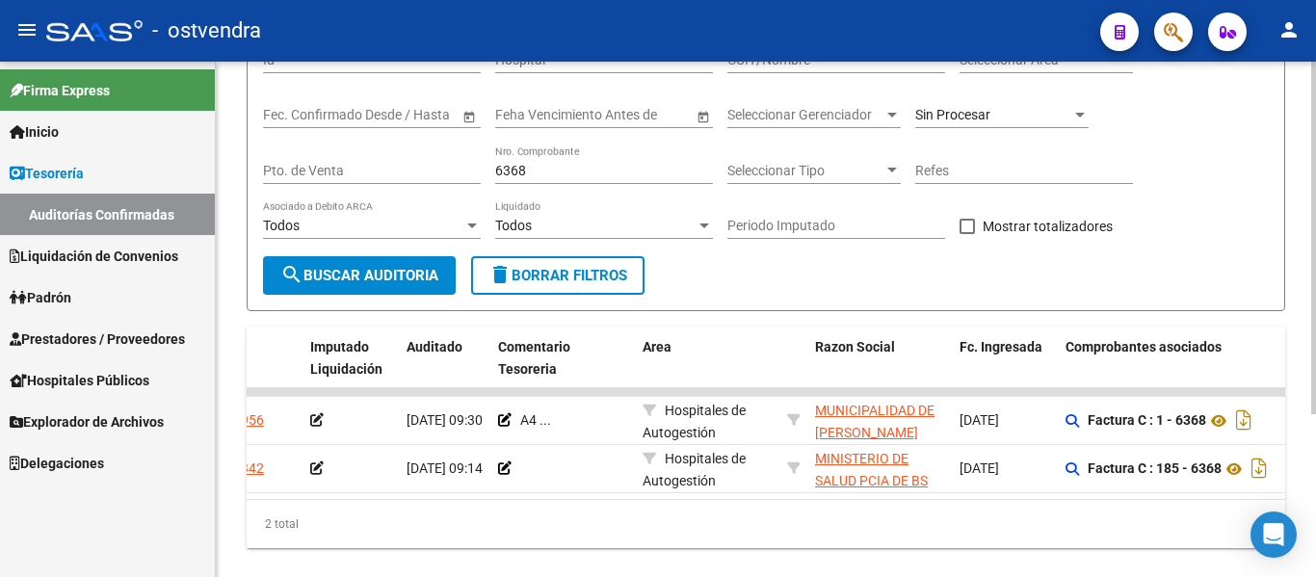
click at [544, 164] on input "6368" at bounding box center [604, 171] width 218 height 16
type input "6"
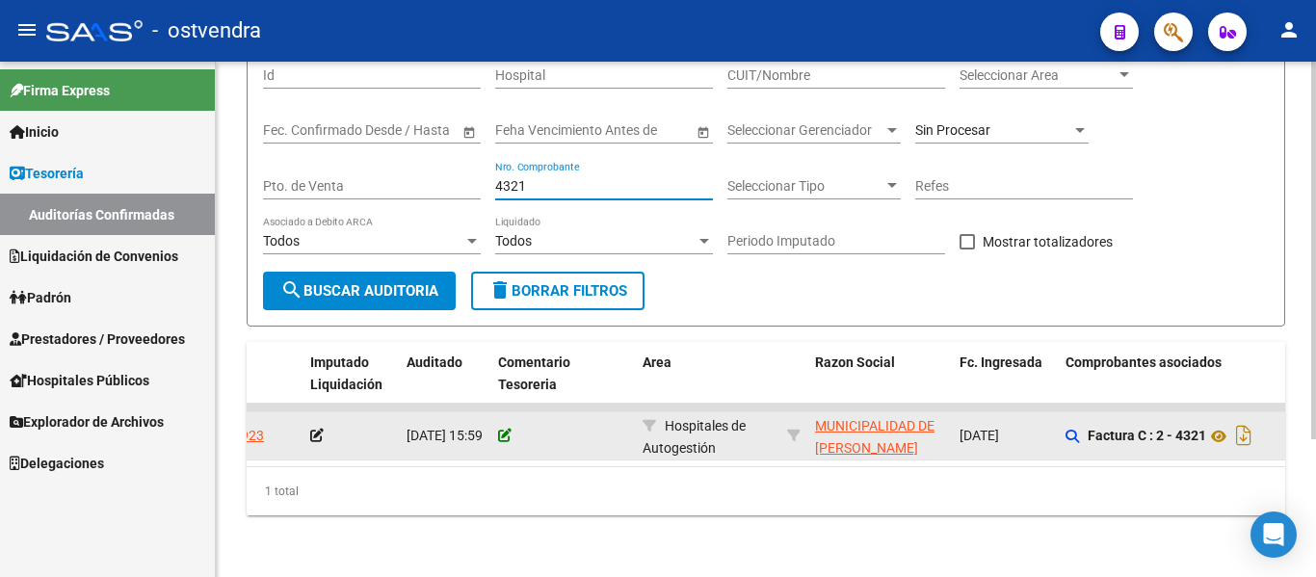
type input "4321"
click at [507, 429] on icon at bounding box center [504, 435] width 13 height 13
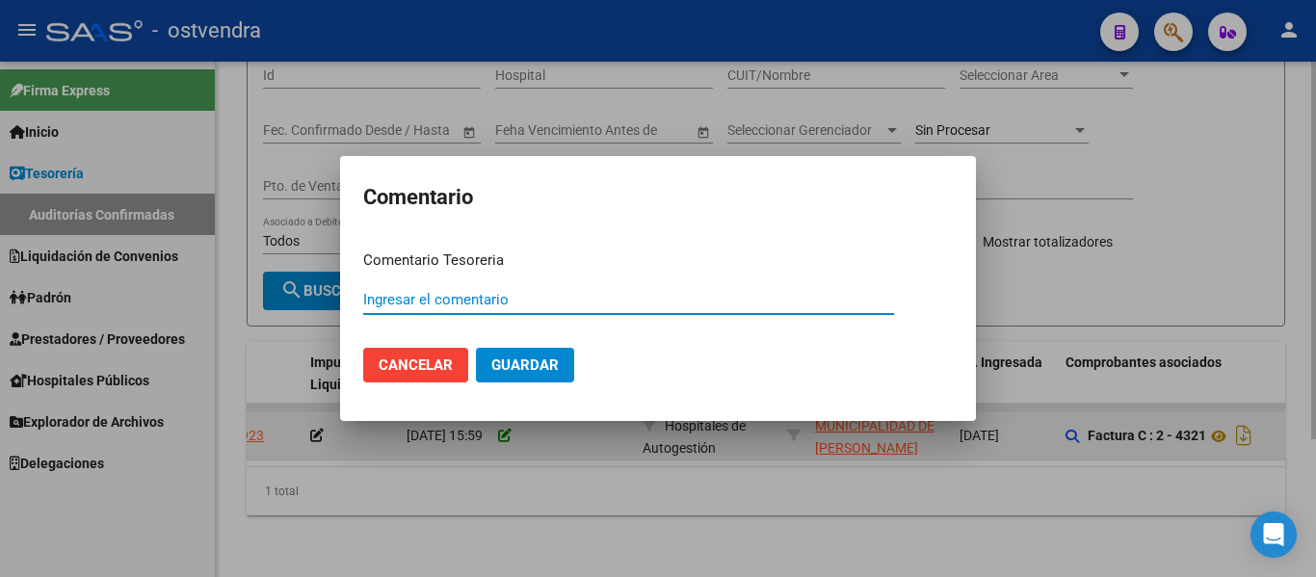
paste input "A4"
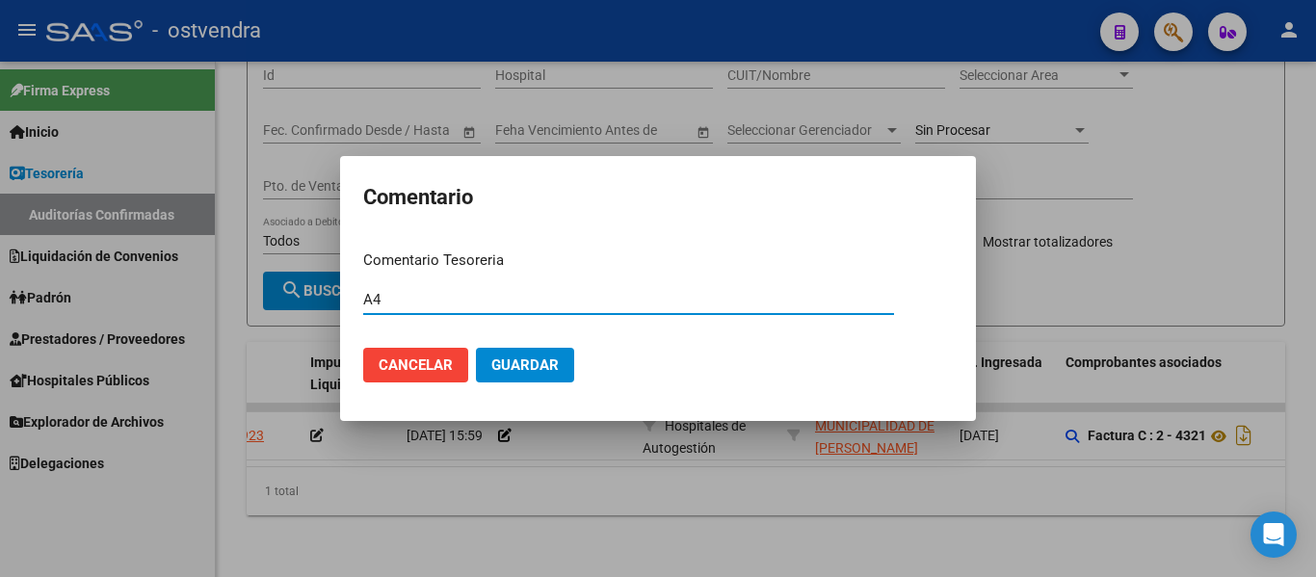
type input "A4"
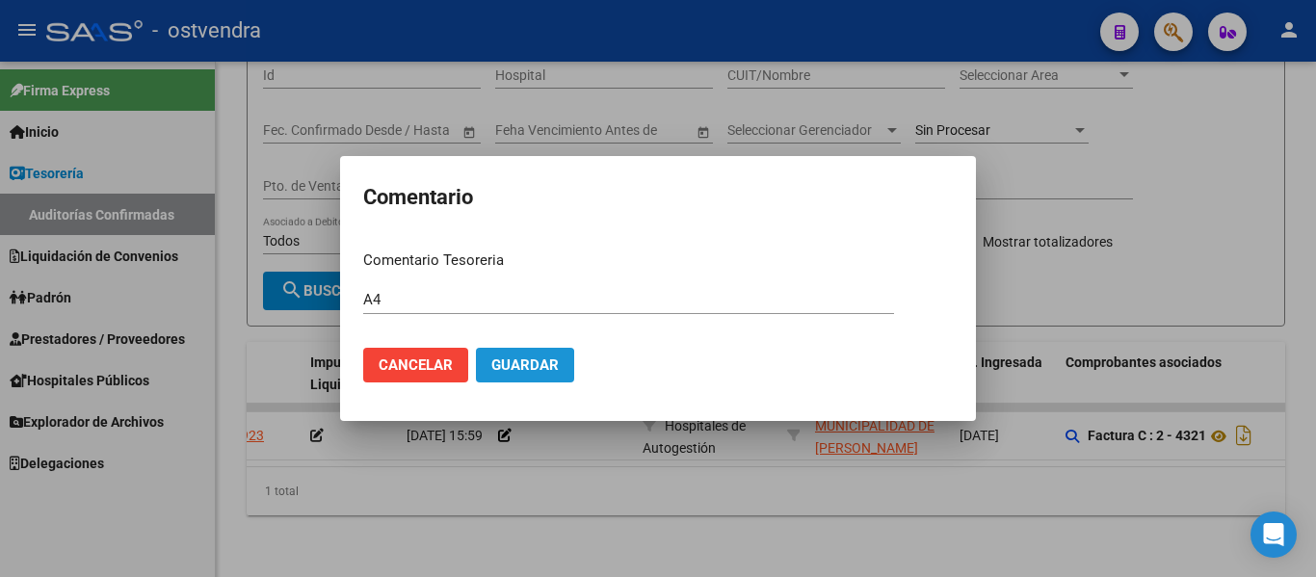
click at [520, 367] on span "Guardar" at bounding box center [524, 364] width 67 height 17
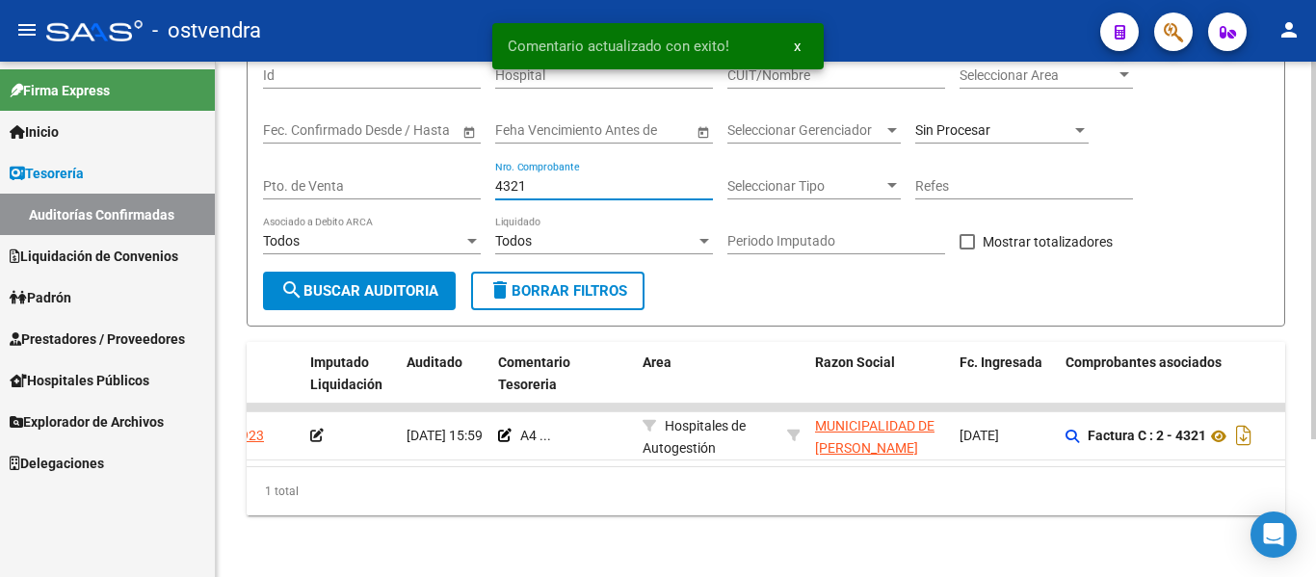
click at [560, 178] on input "4321" at bounding box center [604, 186] width 218 height 16
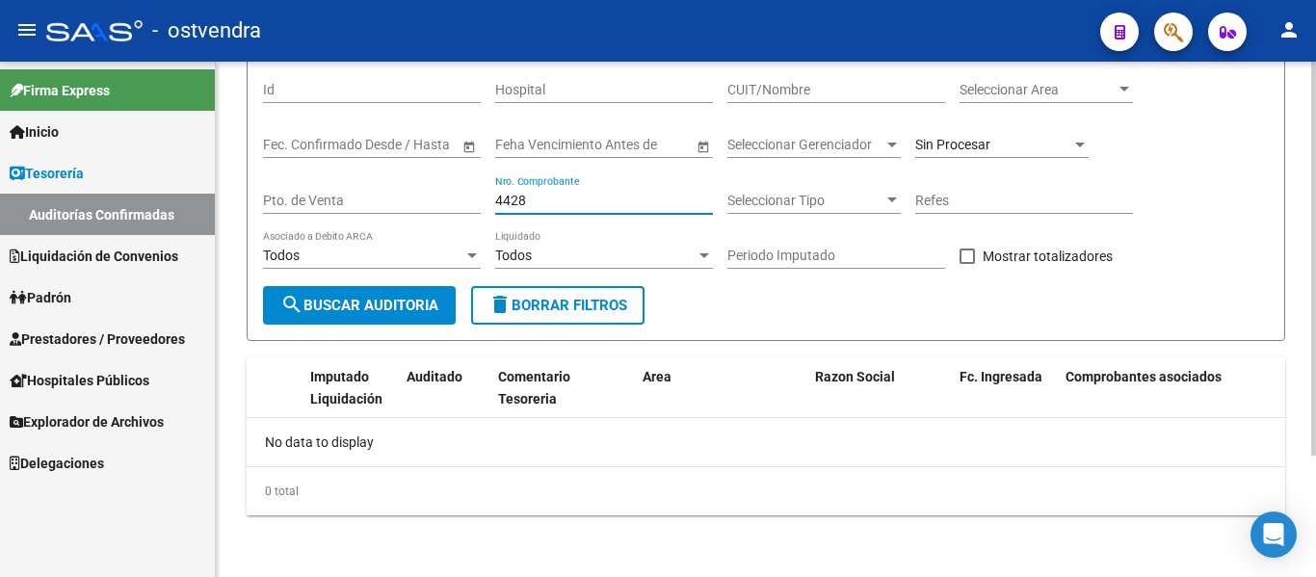
scroll to position [159, 0]
type input "4424"
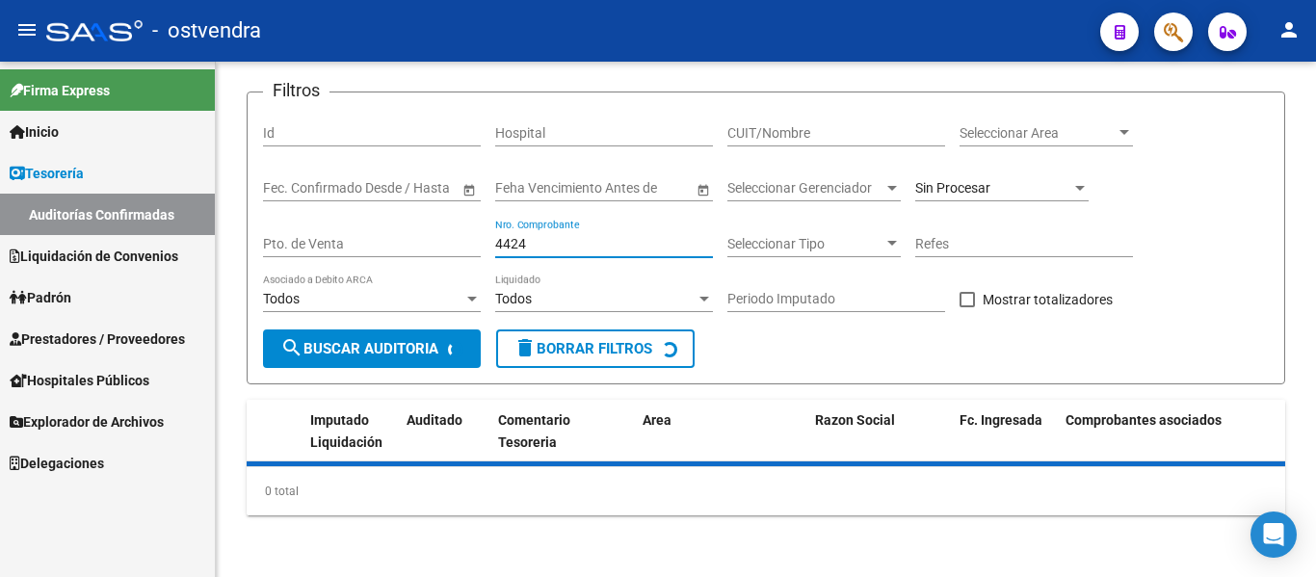
scroll to position [189, 0]
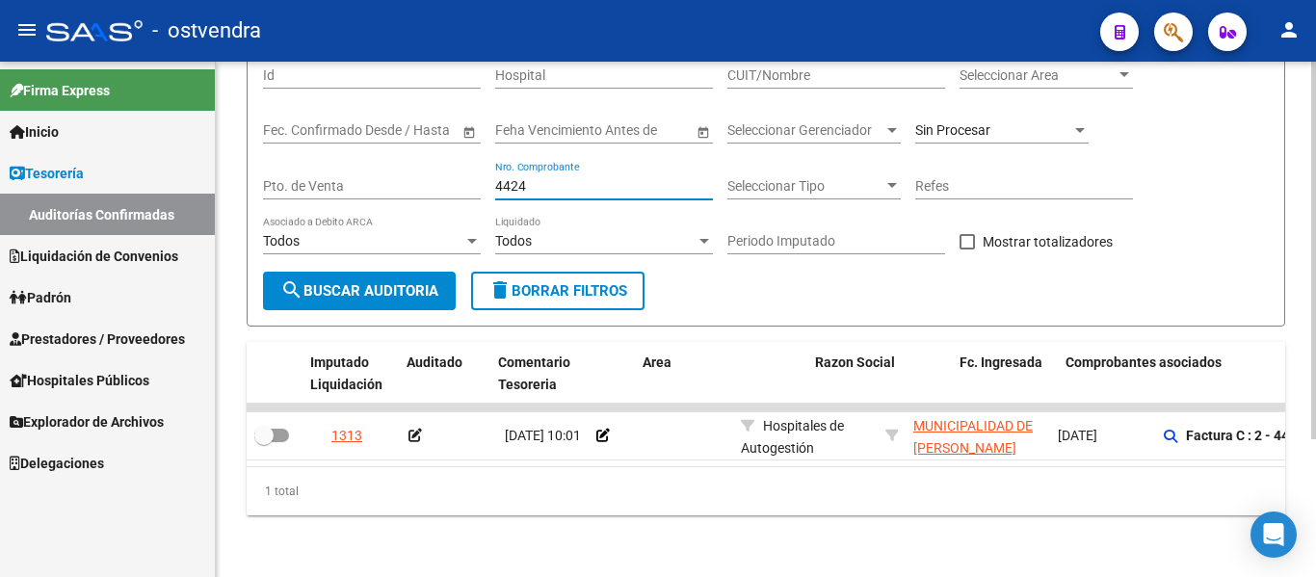
click at [529, 511] on div "1 total" at bounding box center [766, 491] width 1038 height 48
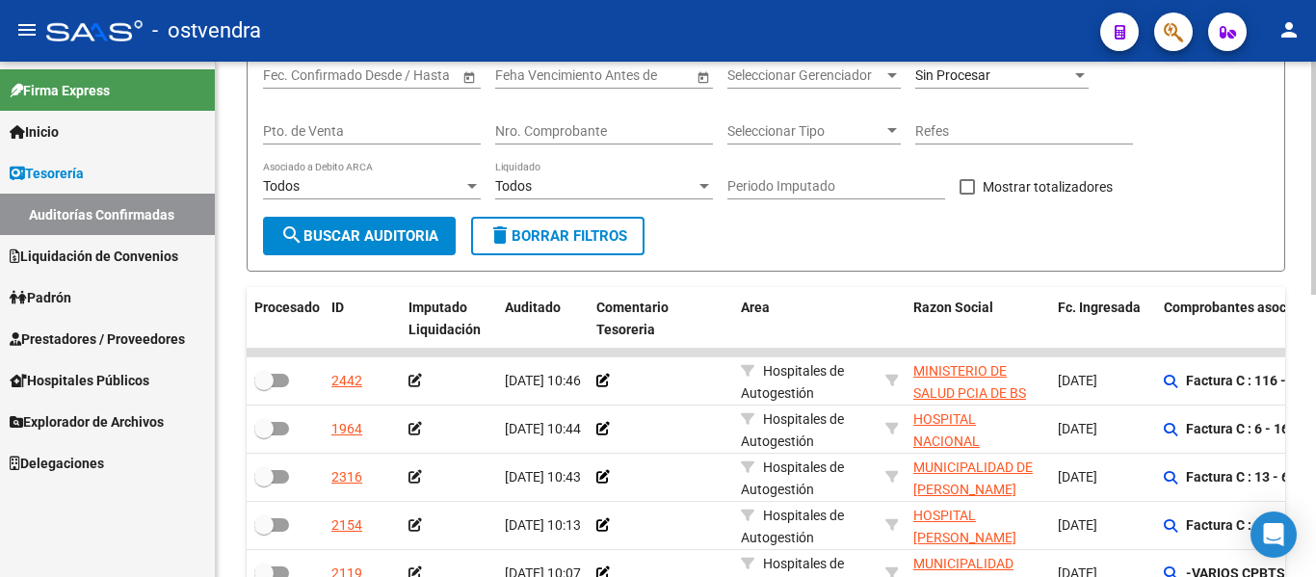
scroll to position [229, 0]
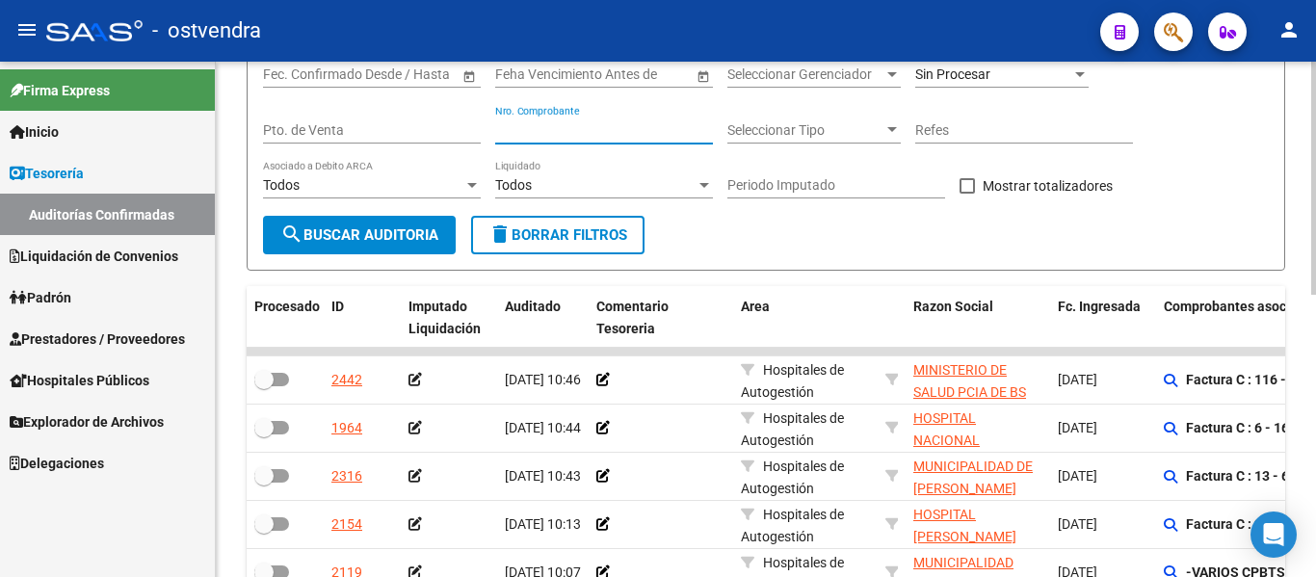
click at [505, 131] on input "Nro. Comprobante" at bounding box center [604, 130] width 218 height 16
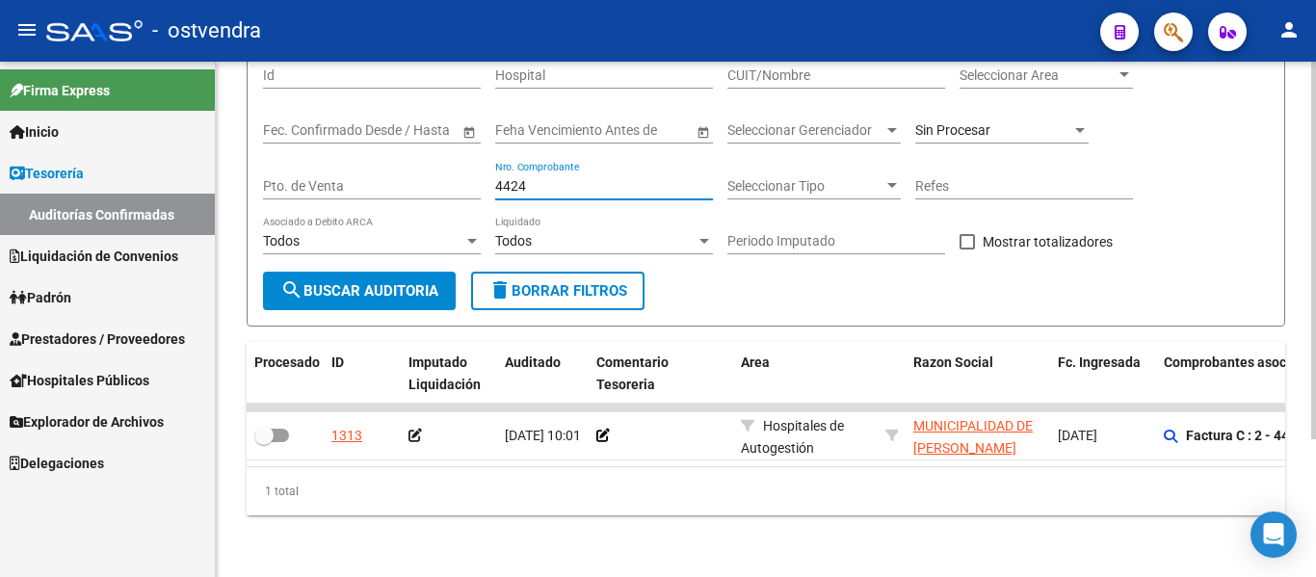
scroll to position [189, 0]
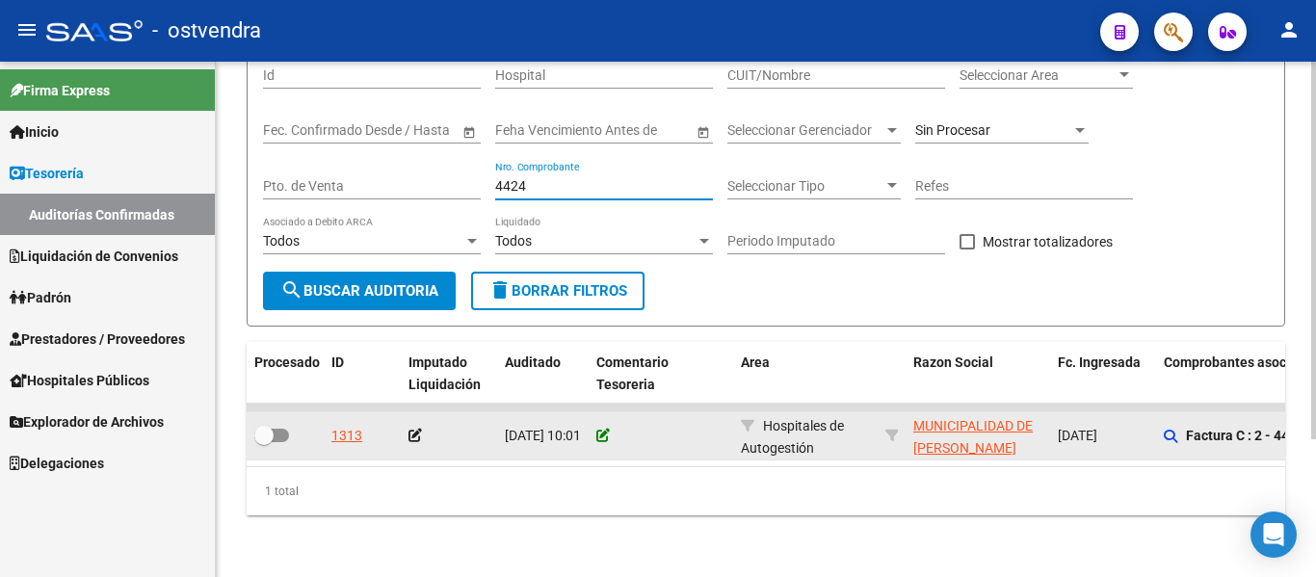
type input "4424"
click at [604, 429] on icon at bounding box center [602, 435] width 13 height 13
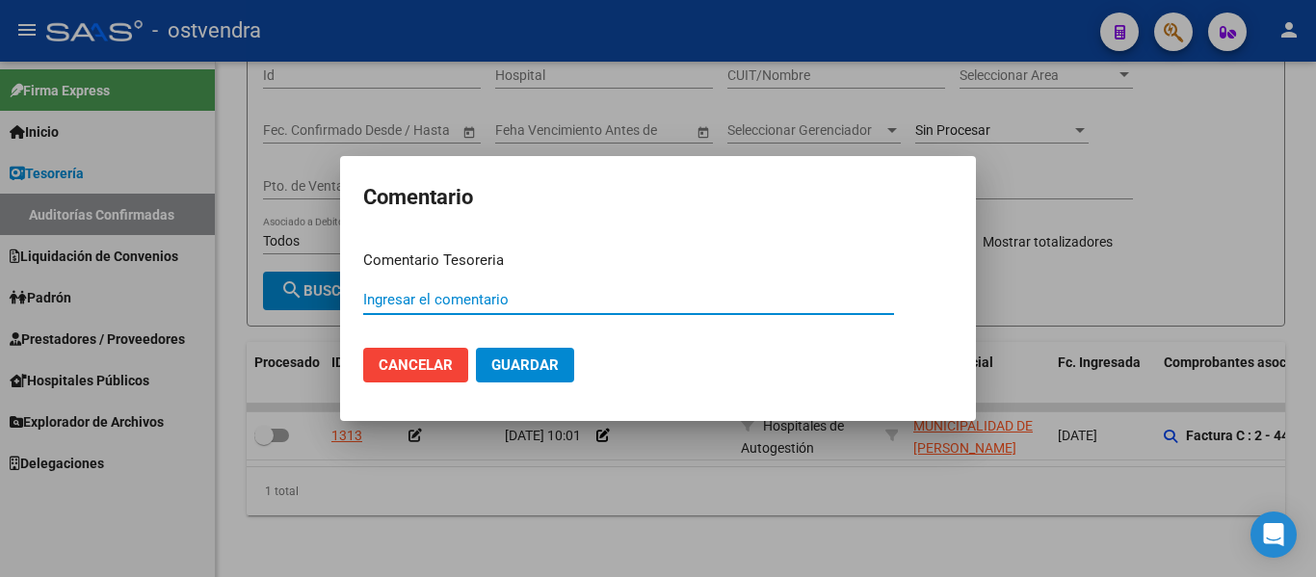
paste input "A4"
type input "A4"
click at [476, 348] on button "Guardar" at bounding box center [525, 365] width 98 height 35
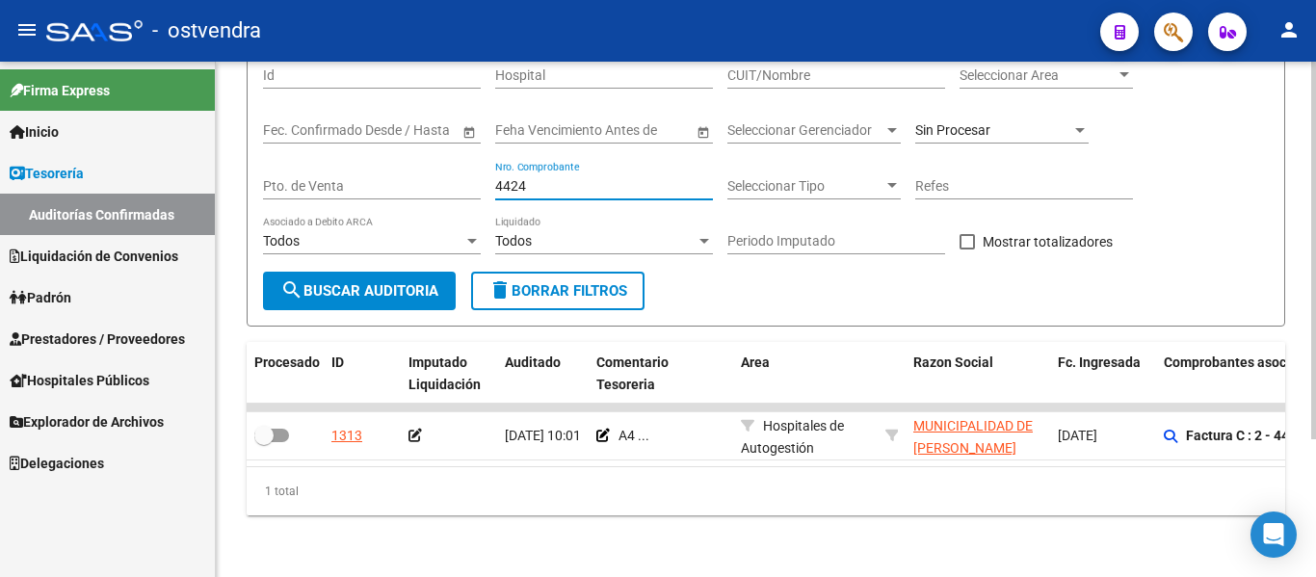
click at [565, 178] on input "4424" at bounding box center [604, 186] width 218 height 16
type input "4"
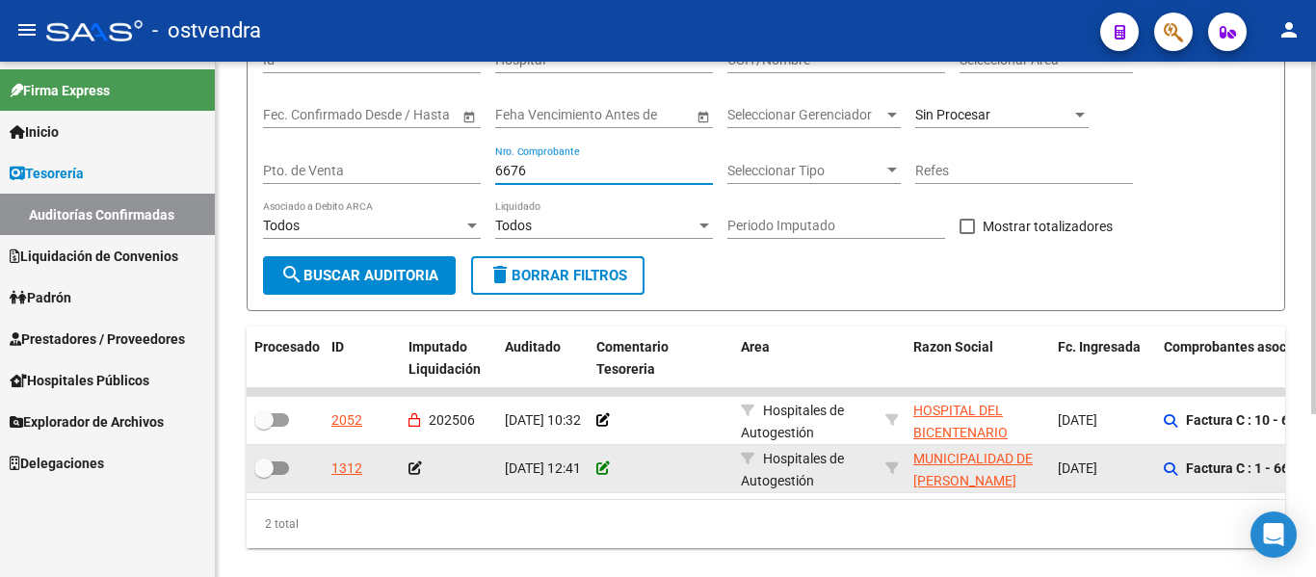
type input "6676"
click at [605, 468] on icon at bounding box center [602, 467] width 13 height 13
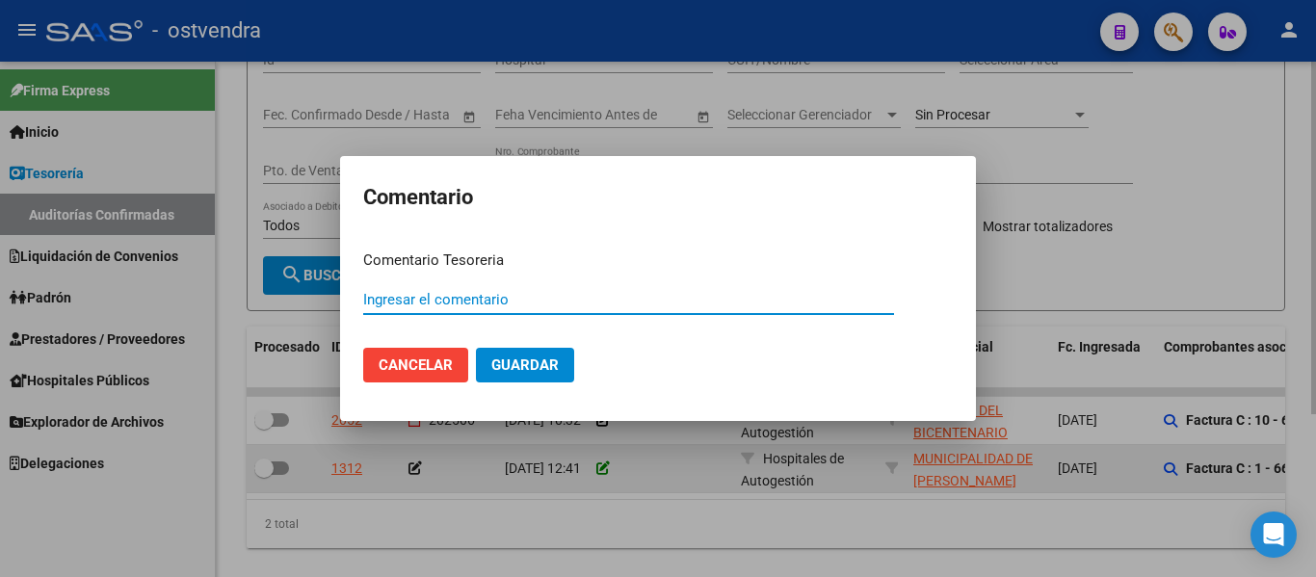
paste input "A4"
type input "A4"
click at [476, 348] on button "Guardar" at bounding box center [525, 365] width 98 height 35
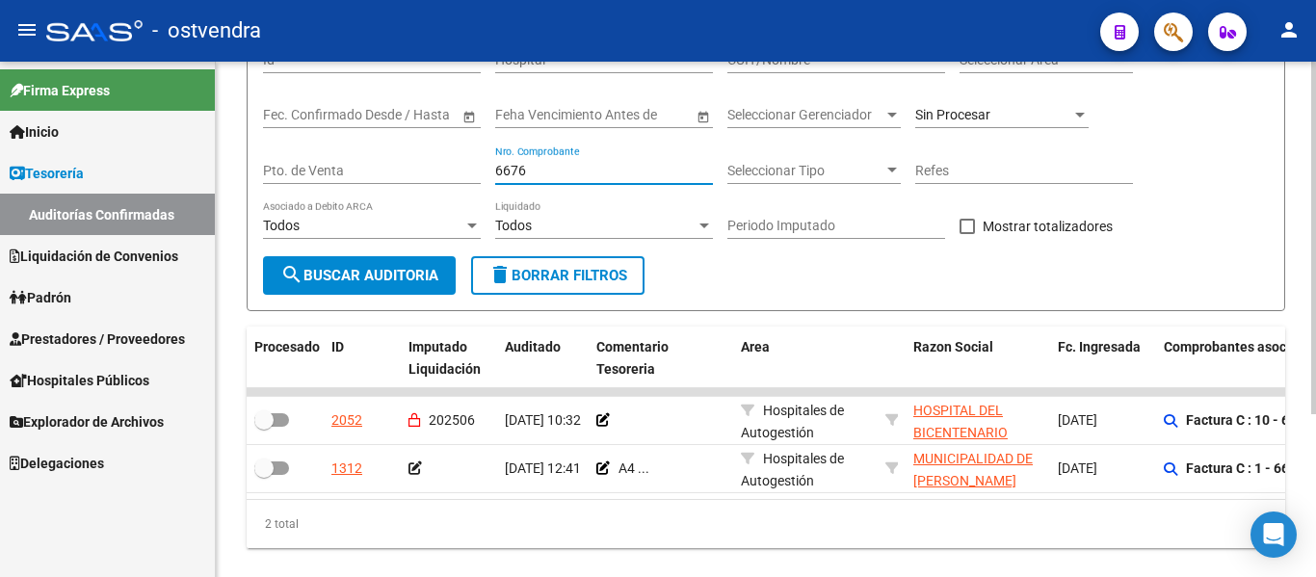
click at [535, 178] on input "6676" at bounding box center [604, 171] width 218 height 16
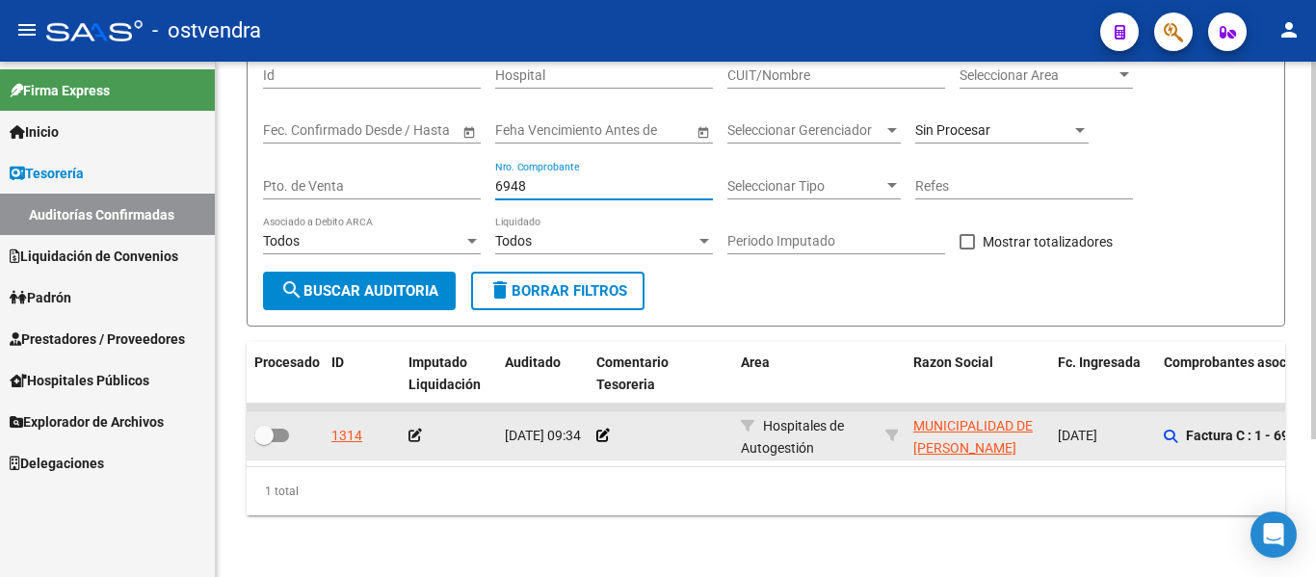
type input "6948"
click at [589, 425] on datatable-body-cell at bounding box center [661, 435] width 144 height 47
click at [596, 429] on icon at bounding box center [602, 435] width 13 height 13
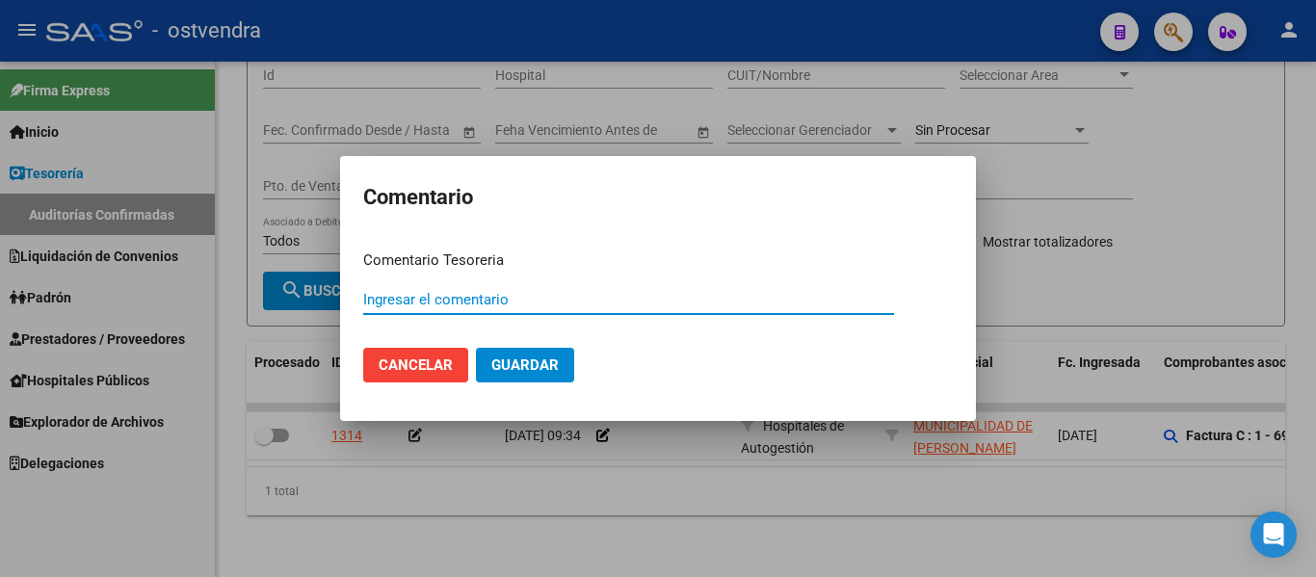
paste input "A4"
type input "A4"
click at [476, 348] on button "Guardar" at bounding box center [525, 365] width 98 height 35
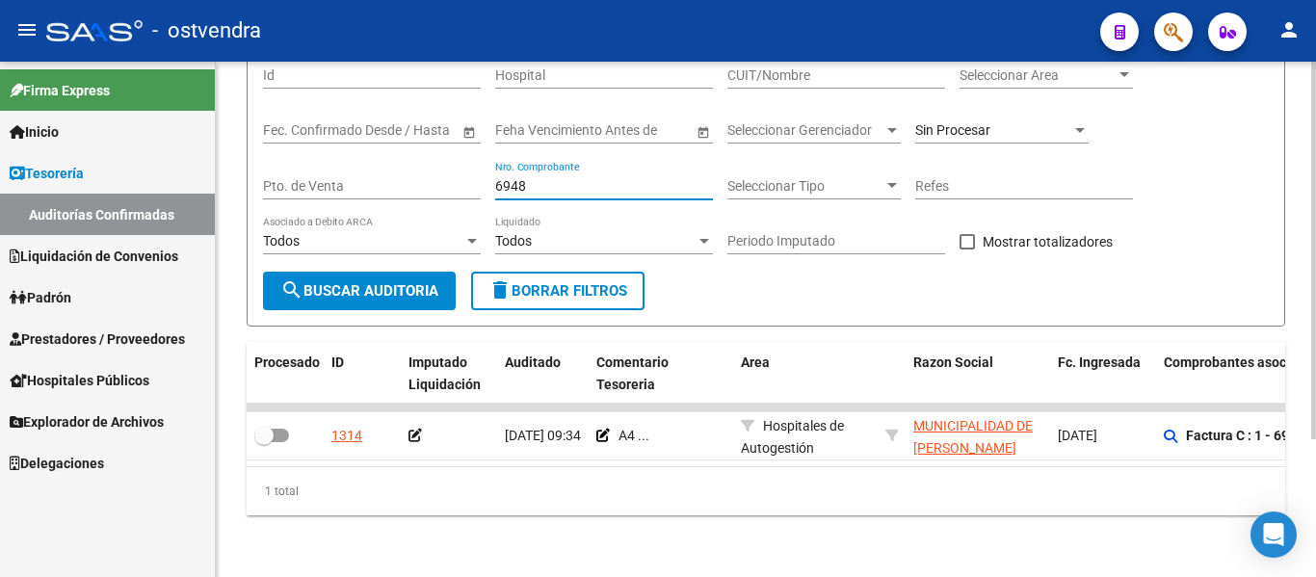
click at [544, 178] on input "6948" at bounding box center [604, 186] width 218 height 16
type input "6"
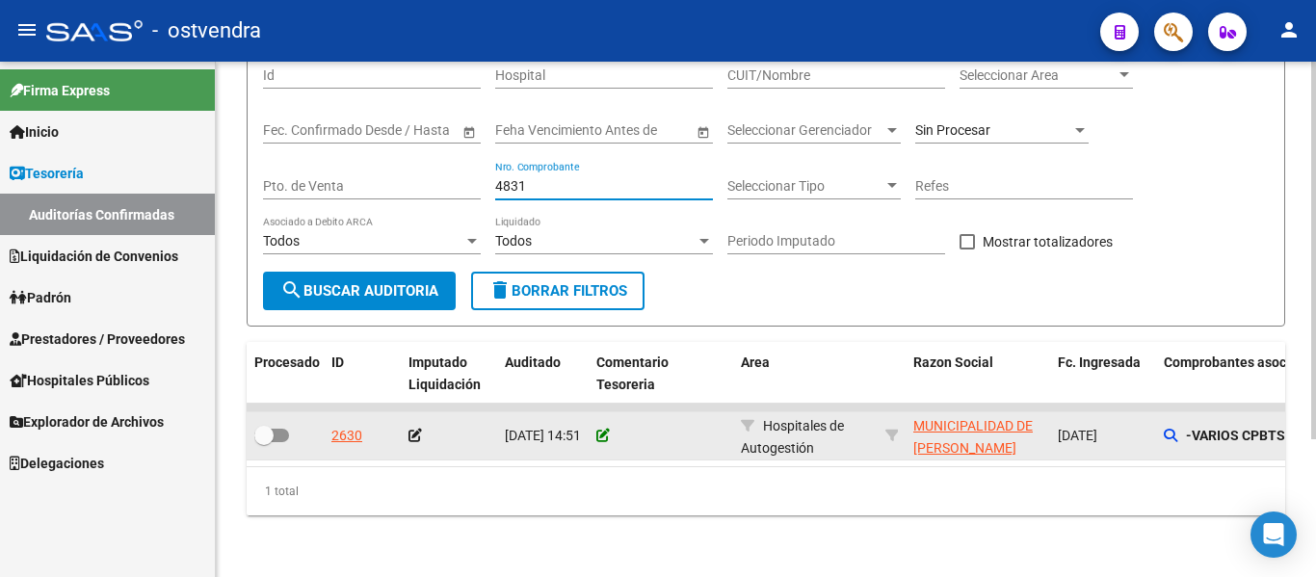
type input "4831"
click at [598, 429] on icon at bounding box center [602, 435] width 13 height 13
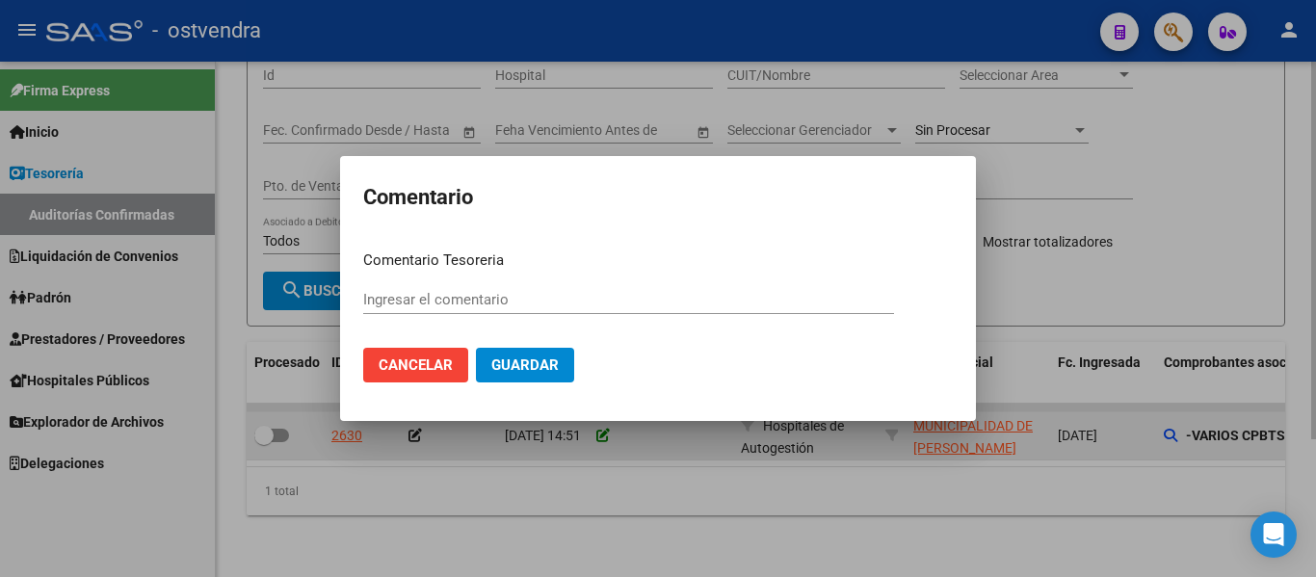
click at [598, 416] on mat-dialog-container "Comentario Comentario Tesoreria Ingresar el comentario Cancelar Guardar" at bounding box center [658, 288] width 636 height 265
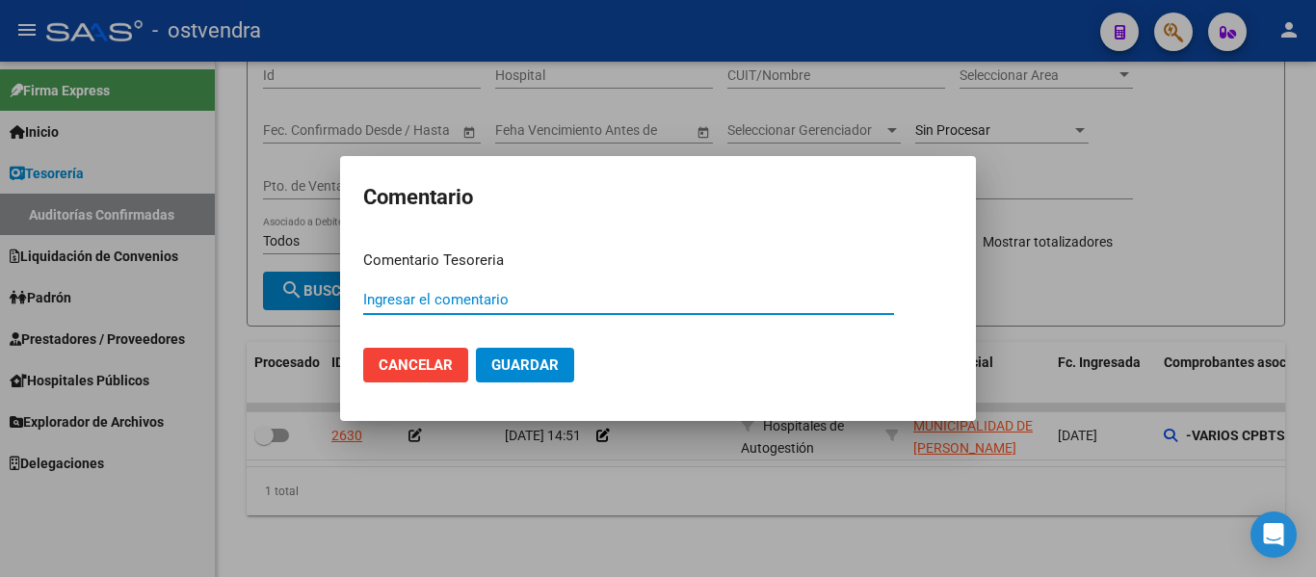
click at [606, 304] on input "Ingresar el comentario" at bounding box center [628, 299] width 531 height 17
type input "A-4"
click at [476, 348] on button "Guardar" at bounding box center [525, 365] width 98 height 35
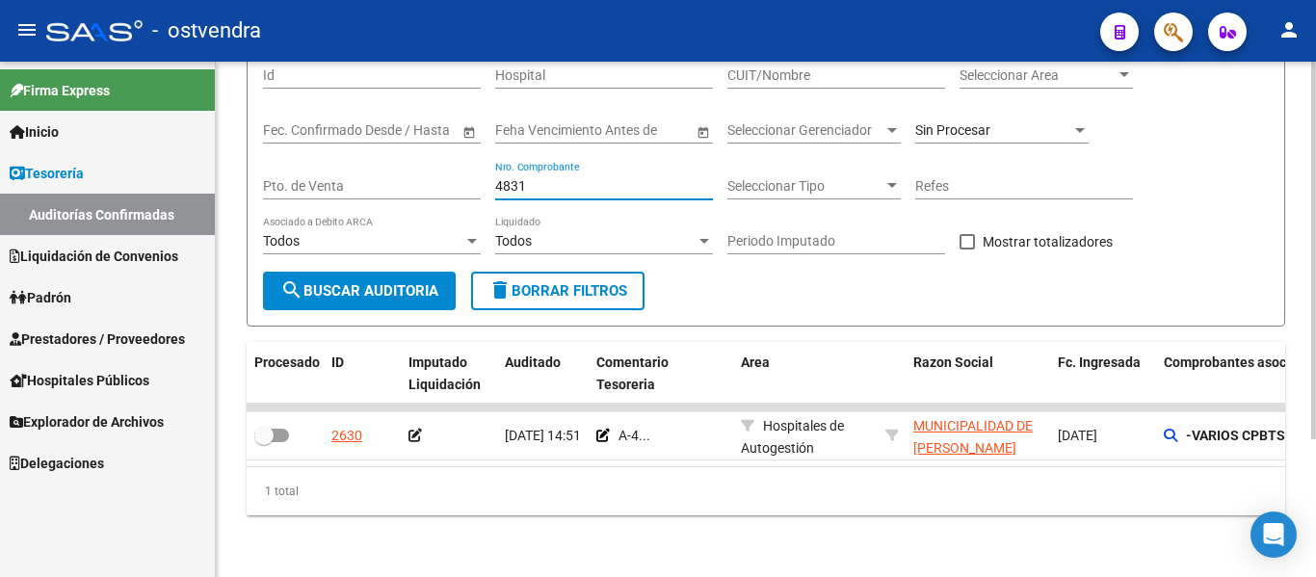
click at [565, 178] on input "4831" at bounding box center [604, 186] width 218 height 16
type input "4"
paste input "4"
type input "4"
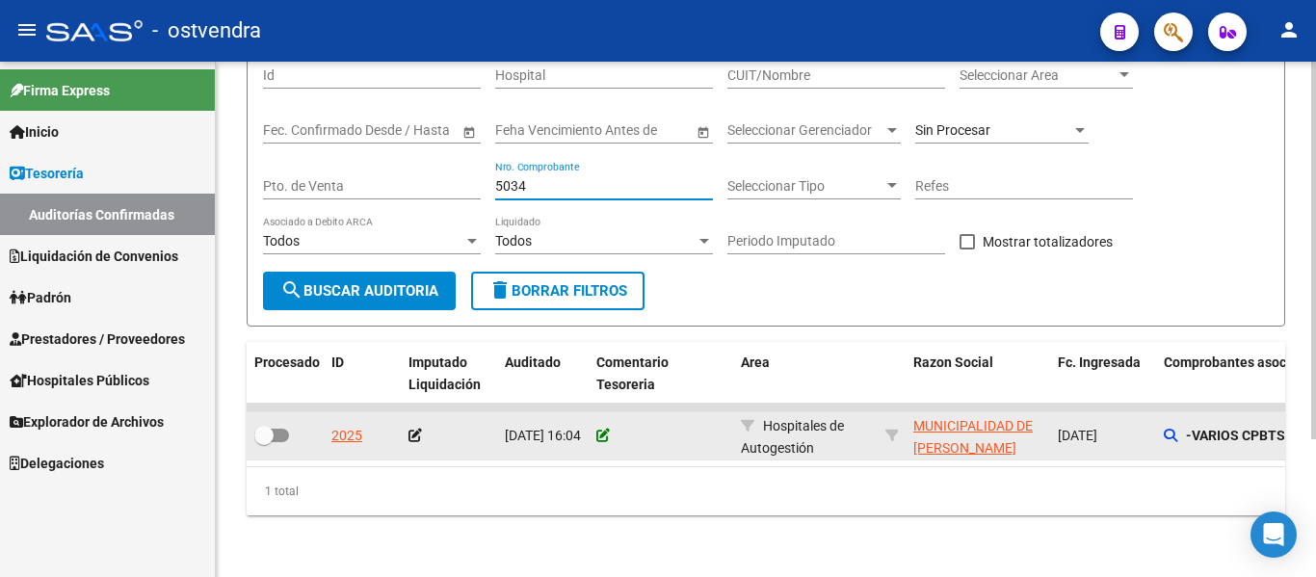
type input "5034"
click at [597, 429] on icon at bounding box center [602, 435] width 13 height 13
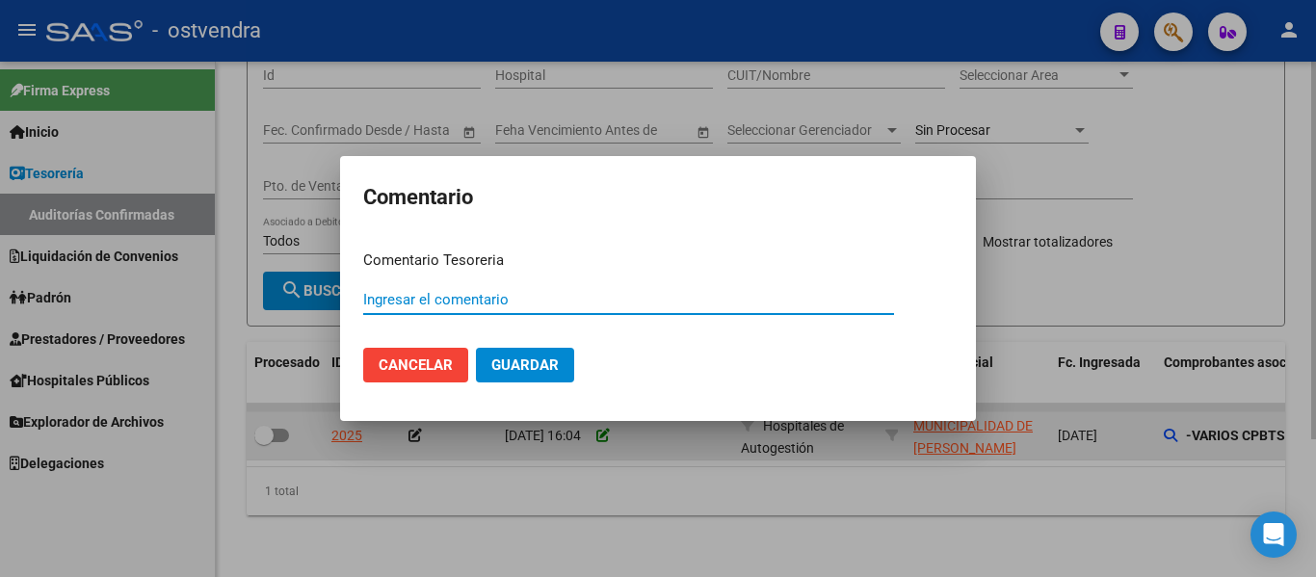
paste input "A4"
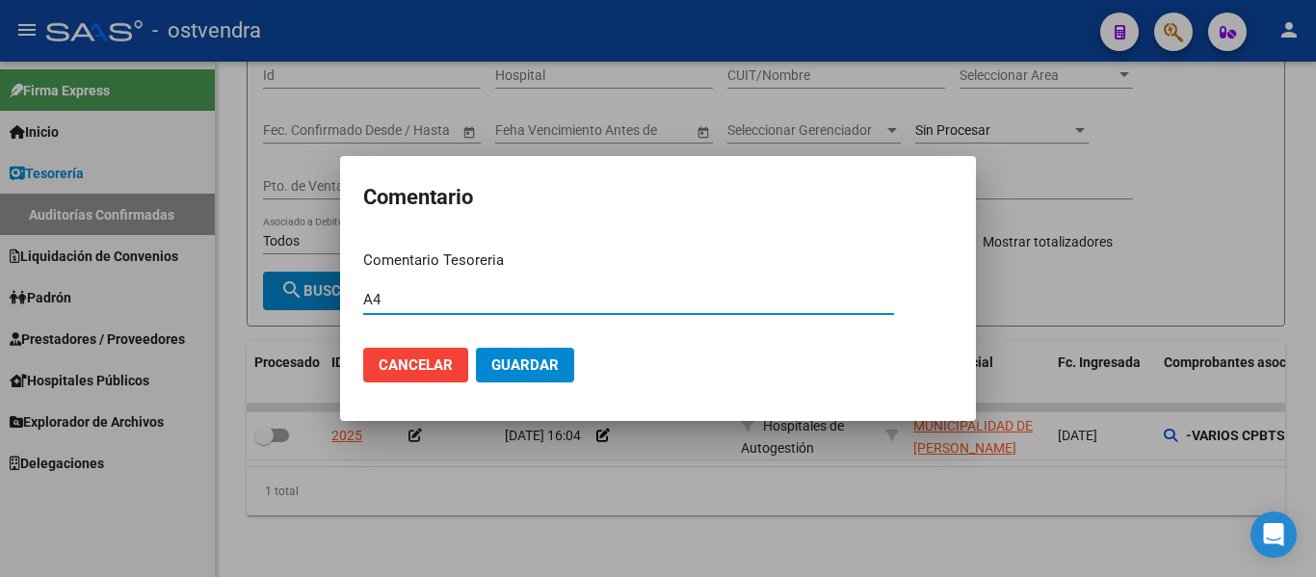
type input "A4"
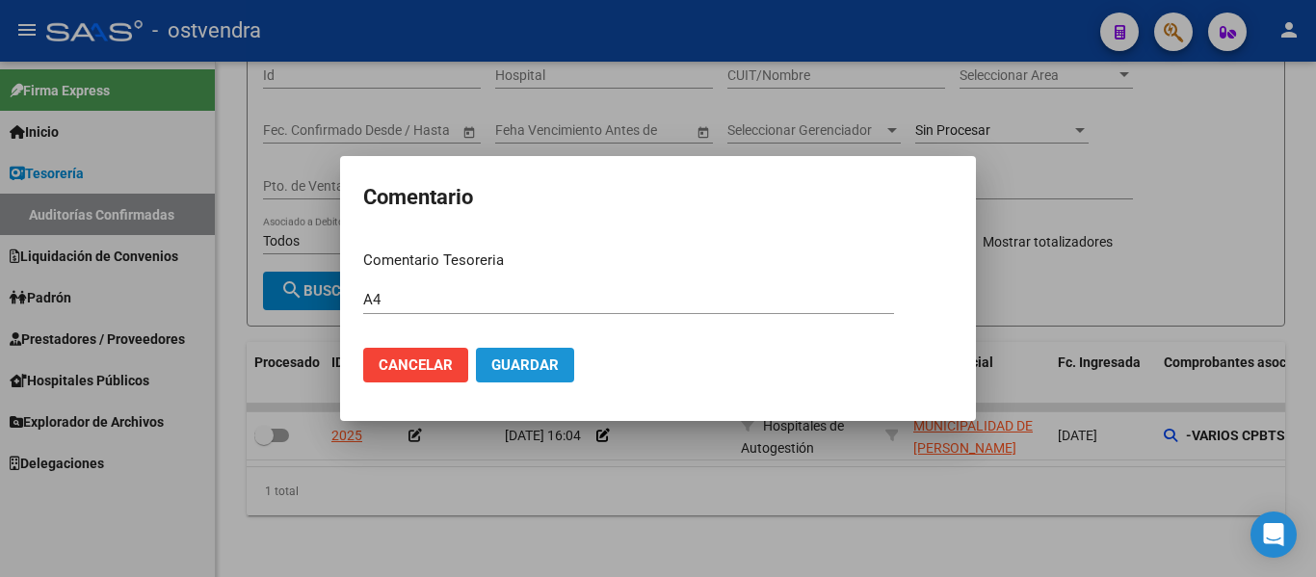
click at [543, 371] on span "Guardar" at bounding box center [524, 364] width 67 height 17
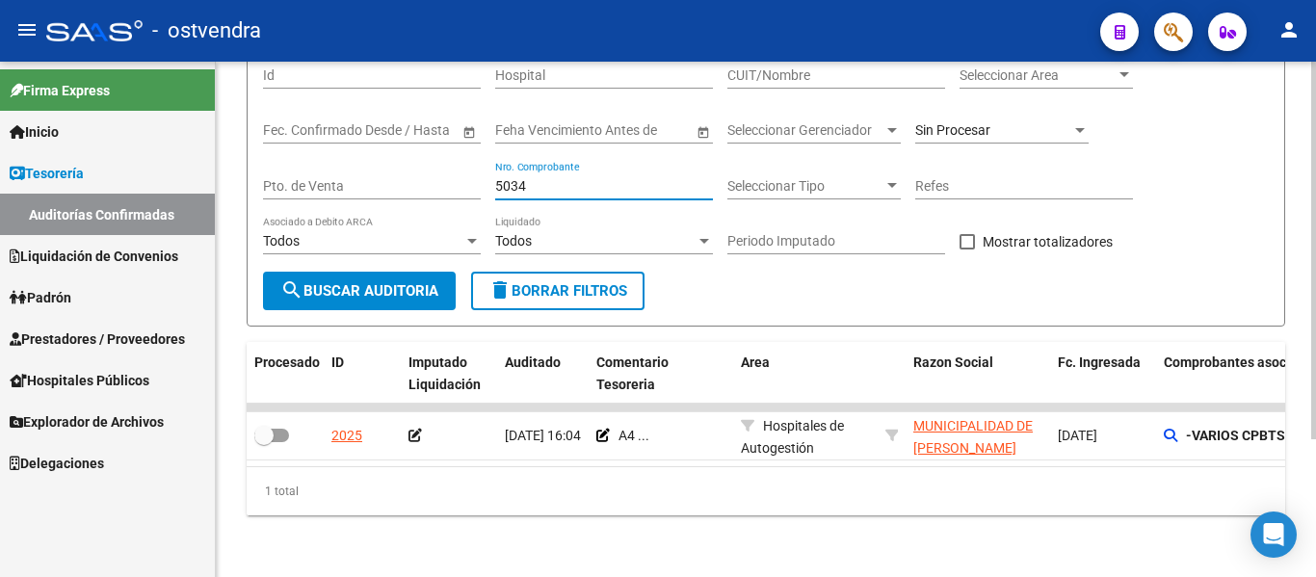
click at [533, 178] on input "5034" at bounding box center [604, 186] width 218 height 16
type input "5"
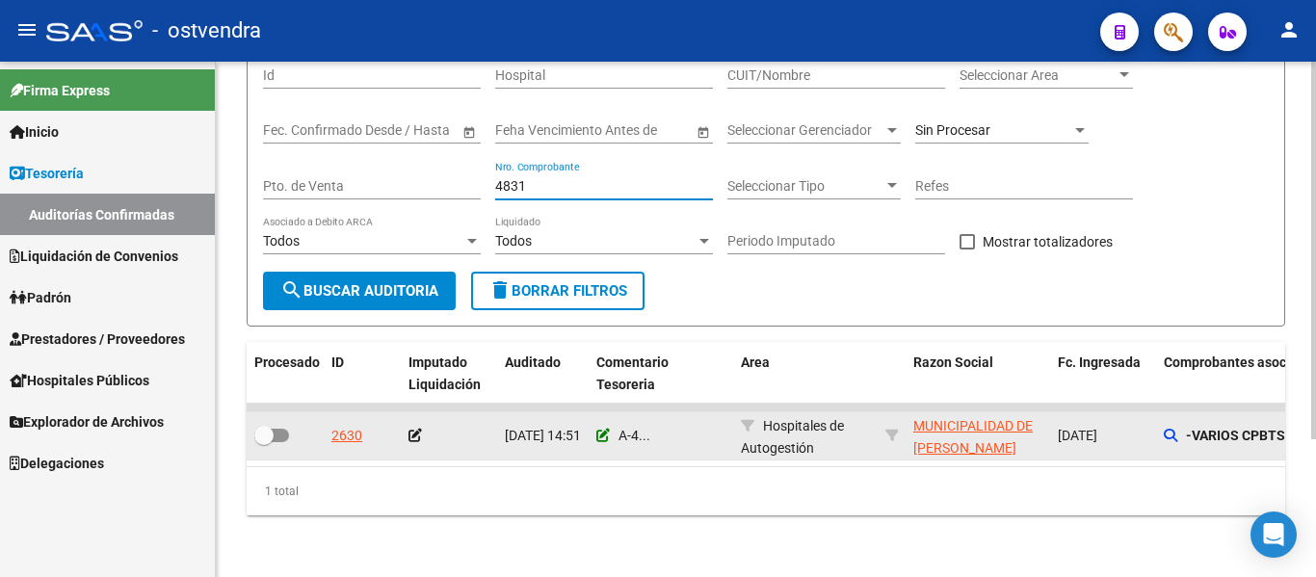
type input "4831"
click at [601, 429] on icon at bounding box center [602, 435] width 13 height 13
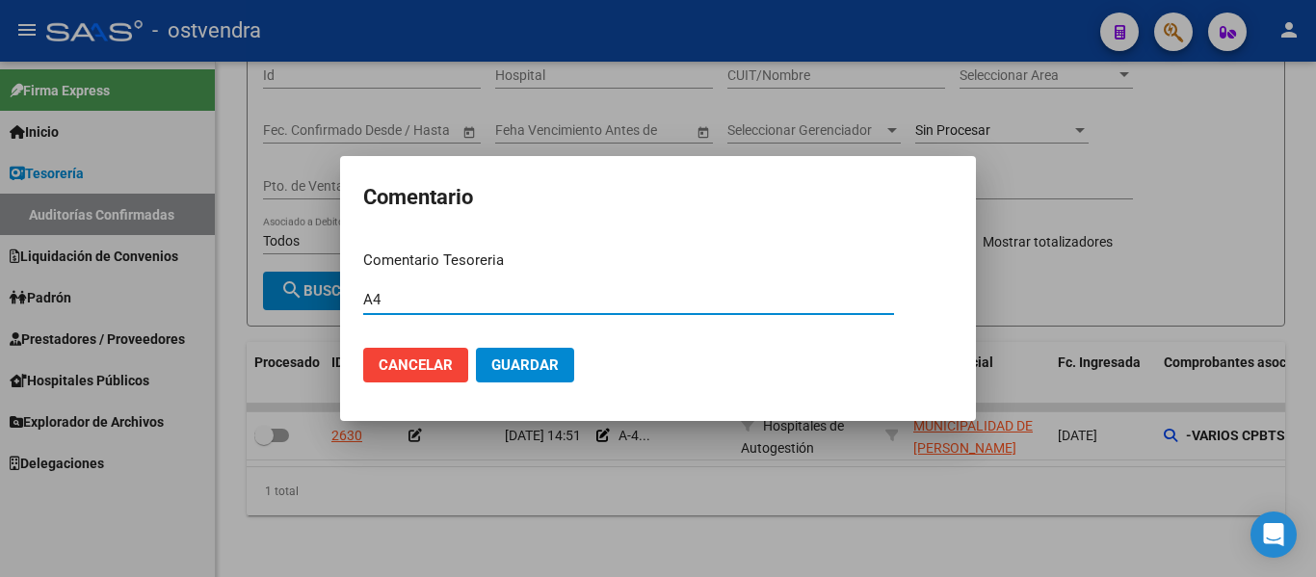
type input "A4"
click at [476, 348] on button "Guardar" at bounding box center [525, 365] width 98 height 35
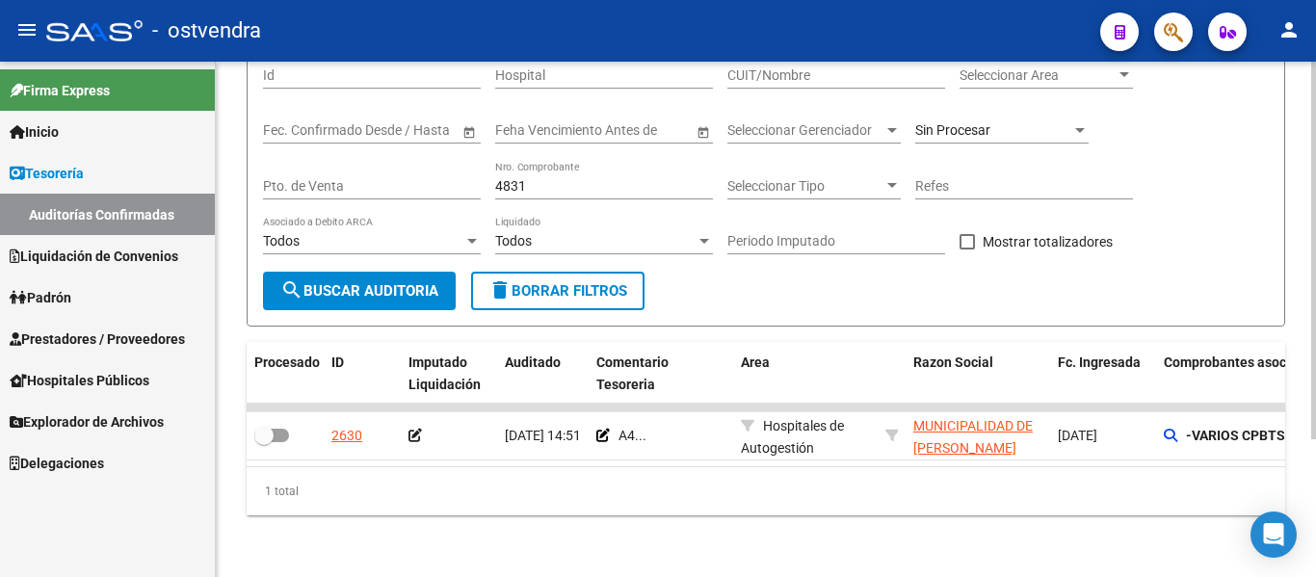
click at [536, 178] on input "4831" at bounding box center [604, 186] width 218 height 16
type input "4"
type input "6"
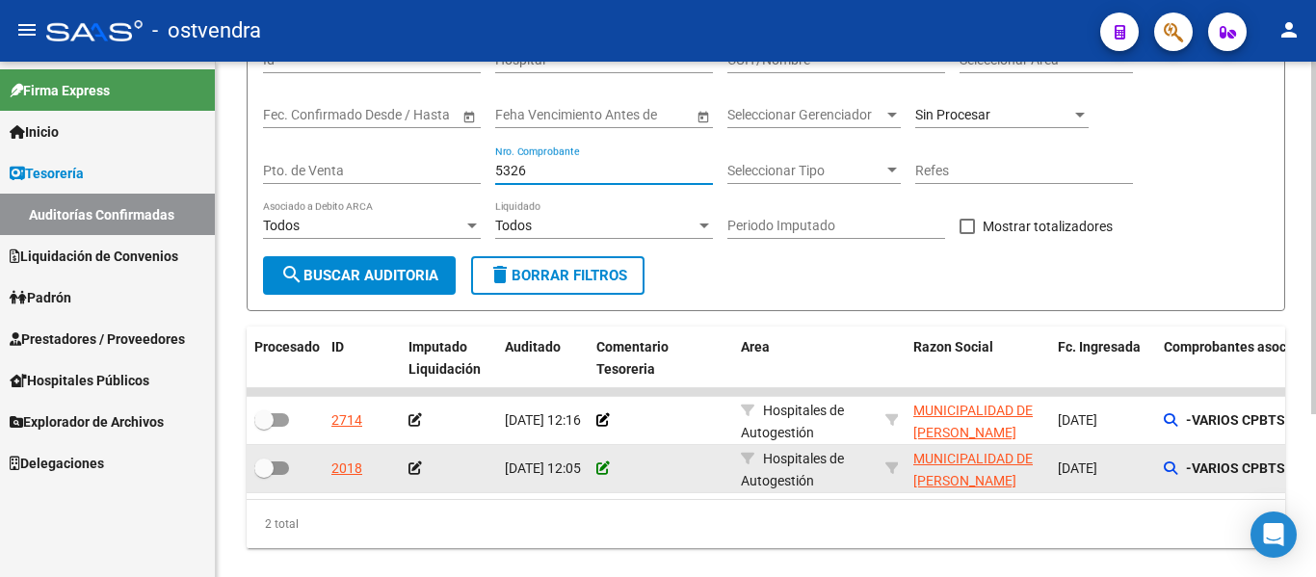
type input "5326"
click at [596, 472] on icon at bounding box center [602, 467] width 13 height 13
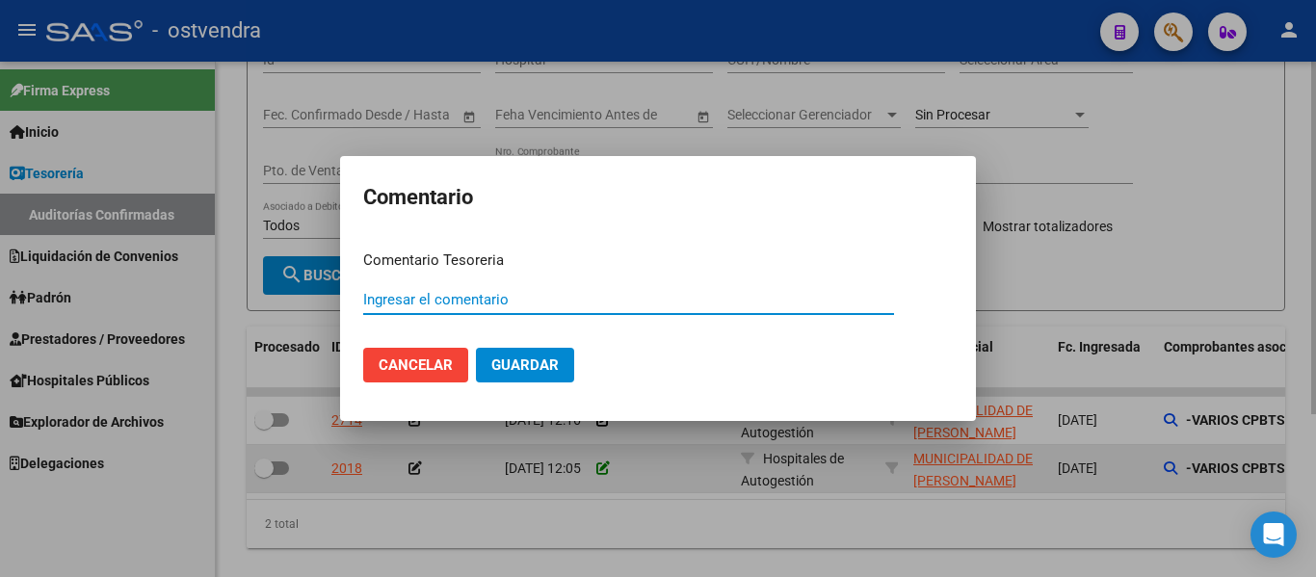
paste input "A4"
type input "A4"
click at [476, 348] on button "Guardar" at bounding box center [525, 365] width 98 height 35
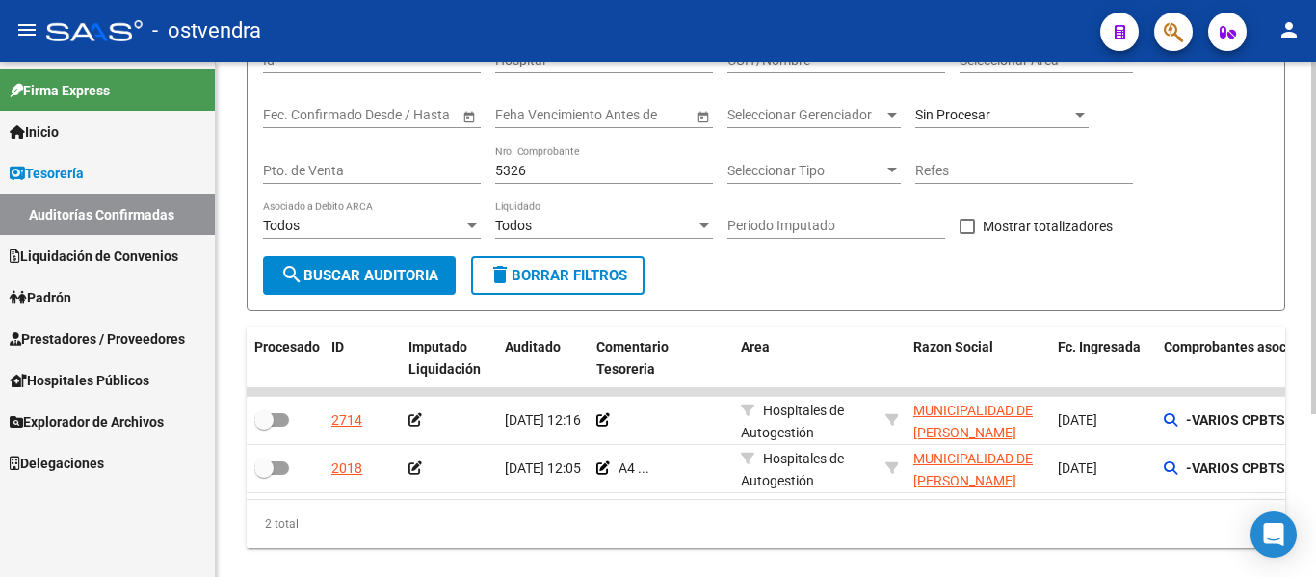
click at [535, 177] on input "5326" at bounding box center [604, 171] width 218 height 16
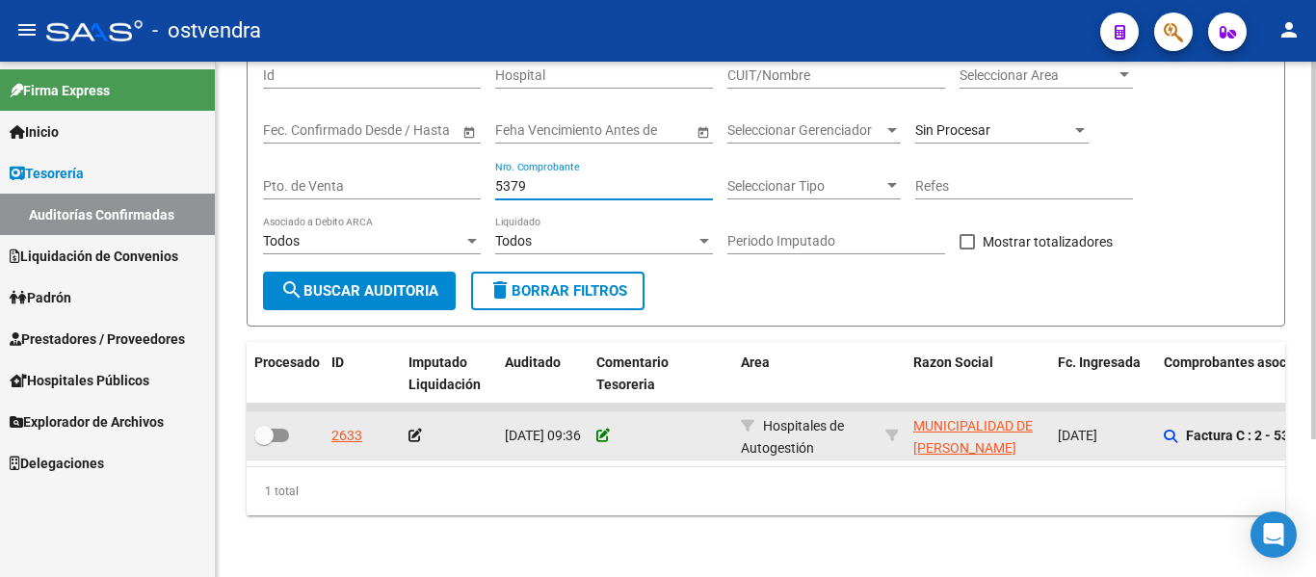
type input "5379"
click at [605, 429] on icon at bounding box center [602, 435] width 13 height 13
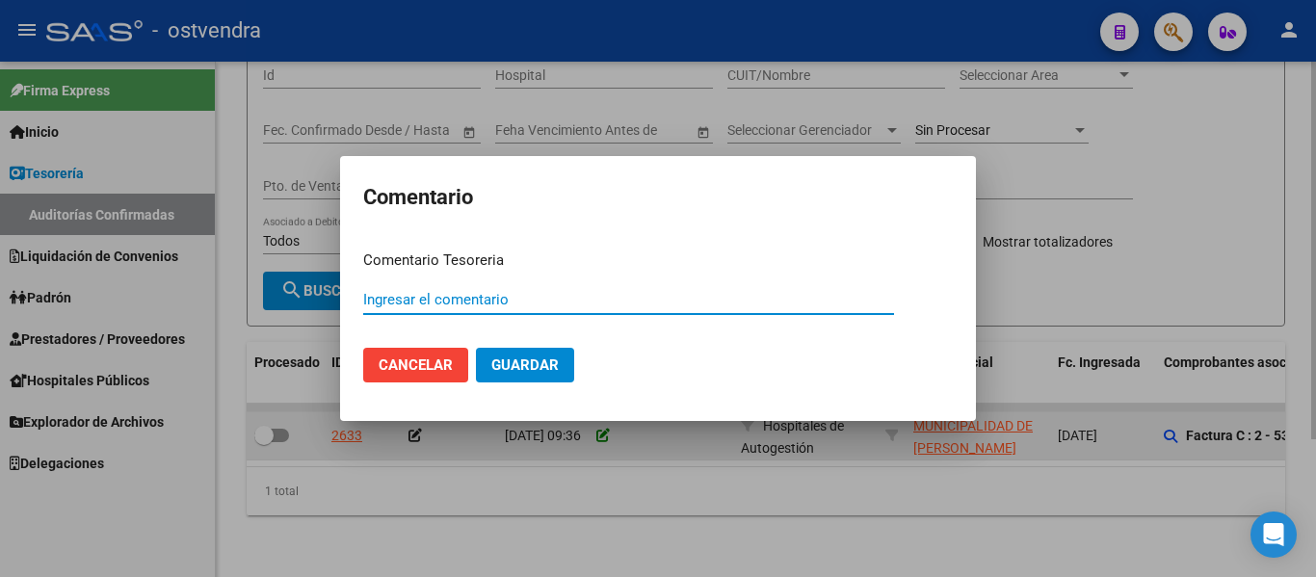
paste input "A4"
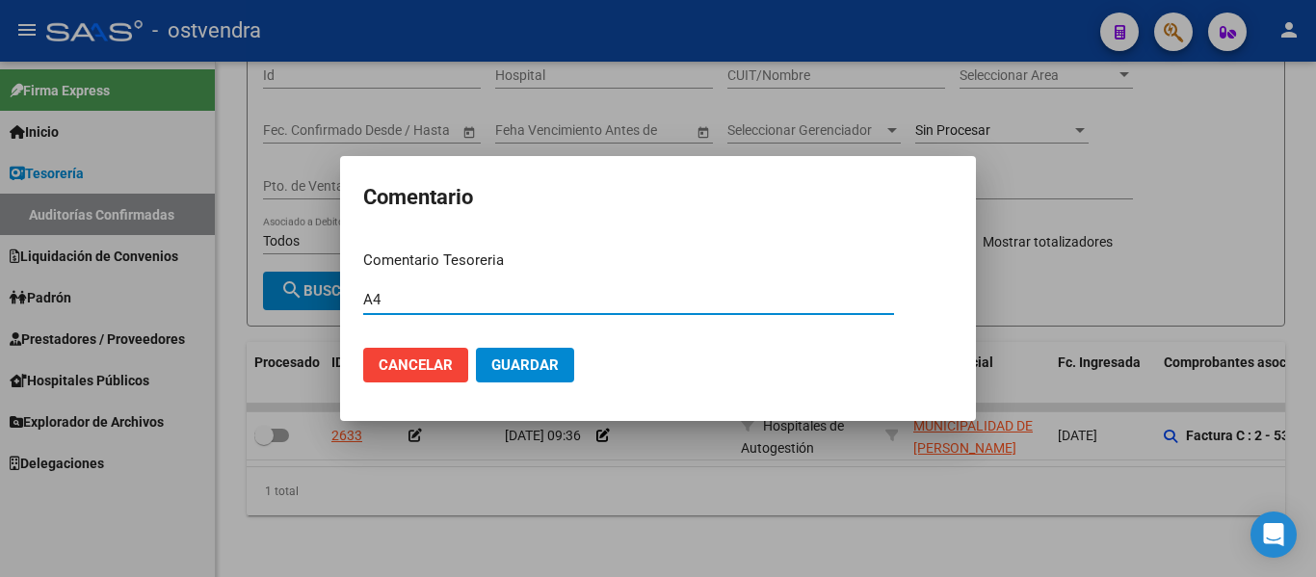
type input "A4"
click at [542, 356] on span "Guardar" at bounding box center [524, 364] width 67 height 17
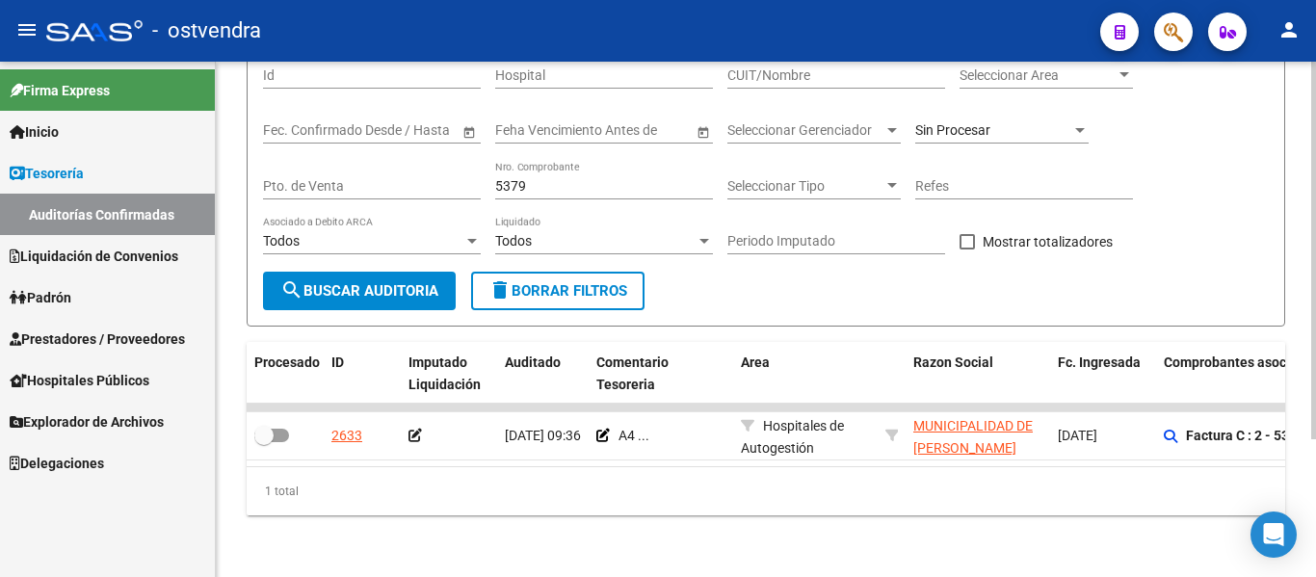
click at [598, 161] on div "5379 Nro. Comprobante" at bounding box center [604, 180] width 218 height 39
type input "5"
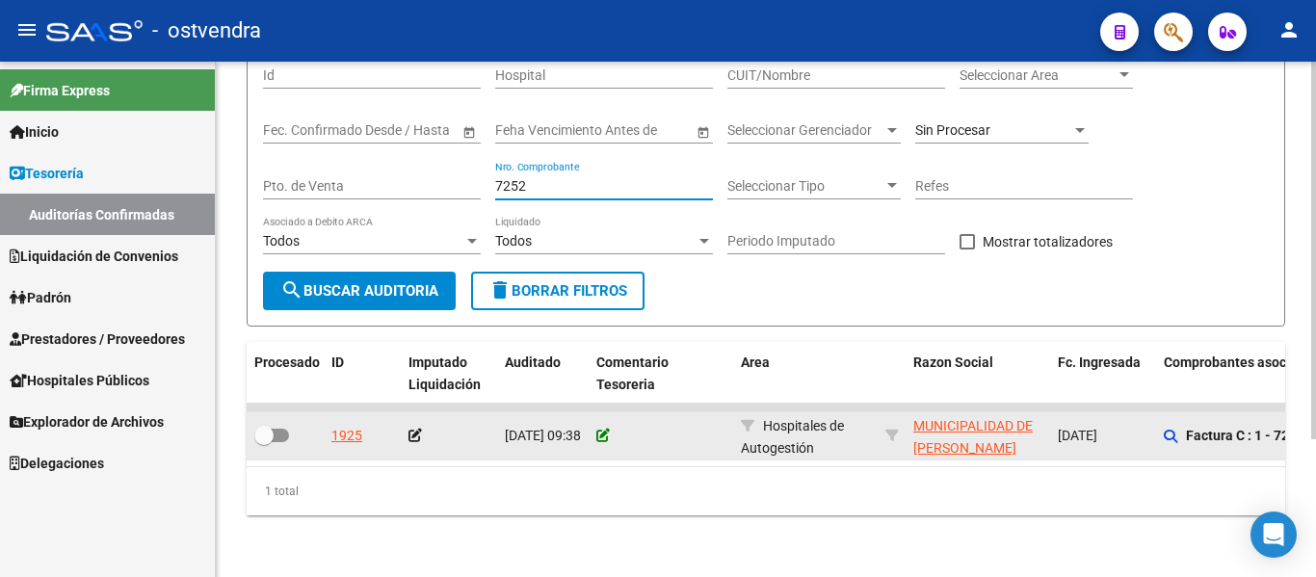
type input "7252"
click at [605, 429] on icon at bounding box center [602, 435] width 13 height 13
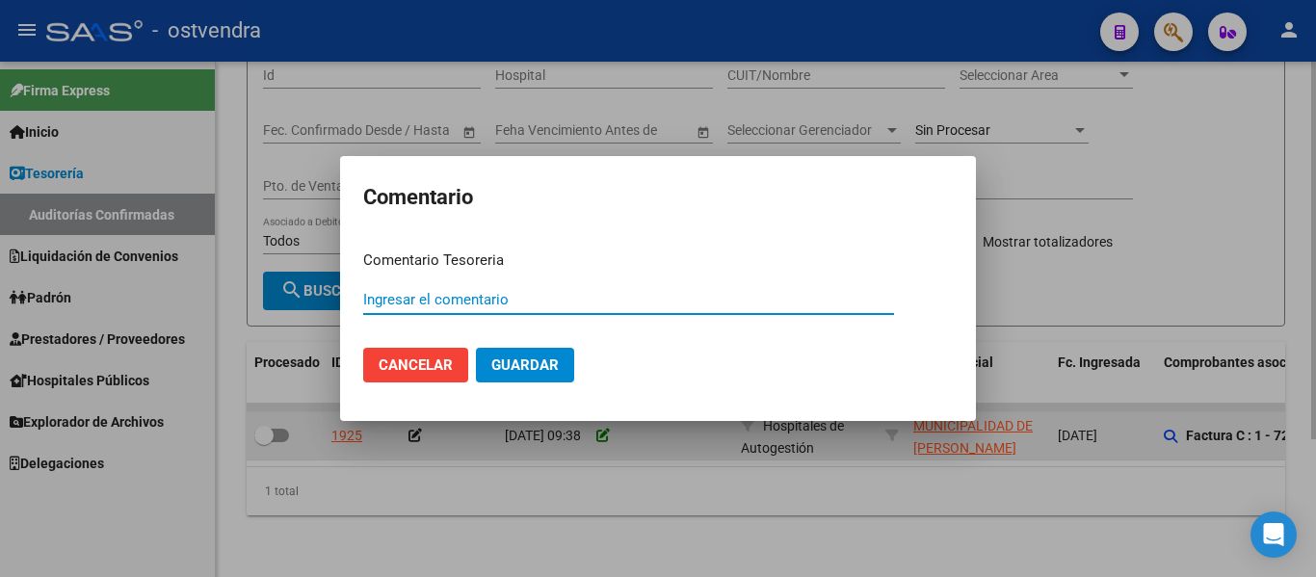
paste input "A4"
type input "A4"
click at [476, 348] on button "Guardar" at bounding box center [525, 365] width 98 height 35
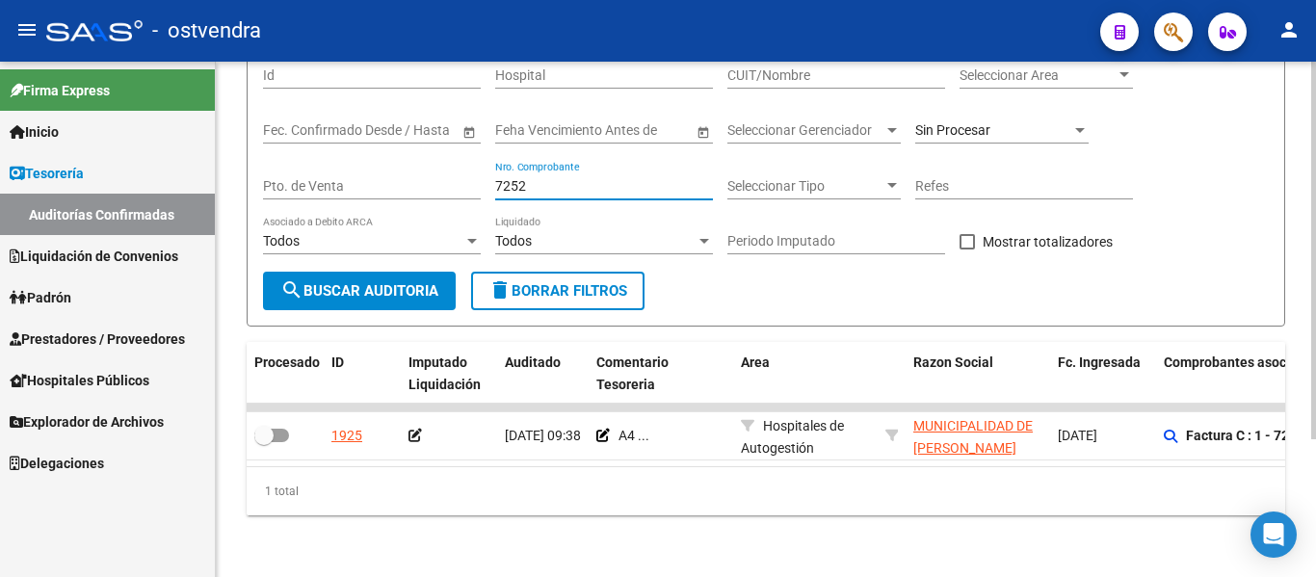
click at [540, 178] on input "7252" at bounding box center [604, 186] width 218 height 16
type input "7"
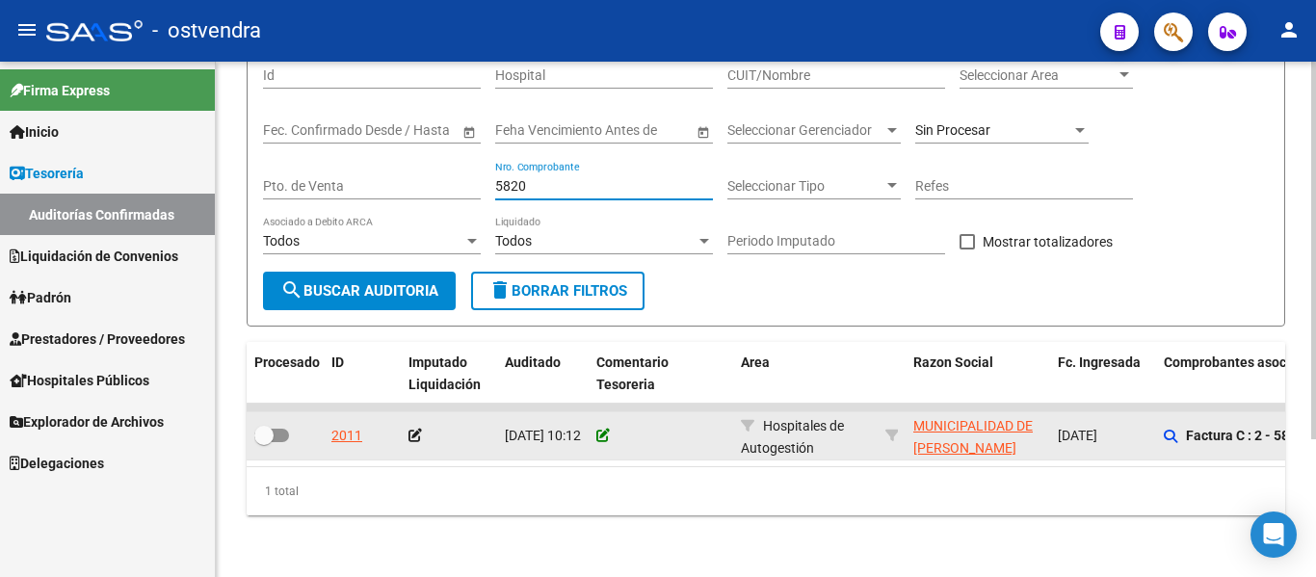
type input "5820"
click at [605, 429] on icon at bounding box center [602, 435] width 13 height 13
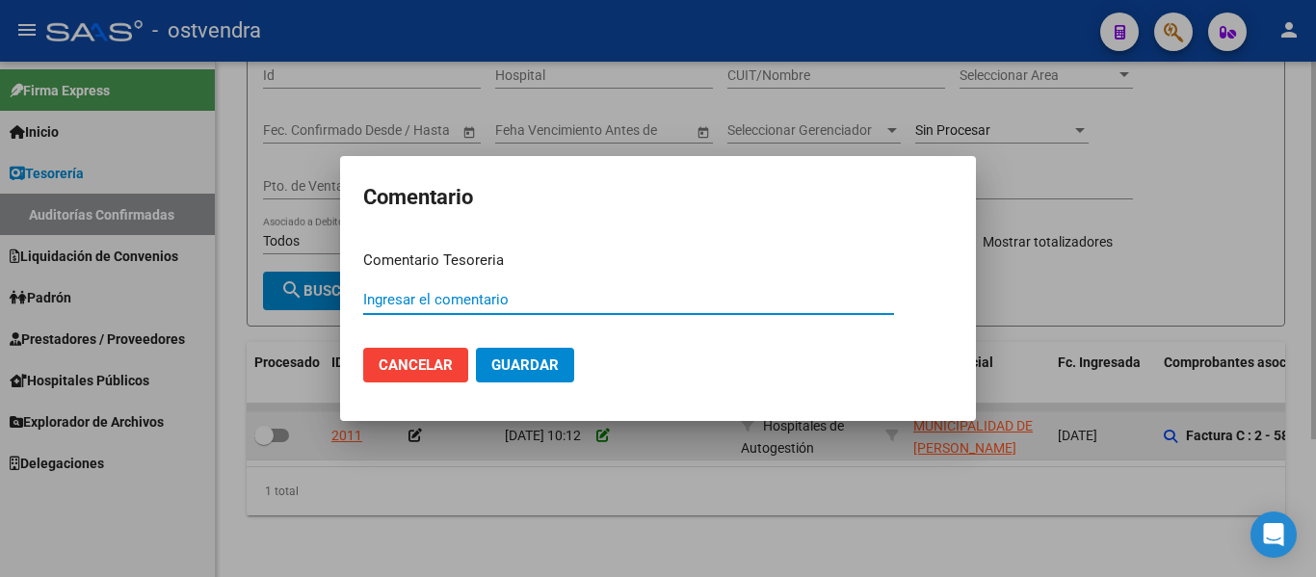
paste input "A4"
type input "A4"
click at [476, 348] on button "Guardar" at bounding box center [525, 365] width 98 height 35
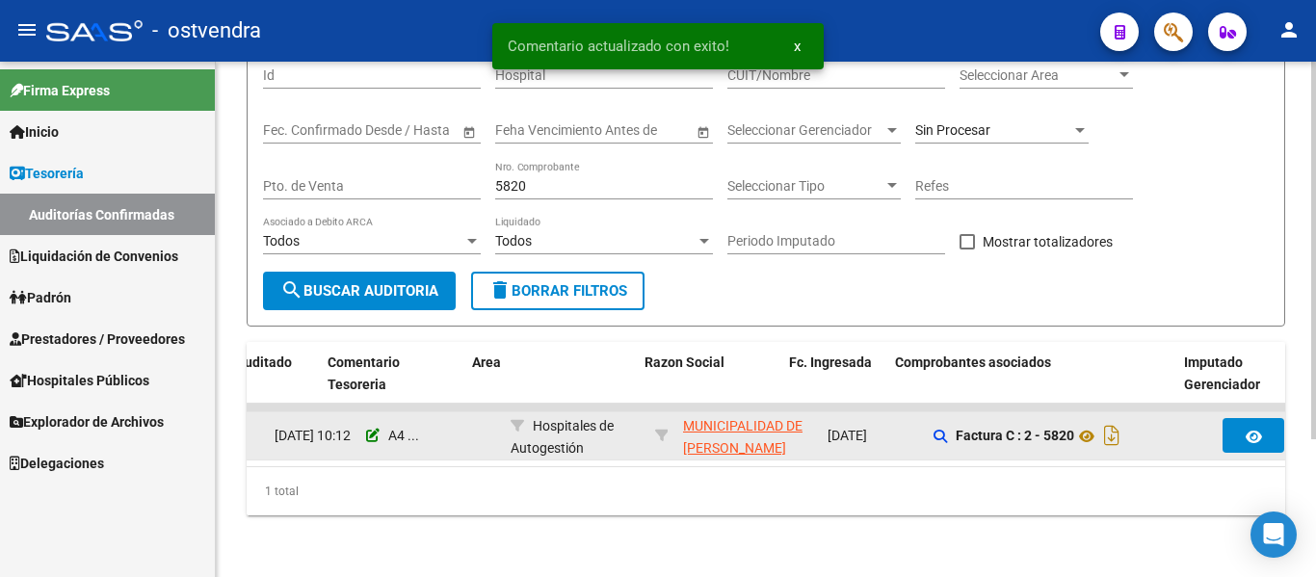
scroll to position [0, 281]
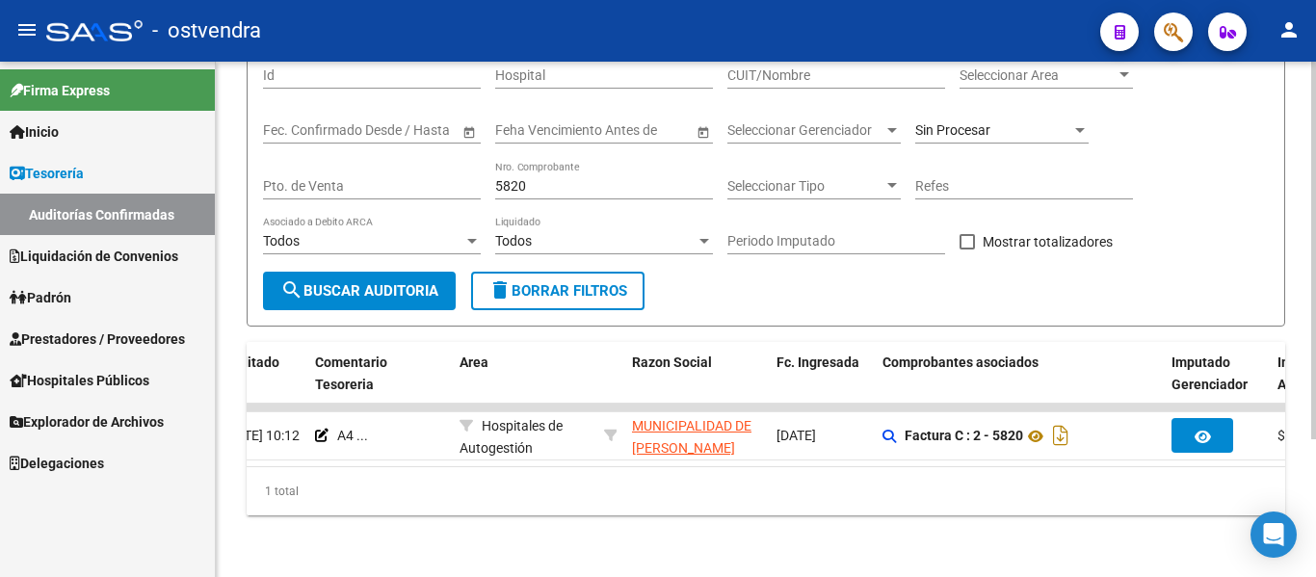
click at [535, 178] on input "5820" at bounding box center [604, 186] width 218 height 16
type input "5"
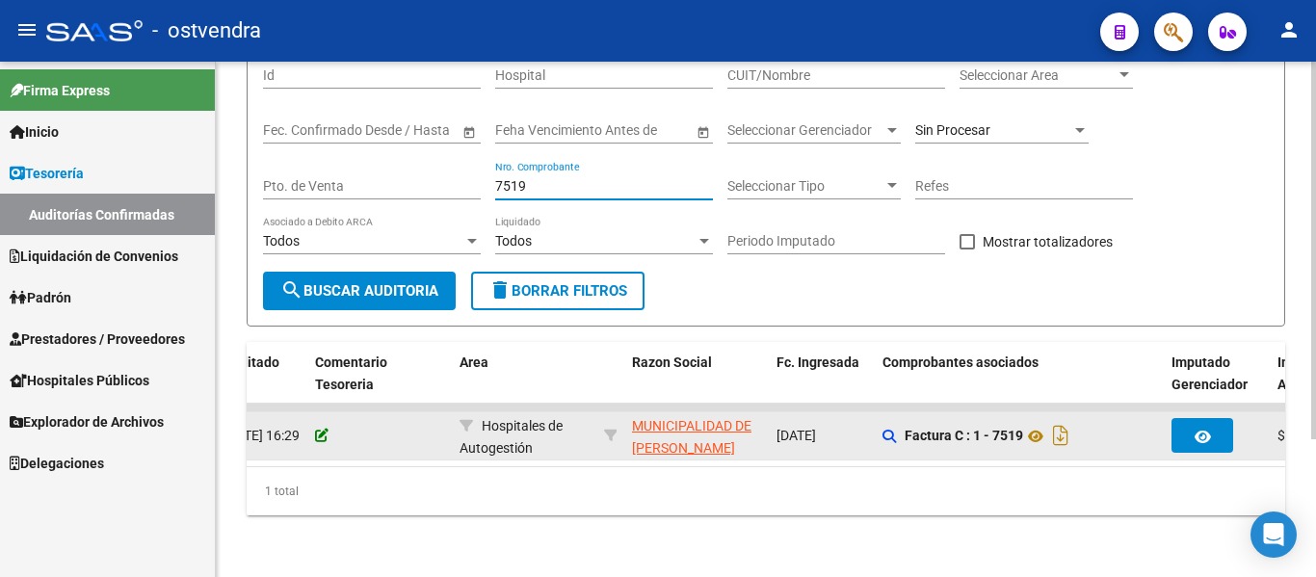
type input "7519"
click at [325, 429] on icon at bounding box center [321, 435] width 13 height 13
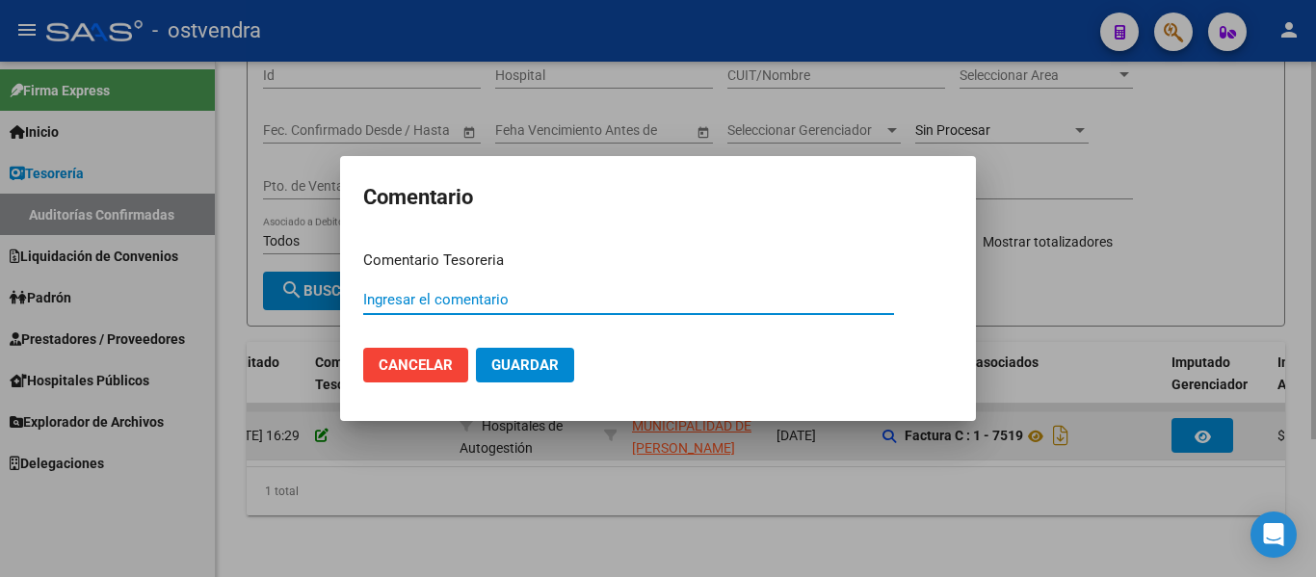
paste input "A4"
type input "A4"
click at [476, 348] on button "Guardar" at bounding box center [525, 365] width 98 height 35
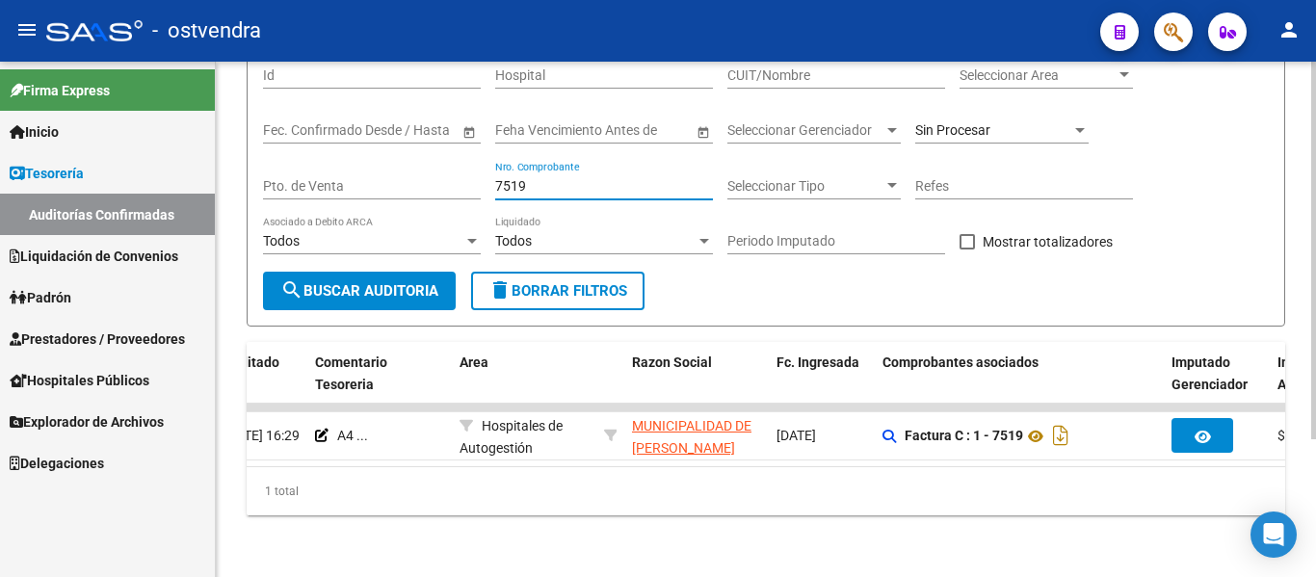
click at [551, 178] on input "7519" at bounding box center [604, 186] width 218 height 16
type input "7"
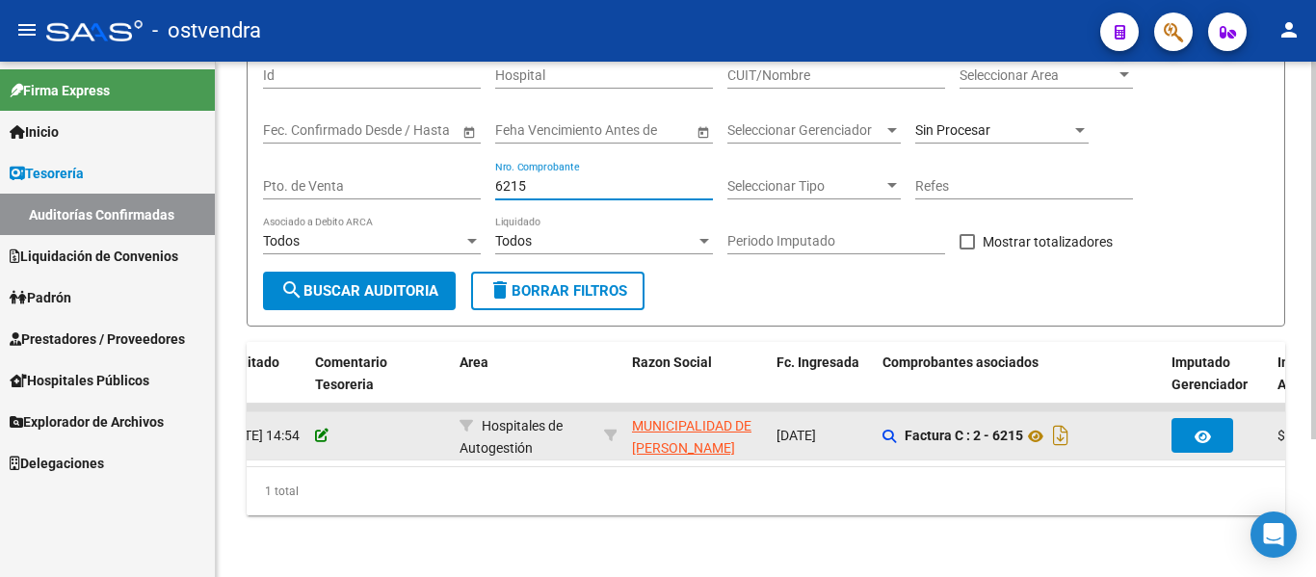
type input "6215"
click at [318, 429] on icon at bounding box center [321, 435] width 13 height 13
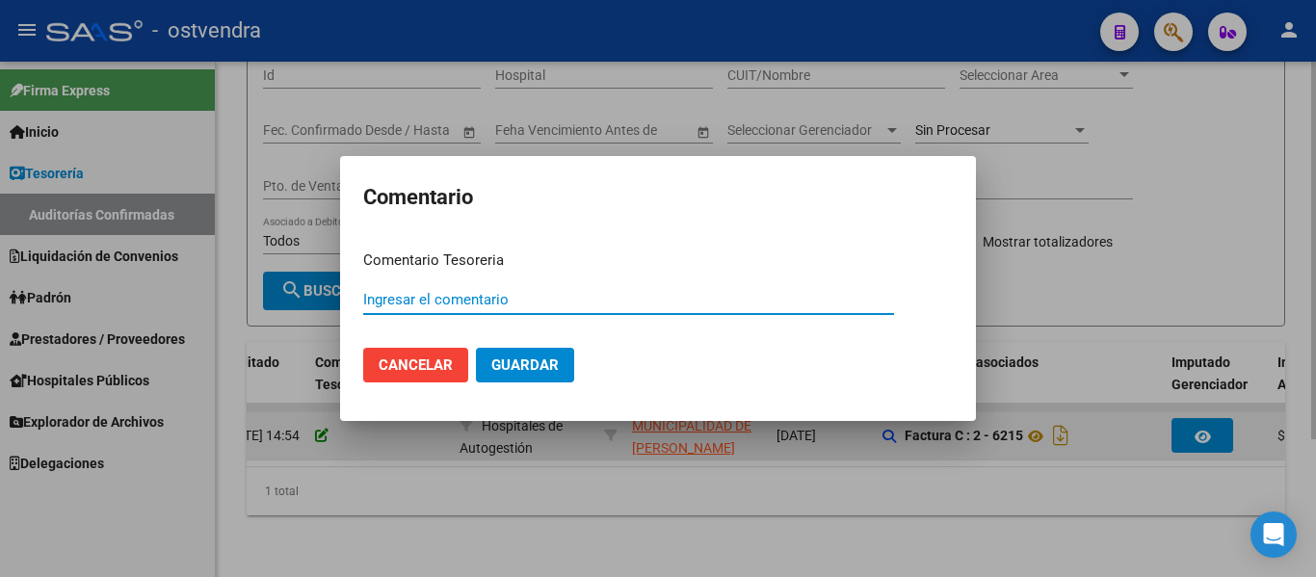
paste input "A4"
type input "A4"
click at [476, 348] on button "Guardar" at bounding box center [525, 365] width 98 height 35
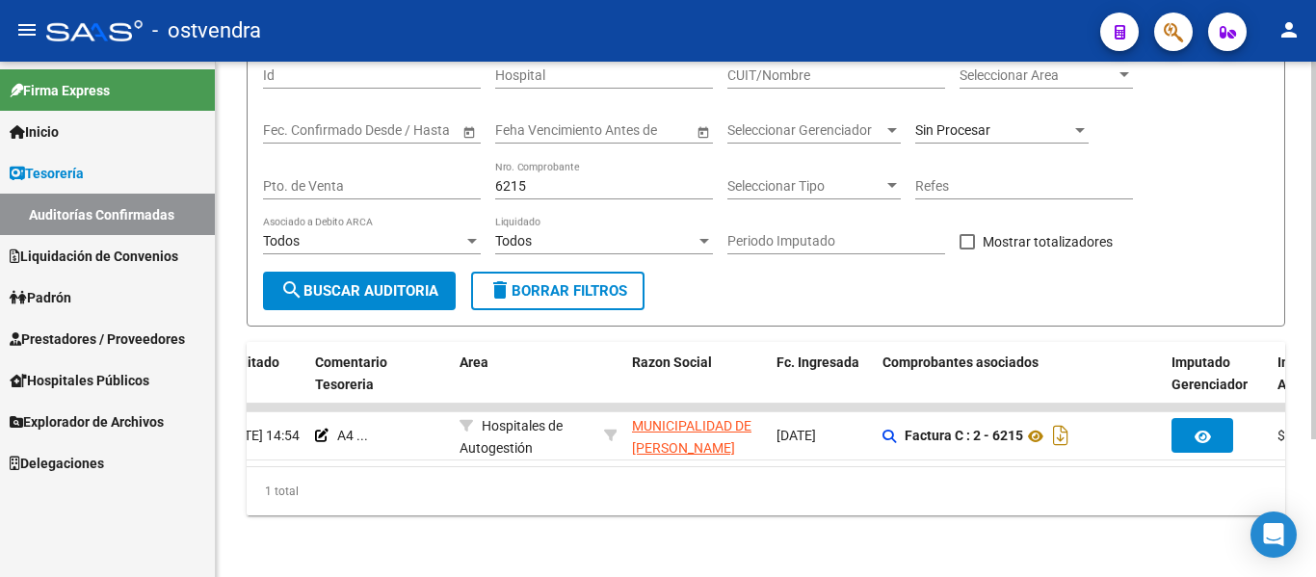
click at [559, 178] on input "6215" at bounding box center [604, 186] width 218 height 16
type input "6"
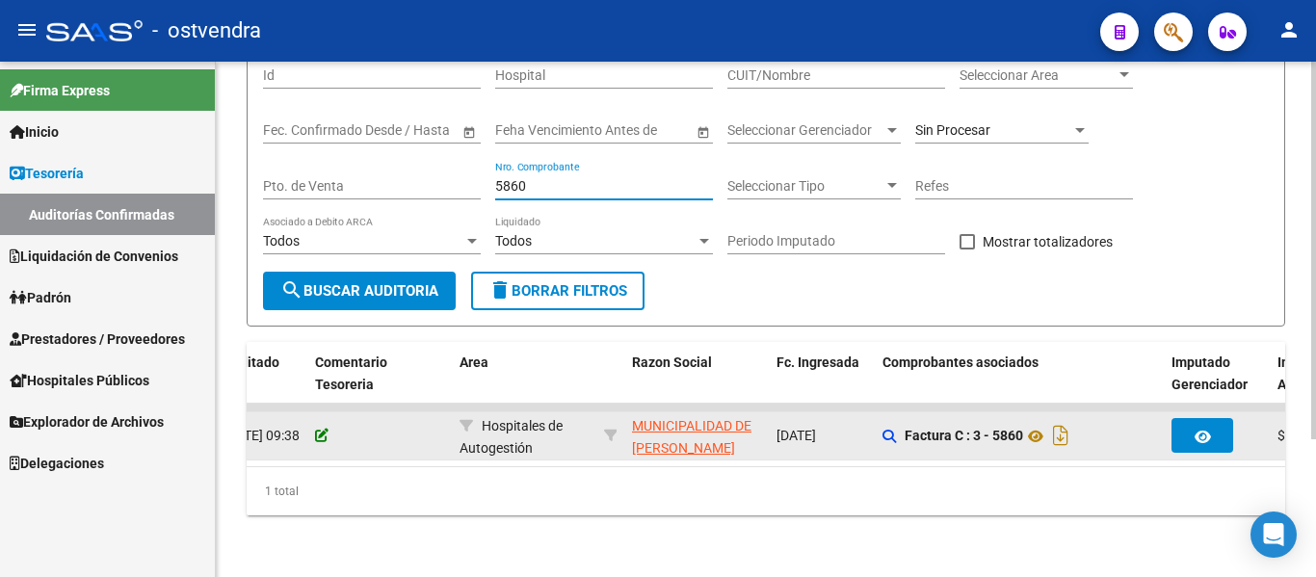
type input "5860"
click at [325, 429] on icon at bounding box center [321, 435] width 13 height 13
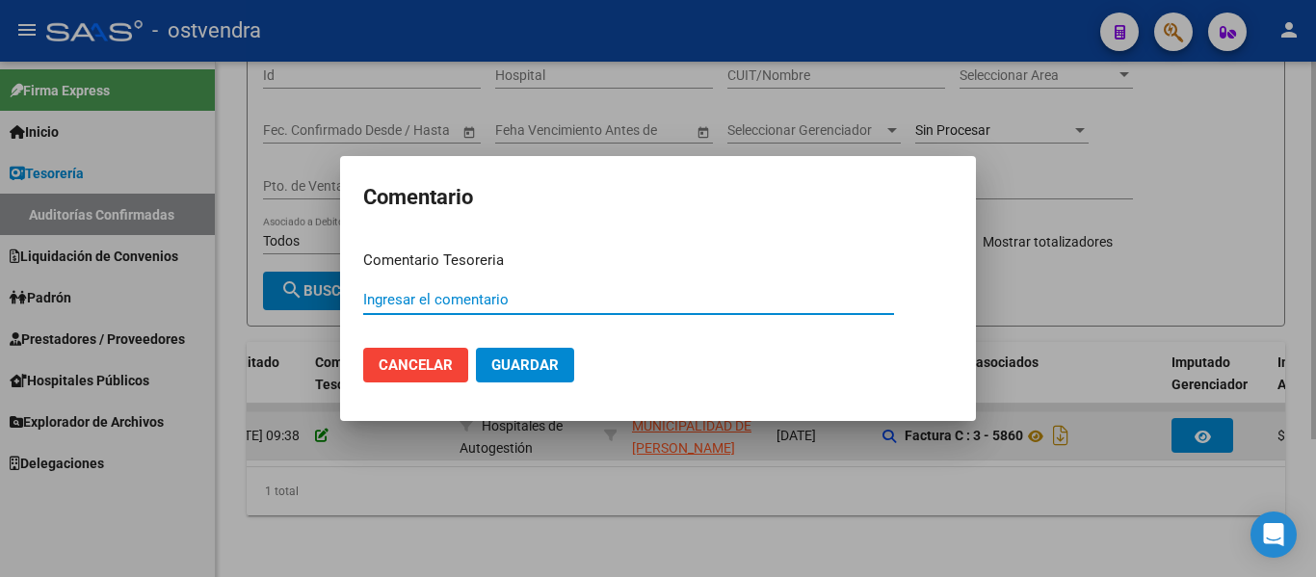
paste input "A4"
type input "A4"
click at [476, 348] on button "Guardar" at bounding box center [525, 365] width 98 height 35
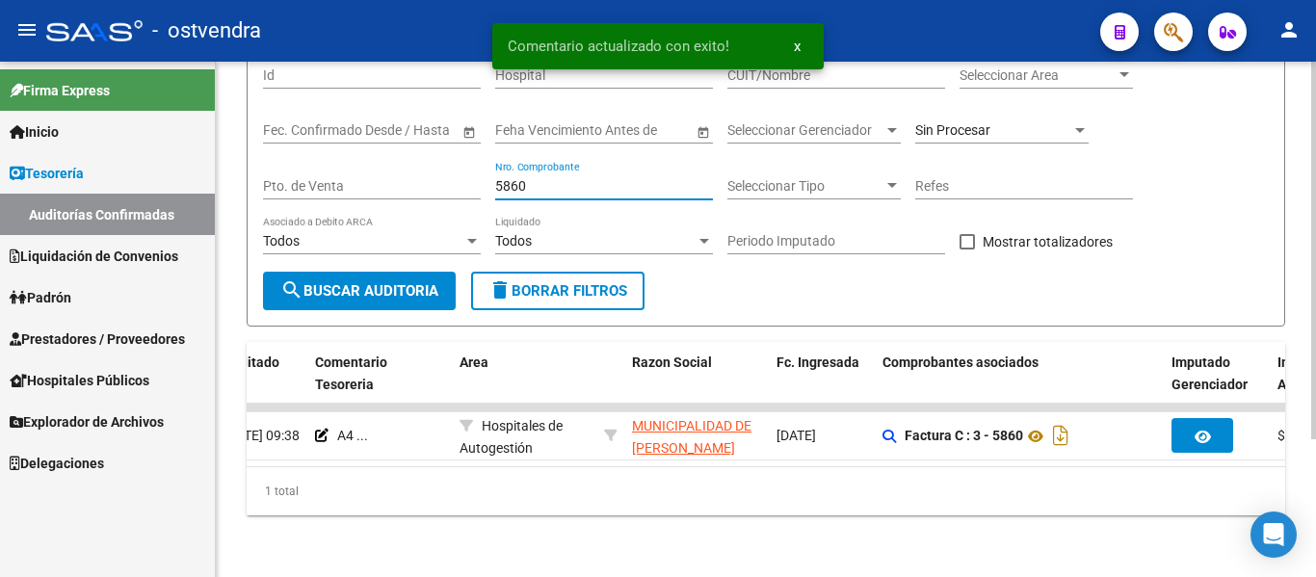
click at [555, 178] on input "5860" at bounding box center [604, 186] width 218 height 16
type input "5"
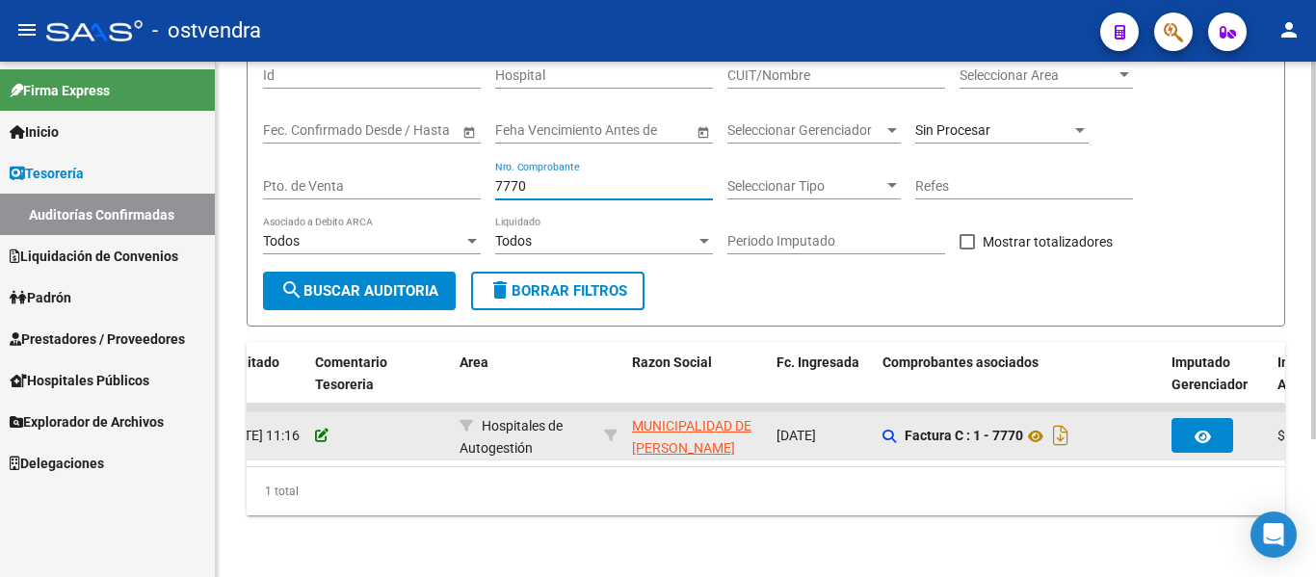
type input "7770"
click at [319, 429] on icon at bounding box center [321, 435] width 13 height 13
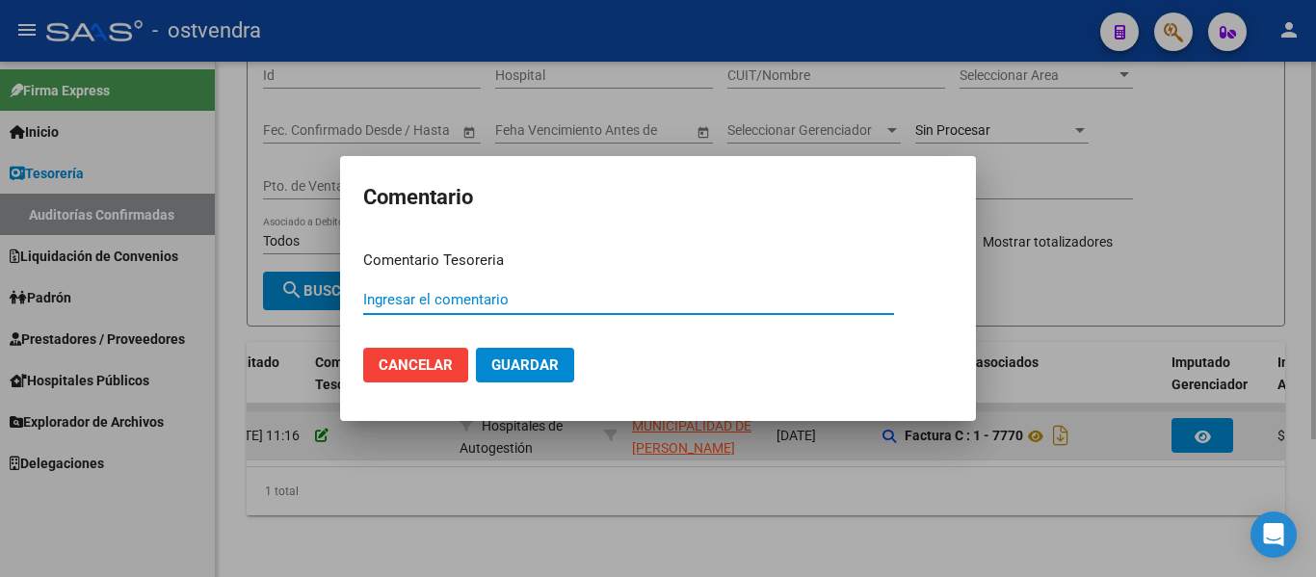
paste input "A4"
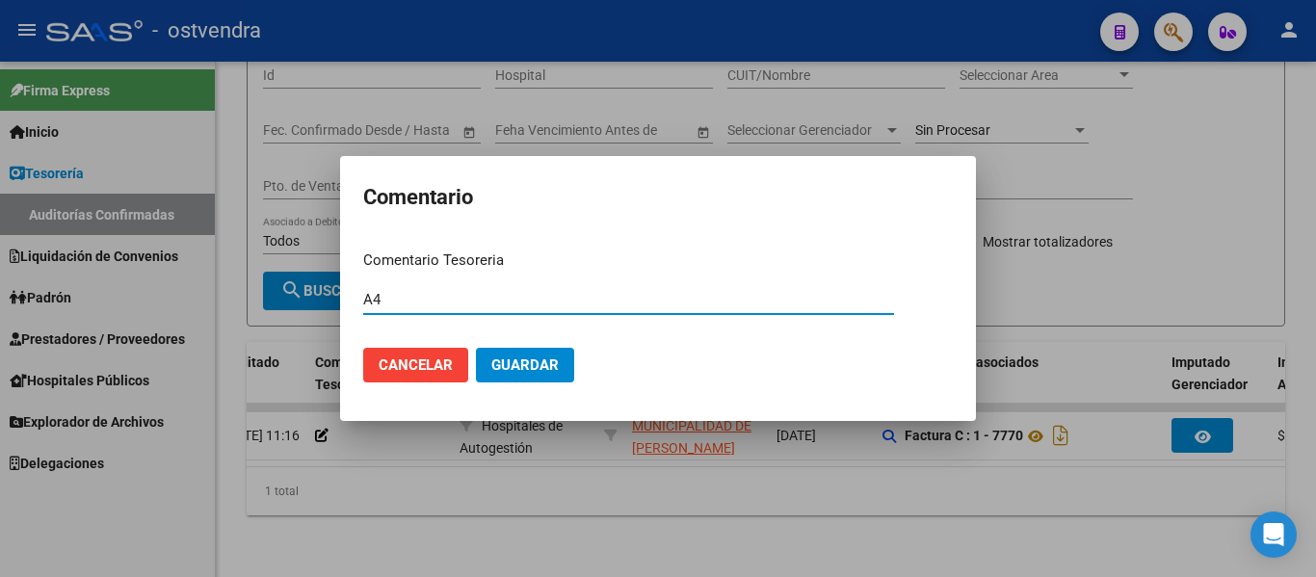
type input "A4"
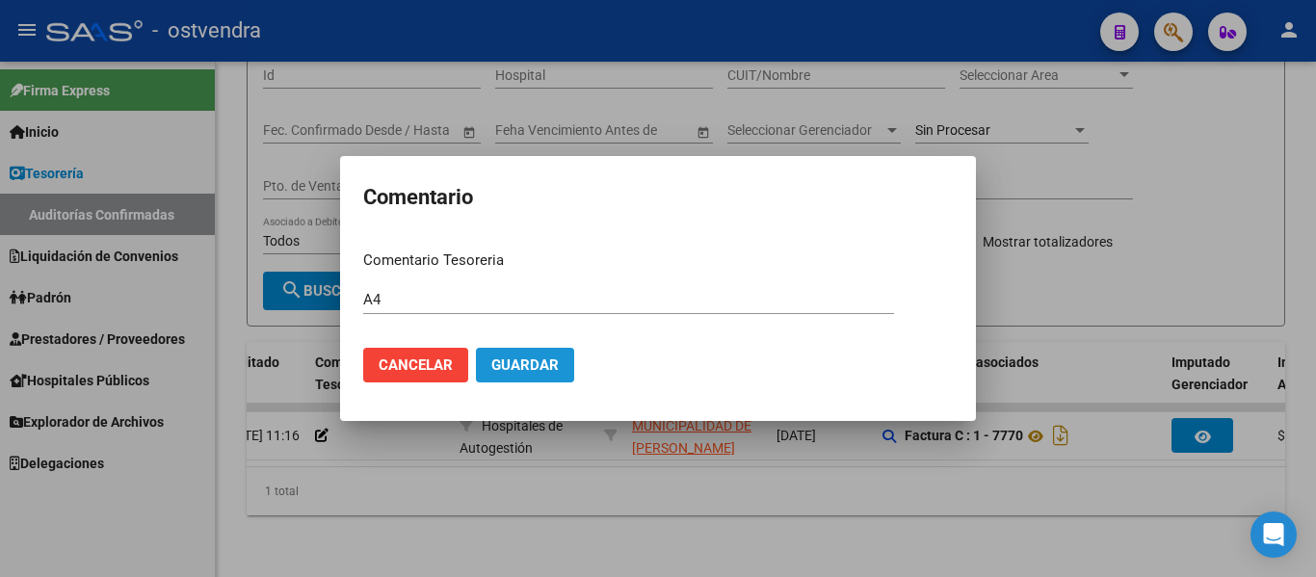
click at [522, 365] on span "Guardar" at bounding box center [524, 364] width 67 height 17
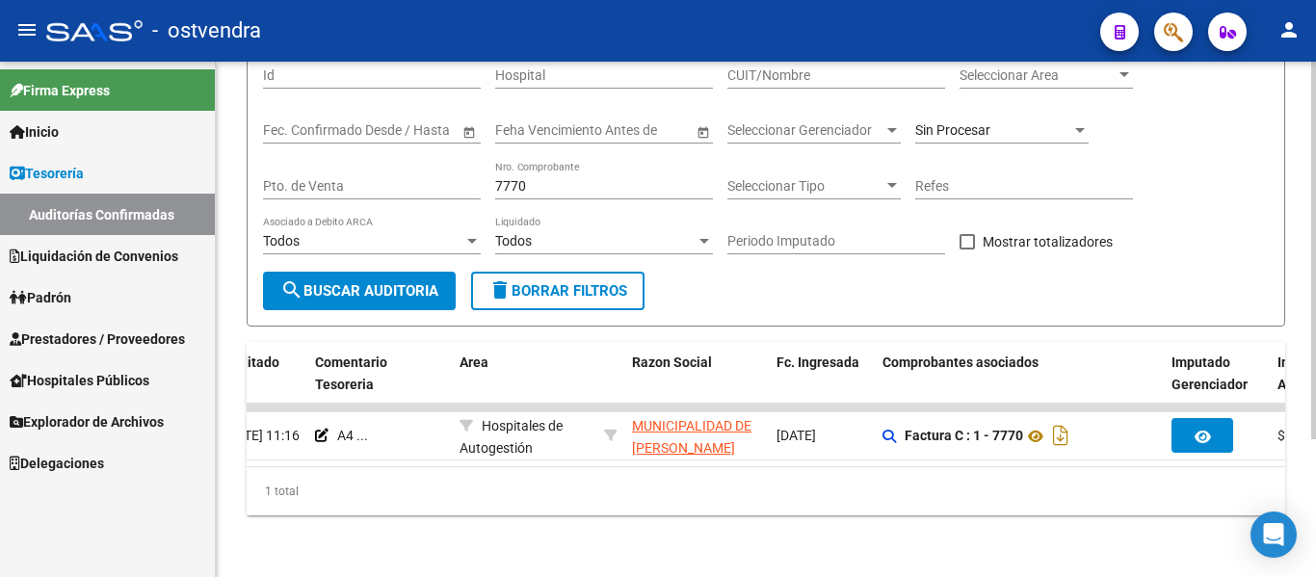
click at [557, 161] on div "7770 Nro. Comprobante" at bounding box center [604, 180] width 218 height 39
type input "7"
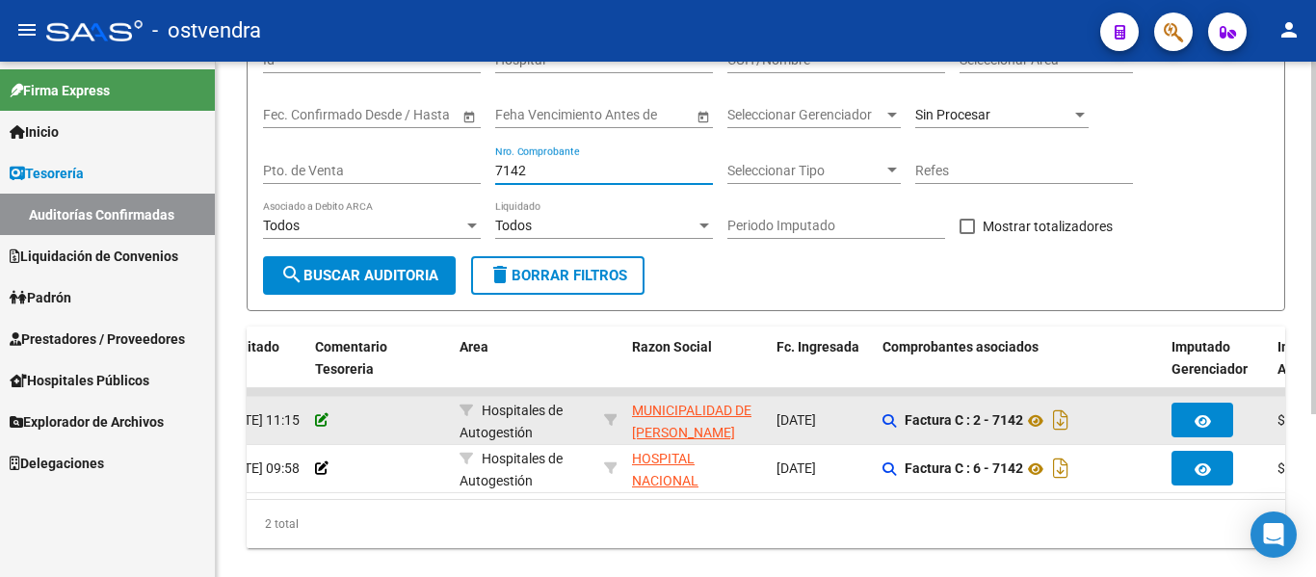
type input "7142"
click at [318, 416] on icon at bounding box center [321, 419] width 13 height 13
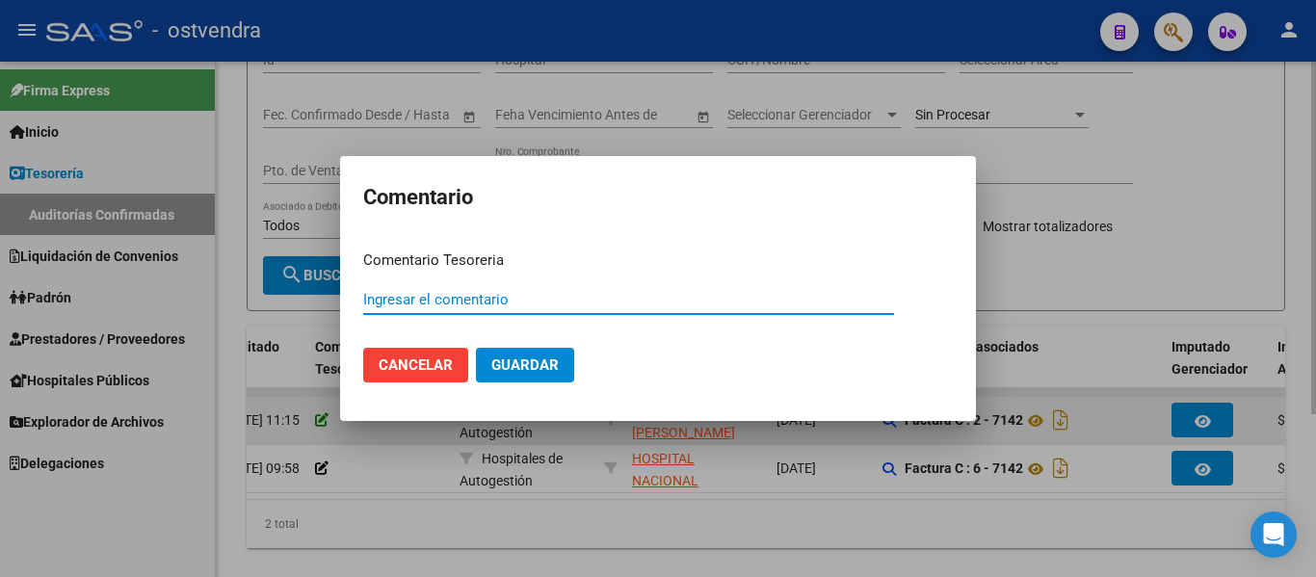
paste input "A4"
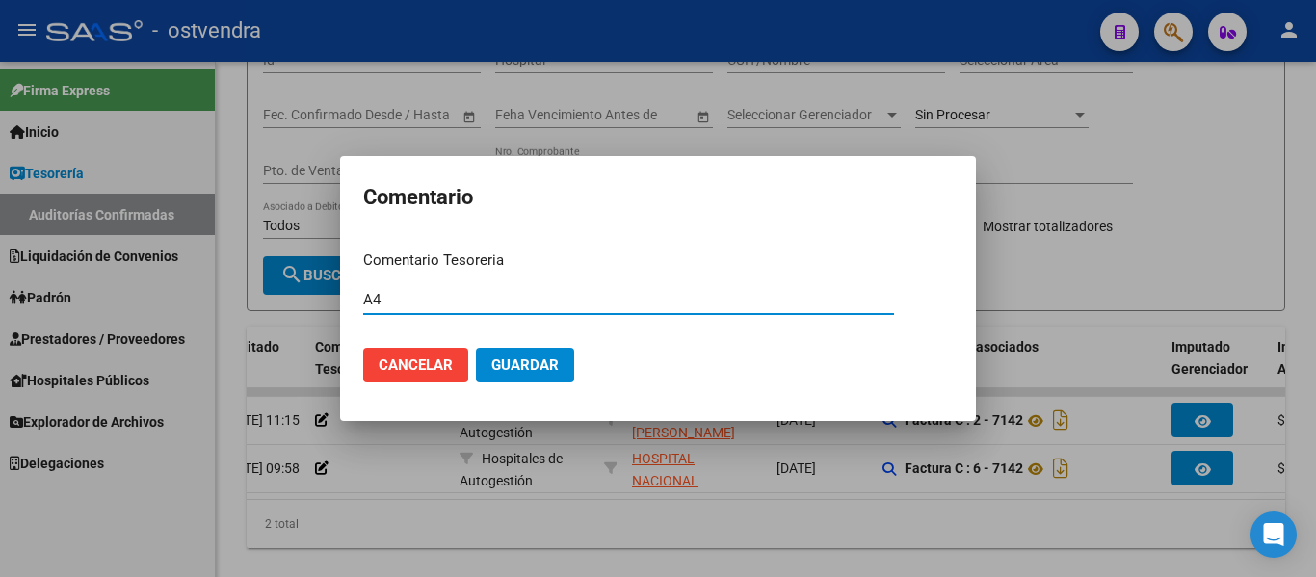
type input "A4"
click at [533, 355] on button "Guardar" at bounding box center [525, 365] width 98 height 35
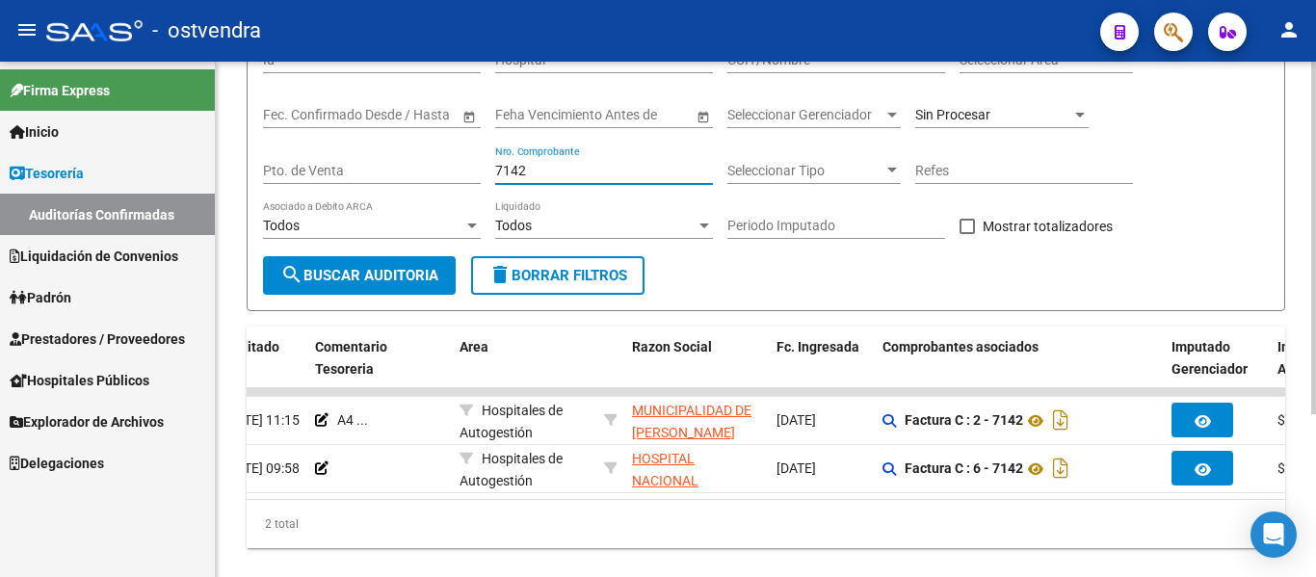
click at [535, 170] on input "7142" at bounding box center [604, 171] width 218 height 16
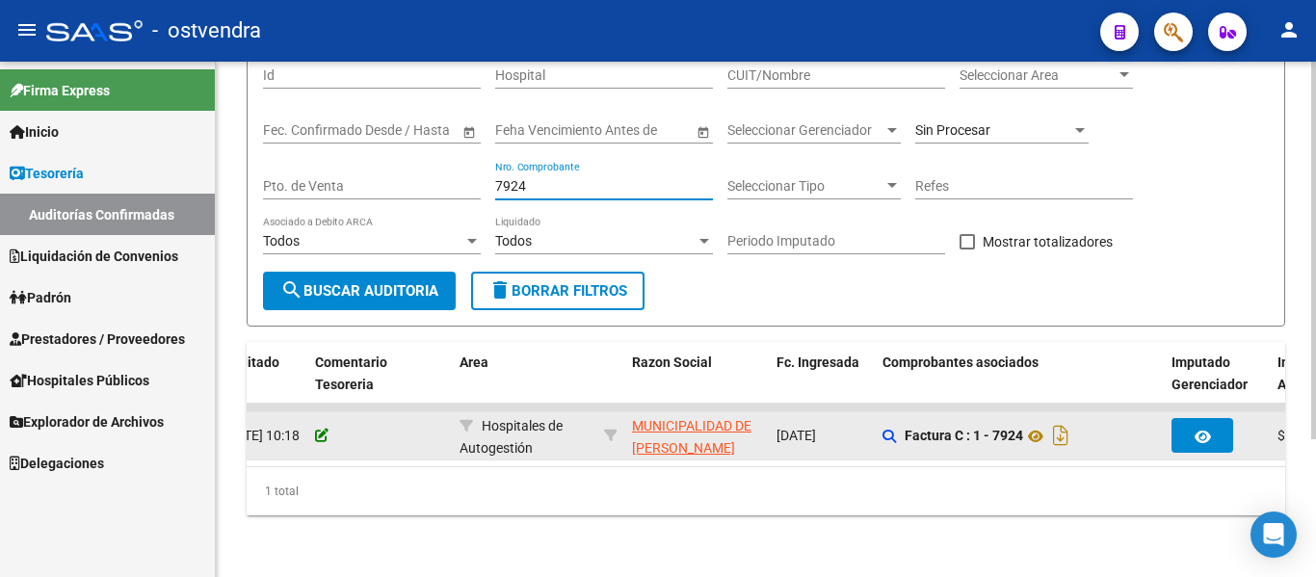
type input "7924"
click at [317, 429] on icon at bounding box center [321, 435] width 13 height 13
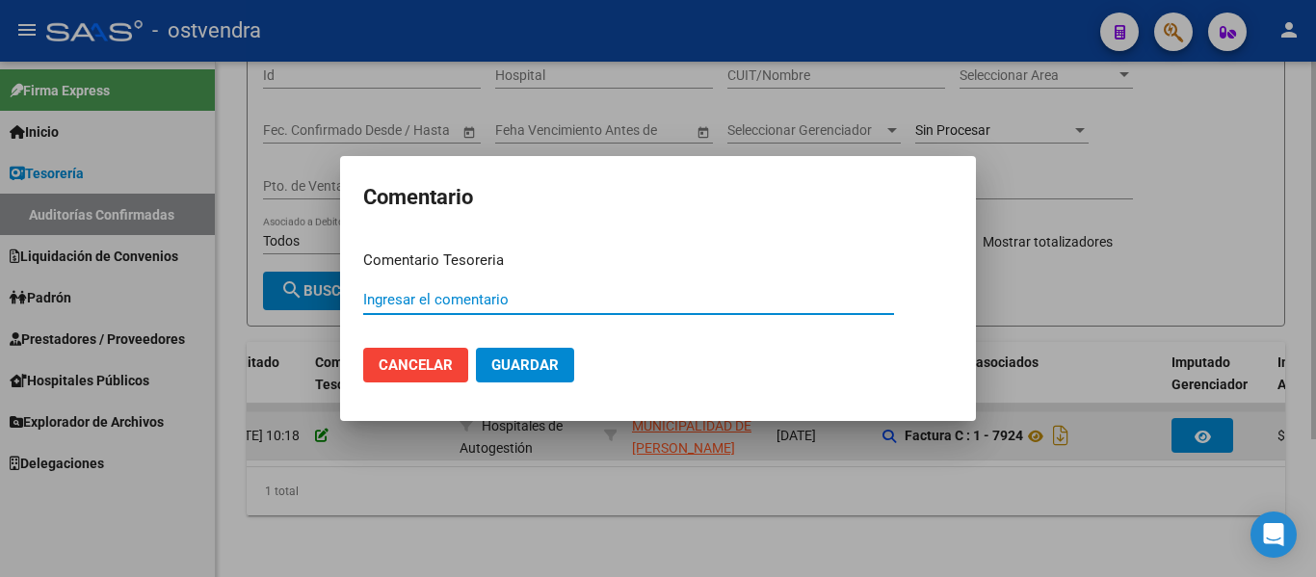
paste input "A4"
type input "A4"
click at [476, 348] on button "Guardar" at bounding box center [525, 365] width 98 height 35
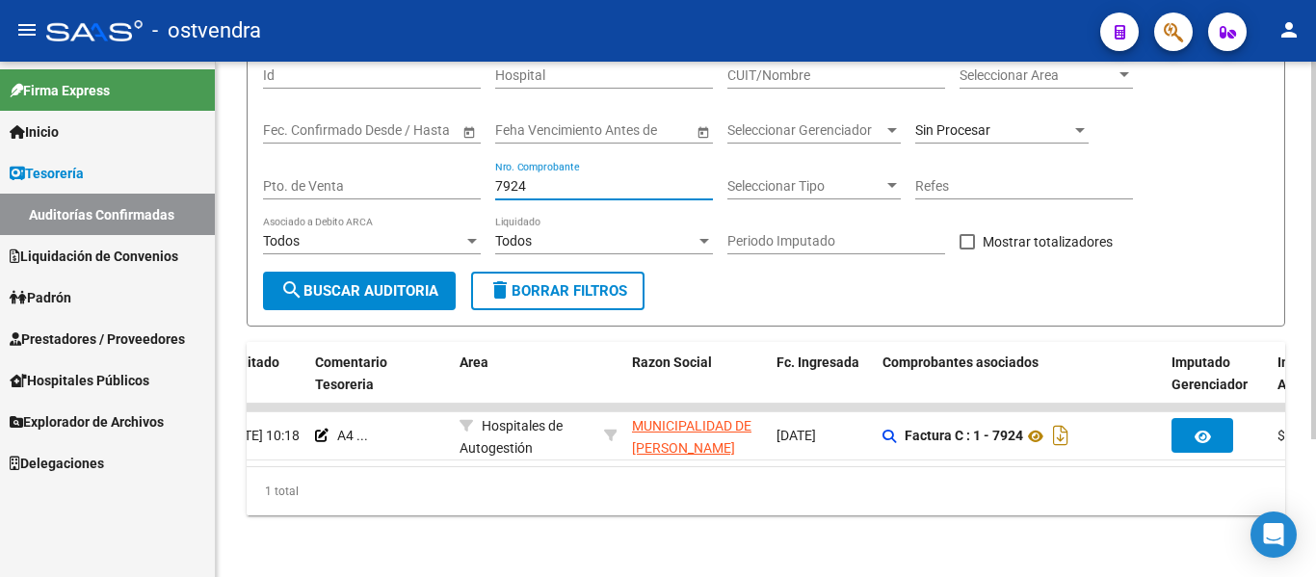
click at [558, 178] on input "7924" at bounding box center [604, 186] width 218 height 16
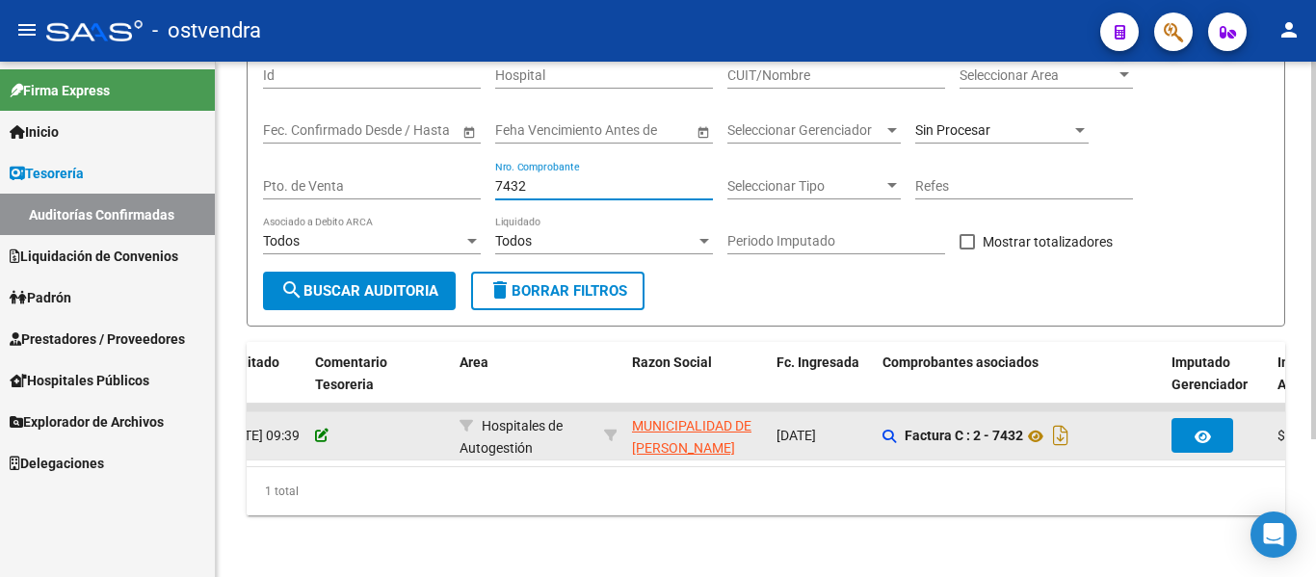
type input "7432"
click at [324, 429] on icon at bounding box center [321, 435] width 13 height 13
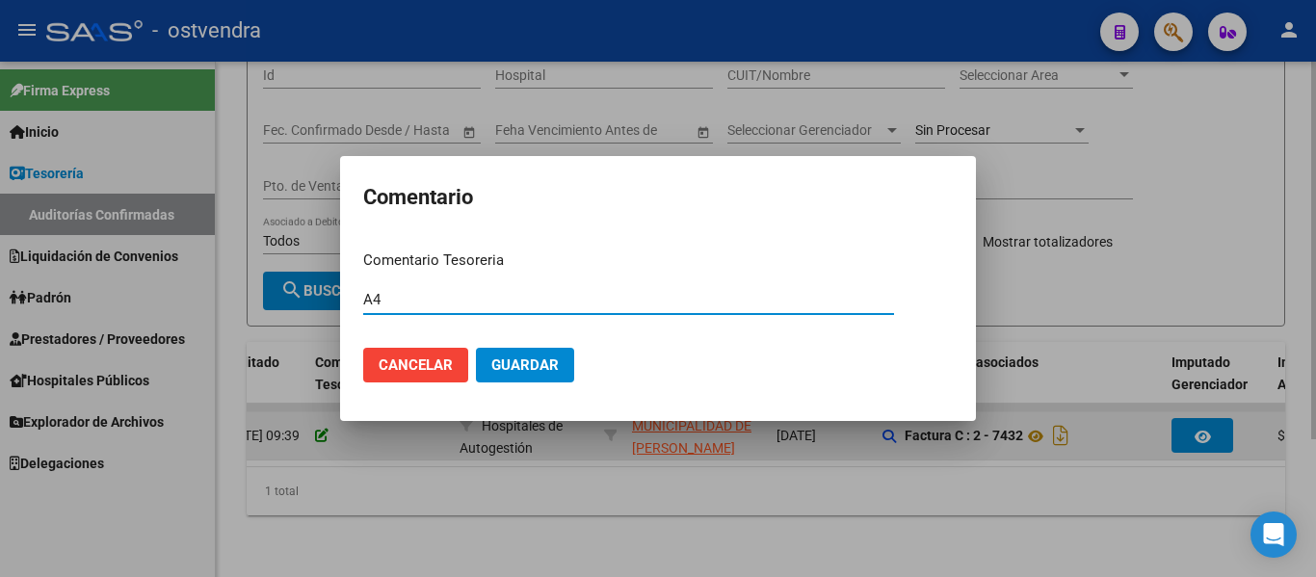
type input "A4"
click at [476, 348] on button "Guardar" at bounding box center [525, 365] width 98 height 35
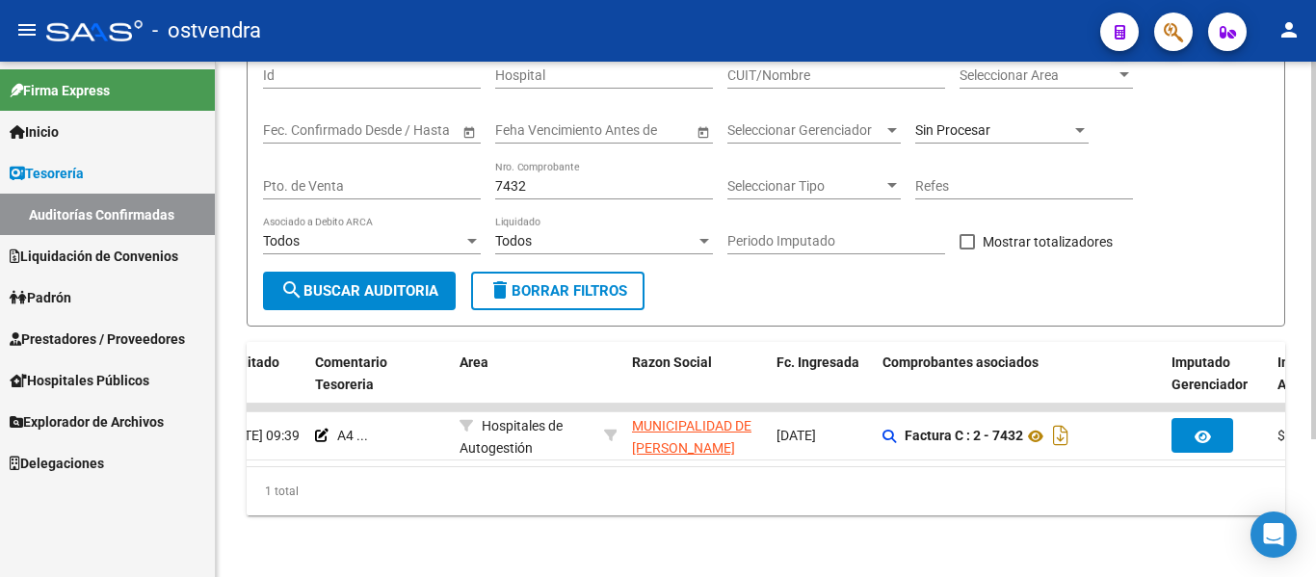
click at [581, 178] on input "7432" at bounding box center [604, 186] width 218 height 16
type input "7"
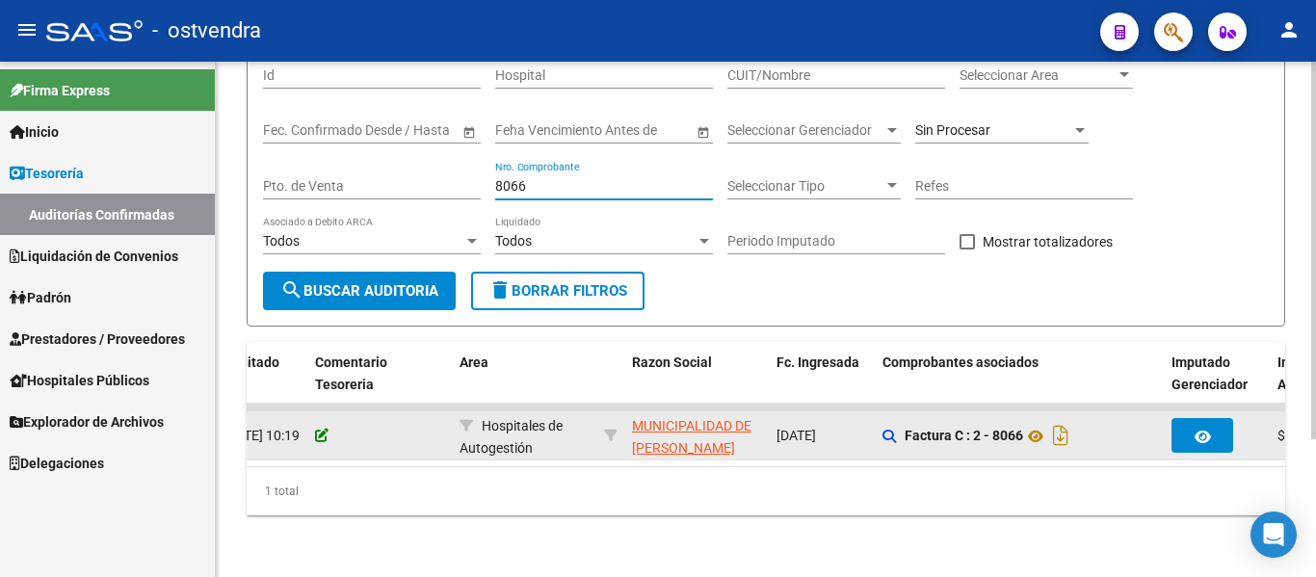
type input "8066"
click at [321, 429] on icon at bounding box center [321, 435] width 13 height 13
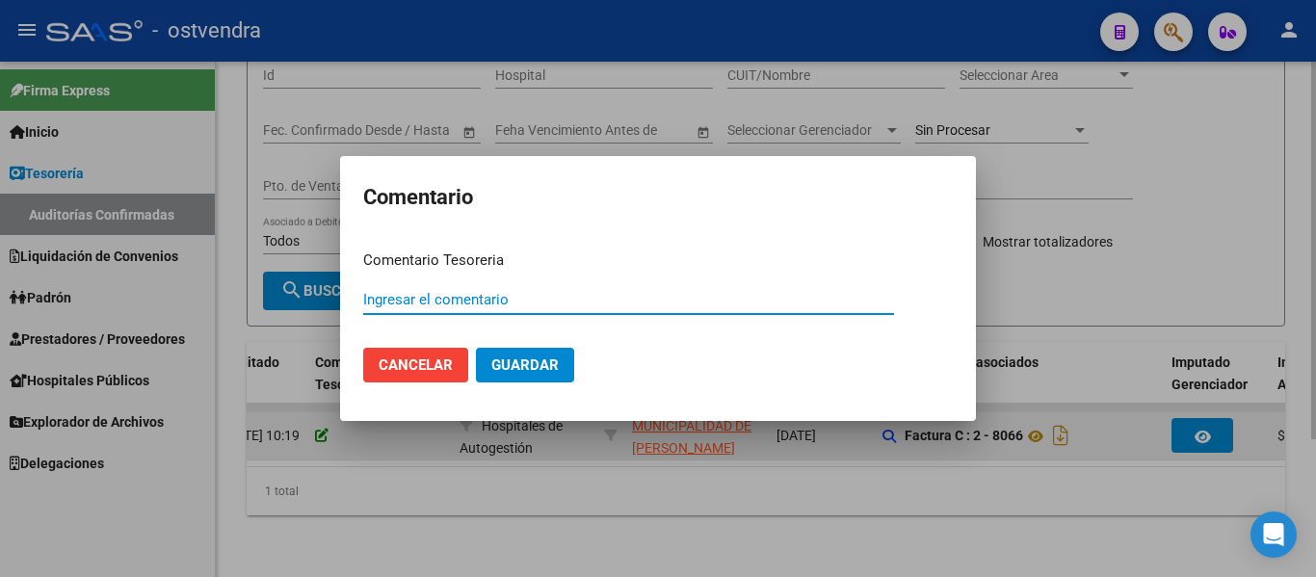
paste input "A4"
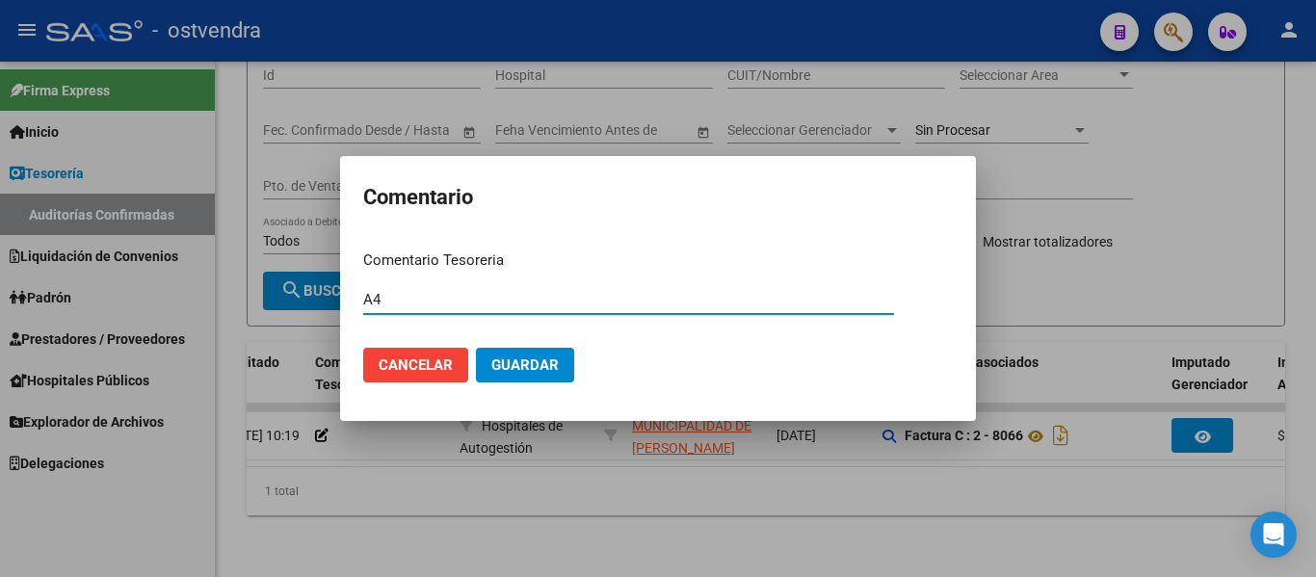
type input "A4"
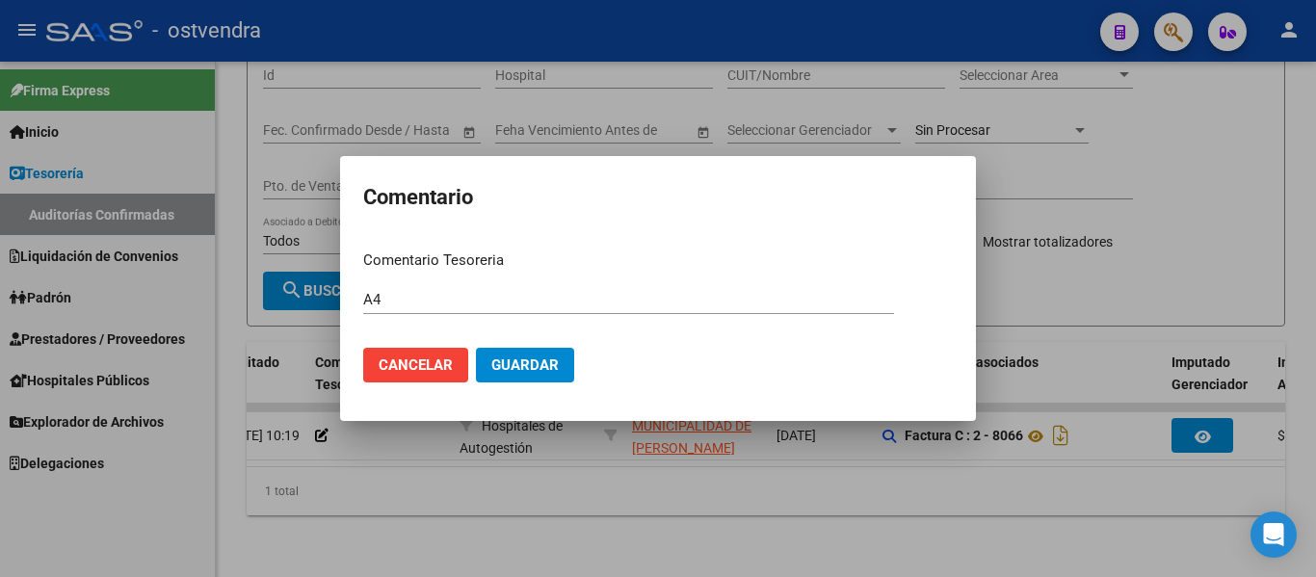
click at [530, 345] on mat-dialog-actions "Cancelar Guardar" at bounding box center [657, 364] width 589 height 65
click at [537, 357] on span "Guardar" at bounding box center [524, 364] width 67 height 17
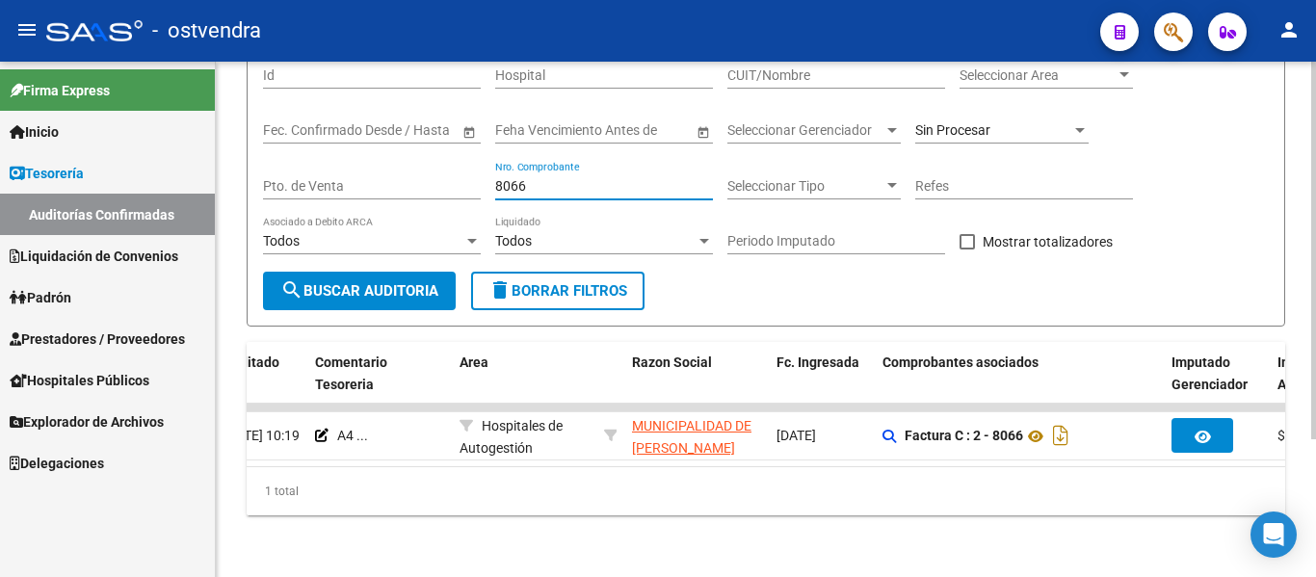
click at [566, 178] on input "8066" at bounding box center [604, 186] width 218 height 16
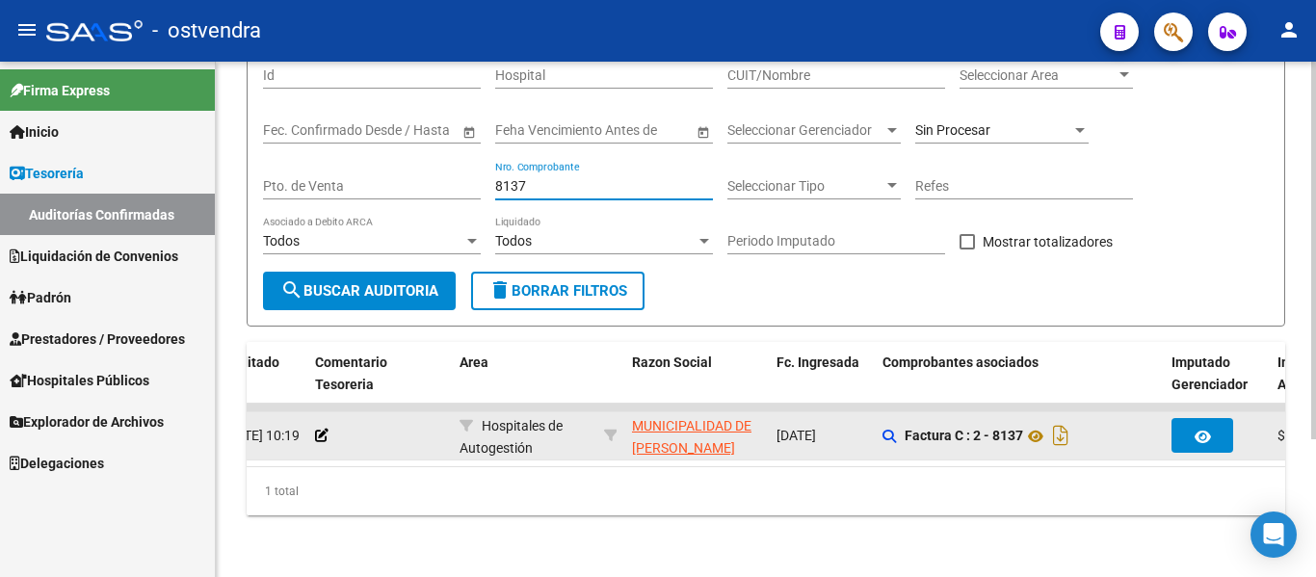
type input "8137"
click at [324, 425] on div at bounding box center [379, 436] width 129 height 22
click at [324, 429] on icon at bounding box center [321, 435] width 13 height 13
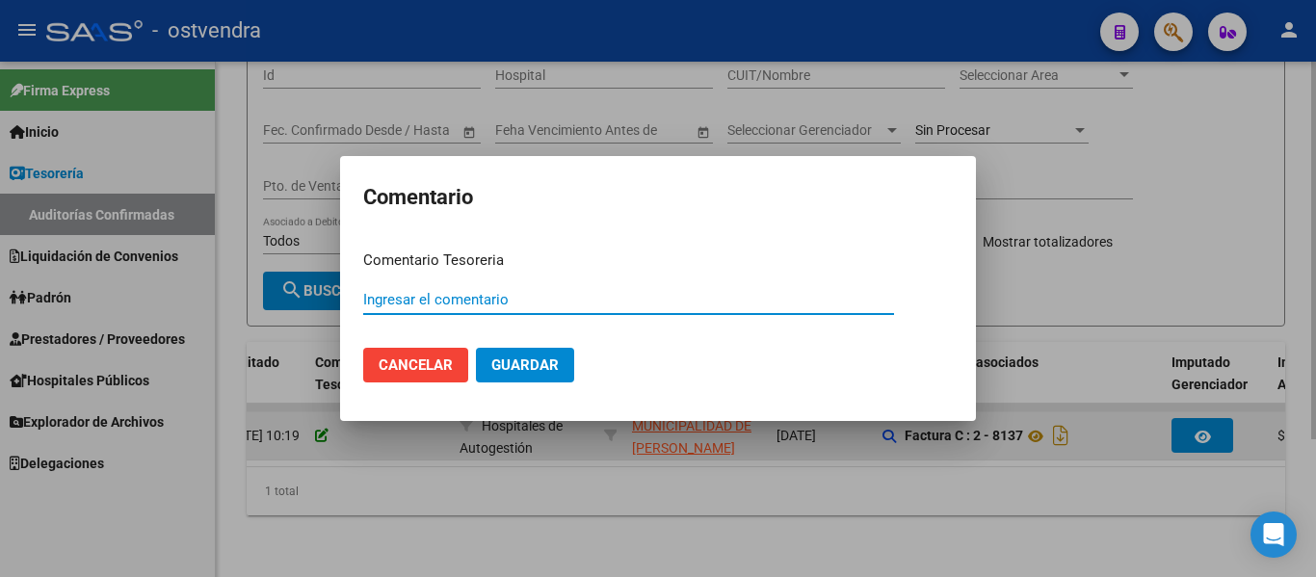
paste input "A4"
type input "A4"
click at [476, 348] on button "Guardar" at bounding box center [525, 365] width 98 height 35
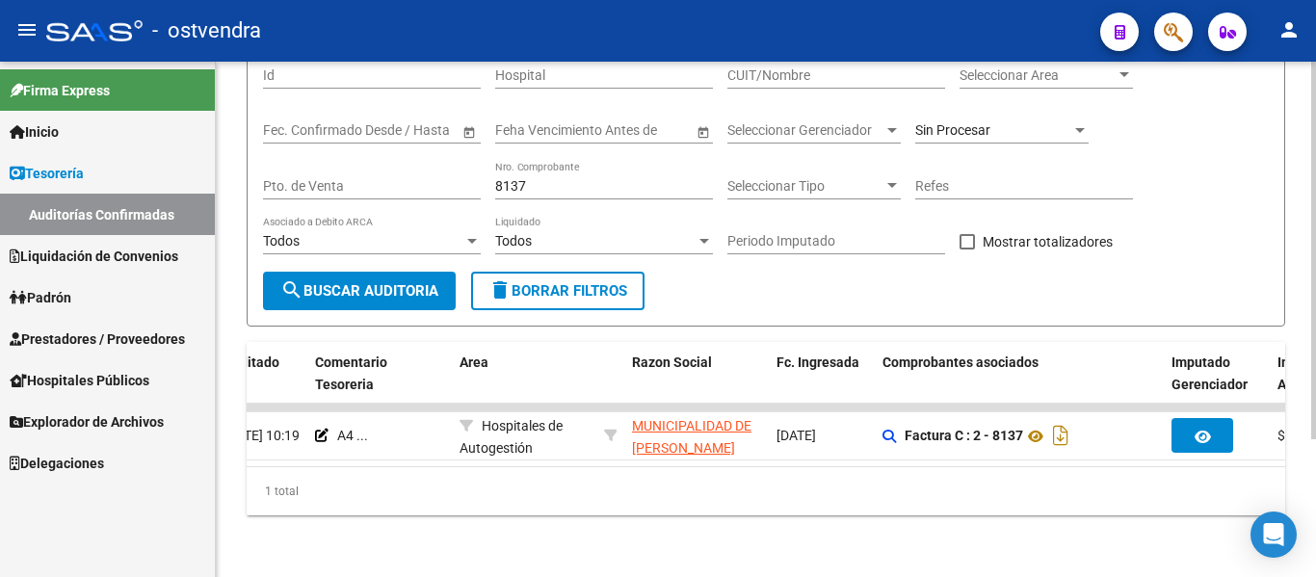
click at [554, 178] on input "8137" at bounding box center [604, 186] width 218 height 16
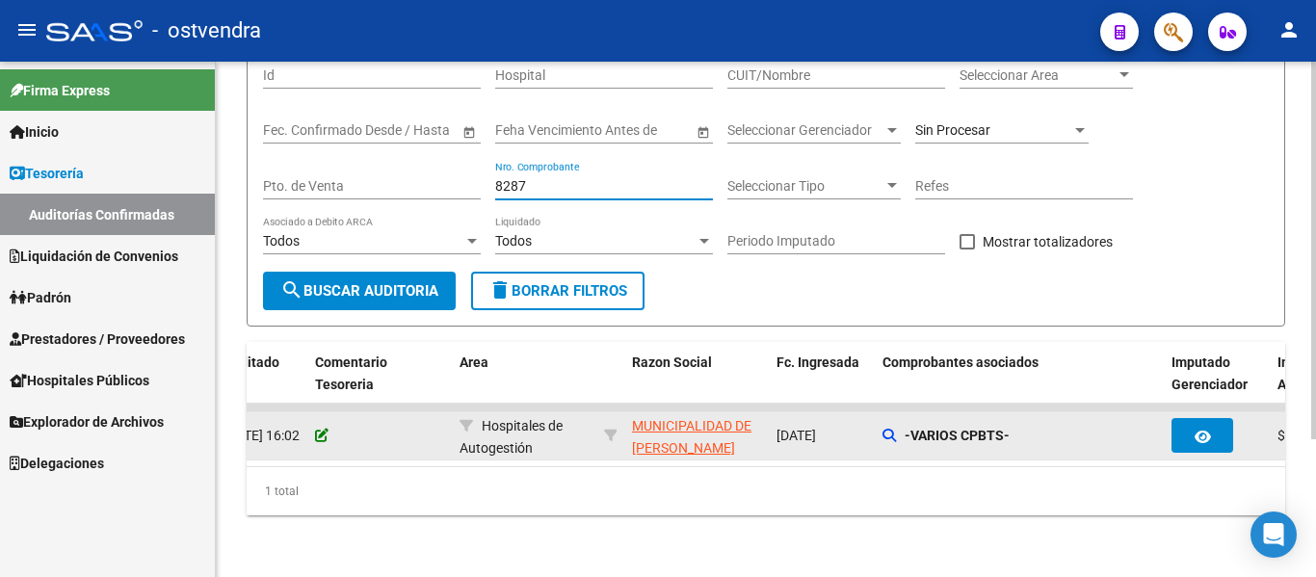
type input "8287"
click at [320, 429] on icon at bounding box center [321, 435] width 13 height 13
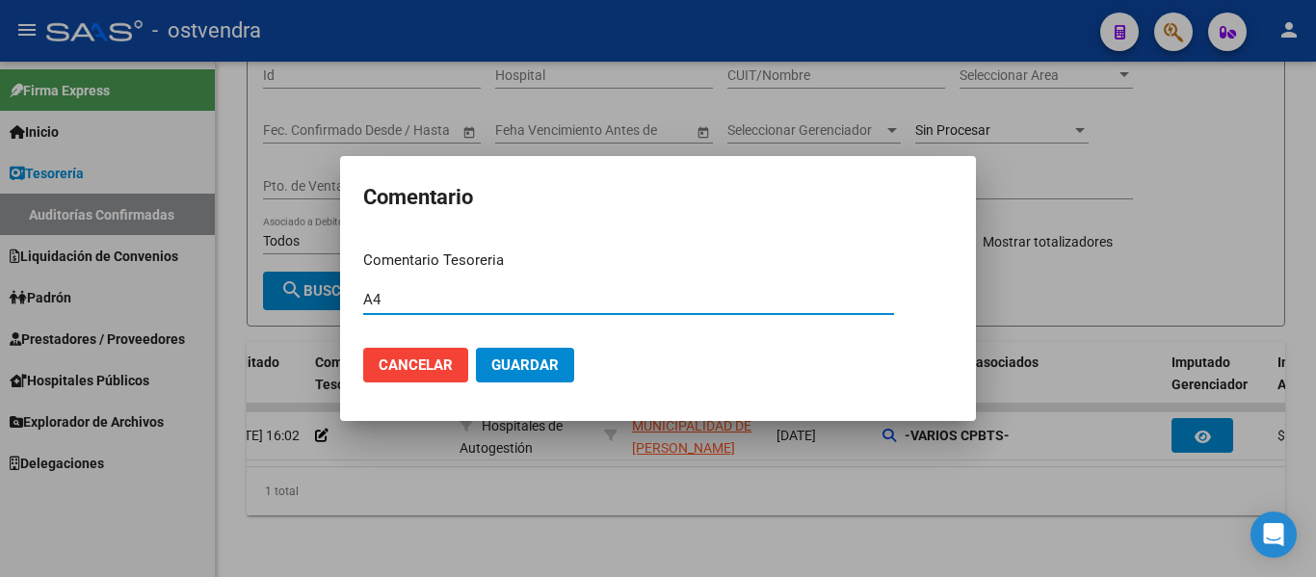
type input "A4"
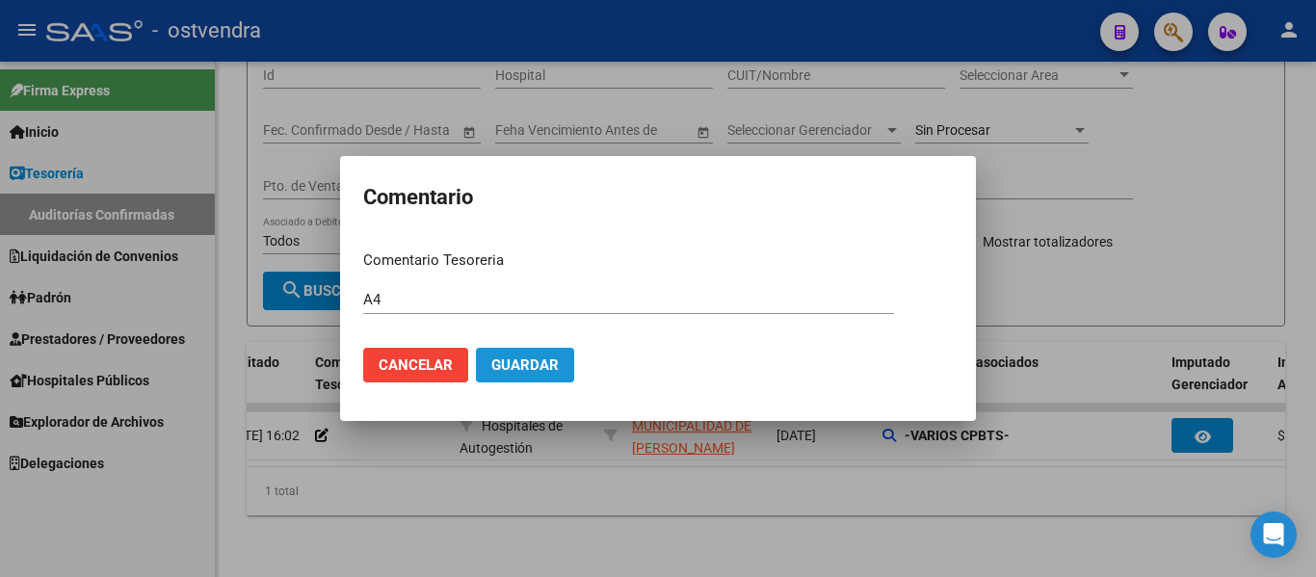
click at [527, 357] on span "Guardar" at bounding box center [524, 364] width 67 height 17
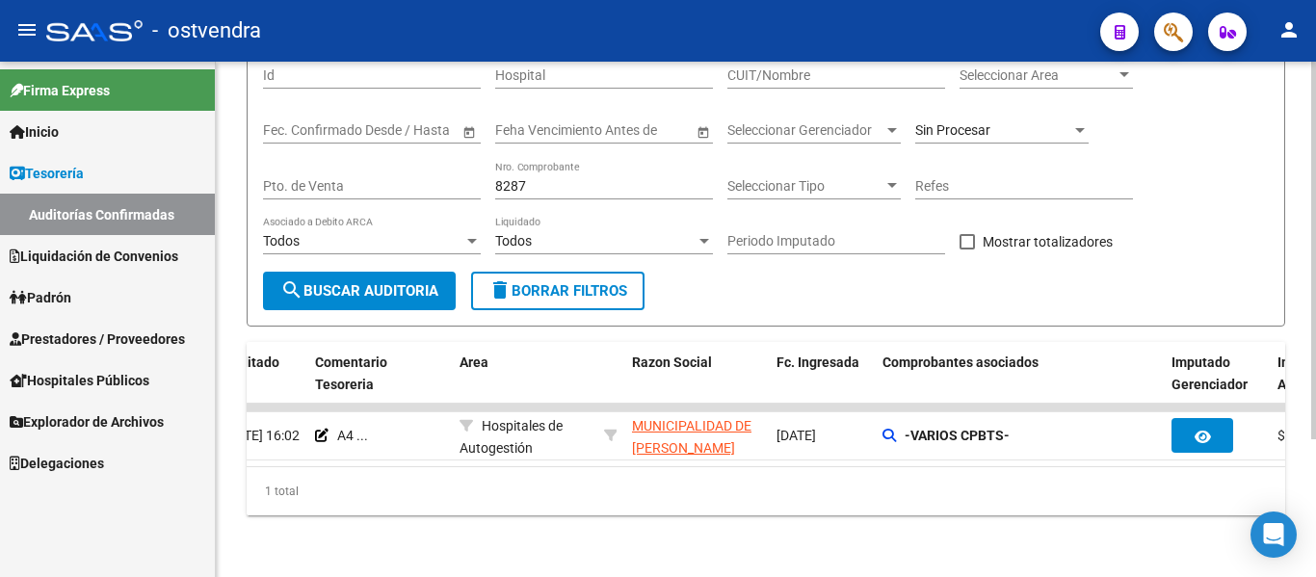
click at [535, 178] on input "8287" at bounding box center [604, 186] width 218 height 16
type input "8"
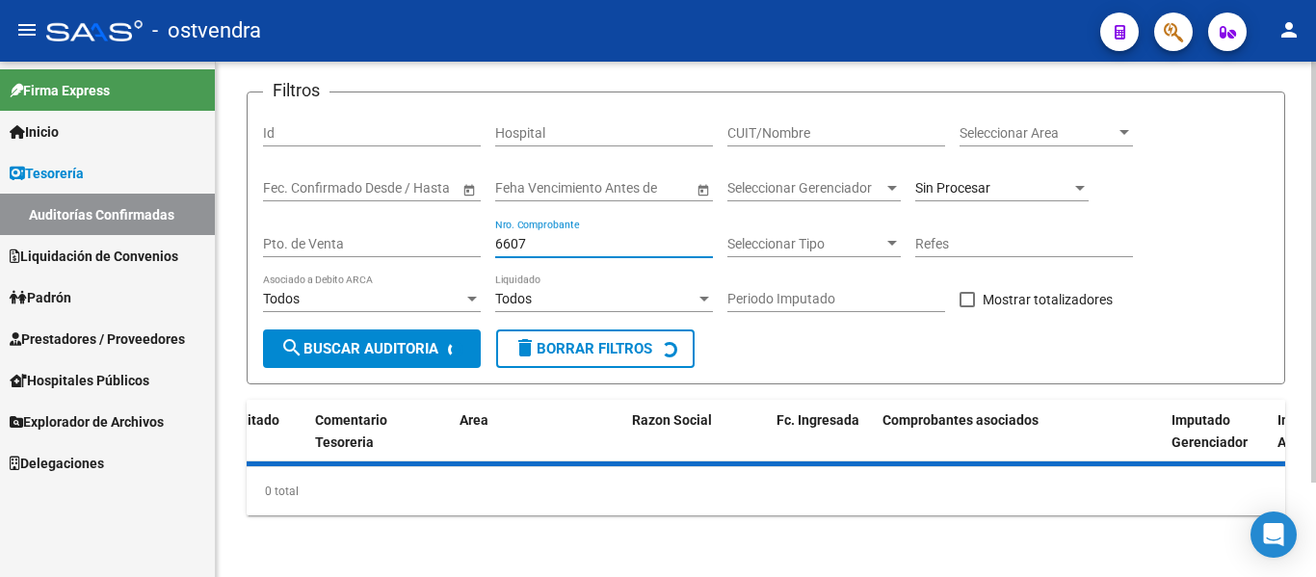
scroll to position [159, 0]
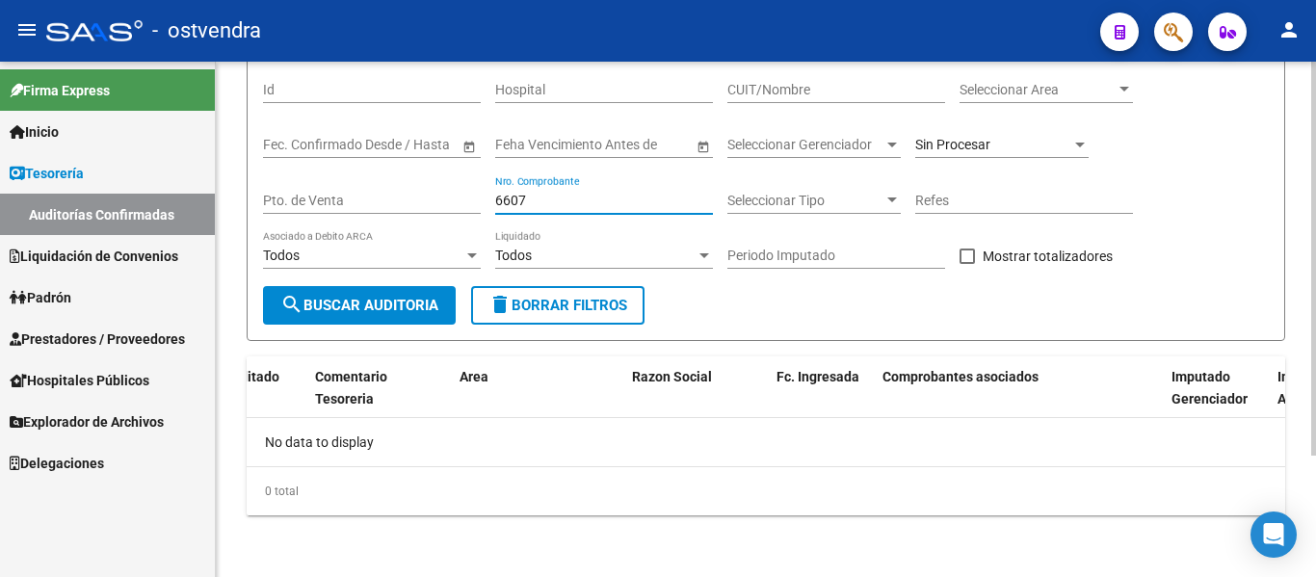
click at [514, 203] on input "6607" at bounding box center [604, 201] width 218 height 16
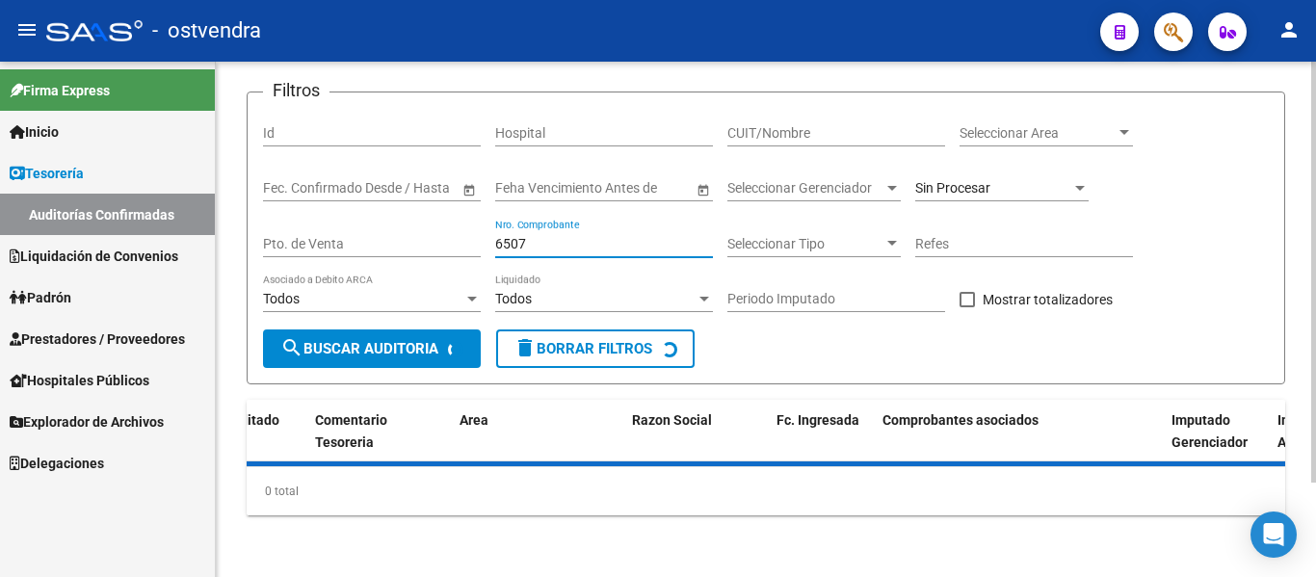
scroll to position [189, 0]
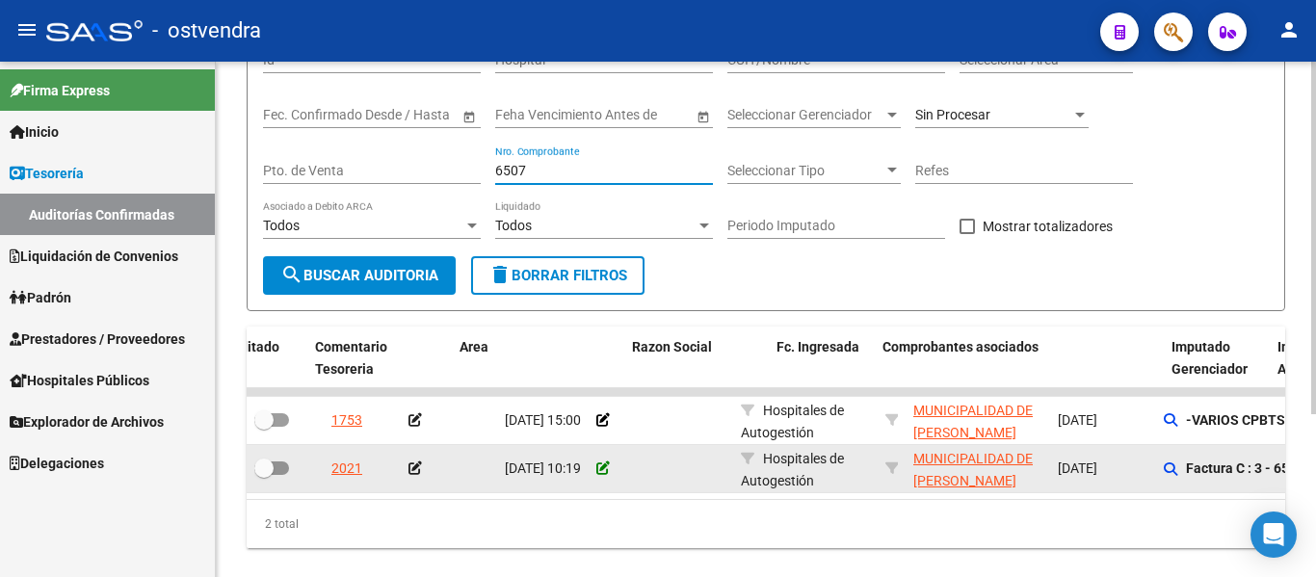
type input "6507"
click at [605, 472] on icon at bounding box center [602, 467] width 13 height 13
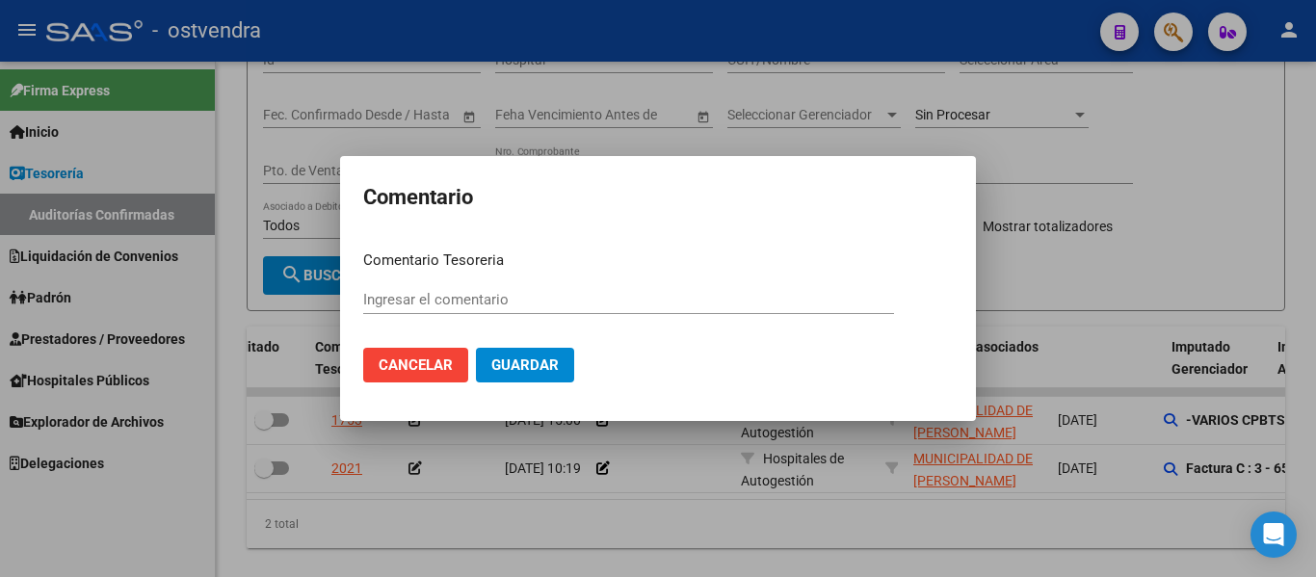
click at [554, 526] on div at bounding box center [658, 288] width 1316 height 577
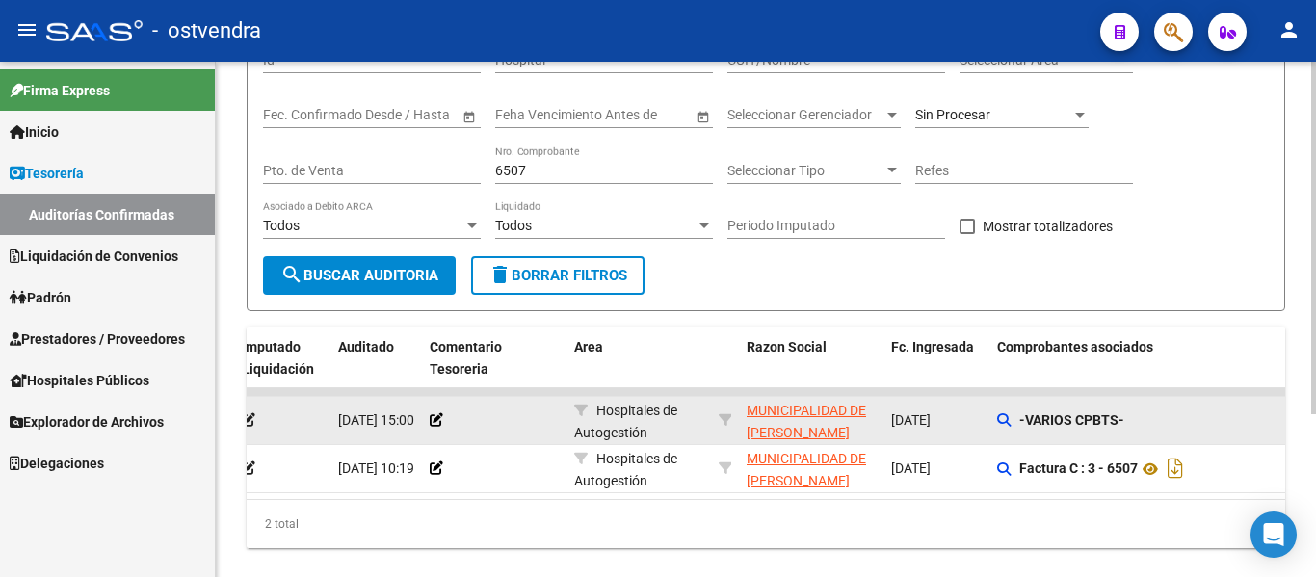
scroll to position [0, 0]
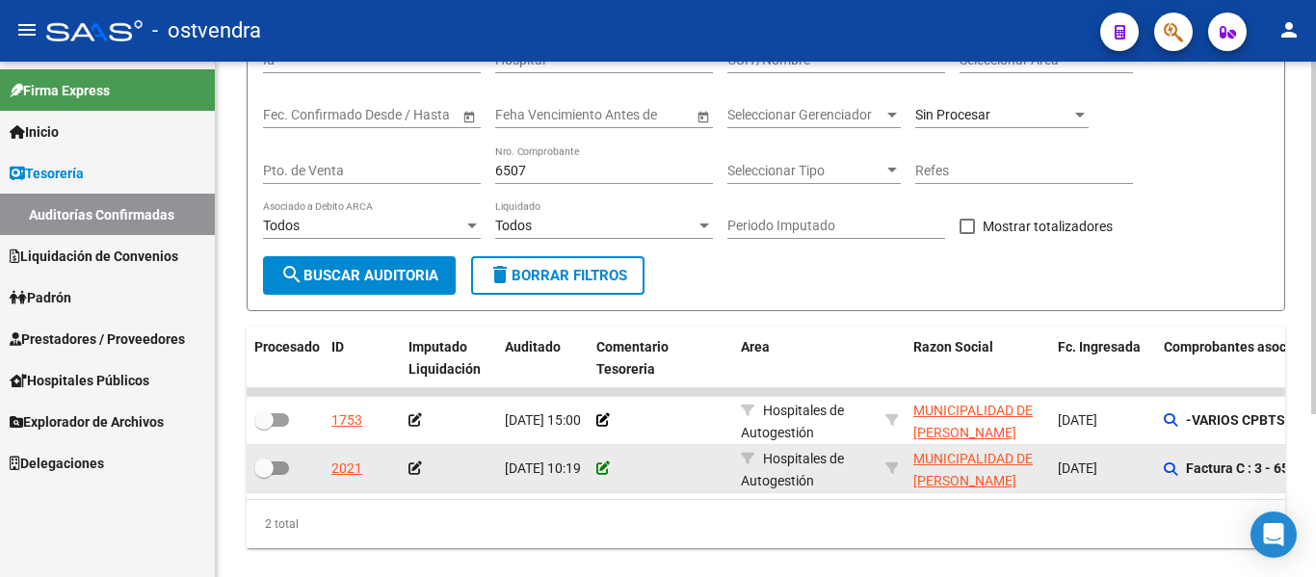
click at [603, 467] on icon at bounding box center [602, 467] width 13 height 13
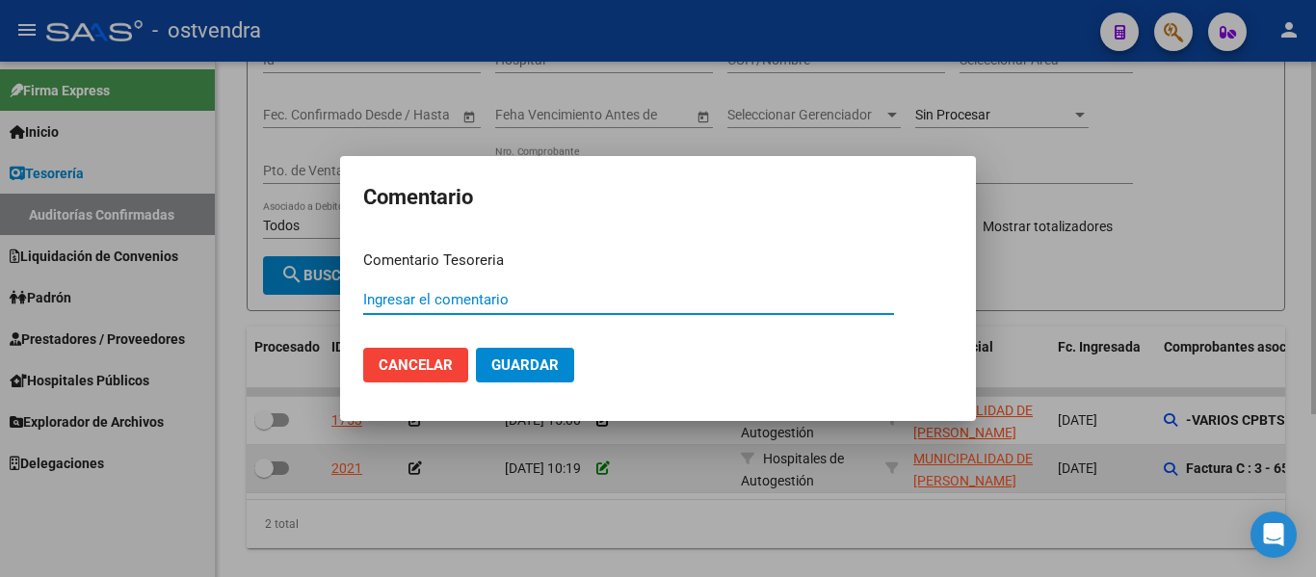
paste input "A4"
type input "A4"
click at [476, 348] on button "Guardar" at bounding box center [525, 365] width 98 height 35
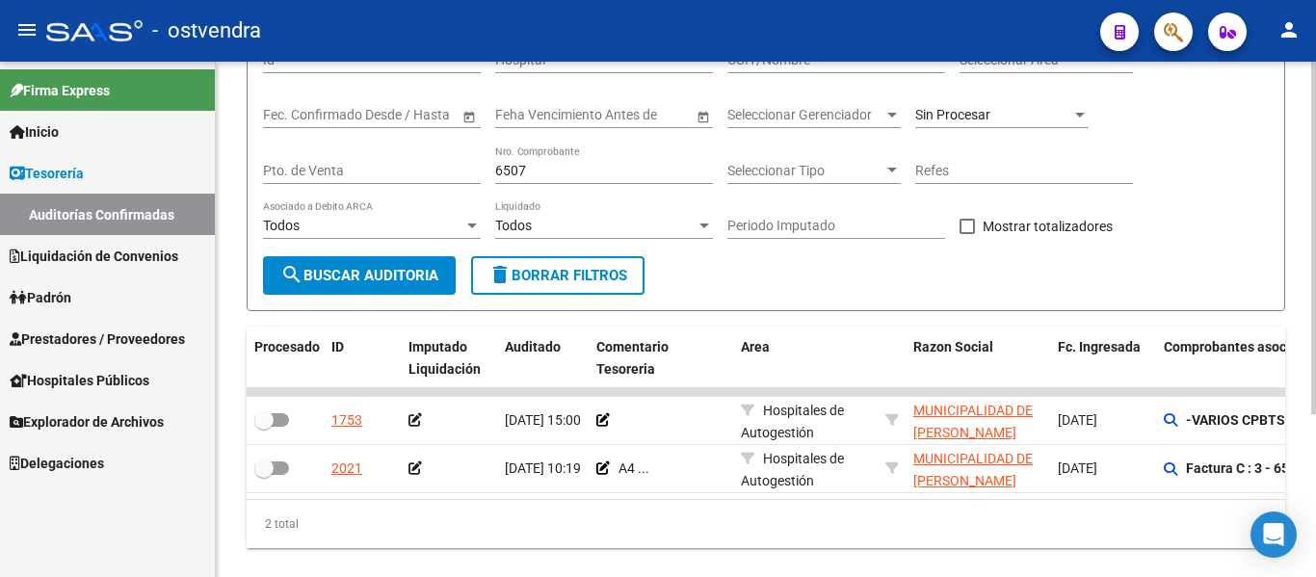
click at [525, 154] on div "6507 Nro. Comprobante" at bounding box center [604, 164] width 218 height 39
click at [542, 166] on input "6507" at bounding box center [604, 171] width 218 height 16
type input "6"
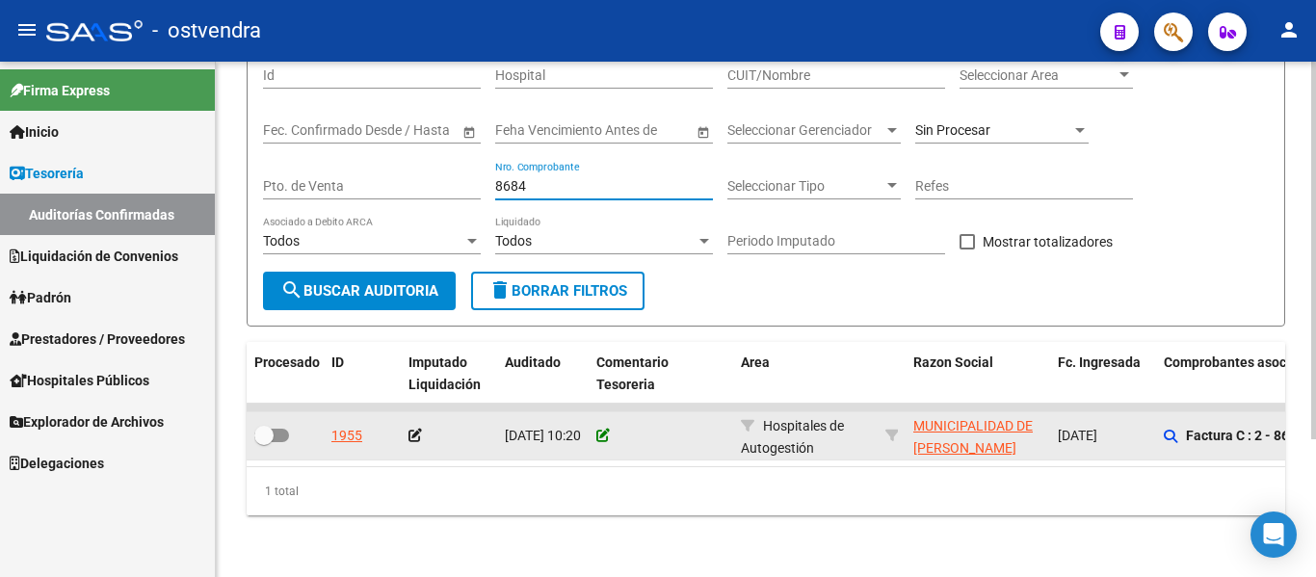
type input "8684"
click at [601, 429] on icon at bounding box center [602, 435] width 13 height 13
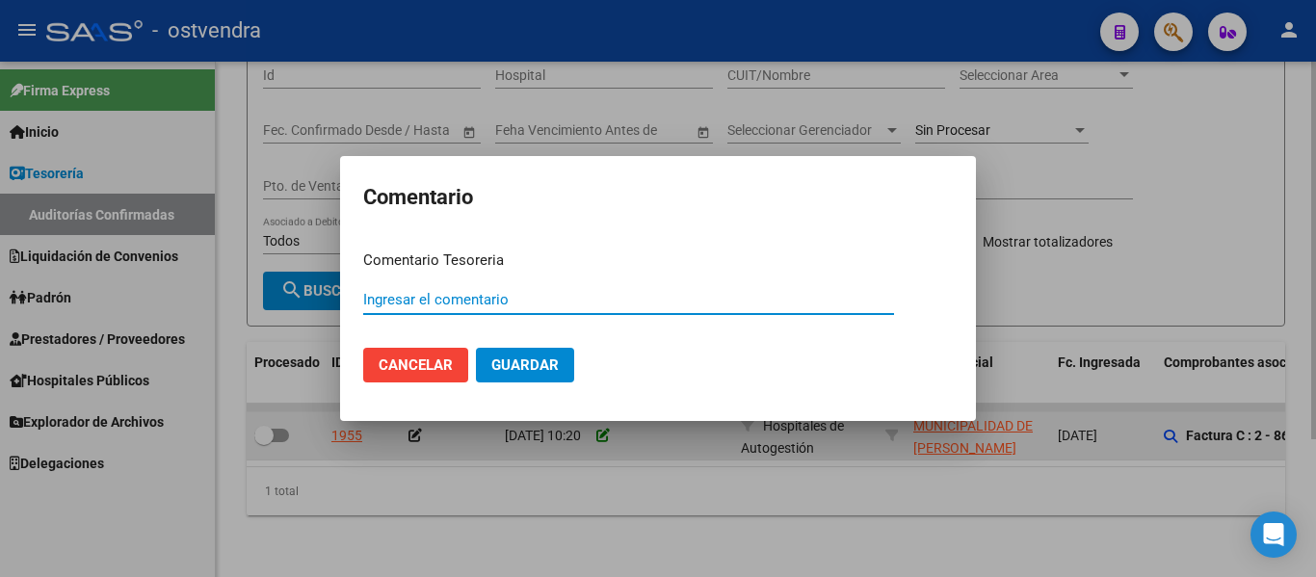
paste input "A4"
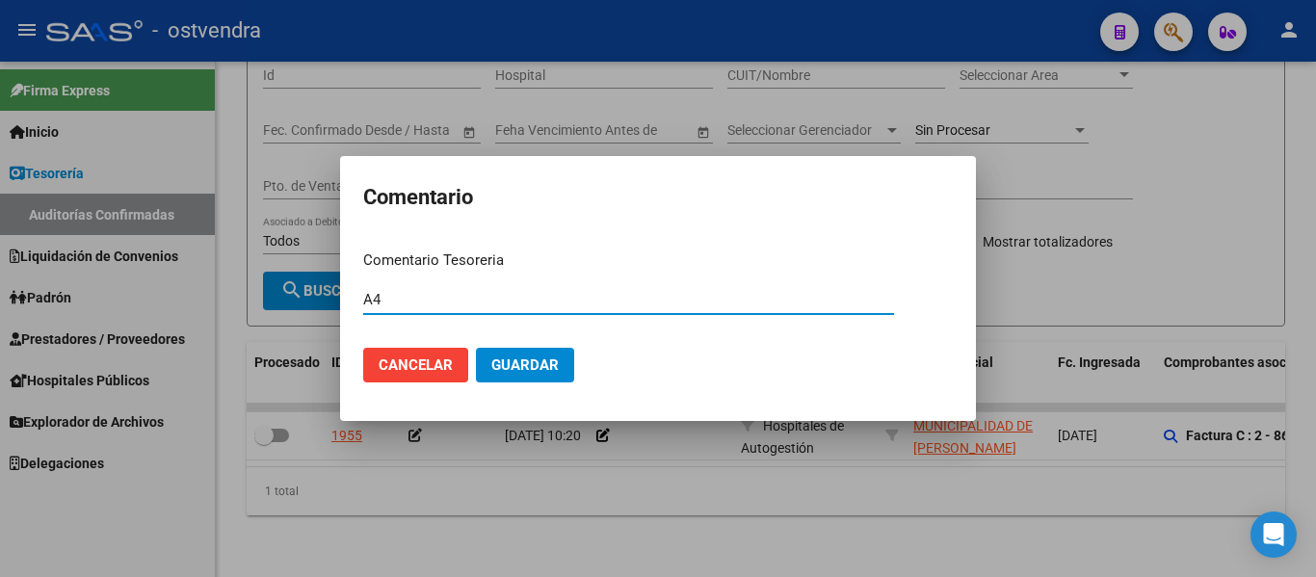
type input "A4"
click at [536, 360] on span "Guardar" at bounding box center [524, 364] width 67 height 17
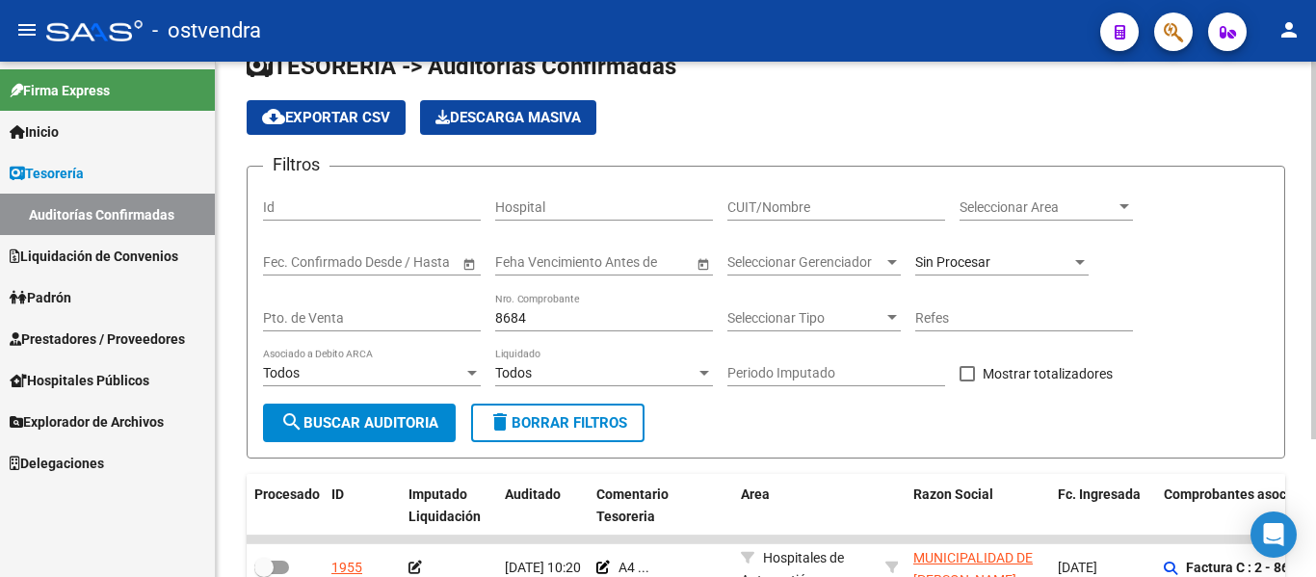
scroll to position [24, 0]
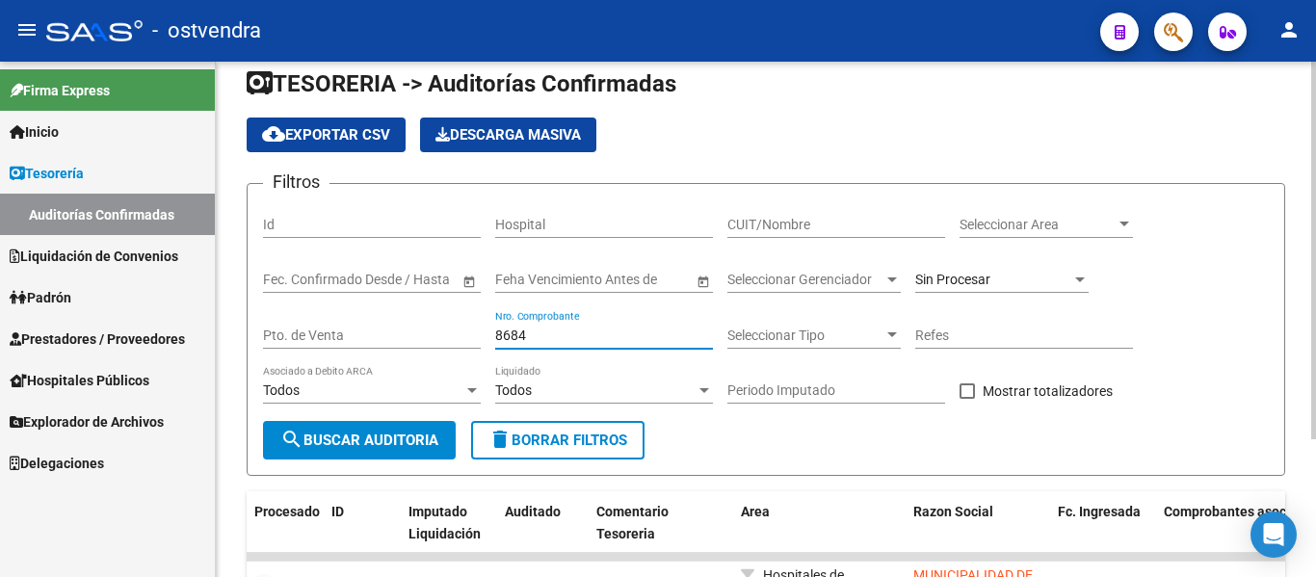
drag, startPoint x: 580, startPoint y: 340, endPoint x: 439, endPoint y: 361, distance: 142.2
click at [439, 361] on div "Filtros Id Hospital CUIT/Nombre Seleccionar Area Seleccionar Area Fecha inicio …" at bounding box center [766, 310] width 1006 height 222
click at [971, 395] on span at bounding box center [966, 390] width 15 height 15
click at [967, 399] on input "Mostrar totalizadores" at bounding box center [966, 399] width 1 height 1
checkbox input "true"
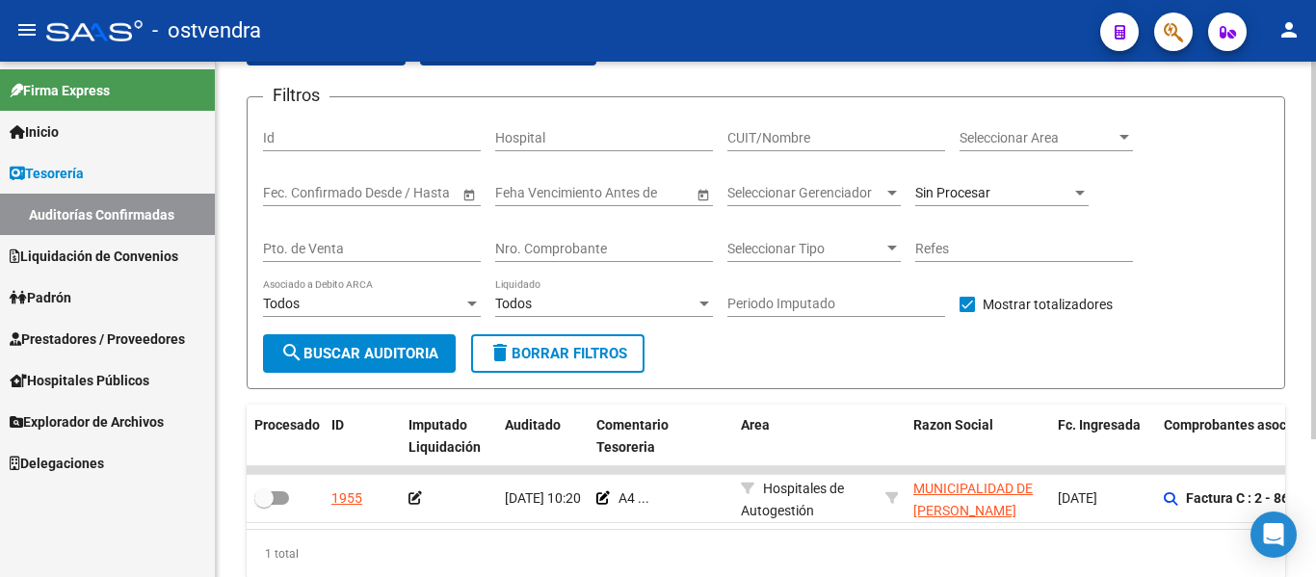
scroll to position [112, 0]
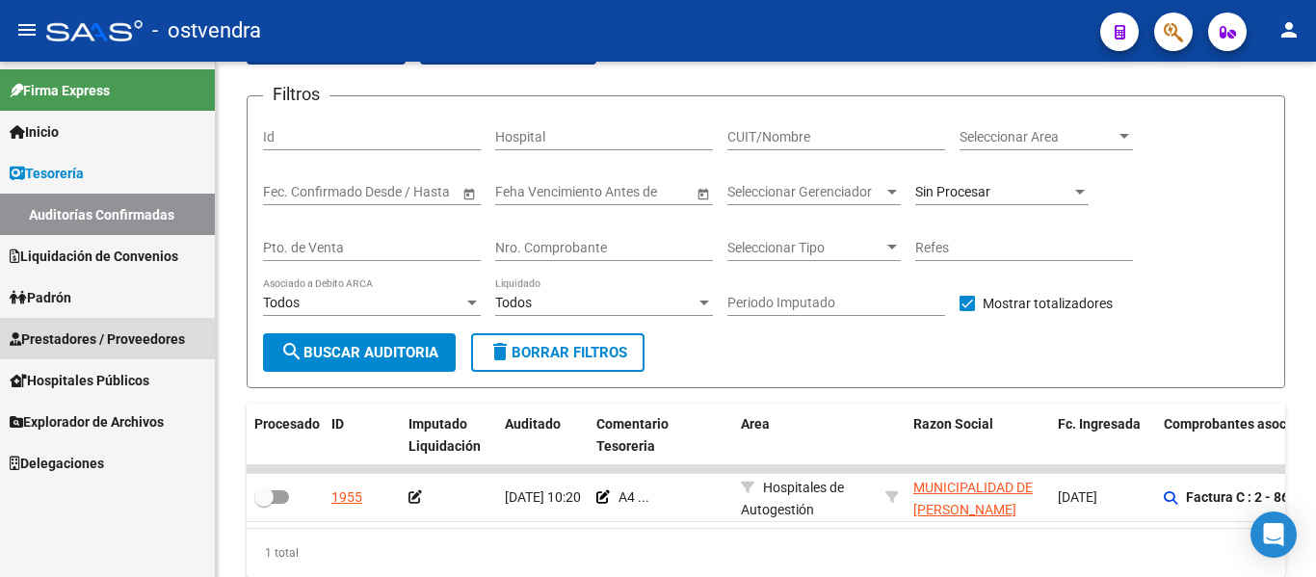
click at [132, 345] on span "Prestadores / Proveedores" at bounding box center [97, 338] width 175 height 21
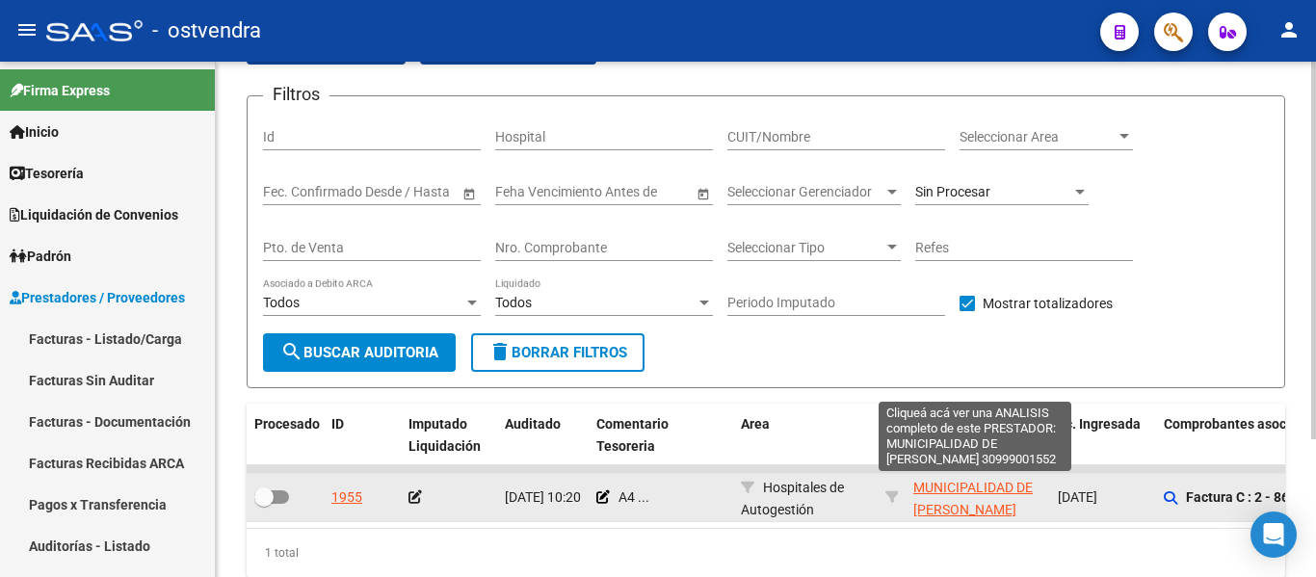
click at [921, 502] on span "MUNICIPALIDAD DE [PERSON_NAME]" at bounding box center [972, 499] width 119 height 38
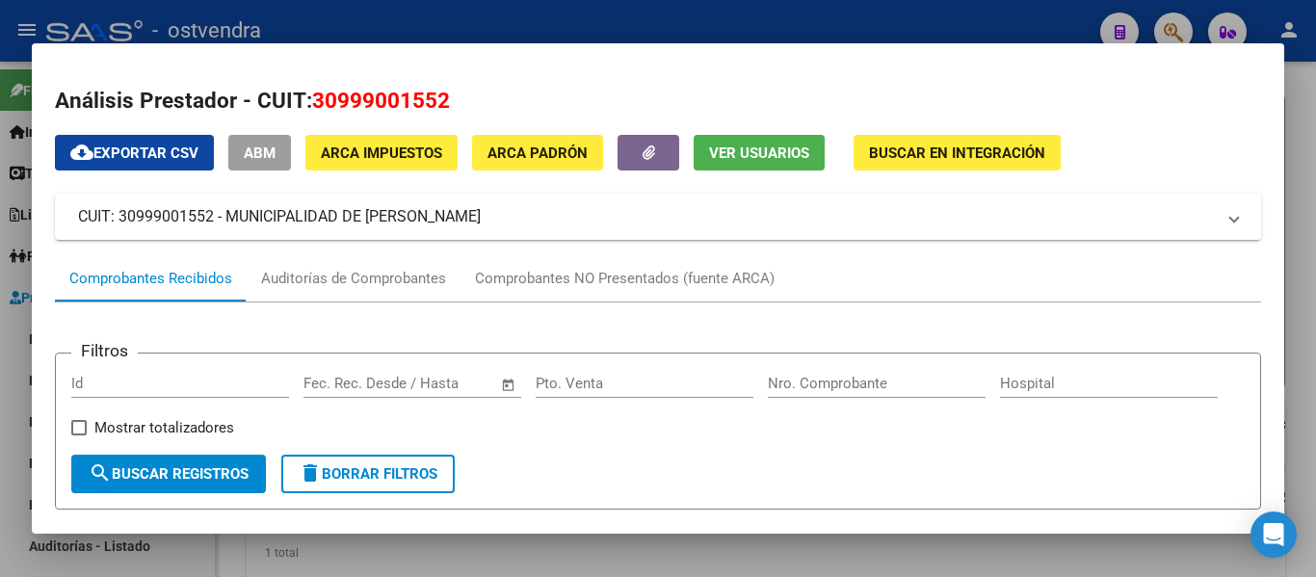
drag, startPoint x: 313, startPoint y: 95, endPoint x: 486, endPoint y: 135, distance: 177.8
copy div "30999001552 cloud_download Exportar CSV ABM ARCA Impuestos ARCA Padrón Ver Usua…"
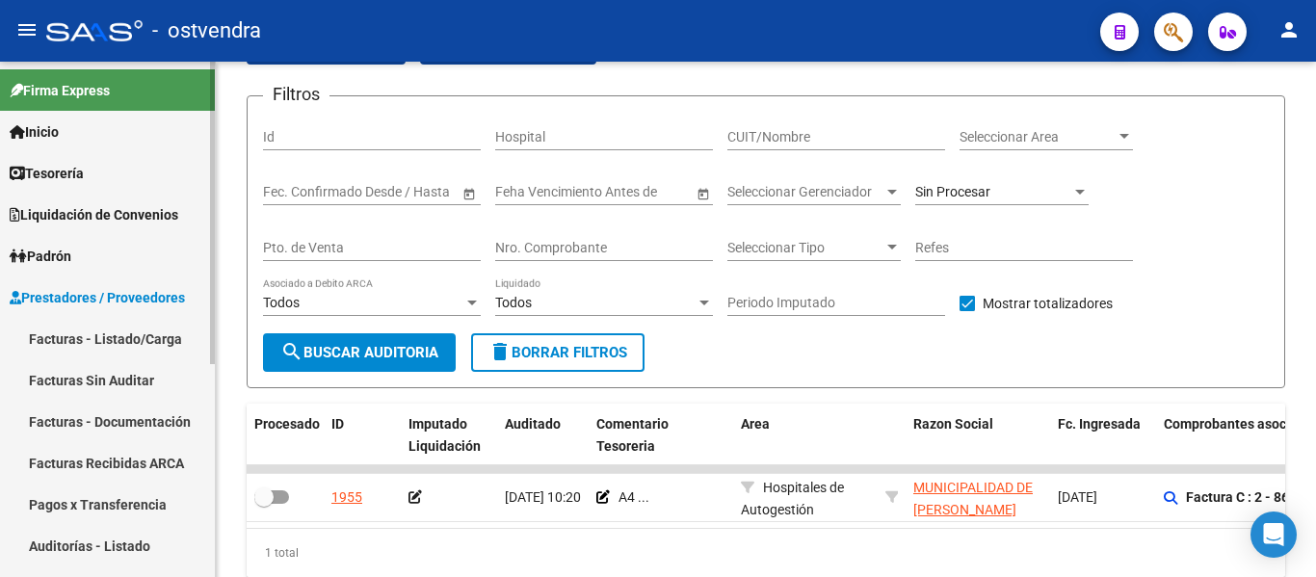
click at [144, 357] on link "Facturas - Listado/Carga" at bounding box center [107, 338] width 215 height 41
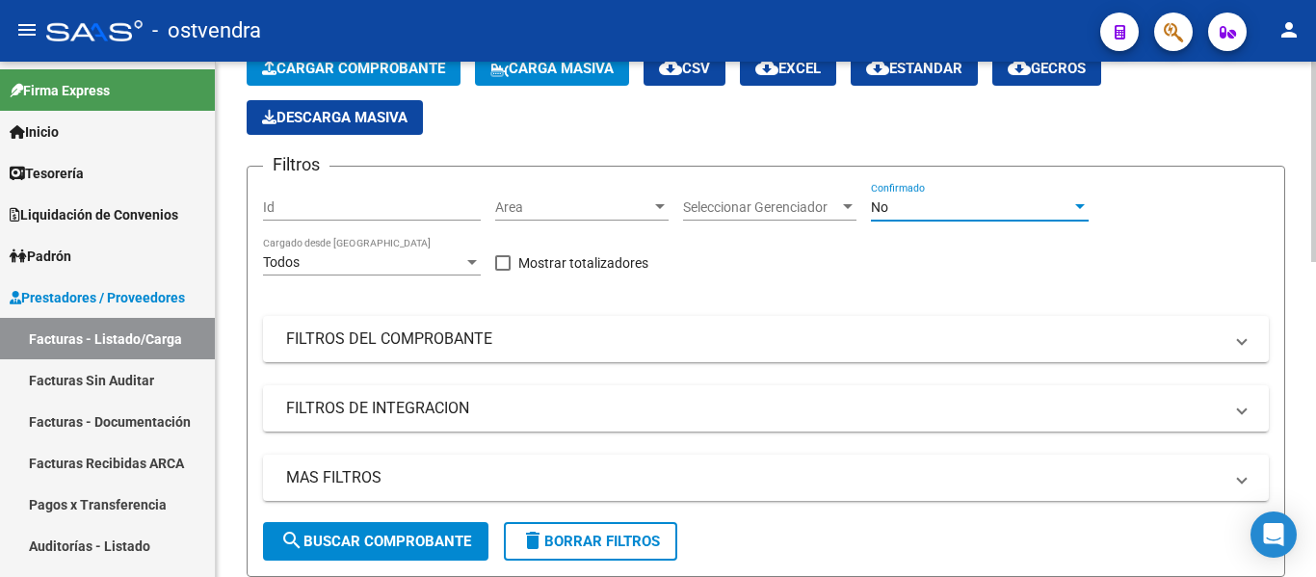
click at [942, 215] on div "No" at bounding box center [971, 207] width 200 height 16
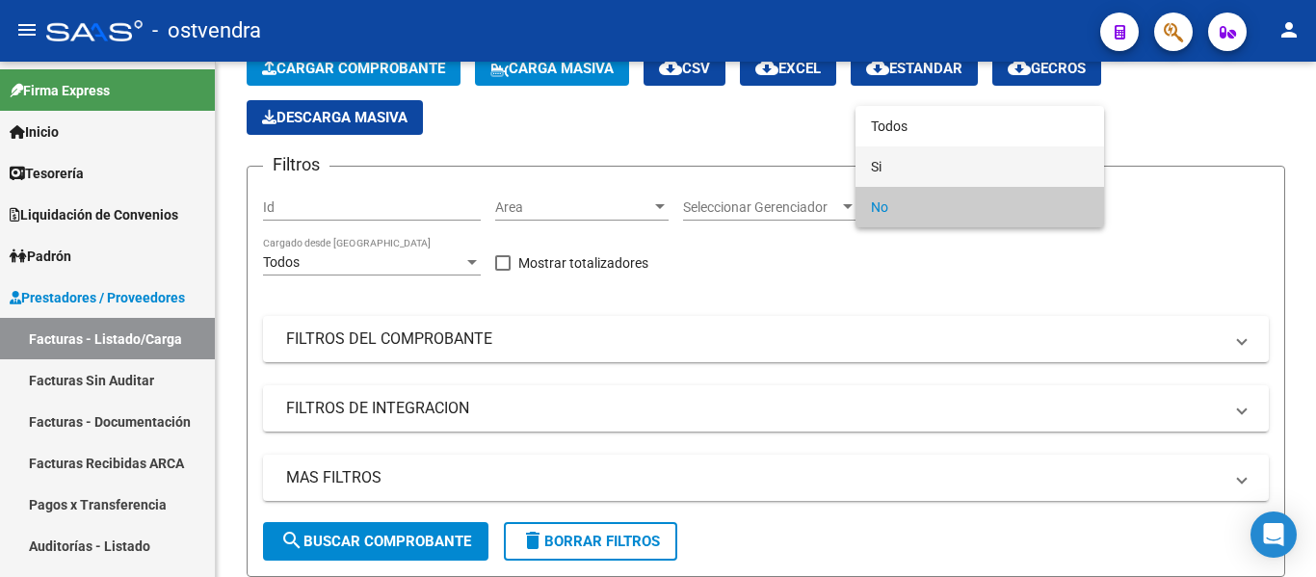
click at [906, 153] on span "Si" at bounding box center [980, 166] width 218 height 40
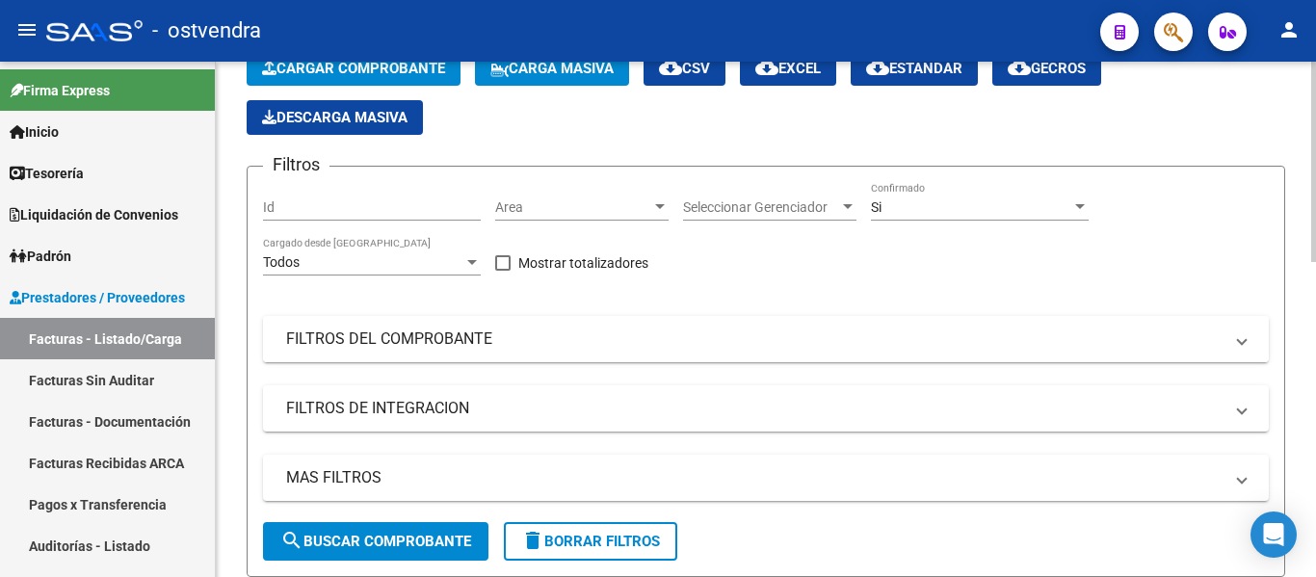
click at [618, 338] on mat-panel-title "FILTROS DEL COMPROBANTE" at bounding box center [754, 338] width 936 height 21
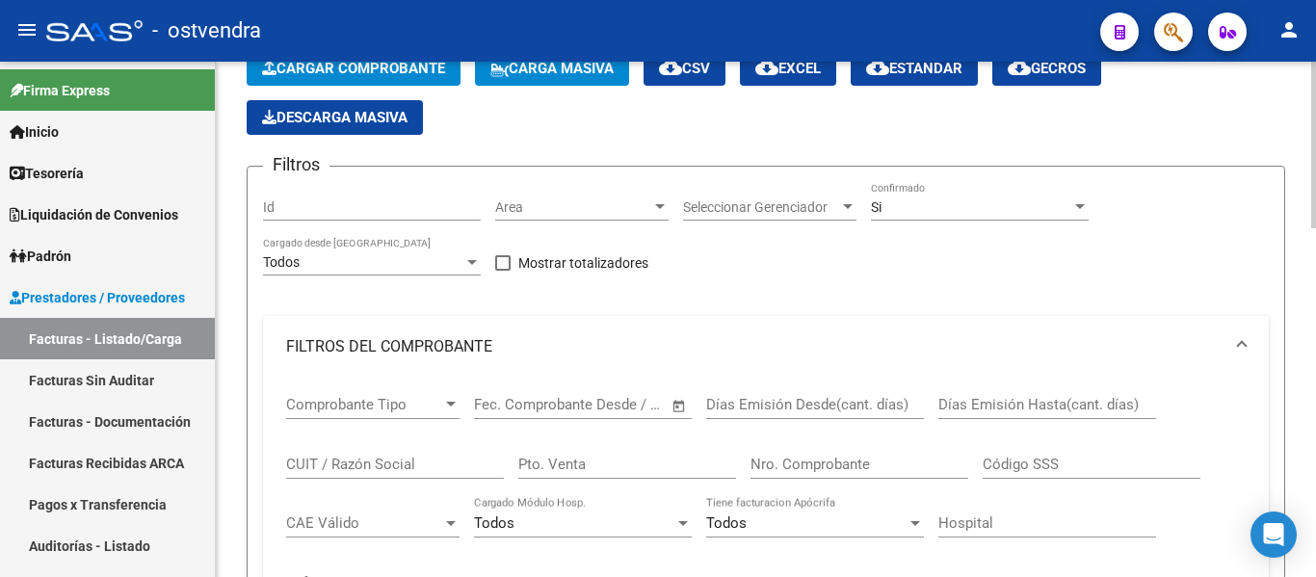
click at [362, 472] on input "CUIT / Razón Social" at bounding box center [395, 464] width 218 height 17
paste input "30999001552"
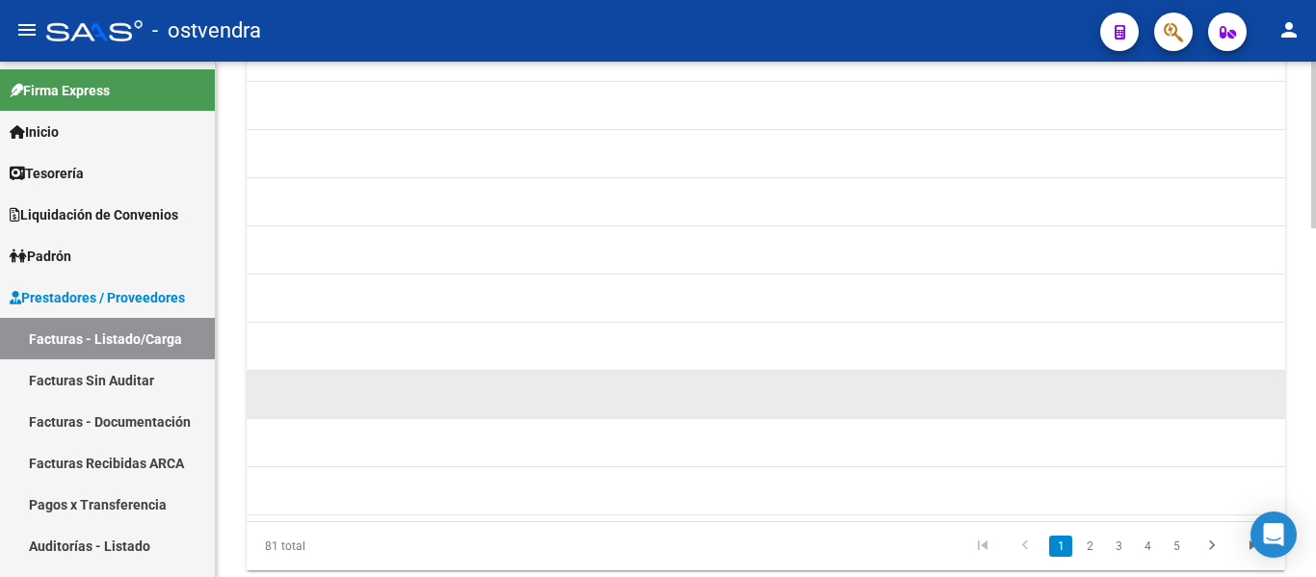
scroll to position [0, 2190]
type input "30999001552"
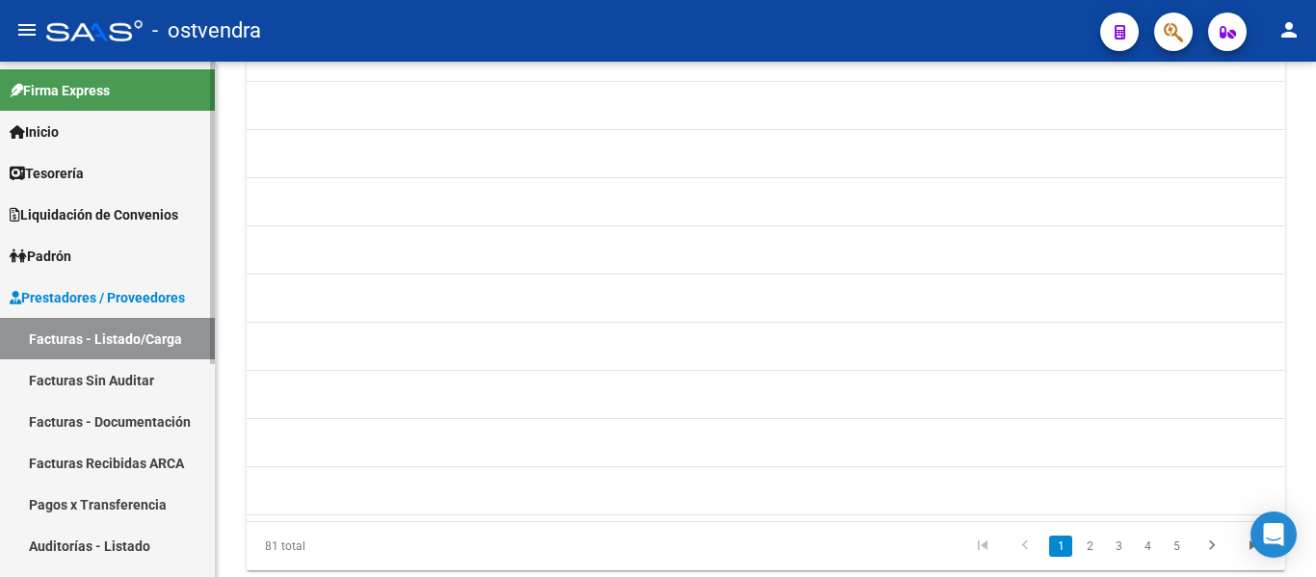
click at [84, 170] on span "Tesorería" at bounding box center [47, 173] width 74 height 21
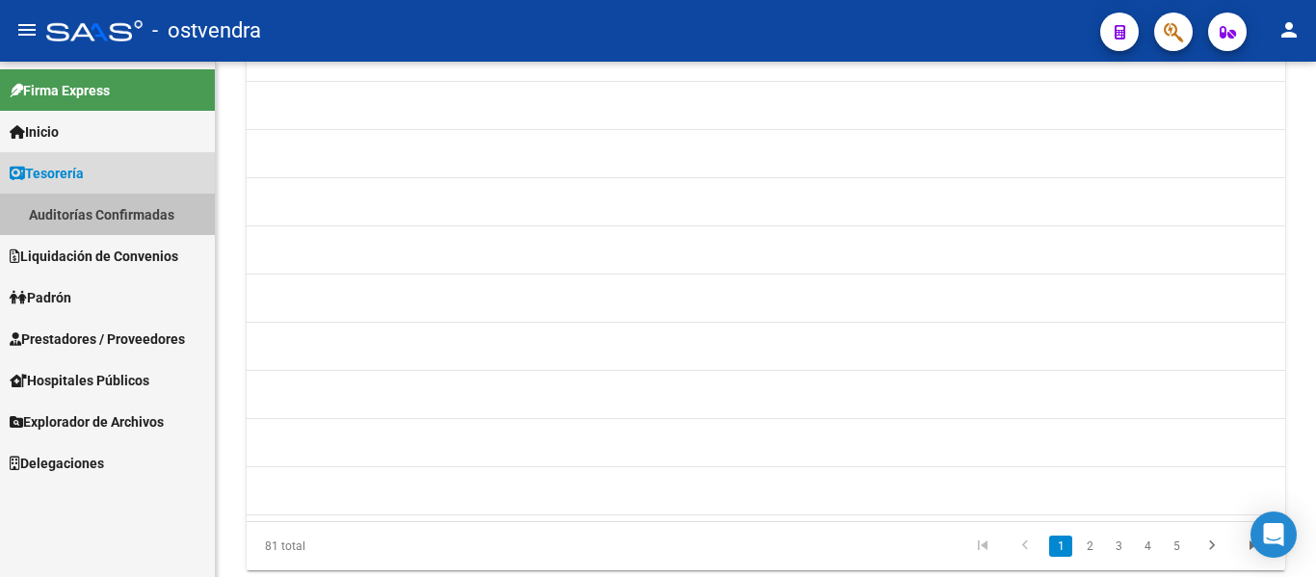
click at [92, 209] on link "Auditorías Confirmadas" at bounding box center [107, 214] width 215 height 41
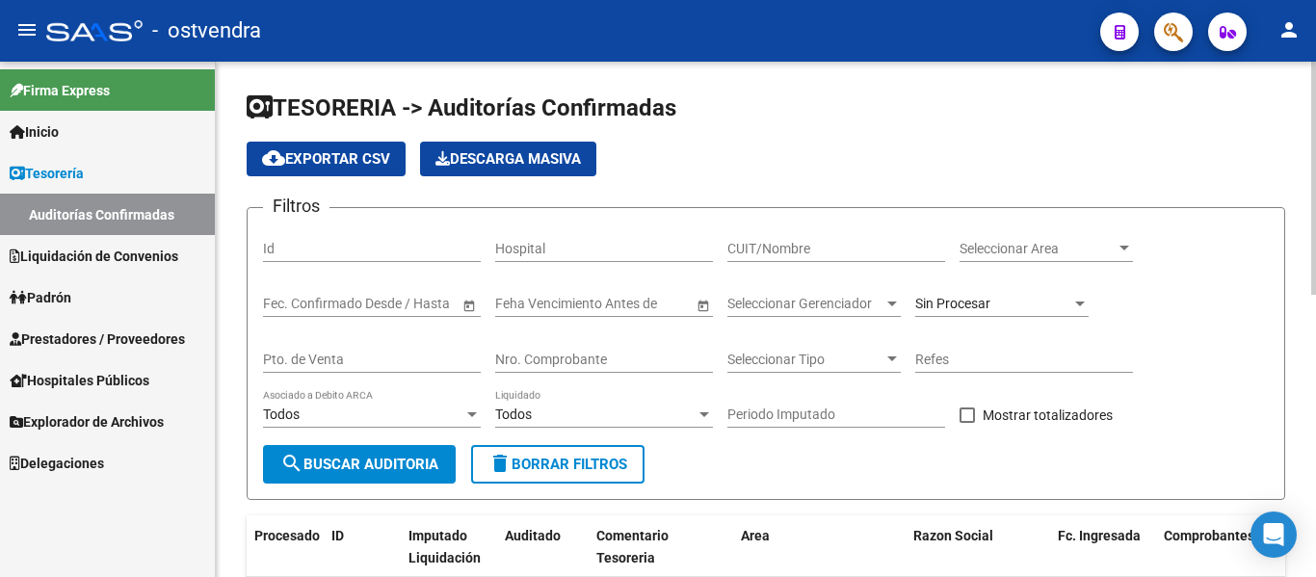
click at [784, 244] on input "CUIT/Nombre" at bounding box center [836, 249] width 218 height 16
paste input "30999001552"
type input "30999001552"
click at [367, 169] on button "cloud_download Exportar CSV" at bounding box center [326, 159] width 159 height 35
click at [365, 151] on span "cloud_download Exportar CSV" at bounding box center [326, 158] width 128 height 17
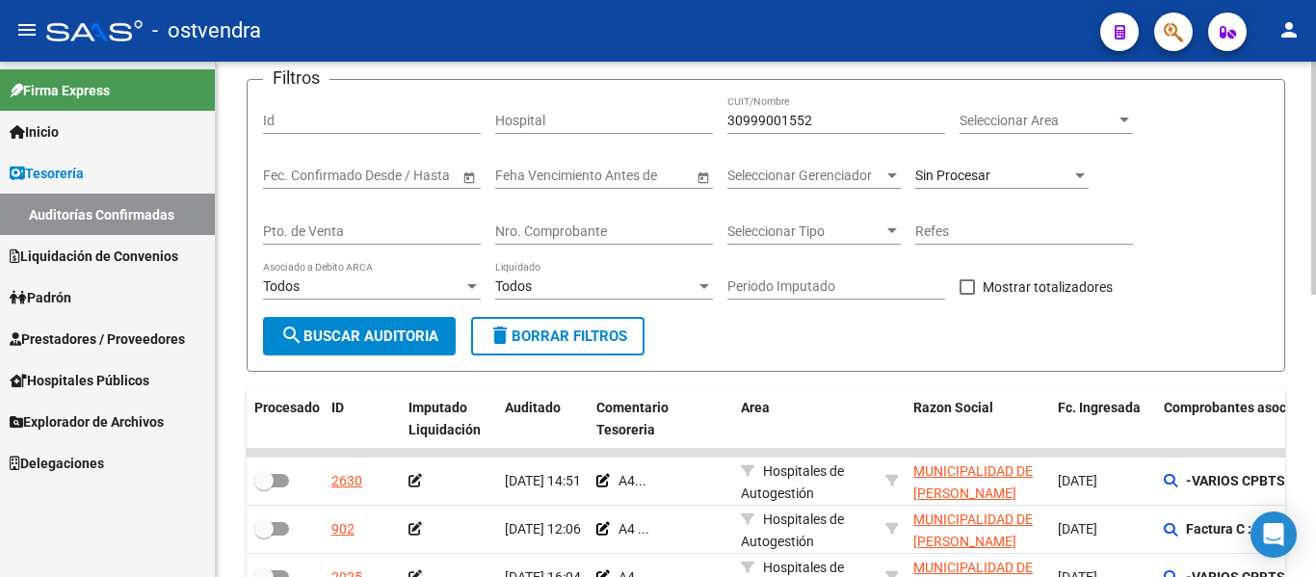
scroll to position [128, 0]
drag, startPoint x: 824, startPoint y: 117, endPoint x: 682, endPoint y: 151, distance: 145.8
click at [682, 151] on div "Filtros Id Hospital 30999001552 CUIT/Nombre Seleccionar Area Seleccionar Area F…" at bounding box center [766, 206] width 1006 height 222
click at [609, 228] on input "Nro. Comprobante" at bounding box center [604, 231] width 218 height 16
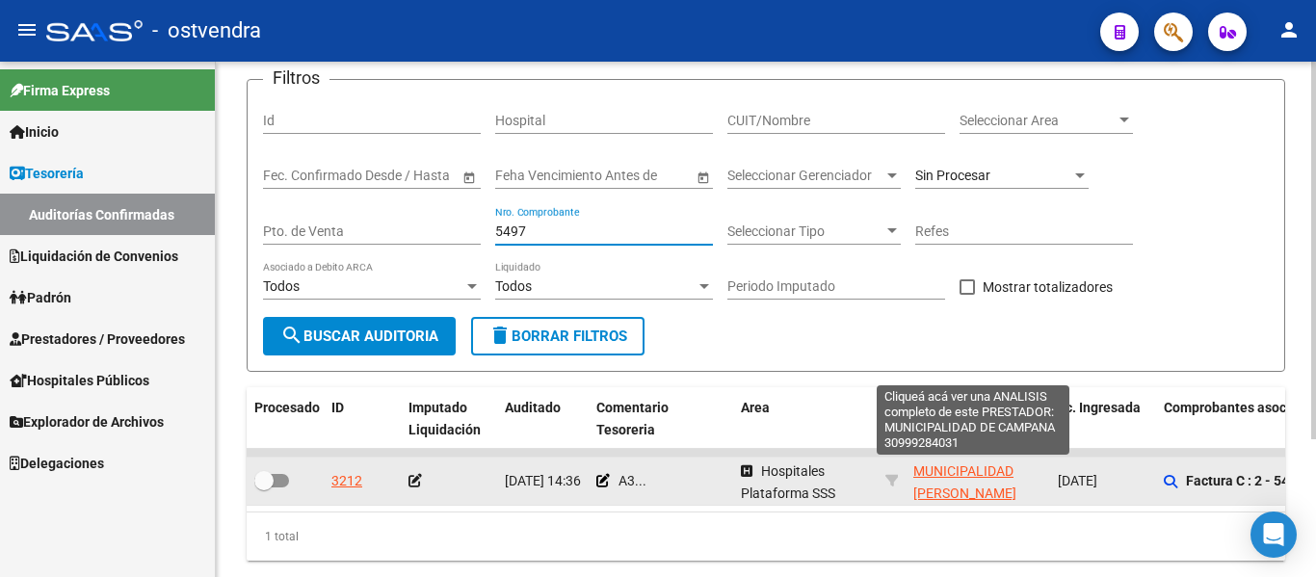
type input "5497"
click at [950, 474] on span "MUNICIPALIDAD [PERSON_NAME][GEOGRAPHIC_DATA]" at bounding box center [978, 493] width 130 height 60
type textarea "30999284031"
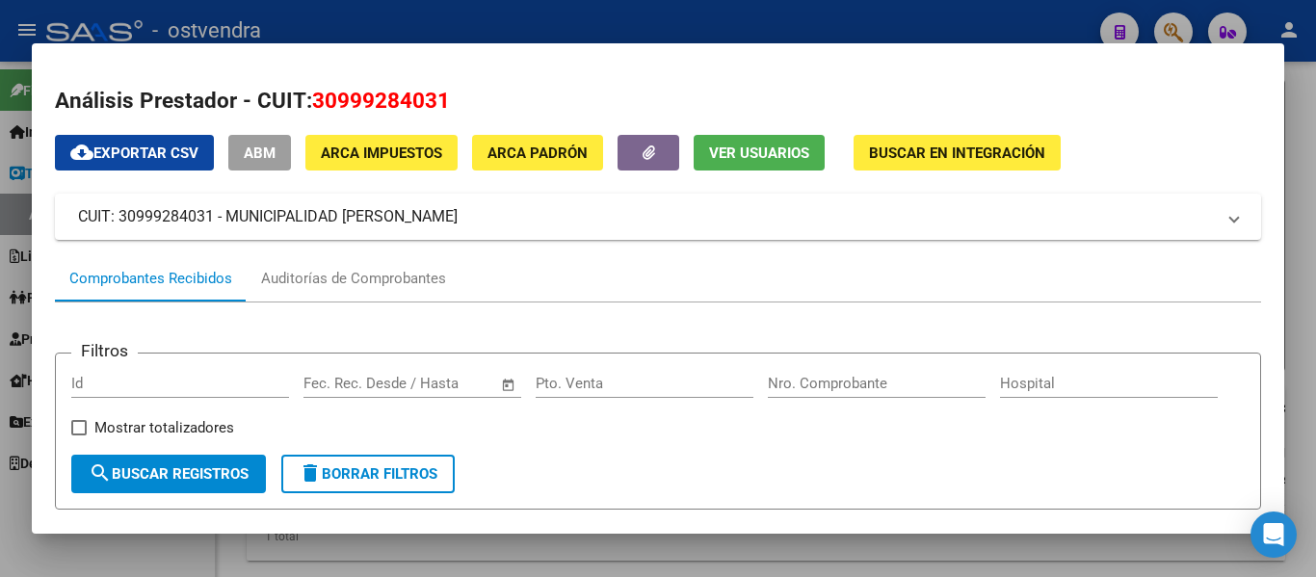
drag, startPoint x: 310, startPoint y: 90, endPoint x: 463, endPoint y: 98, distance: 153.4
click at [463, 98] on h2 "Análisis Prestador - CUIT: 30999284031" at bounding box center [658, 101] width 1206 height 33
copy span "30999284031"
click at [457, 23] on div at bounding box center [658, 288] width 1316 height 577
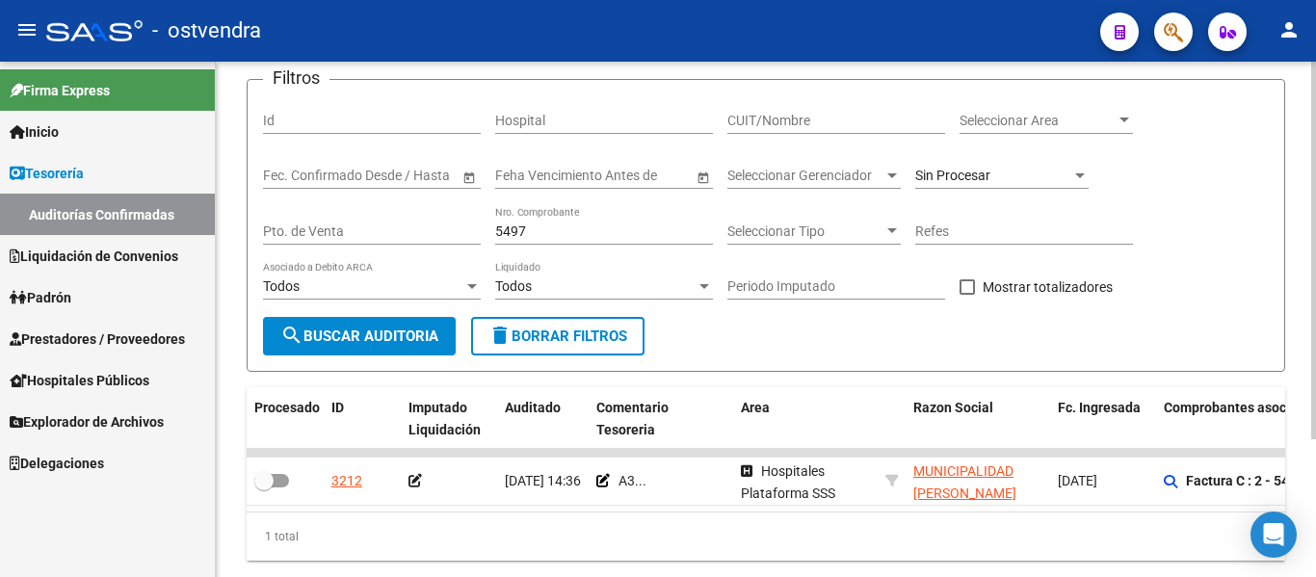
click at [571, 225] on input "5497" at bounding box center [604, 231] width 218 height 16
type input "5"
click at [840, 115] on input "CUIT/Nombre" at bounding box center [836, 121] width 218 height 16
paste input "30999284031"
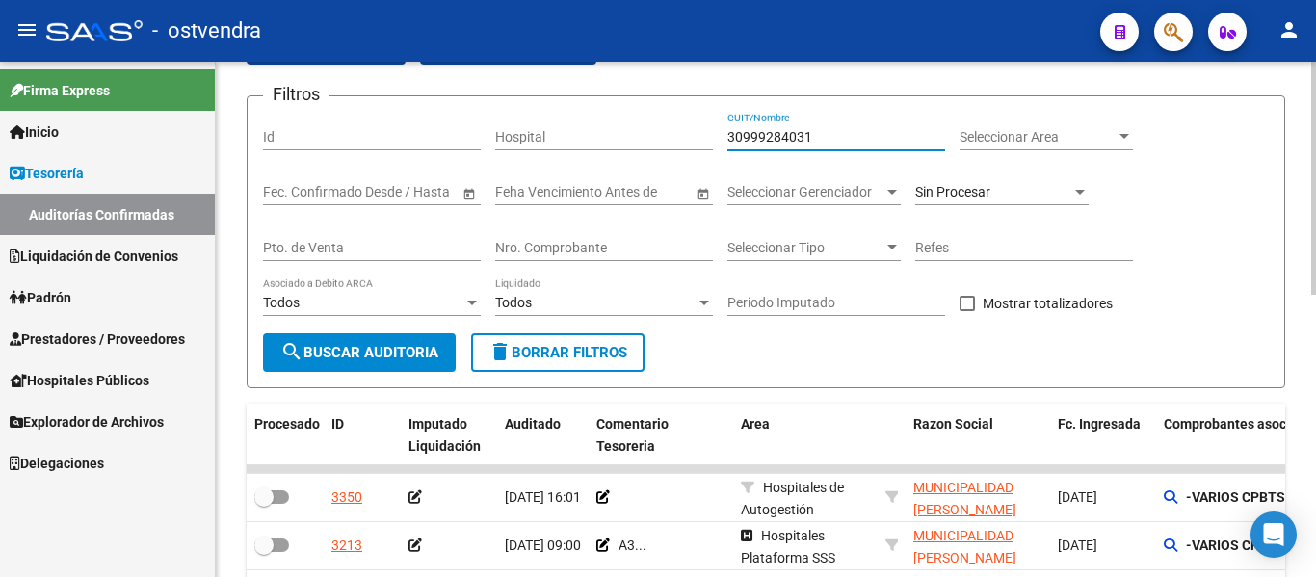
scroll to position [0, 0]
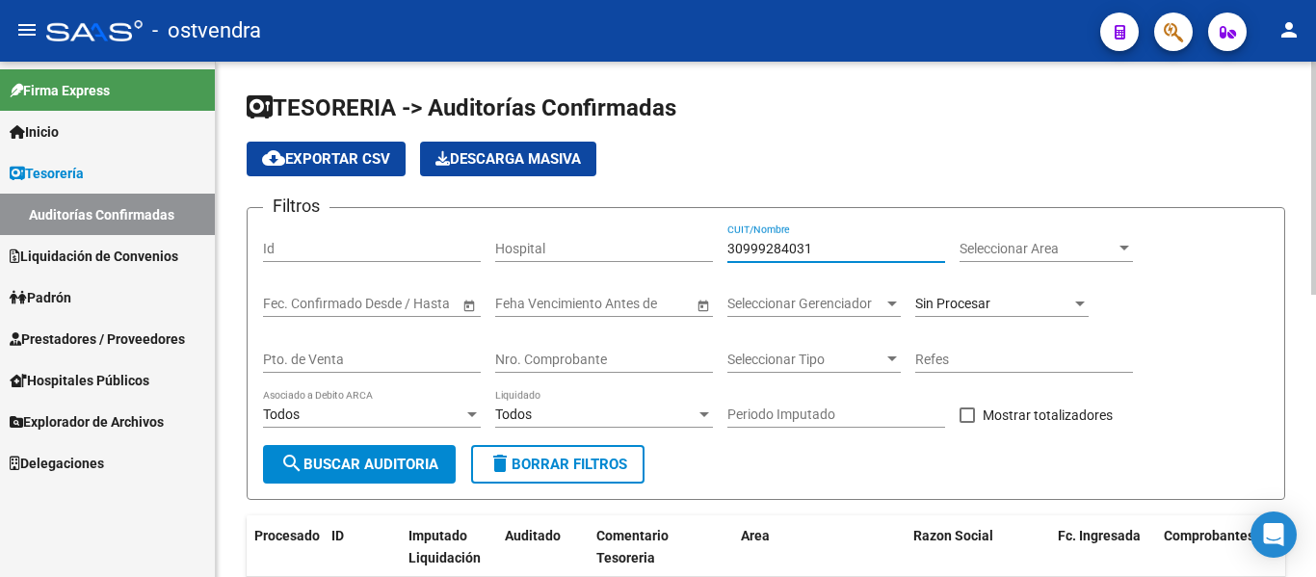
type input "30999284031"
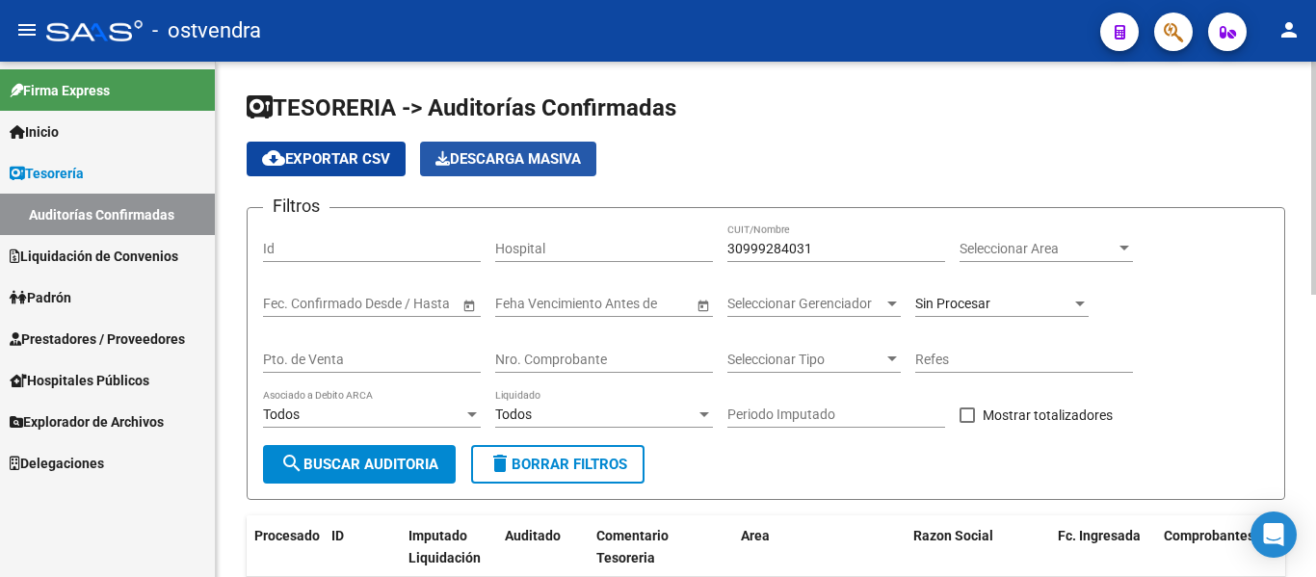
click at [513, 160] on span "Descarga Masiva" at bounding box center [507, 158] width 145 height 17
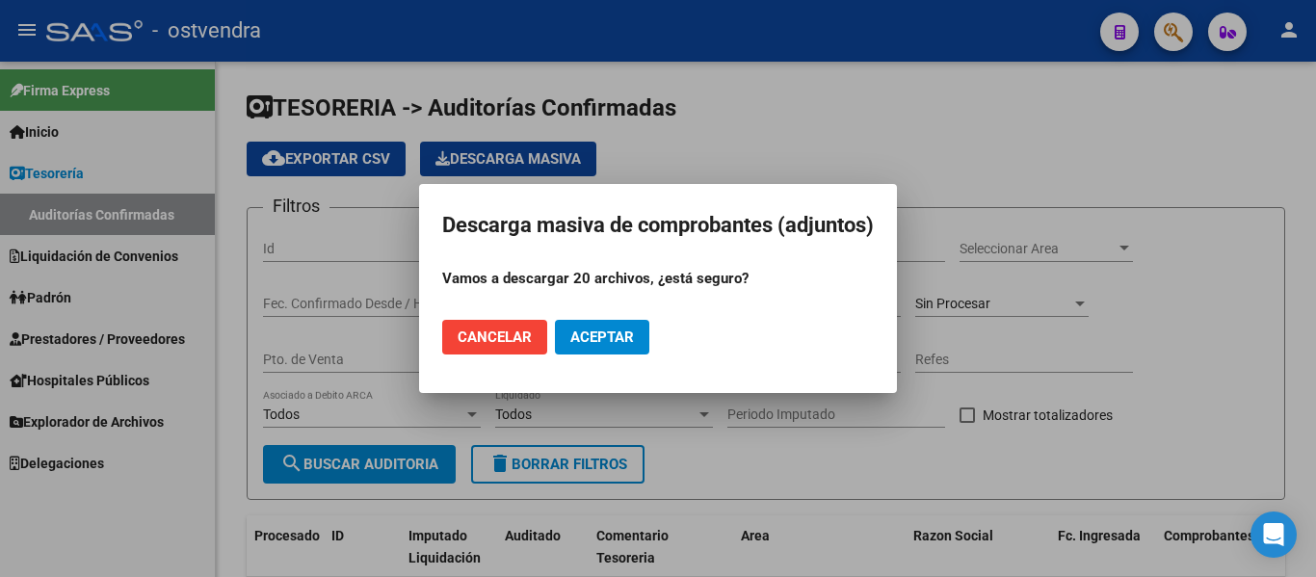
click at [353, 199] on div at bounding box center [658, 288] width 1316 height 577
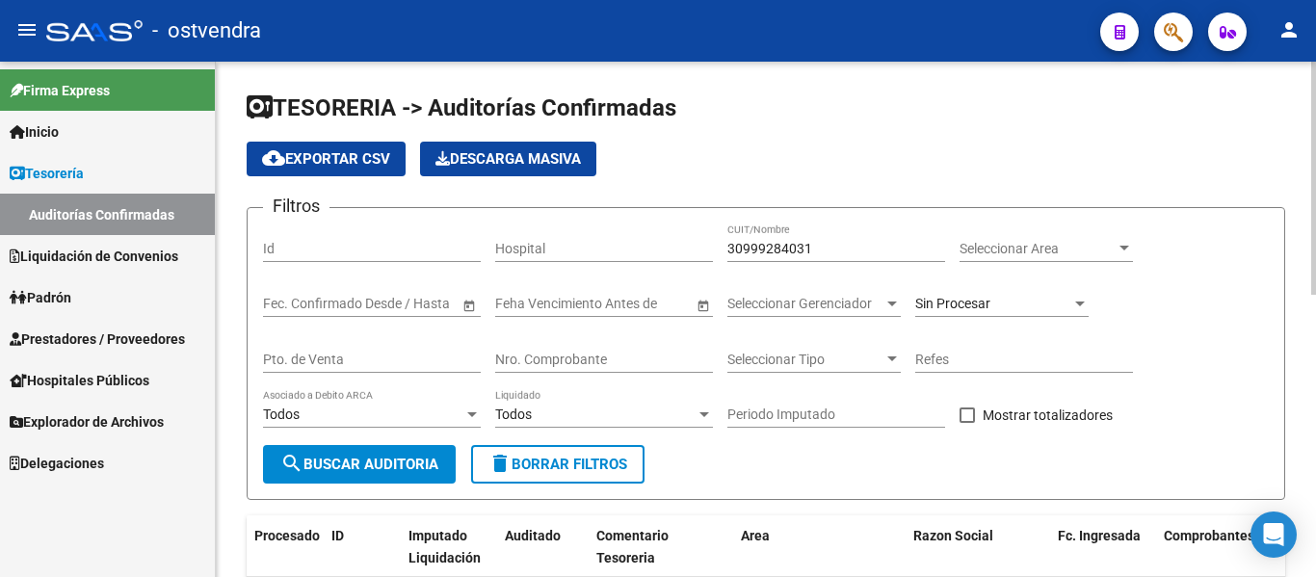
click at [334, 151] on span "cloud_download Exportar CSV" at bounding box center [326, 158] width 128 height 17
drag, startPoint x: 813, startPoint y: 253, endPoint x: 592, endPoint y: 276, distance: 221.8
click at [592, 276] on div "Filtros Id Hospital 30999284031 CUIT/Nombre Seleccionar Area Seleccionar Area F…" at bounding box center [766, 334] width 1006 height 222
click at [575, 365] on input "Nro. Comprobante" at bounding box center [604, 360] width 218 height 16
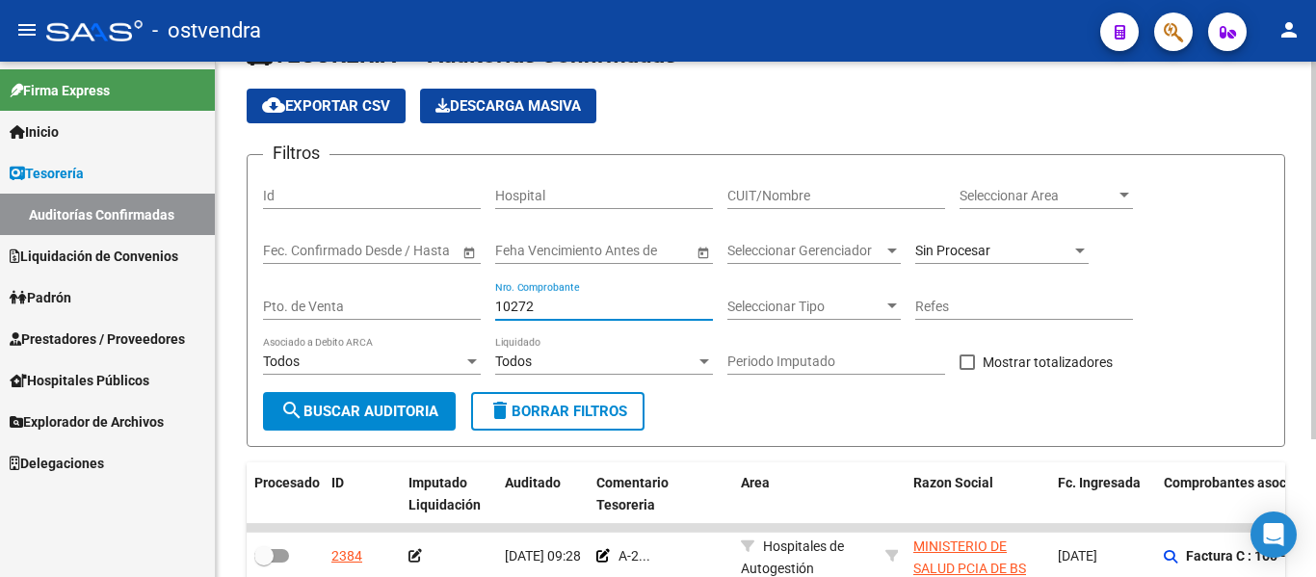
scroll to position [189, 0]
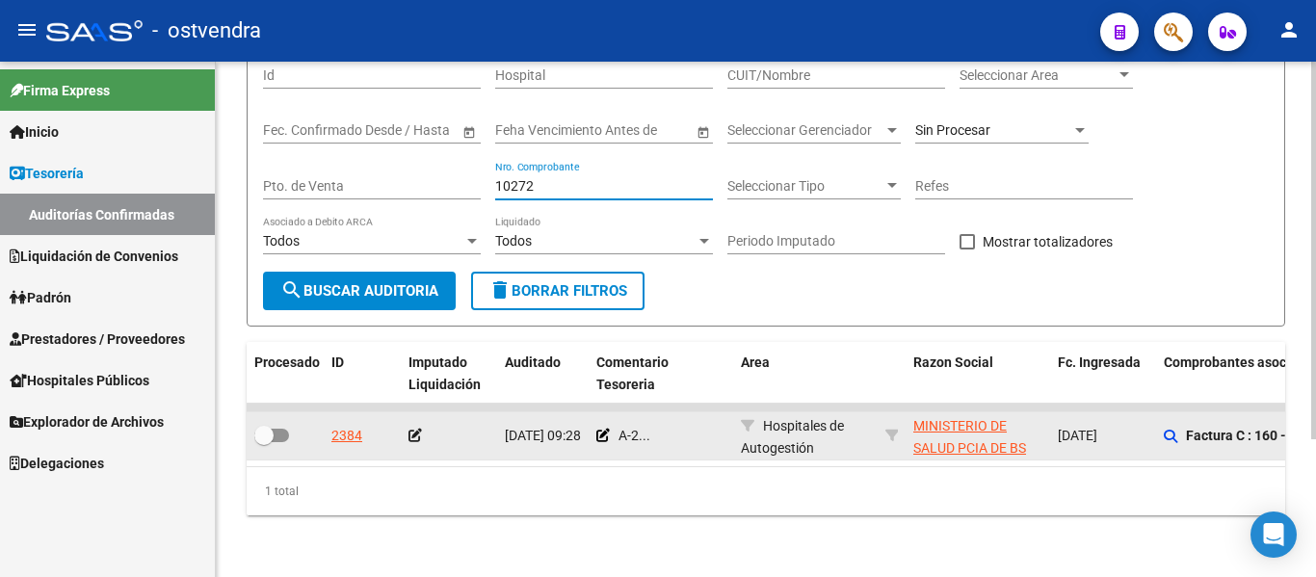
type input "10272"
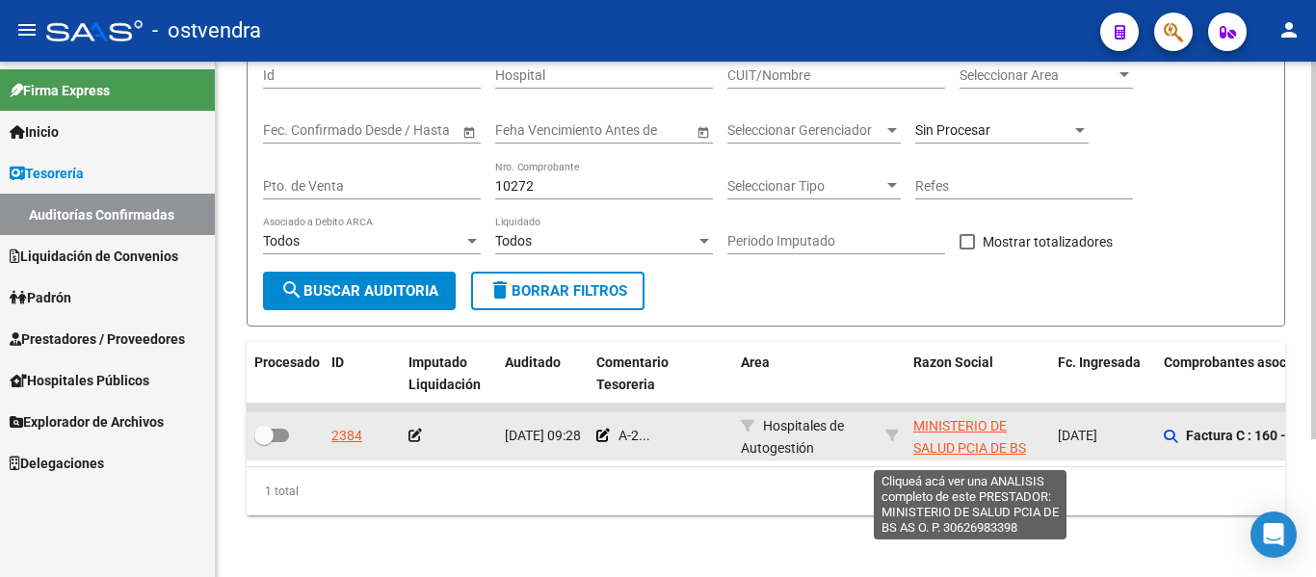
click at [940, 431] on span "MINISTERIO DE SALUD PCIA DE BS AS O. P." at bounding box center [969, 448] width 113 height 60
type textarea "30626983398"
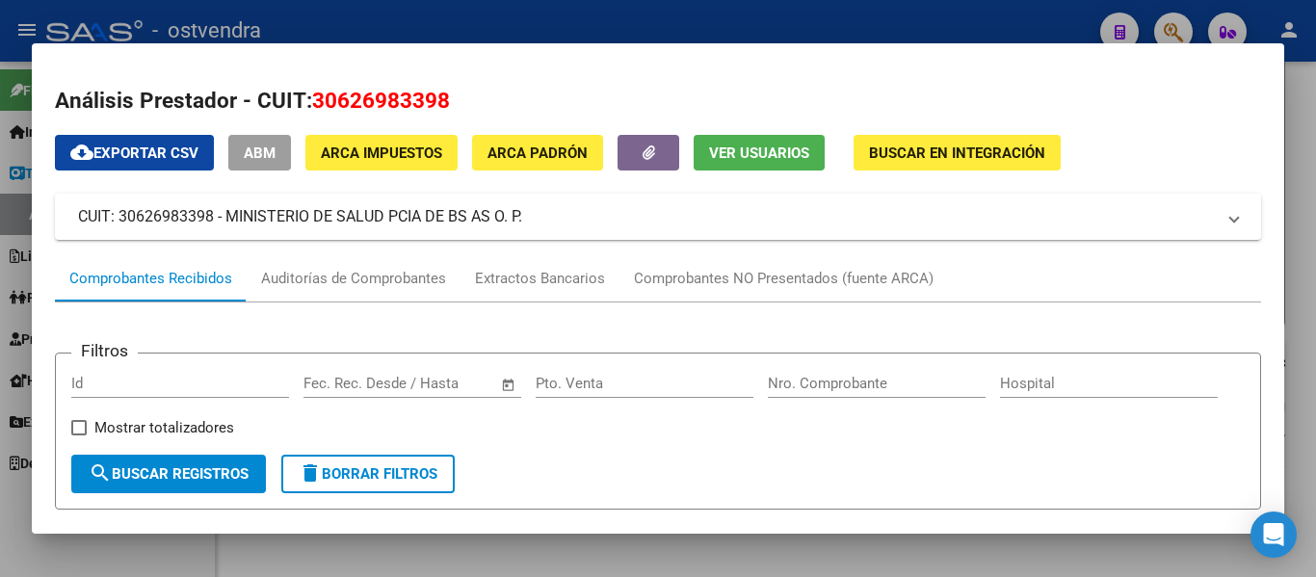
drag, startPoint x: 317, startPoint y: 98, endPoint x: 465, endPoint y: 127, distance: 151.1
copy div "30626983398 cloud_download Exportar CSV ABM ARCA Impuestos ARCA Padrón Ver Usua…"
click at [505, 22] on div at bounding box center [658, 288] width 1316 height 577
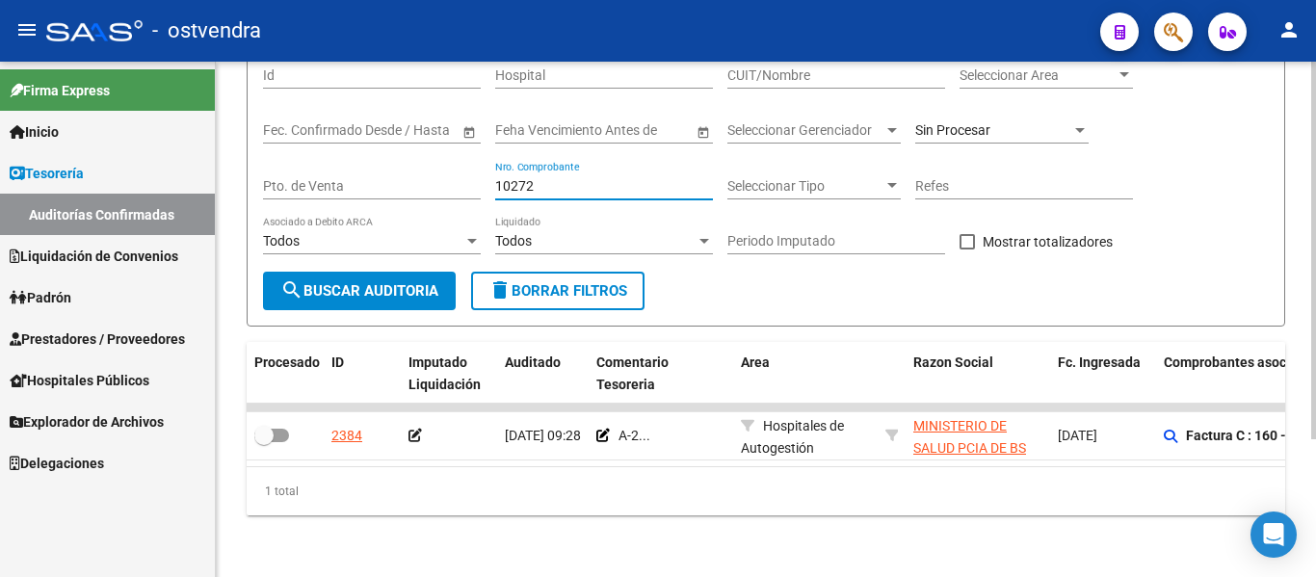
drag, startPoint x: 545, startPoint y: 167, endPoint x: 384, endPoint y: 185, distance: 161.9
click at [384, 185] on div "Filtros Id Hospital CUIT/Nombre Seleccionar Area Seleccionar Area Fecha inicio …" at bounding box center [766, 161] width 1006 height 222
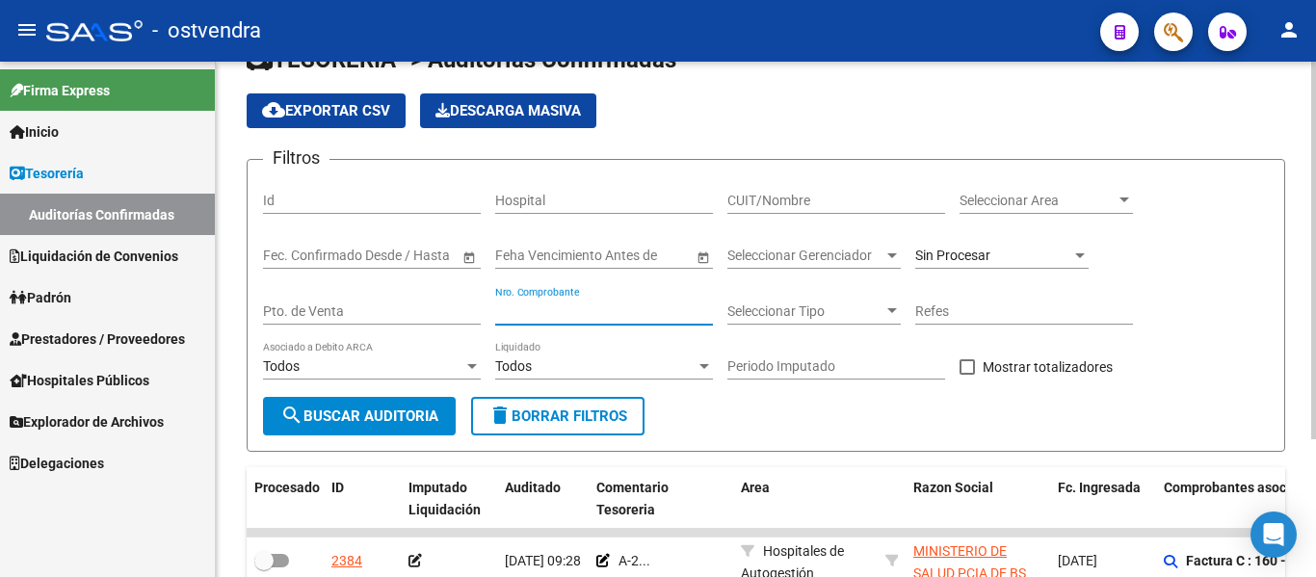
scroll to position [46, 0]
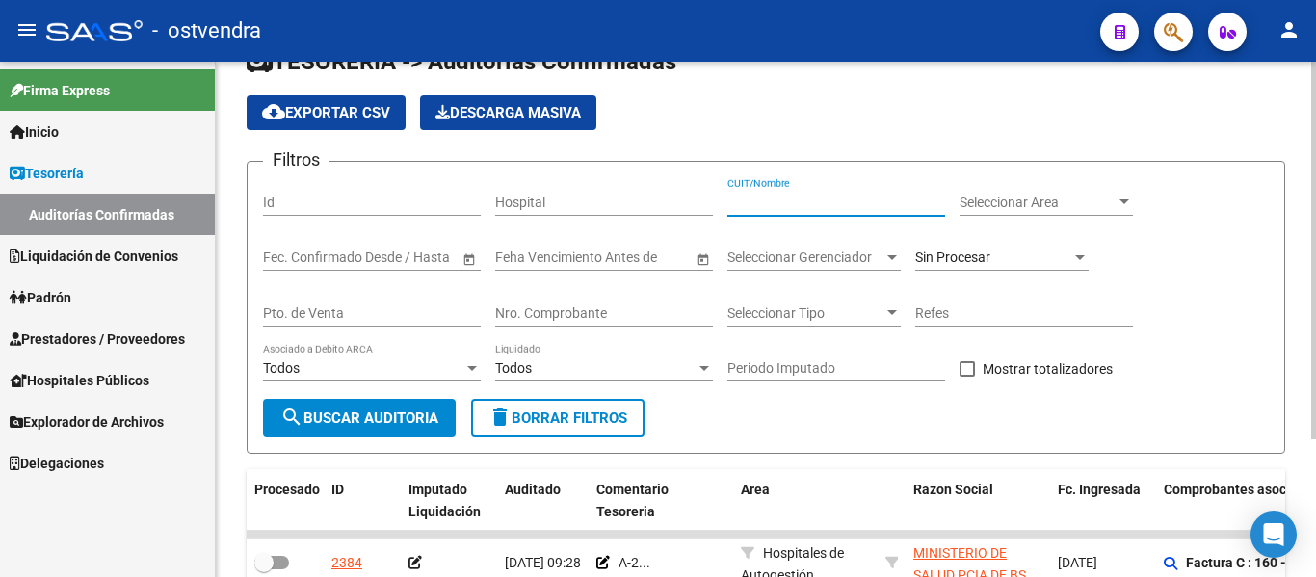
click at [745, 198] on input "CUIT/Nombre" at bounding box center [836, 203] width 218 height 16
paste input "30626983398"
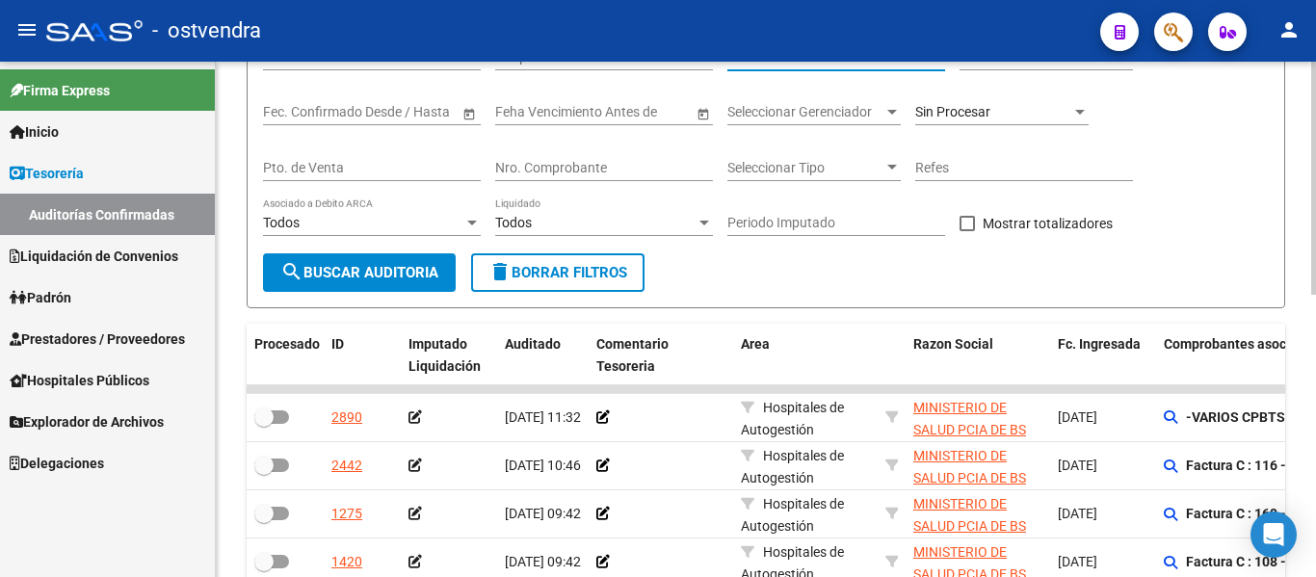
scroll to position [0, 0]
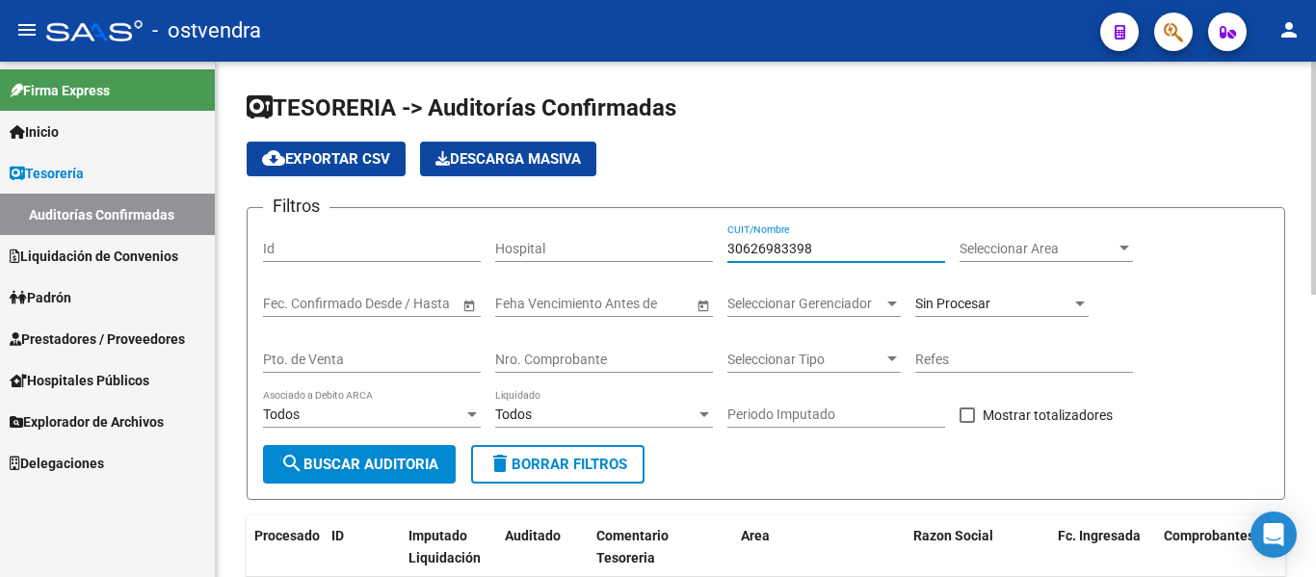
type input "30626983398"
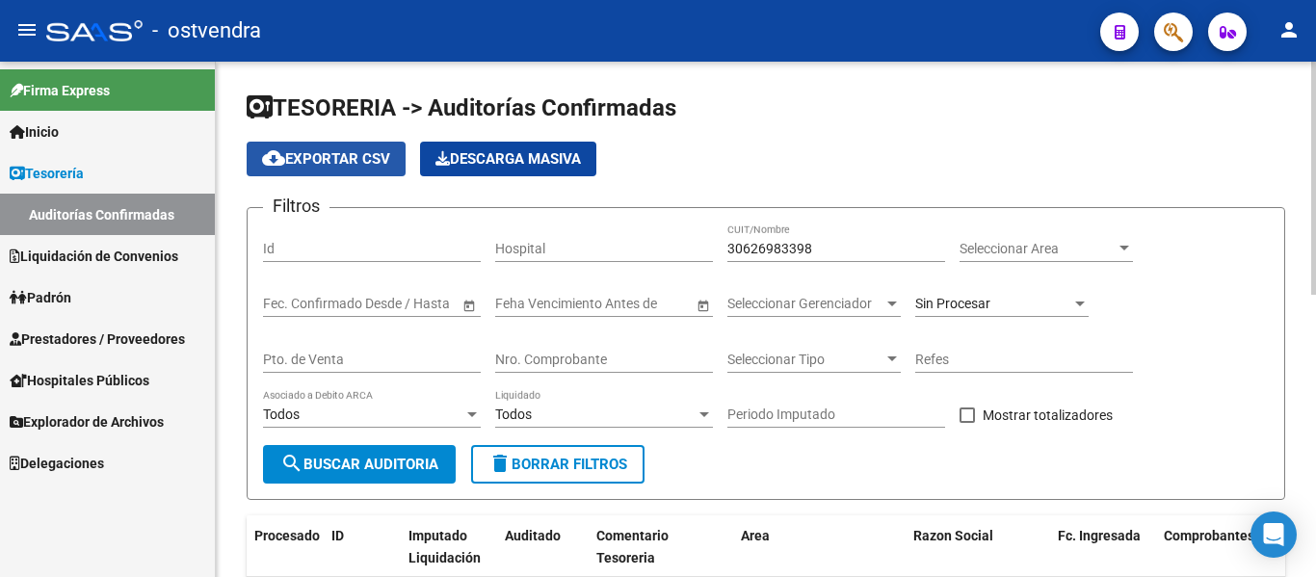
click at [320, 168] on button "cloud_download Exportar CSV" at bounding box center [326, 159] width 159 height 35
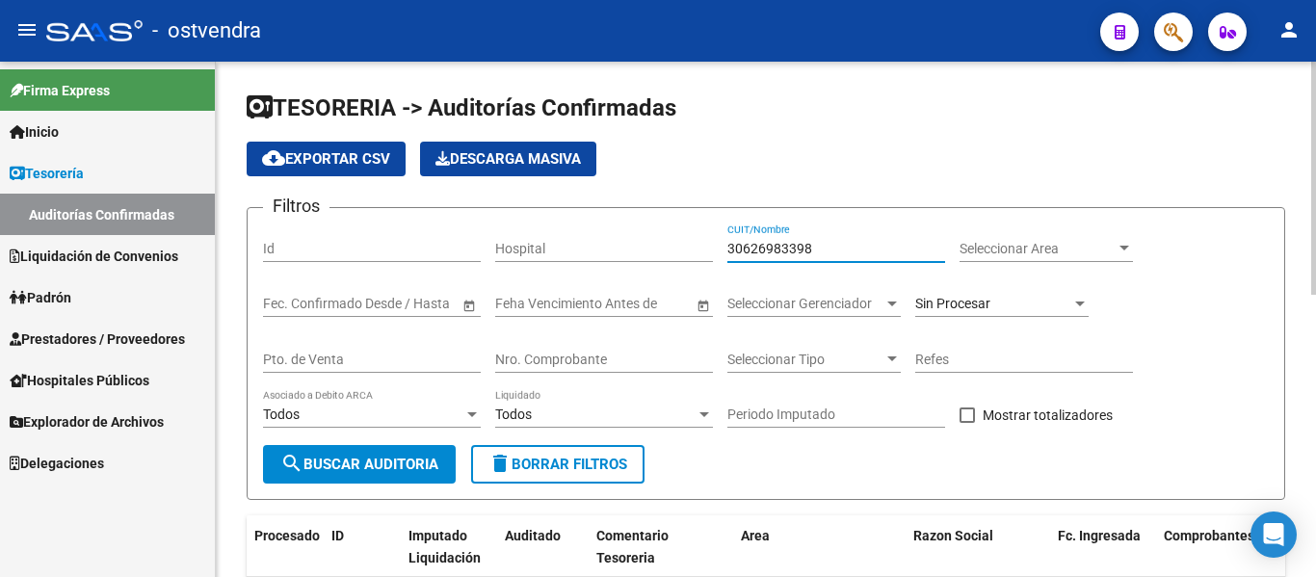
drag, startPoint x: 819, startPoint y: 248, endPoint x: 717, endPoint y: 245, distance: 102.1
click at [717, 245] on div "Filtros Id Hospital 30626983398 CUIT/Nombre Seleccionar Area Seleccionar Area F…" at bounding box center [766, 334] width 1006 height 222
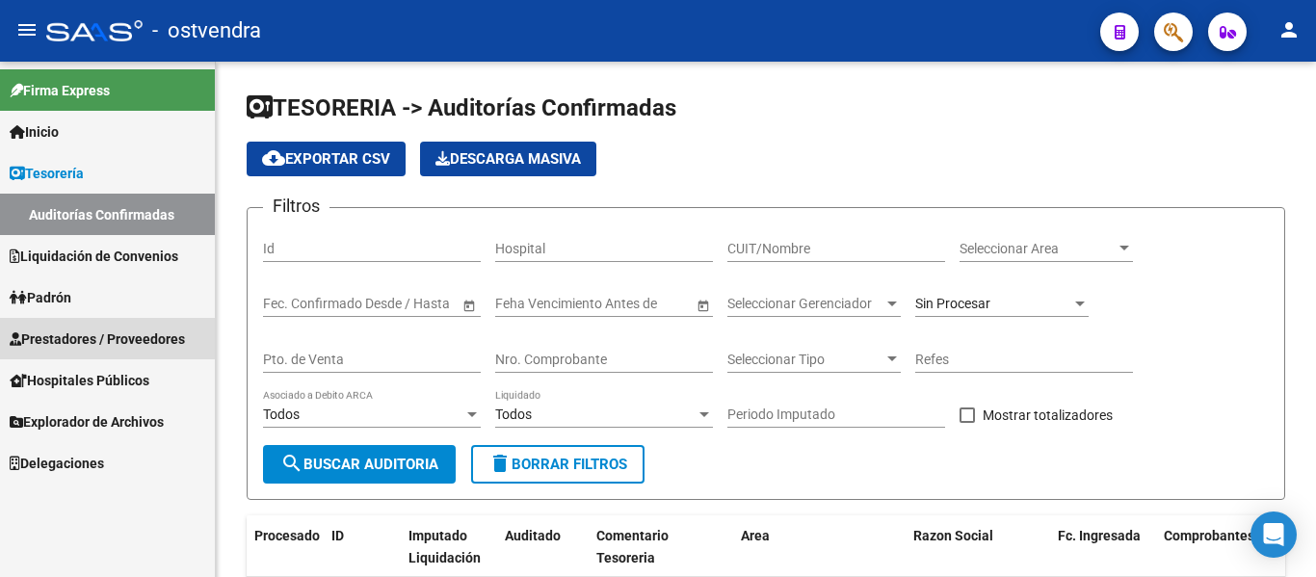
click at [132, 318] on link "Prestadores / Proveedores" at bounding box center [107, 338] width 215 height 41
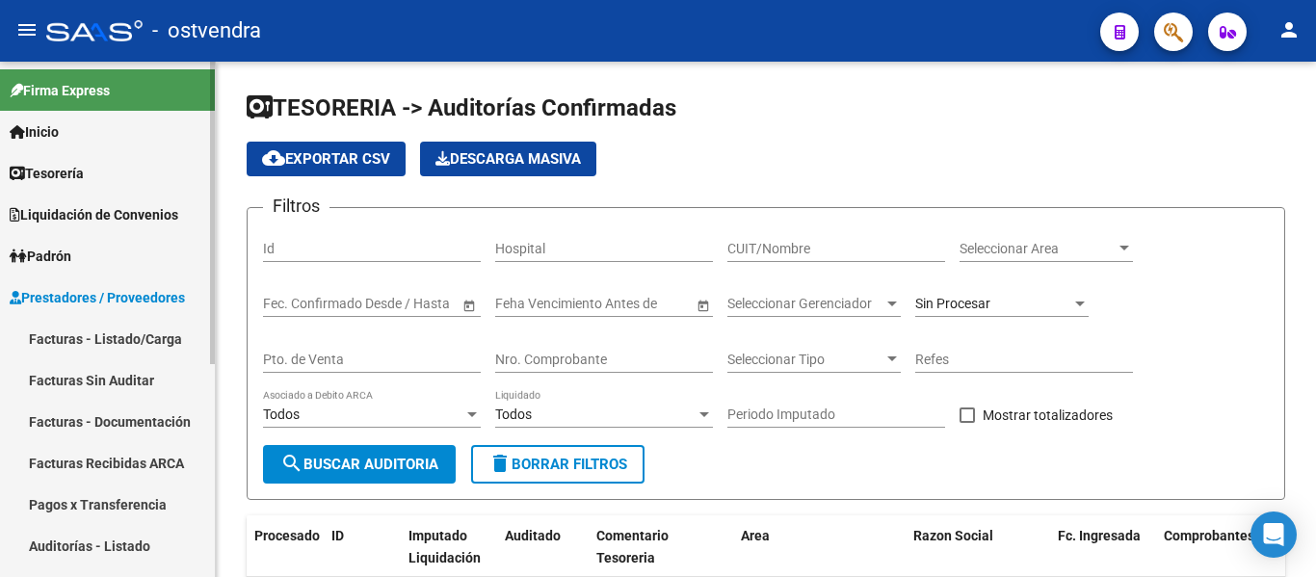
click at [144, 539] on link "Auditorías - Listado" at bounding box center [107, 545] width 215 height 41
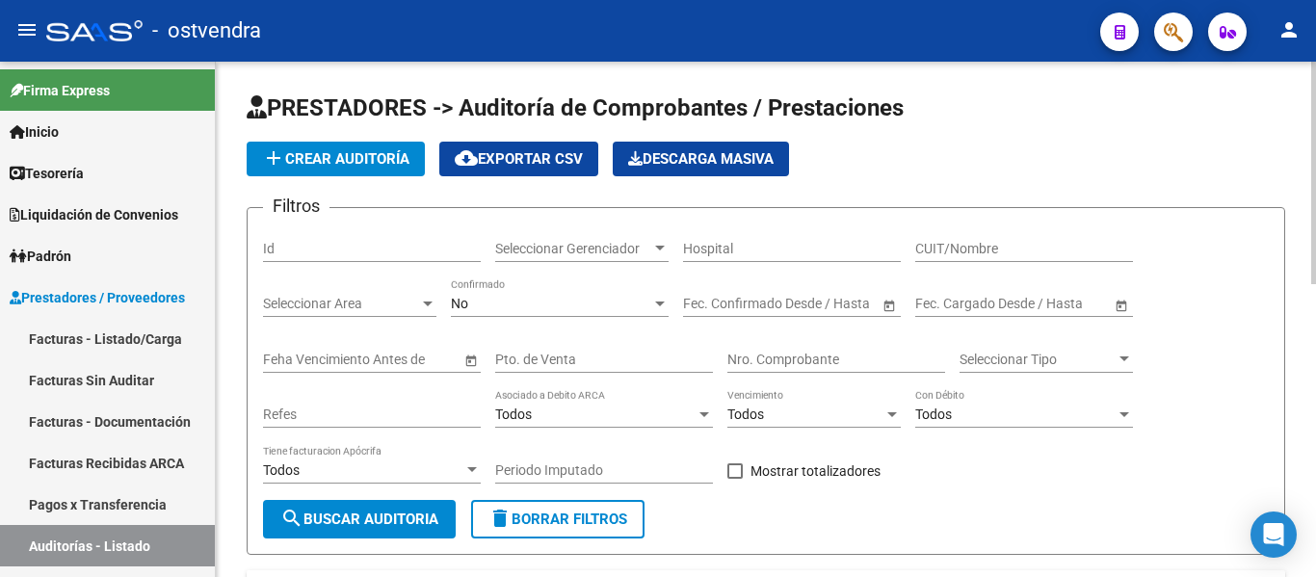
click at [829, 354] on input "Nro. Comprobante" at bounding box center [836, 360] width 218 height 16
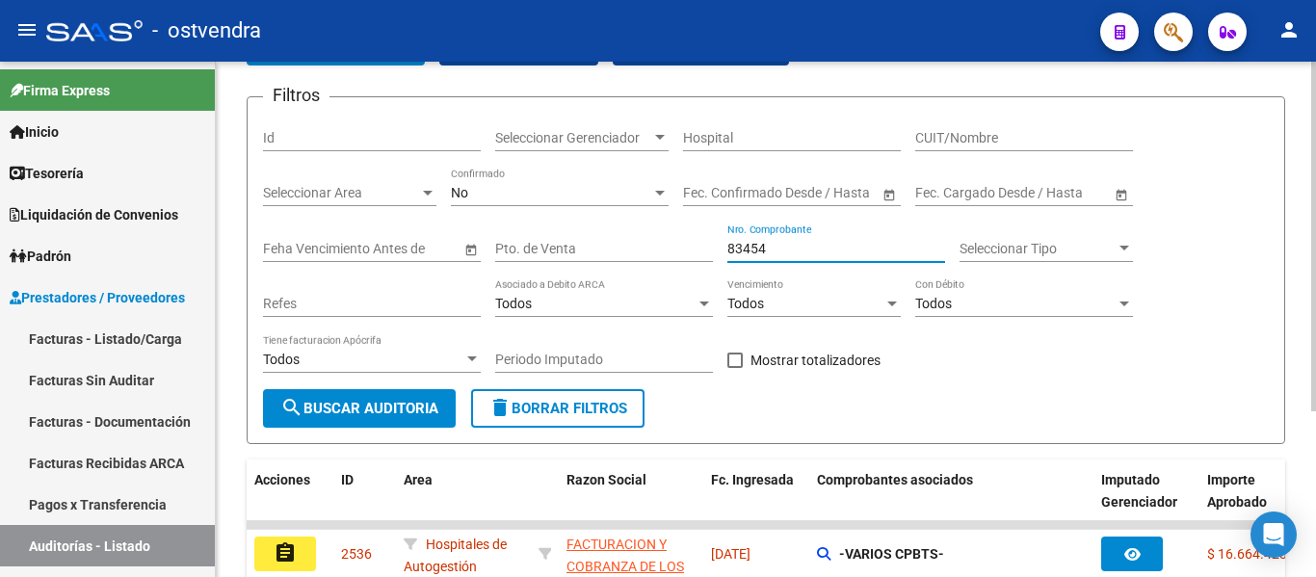
scroll to position [244, 0]
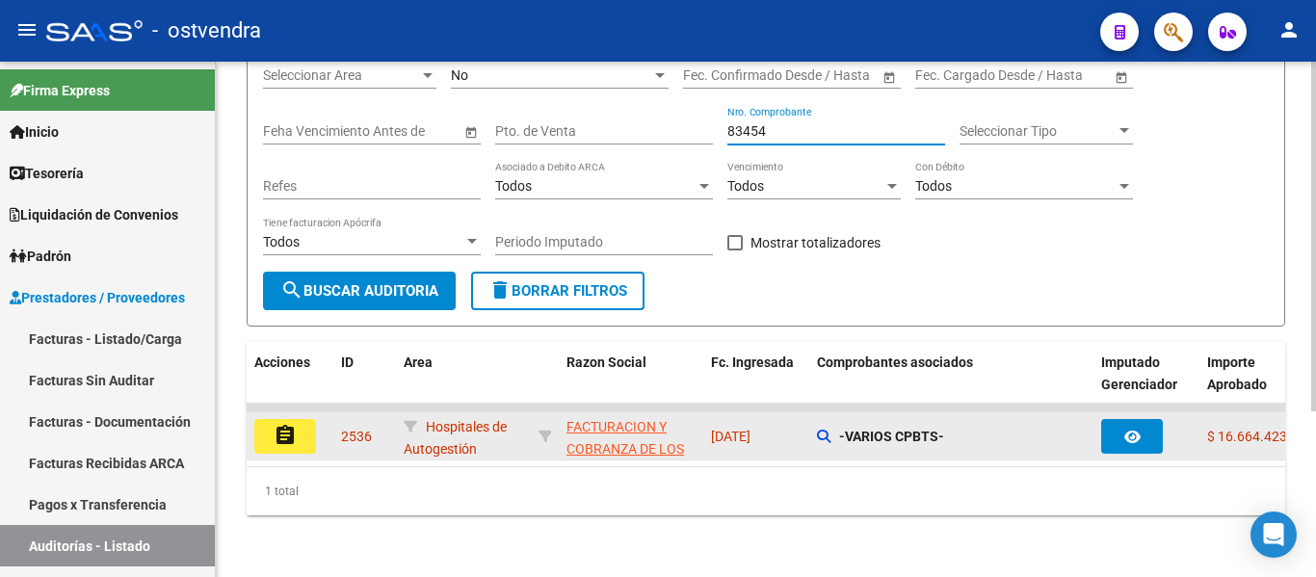
type input "83454"
click at [264, 430] on button "assignment" at bounding box center [285, 436] width 62 height 35
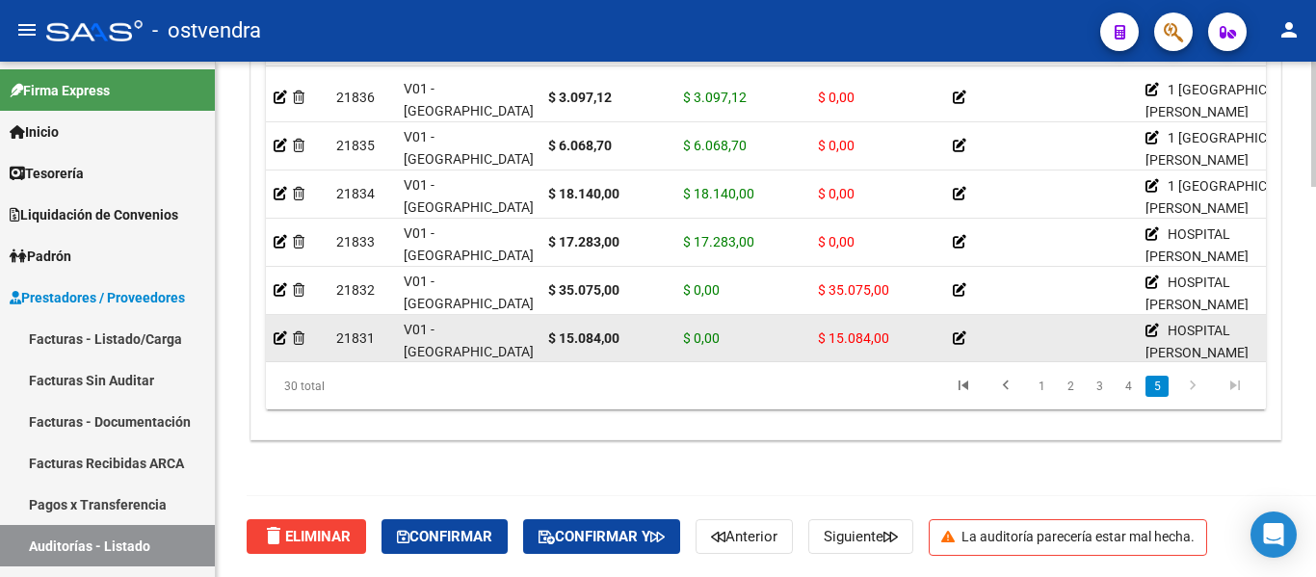
scroll to position [1171, 0]
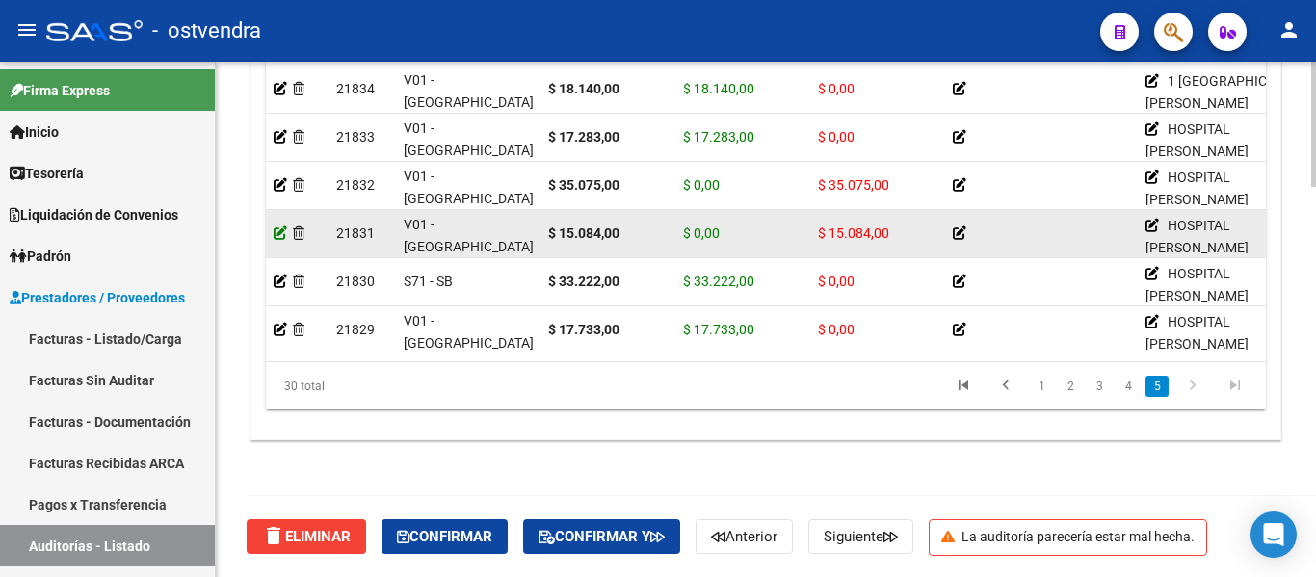
click at [275, 226] on icon at bounding box center [280, 232] width 13 height 13
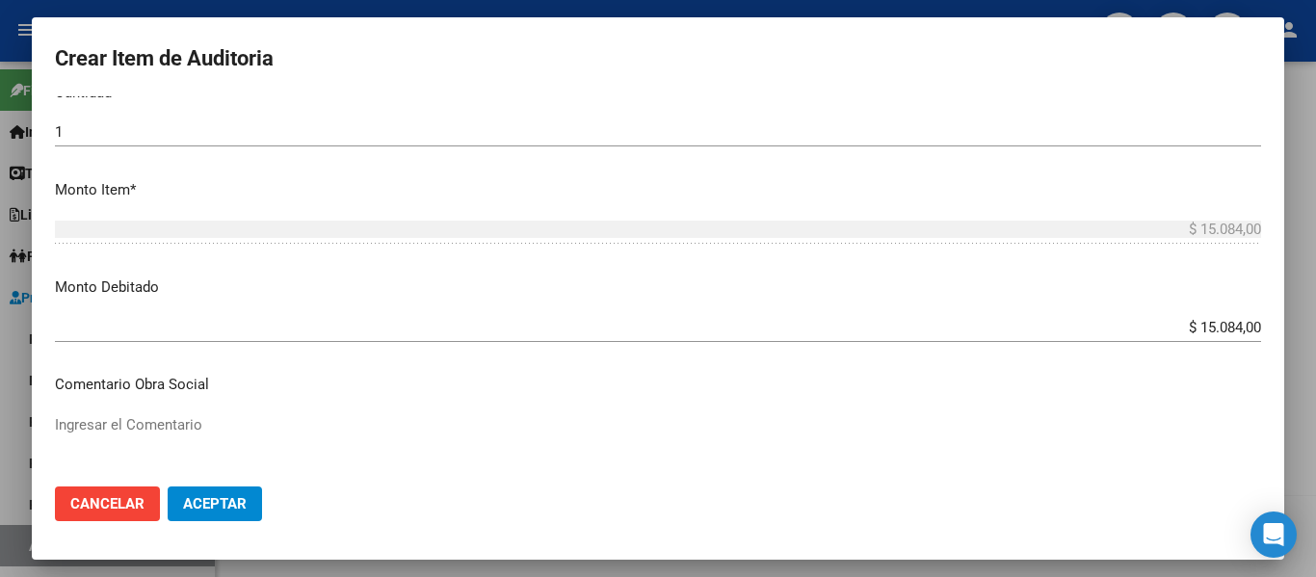
scroll to position [597, 0]
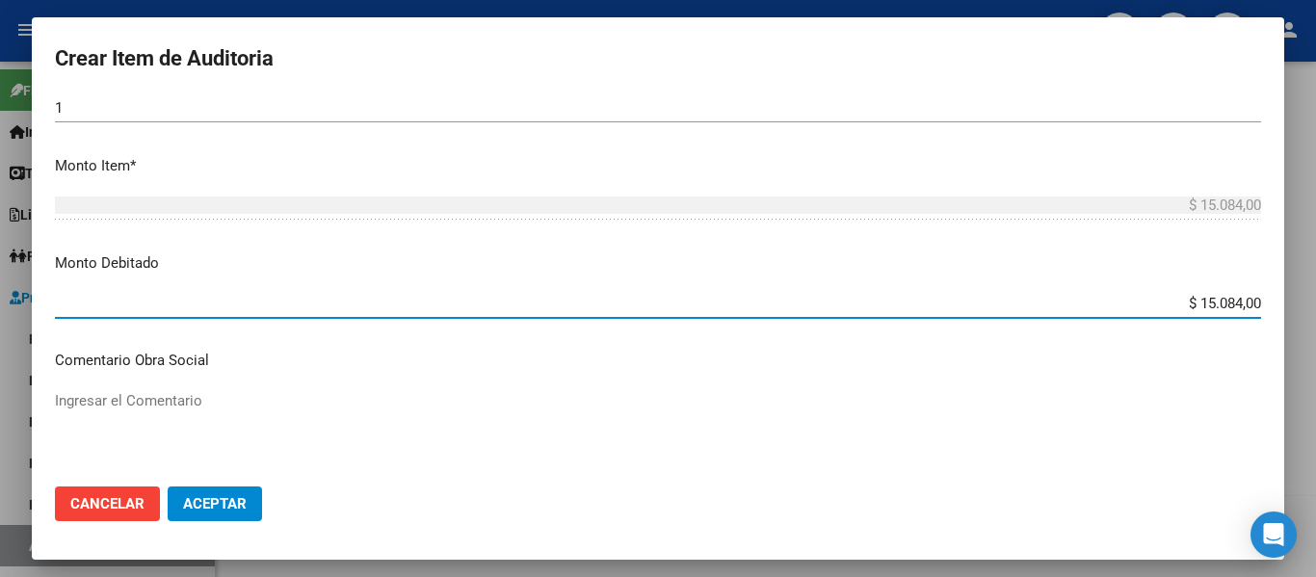
drag, startPoint x: 1181, startPoint y: 299, endPoint x: 1315, endPoint y: 303, distance: 134.0
click at [1315, 303] on div "Crear Item de Auditoria 39203050 Nro Documento 27392030501 CUIL Afiliado Inacti…" at bounding box center [658, 288] width 1316 height 577
type input "$ 0,00"
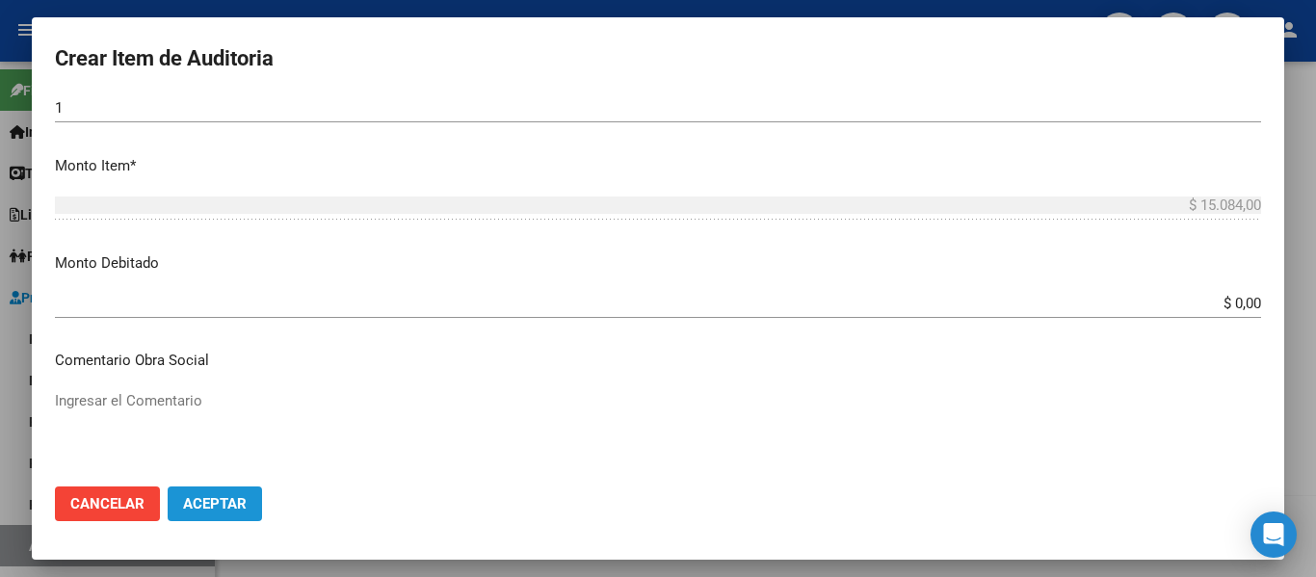
click at [211, 505] on span "Aceptar" at bounding box center [215, 503] width 64 height 17
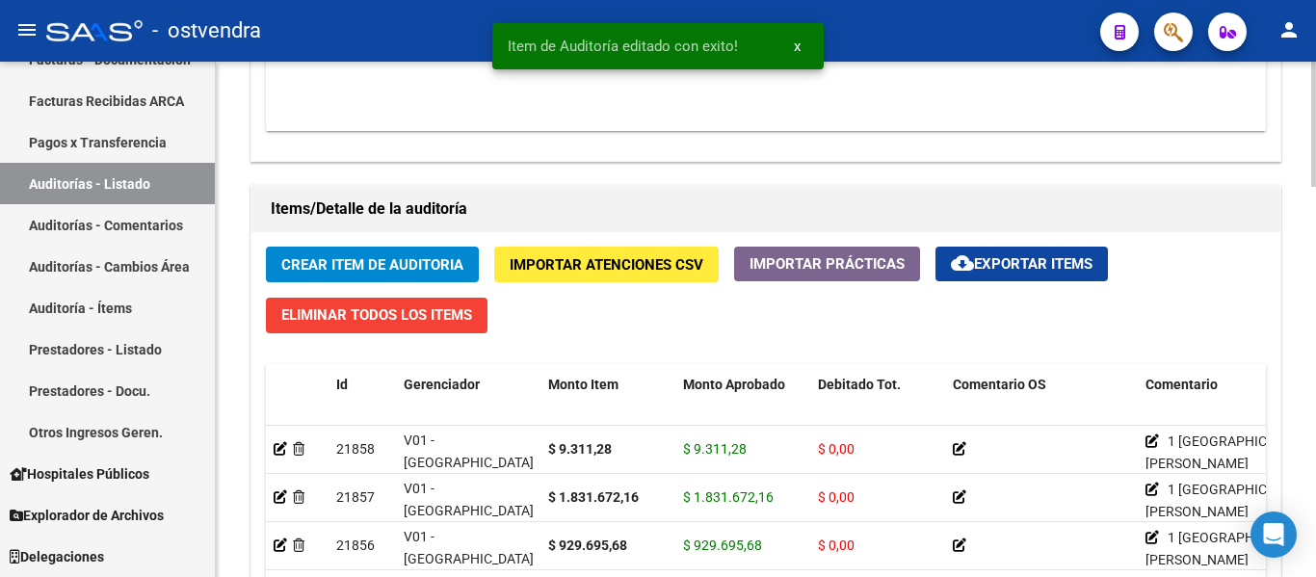
scroll to position [1245, 0]
